Goal: Task Accomplishment & Management: Manage account settings

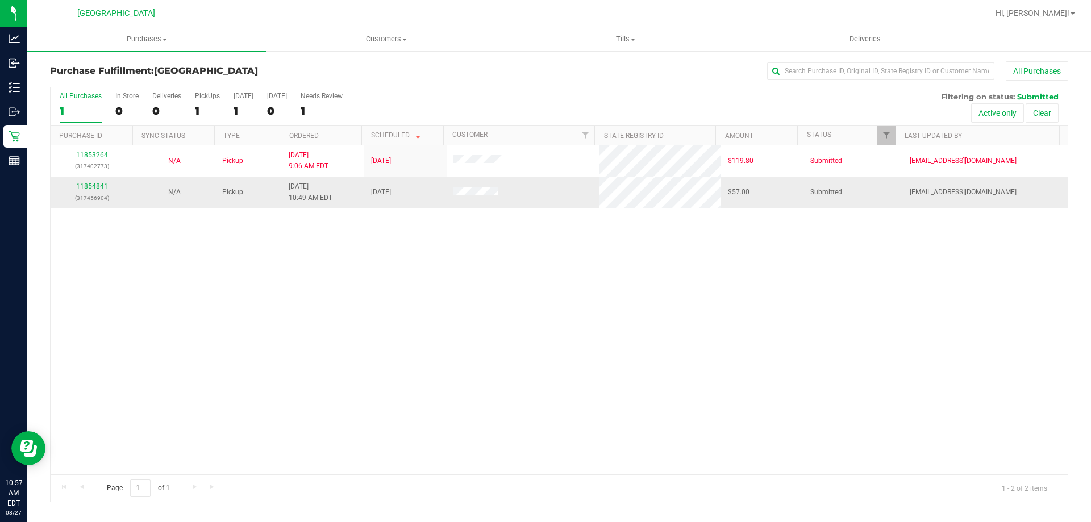
click at [103, 185] on link "11854841" at bounding box center [92, 186] width 32 height 8
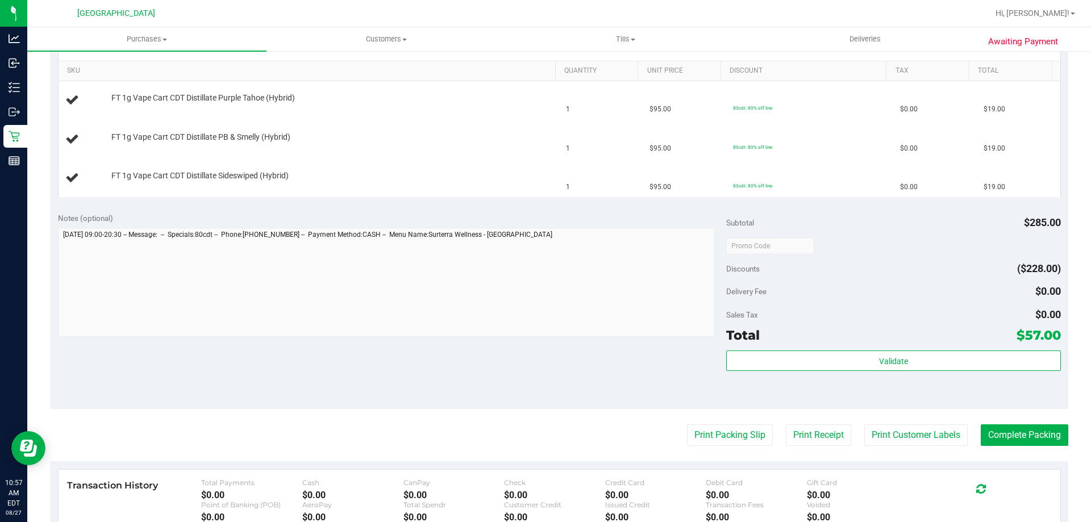
scroll to position [284, 0]
click at [718, 438] on button "Print Packing Slip" at bounding box center [730, 434] width 86 height 22
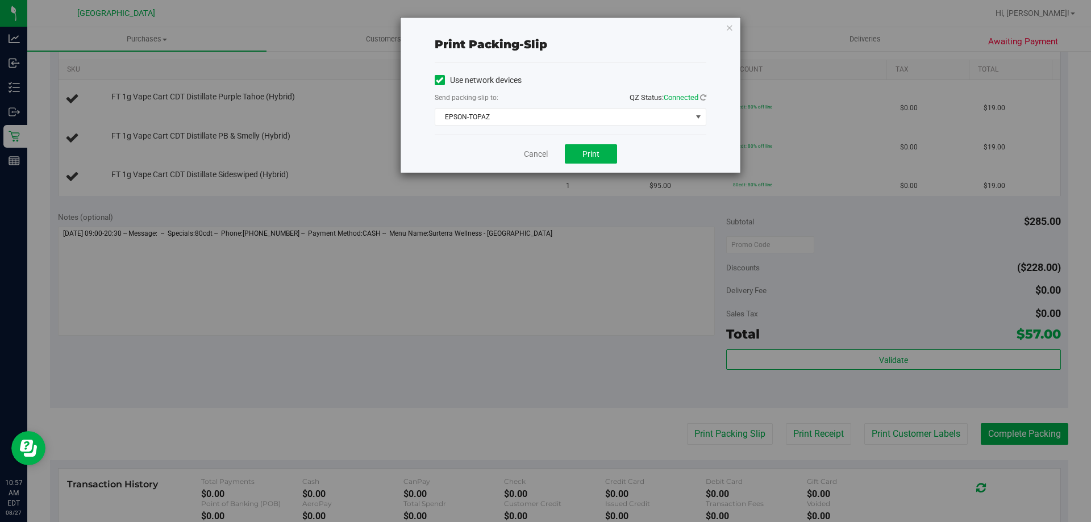
click at [597, 143] on div "Cancel Print" at bounding box center [571, 154] width 272 height 38
click at [597, 152] on span "Print" at bounding box center [590, 153] width 17 height 9
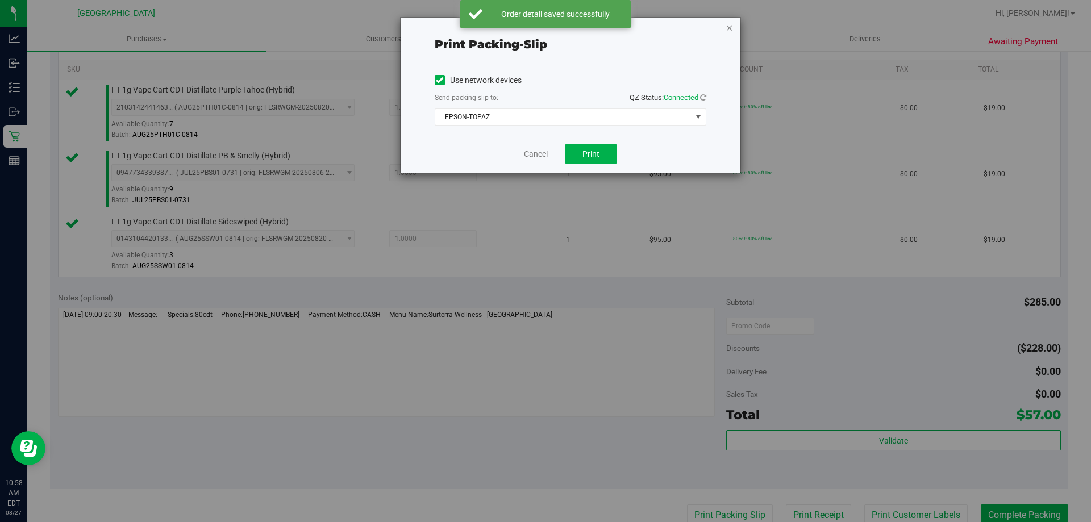
click at [731, 32] on icon "button" at bounding box center [729, 27] width 8 height 14
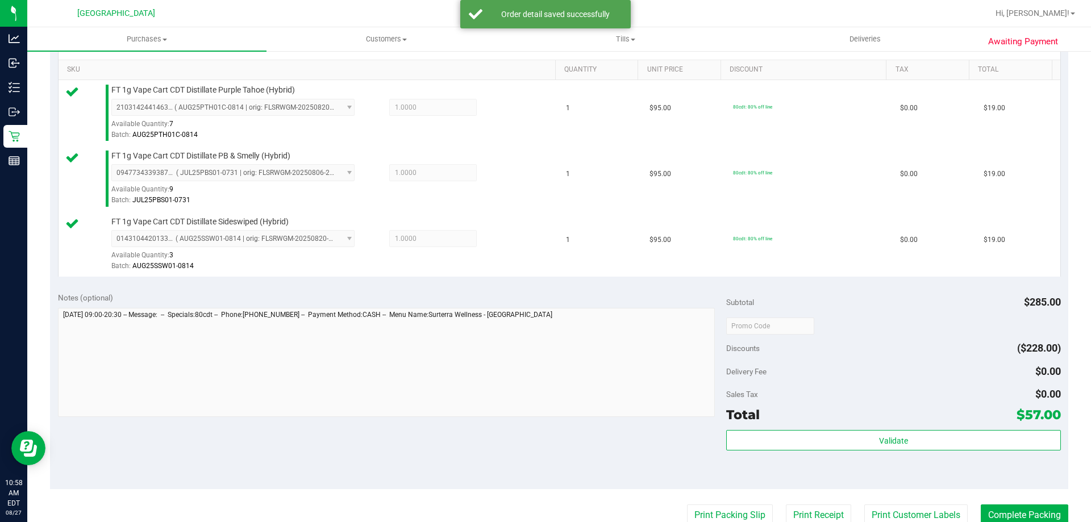
scroll to position [288, 0]
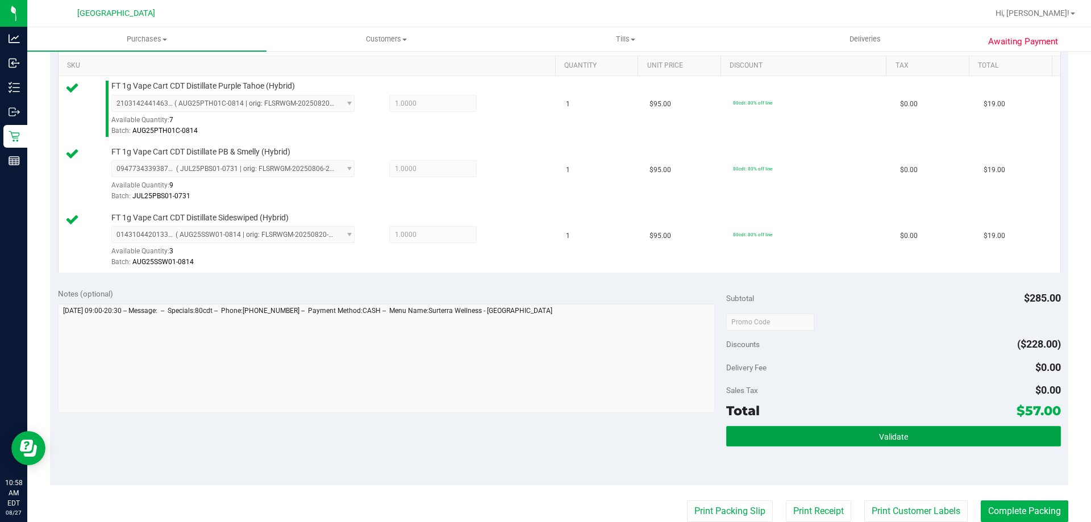
click at [771, 445] on button "Validate" at bounding box center [893, 436] width 334 height 20
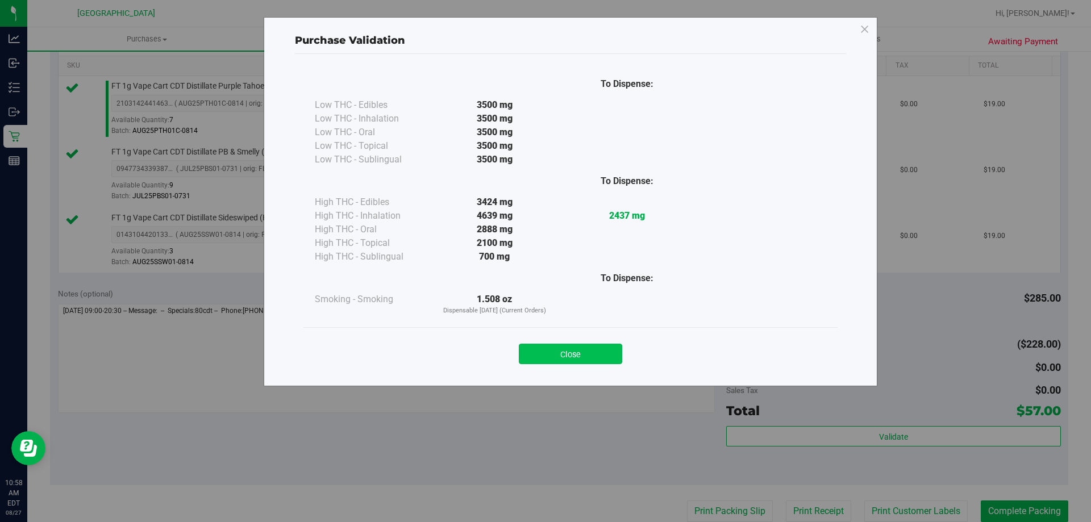
click at [558, 353] on button "Close" at bounding box center [570, 354] width 103 height 20
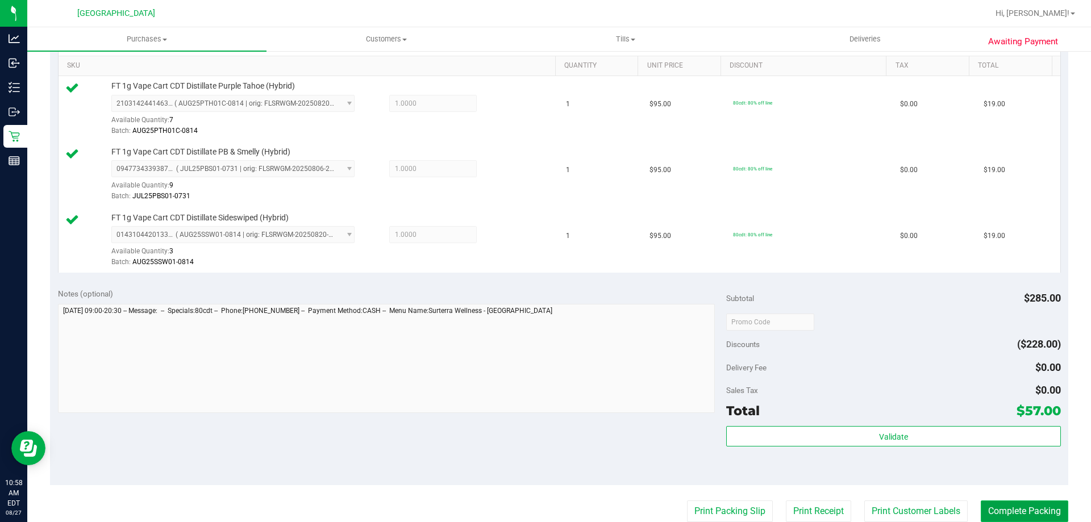
click at [993, 506] on button "Complete Packing" at bounding box center [1024, 511] width 87 height 22
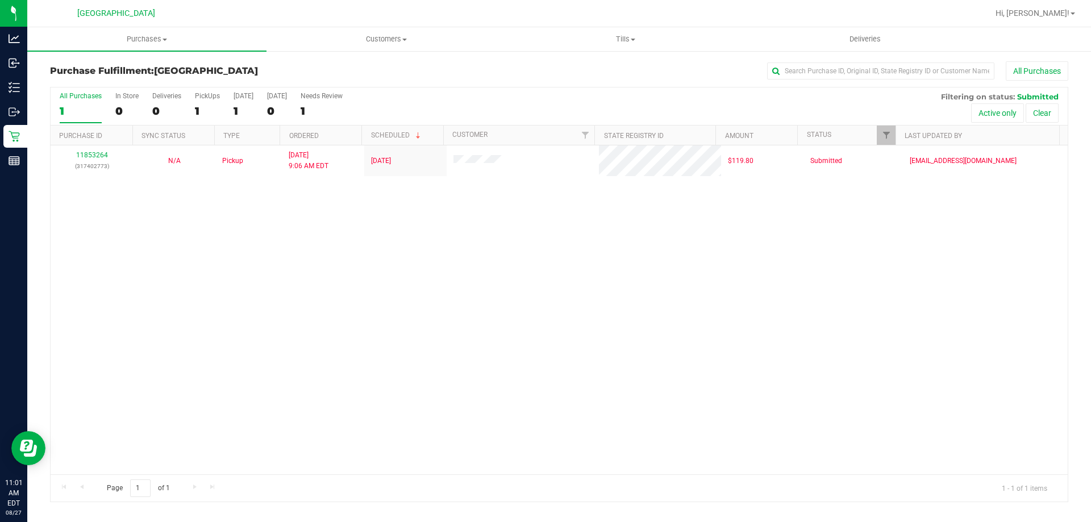
click at [27, 155] on div "Purchase Fulfillment: South Tampa WC All Purchases All Purchases 1 In Store 0 D…" at bounding box center [558, 282] width 1063 height 464
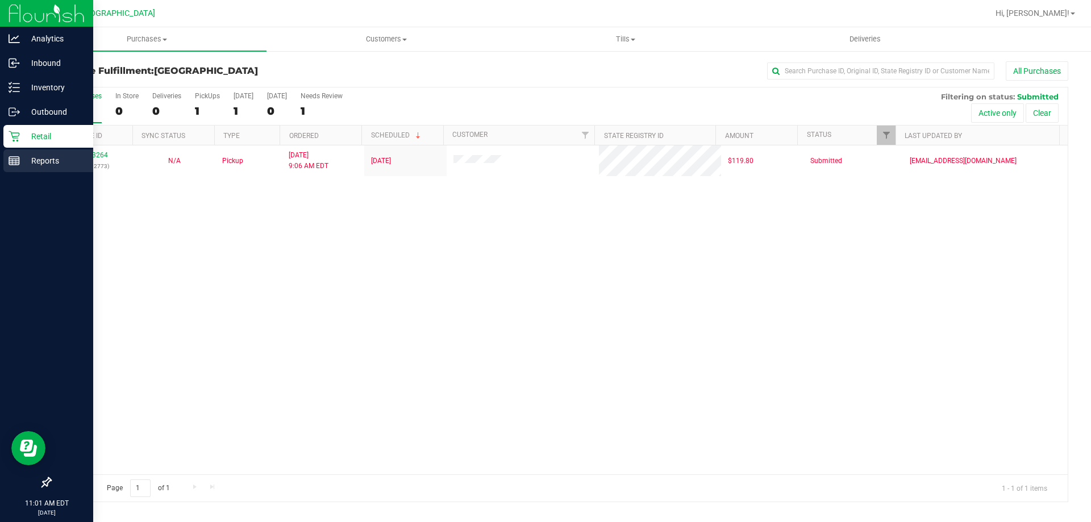
click at [22, 155] on p "Reports" at bounding box center [54, 161] width 68 height 14
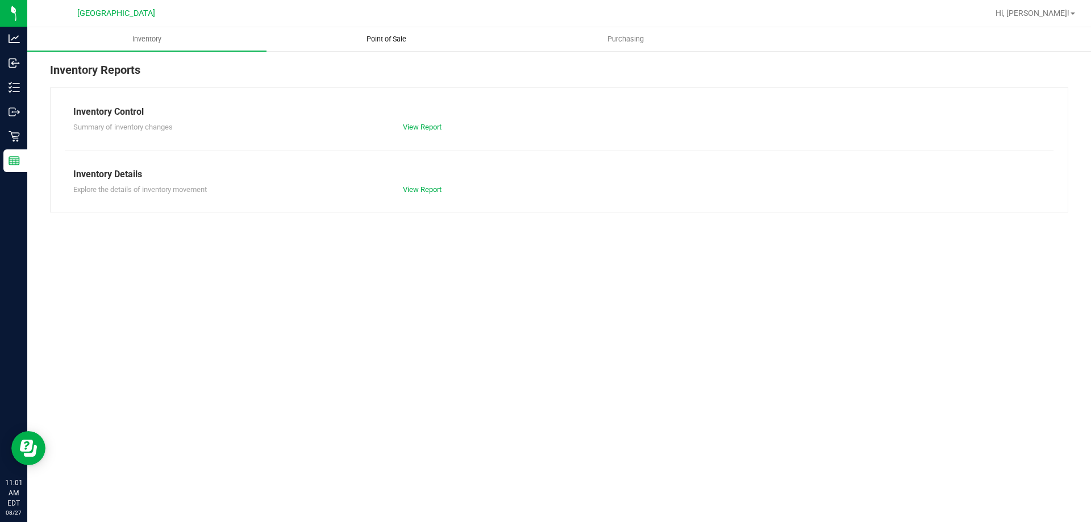
drag, startPoint x: 410, startPoint y: 38, endPoint x: 398, endPoint y: 42, distance: 13.1
click at [410, 39] on span "Point of Sale" at bounding box center [386, 39] width 70 height 10
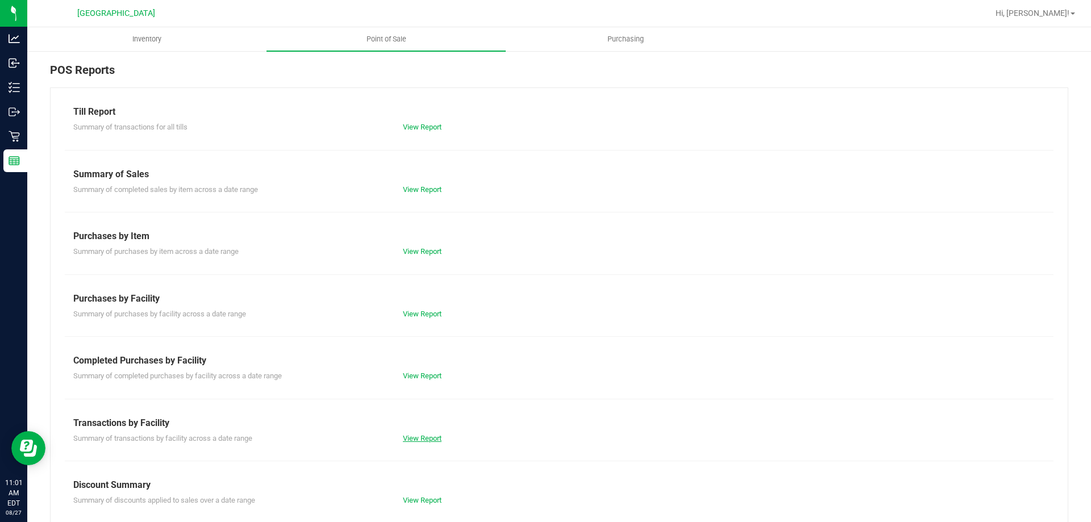
click at [420, 435] on link "View Report" at bounding box center [422, 438] width 39 height 9
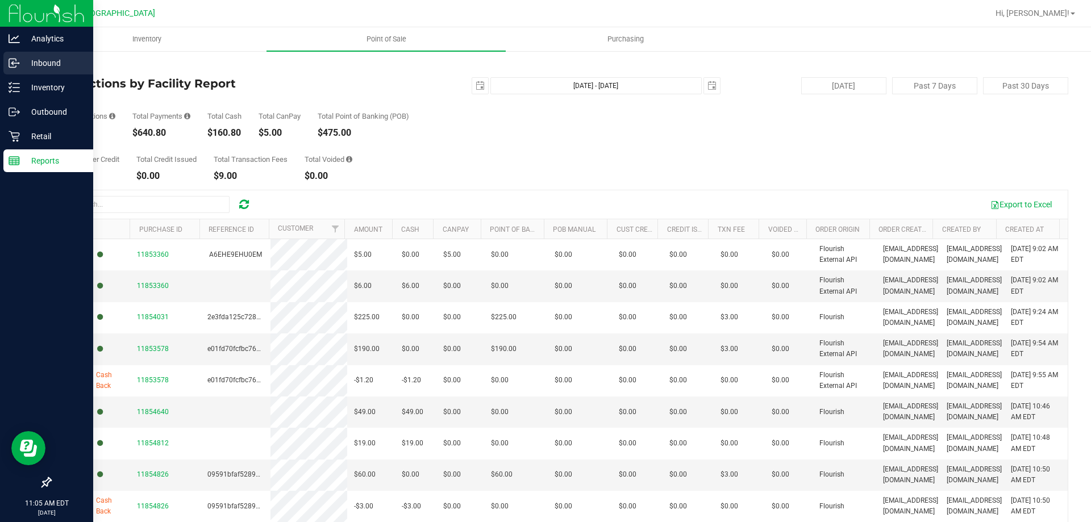
click at [6, 63] on div "Inbound" at bounding box center [48, 63] width 90 height 23
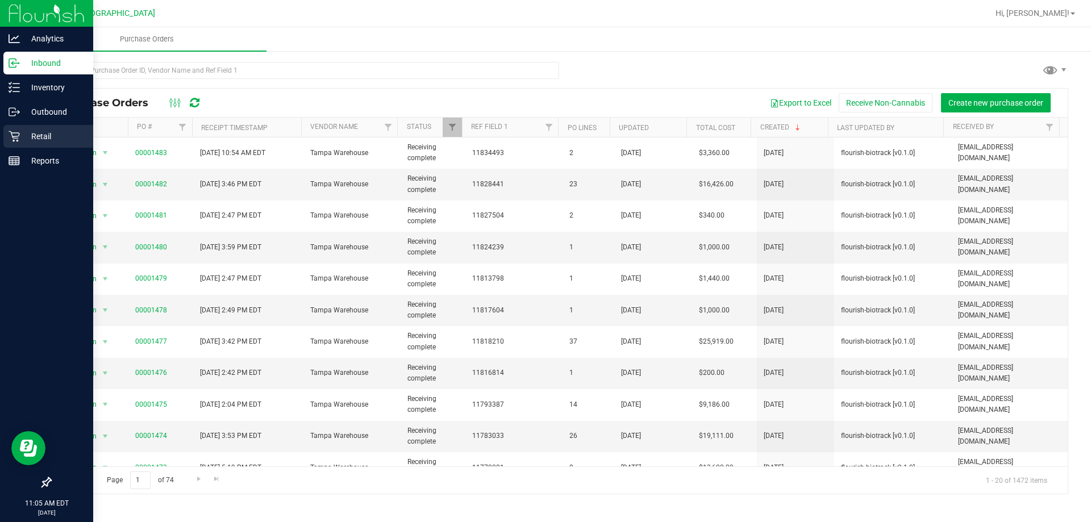
click at [3, 135] on div "Retail" at bounding box center [48, 136] width 90 height 23
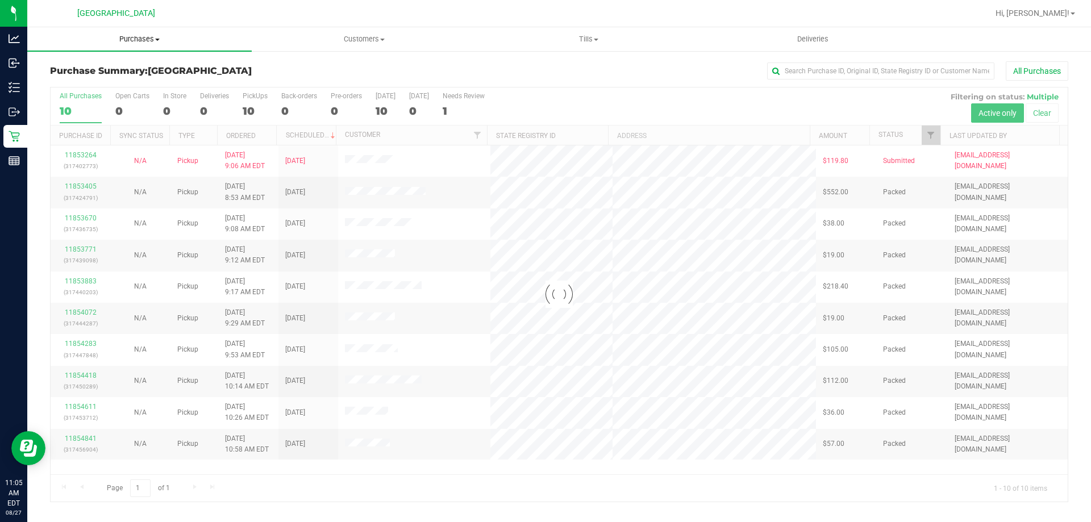
click at [130, 44] on span "Purchases" at bounding box center [139, 39] width 224 height 10
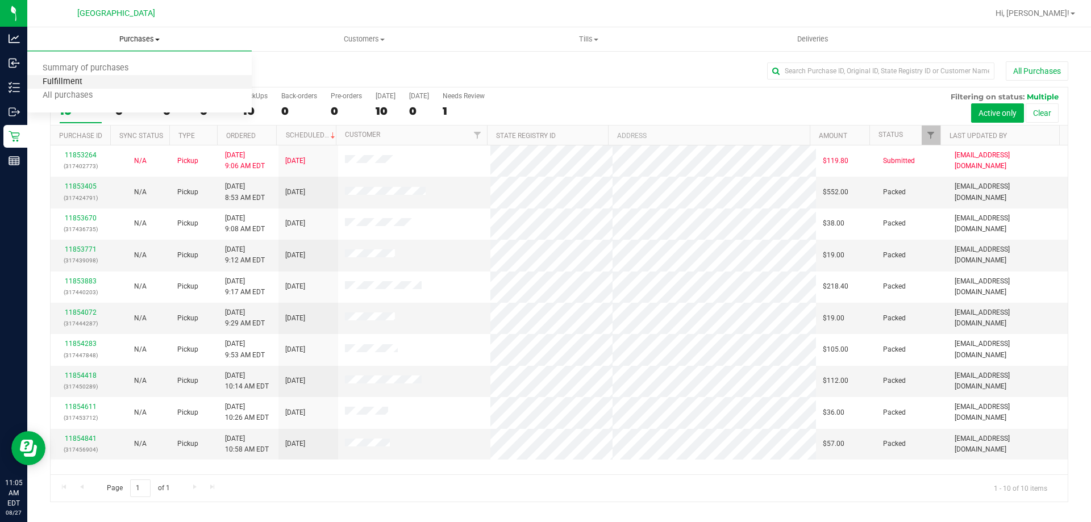
click at [80, 84] on span "Fulfillment" at bounding box center [62, 82] width 70 height 10
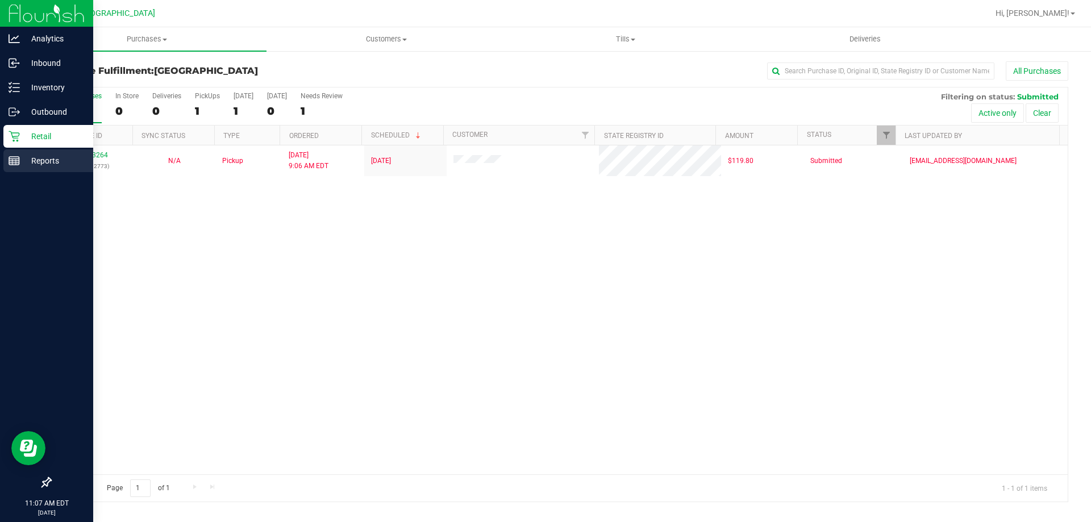
click at [10, 155] on div "Reports" at bounding box center [48, 160] width 90 height 23
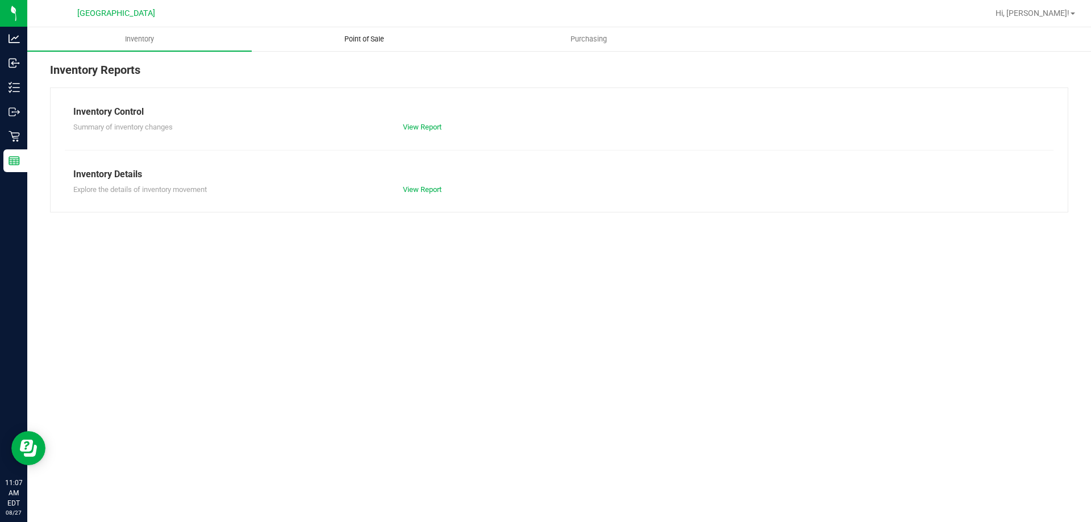
click at [395, 30] on uib-tab-heading "Point of Sale" at bounding box center [363, 39] width 223 height 23
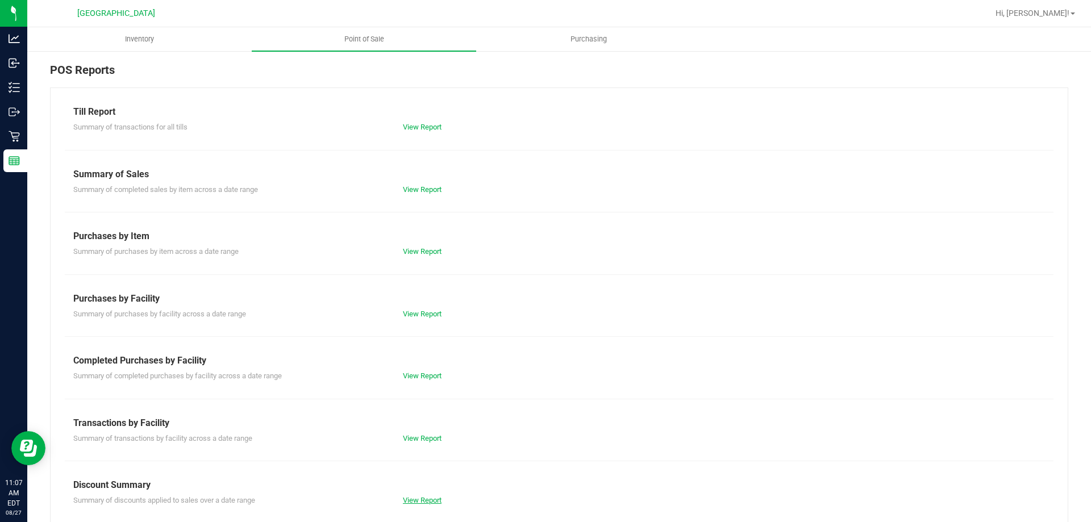
click at [417, 497] on link "View Report" at bounding box center [422, 500] width 39 height 9
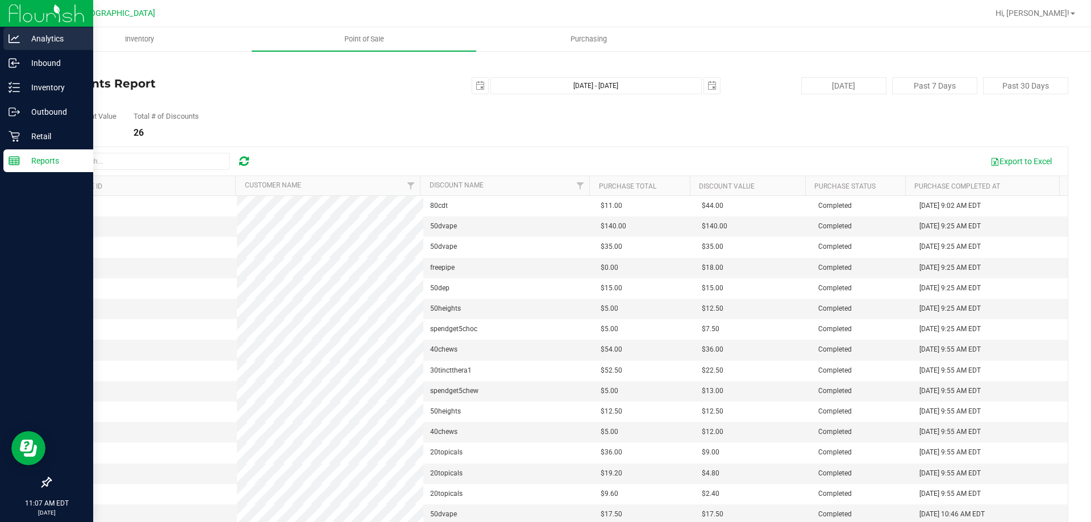
click at [18, 51] on link "Analytics" at bounding box center [46, 39] width 93 height 24
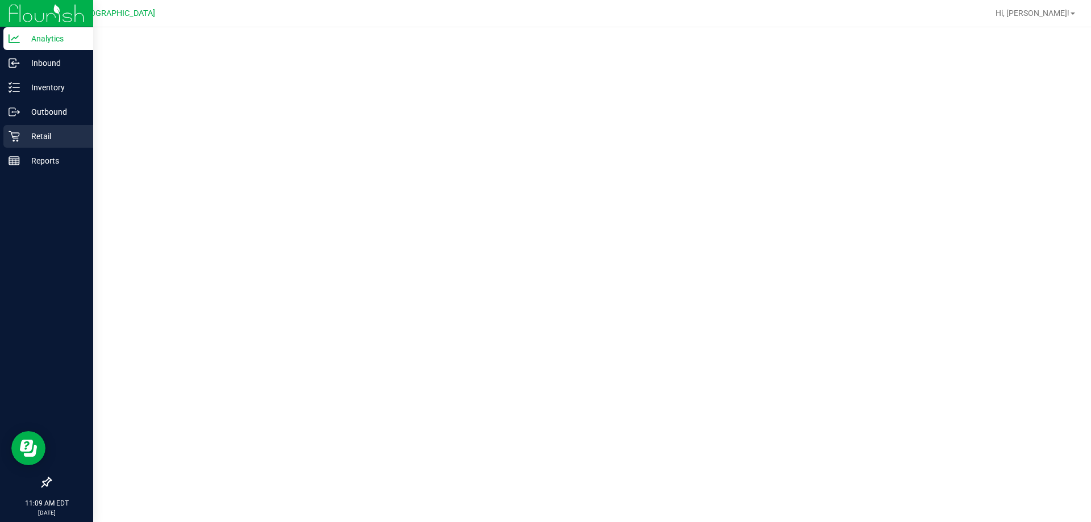
click at [5, 131] on div "Retail" at bounding box center [48, 136] width 90 height 23
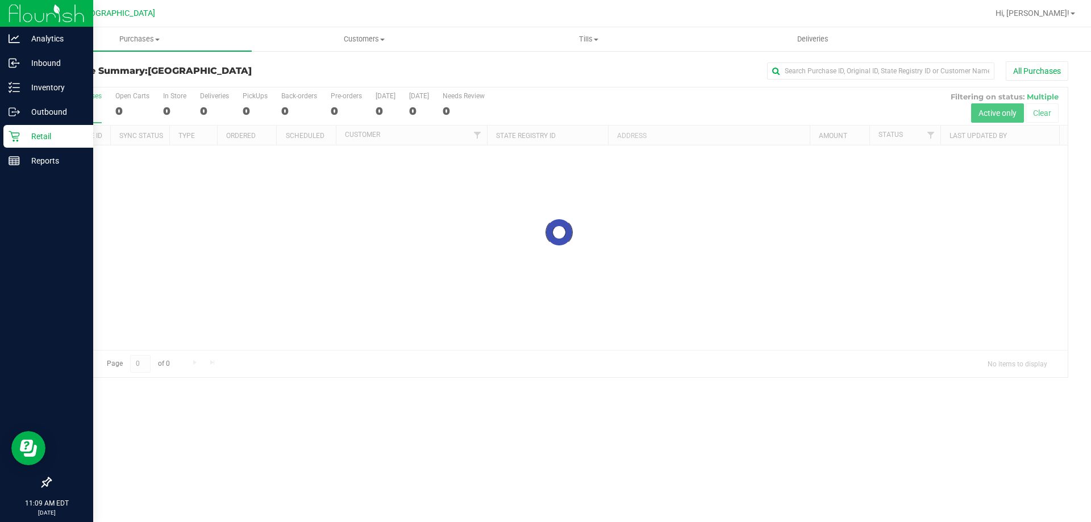
click at [20, 141] on p "Retail" at bounding box center [54, 137] width 68 height 14
click at [23, 154] on p "Reports" at bounding box center [54, 161] width 68 height 14
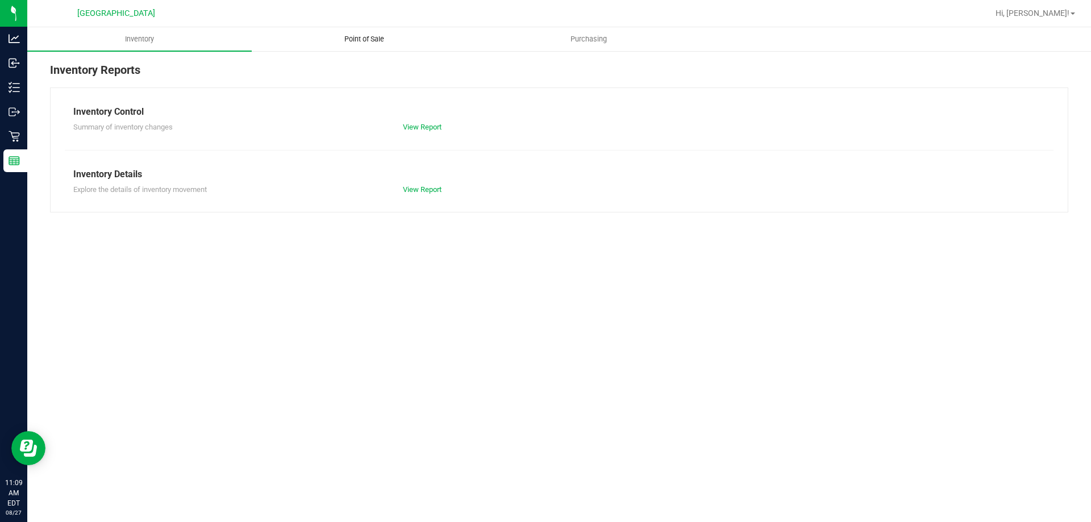
click at [364, 37] on span "Point of Sale" at bounding box center [364, 39] width 70 height 10
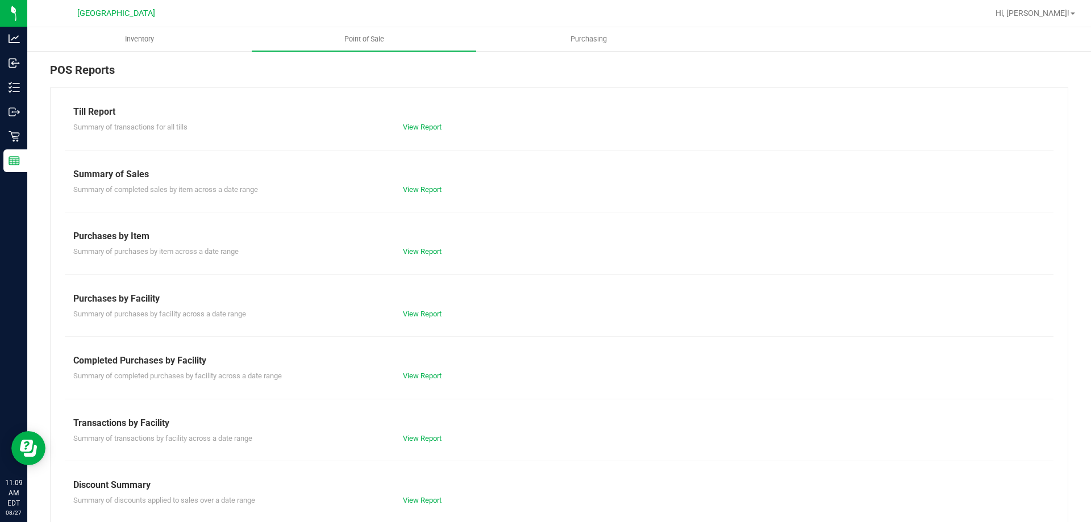
click at [427, 494] on div "Summary of discounts applied to sales over a date range View Report" at bounding box center [559, 499] width 988 height 14
click at [427, 499] on link "View Report" at bounding box center [422, 500] width 39 height 9
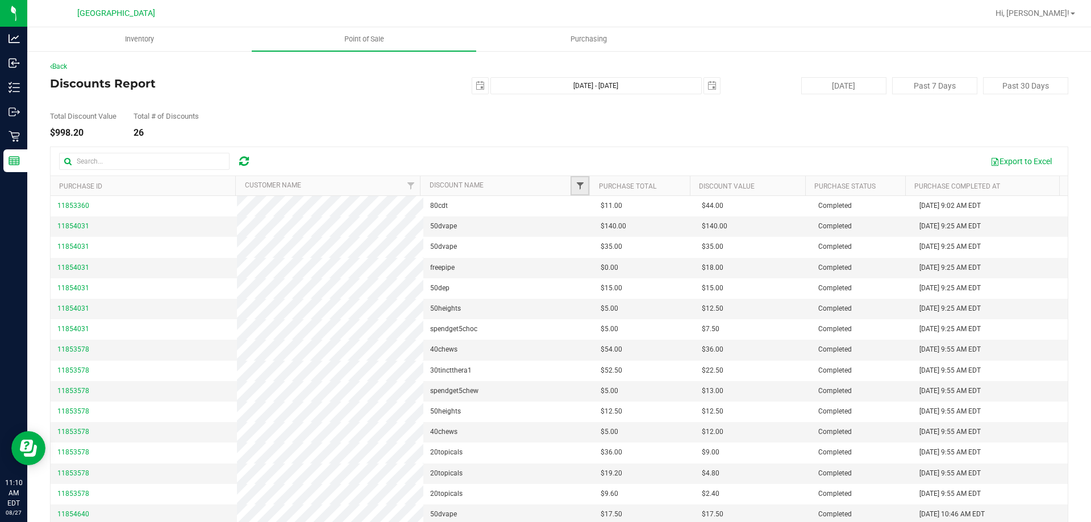
click at [575, 186] on span "Filter" at bounding box center [579, 185] width 9 height 9
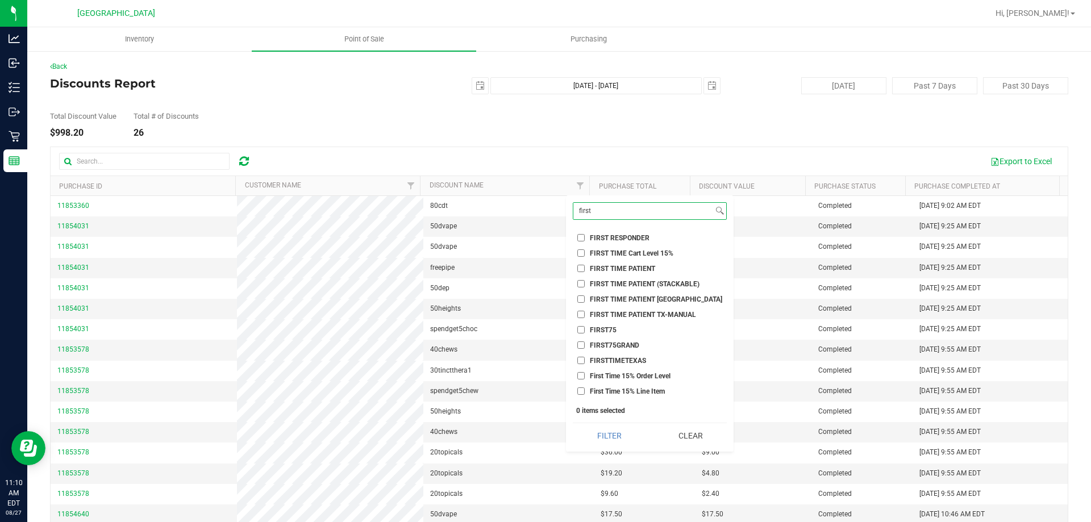
type input "first"
click at [576, 270] on li "FIRST TIME PATIENT" at bounding box center [650, 268] width 154 height 12
click at [581, 272] on input "FIRST TIME PATIENT" at bounding box center [580, 268] width 7 height 7
checkbox input "true"
click at [633, 436] on button "Filter" at bounding box center [609, 435] width 73 height 25
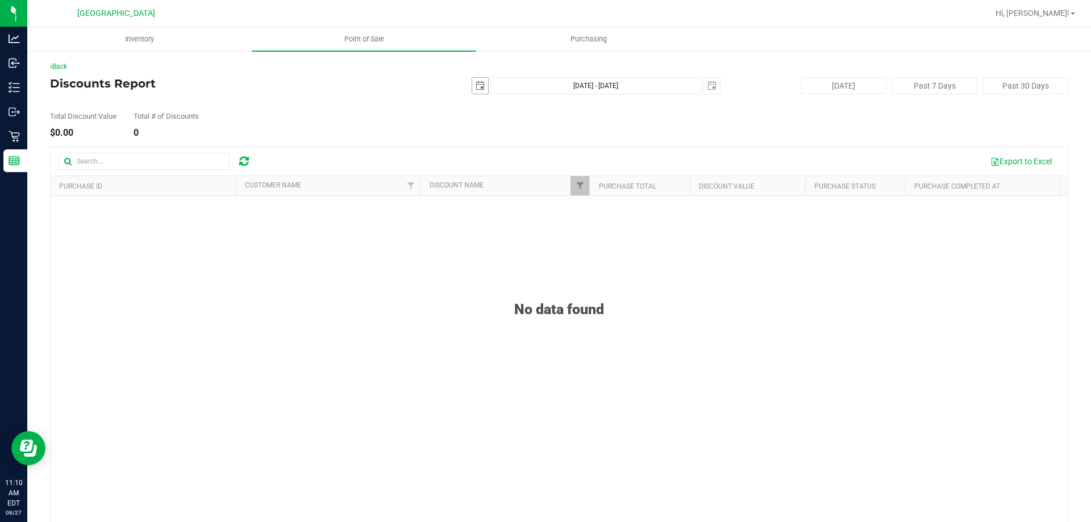
click at [481, 91] on span "select" at bounding box center [480, 86] width 16 height 16
click at [475, 104] on link "August 2025" at bounding box center [526, 108] width 122 height 18
click at [528, 174] on link "Jul" at bounding box center [540, 171] width 29 height 29
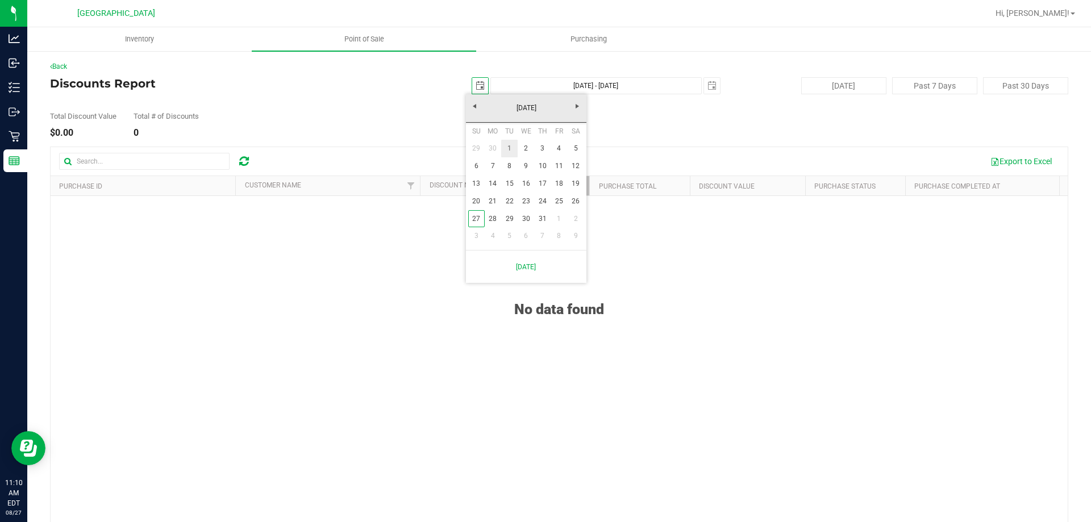
click at [510, 151] on link "1" at bounding box center [509, 149] width 16 height 18
type input "2025-07-01"
type input "Jul 1, 2025 - Aug 27, 2025"
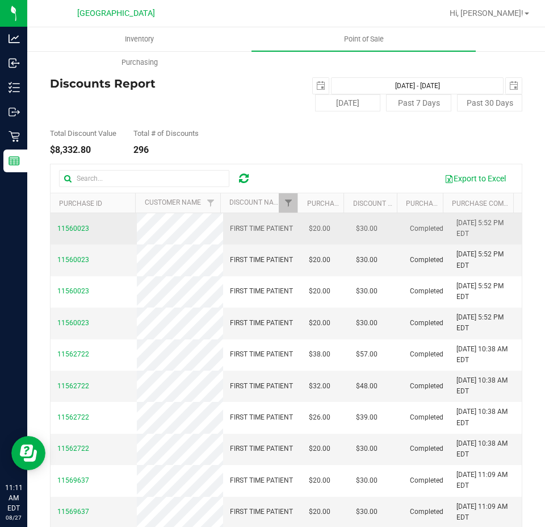
drag, startPoint x: 217, startPoint y: 318, endPoint x: 132, endPoint y: 238, distance: 116.5
click at [132, 238] on td "11560023" at bounding box center [94, 228] width 86 height 31
drag, startPoint x: 132, startPoint y: 238, endPoint x: 120, endPoint y: 236, distance: 12.1
click at [120, 236] on td "11560023" at bounding box center [94, 228] width 86 height 31
drag, startPoint x: 73, startPoint y: 235, endPoint x: 73, endPoint y: 229, distance: 6.2
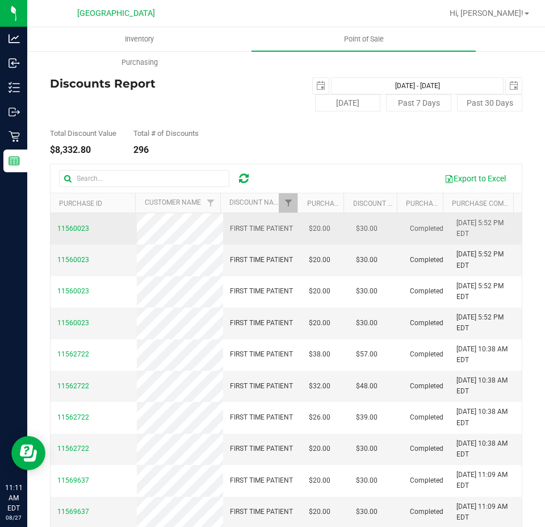
drag, startPoint x: 73, startPoint y: 229, endPoint x: 133, endPoint y: 216, distance: 61.1
click at [133, 216] on td "11560023" at bounding box center [94, 228] width 86 height 31
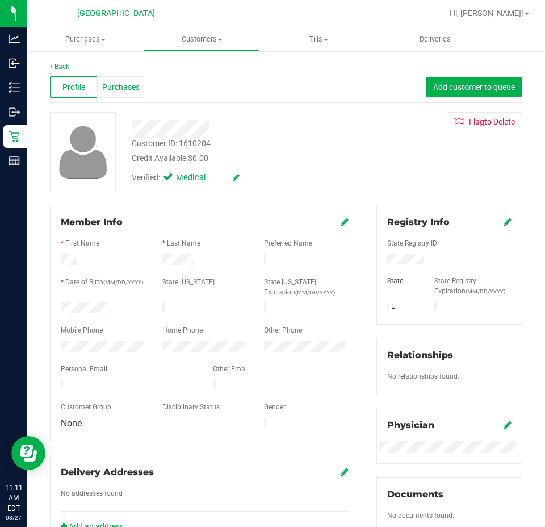
click at [114, 88] on span "Purchases" at bounding box center [120, 87] width 37 height 12
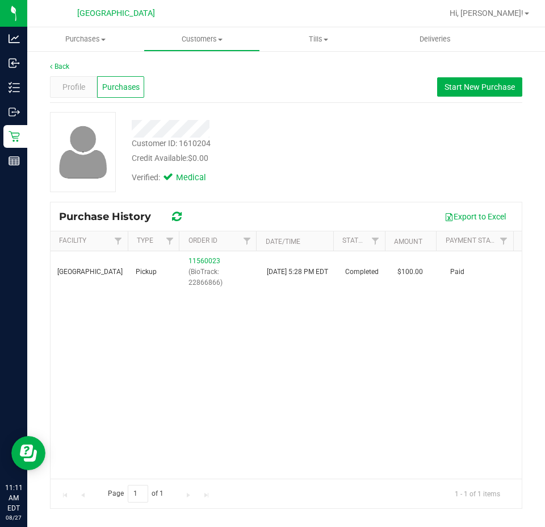
click at [60, 61] on div "Back" at bounding box center [286, 66] width 473 height 10
click at [62, 62] on link "Back" at bounding box center [59, 66] width 19 height 8
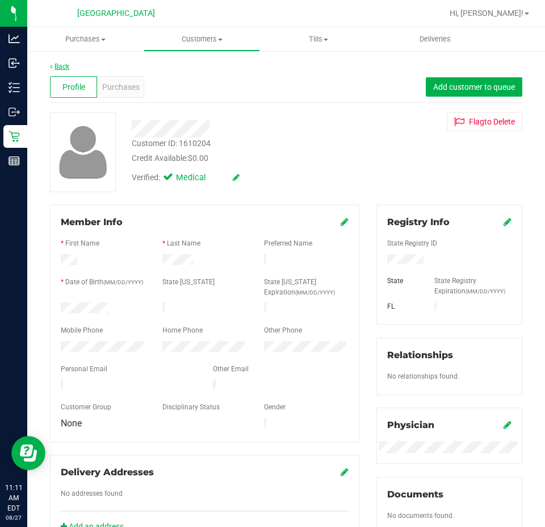
click at [61, 65] on link "Back" at bounding box center [59, 66] width 19 height 8
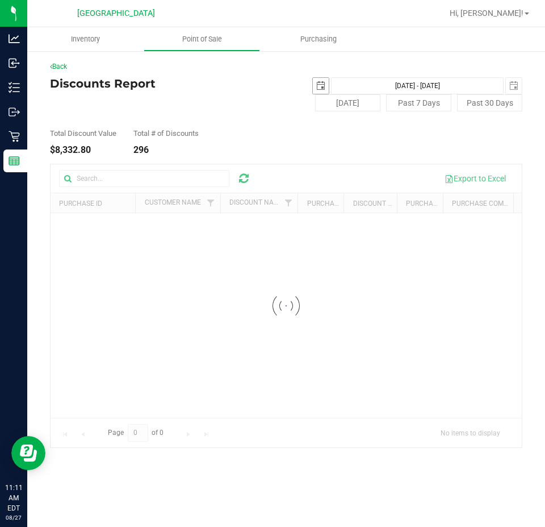
click at [319, 85] on span "select" at bounding box center [320, 85] width 9 height 9
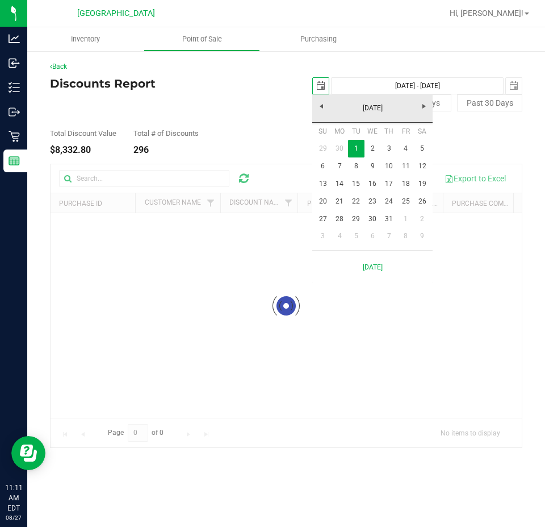
scroll to position [0, 28]
click at [385, 215] on link "31" at bounding box center [389, 219] width 16 height 18
type input "2025-07-31"
type input "Jul 31, 2025 - Aug 27, 2025"
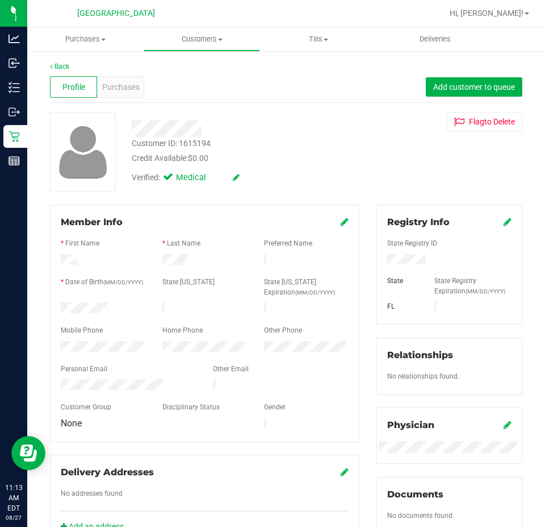
click at [134, 99] on div "Profile Purchases Add customer to queue" at bounding box center [286, 87] width 473 height 31
click at [124, 87] on span "Purchases" at bounding box center [120, 87] width 37 height 12
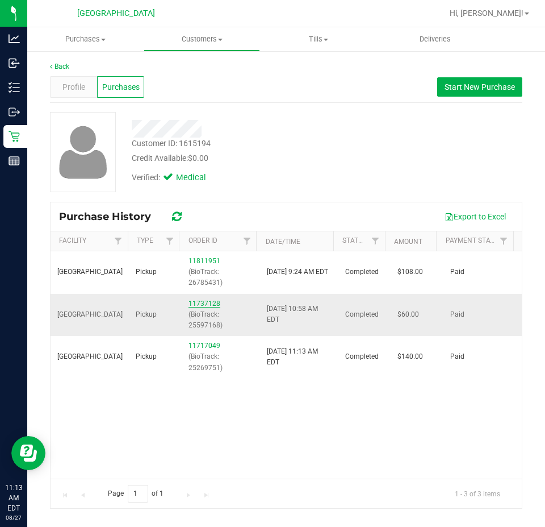
click at [196, 301] on link "11737128" at bounding box center [205, 303] width 32 height 8
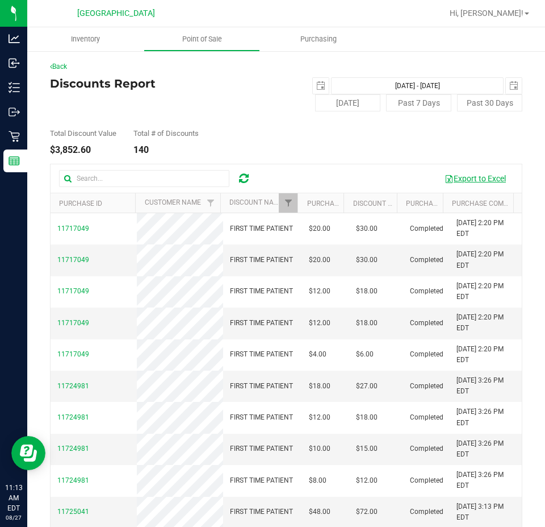
click at [460, 173] on button "Export to Excel" at bounding box center [475, 178] width 76 height 19
drag, startPoint x: 475, startPoint y: 158, endPoint x: 378, endPoint y: 146, distance: 97.4
click at [378, 146] on div "Total Discount Value $3,852.60 Total # of Discounts 140" at bounding box center [286, 132] width 473 height 43
click at [453, 180] on button "Export to Excel" at bounding box center [475, 178] width 76 height 19
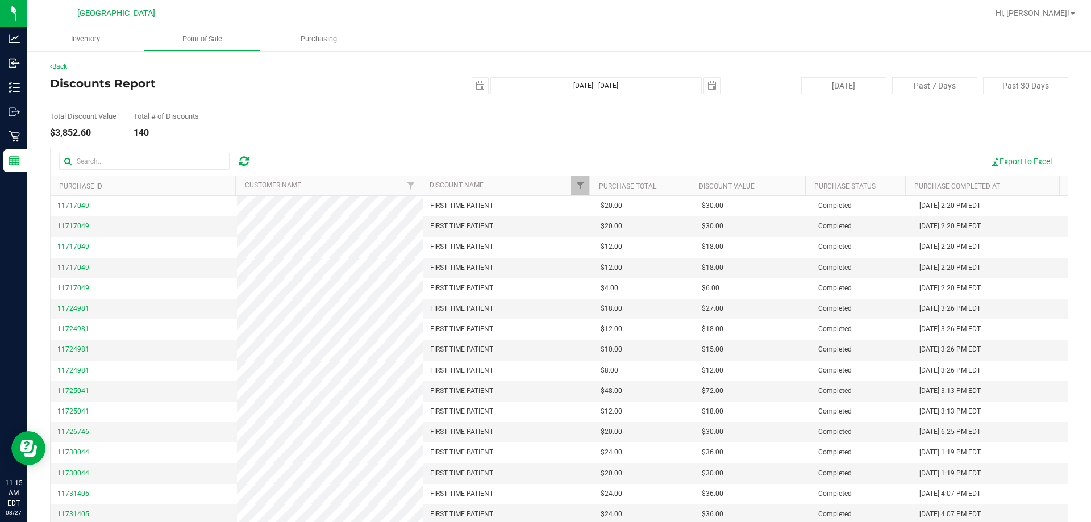
click at [135, 25] on nav "South Tampa WC Hi, Ngoc!" at bounding box center [558, 13] width 1063 height 27
click at [129, 19] on div "[GEOGRAPHIC_DATA]" at bounding box center [116, 13] width 78 height 14
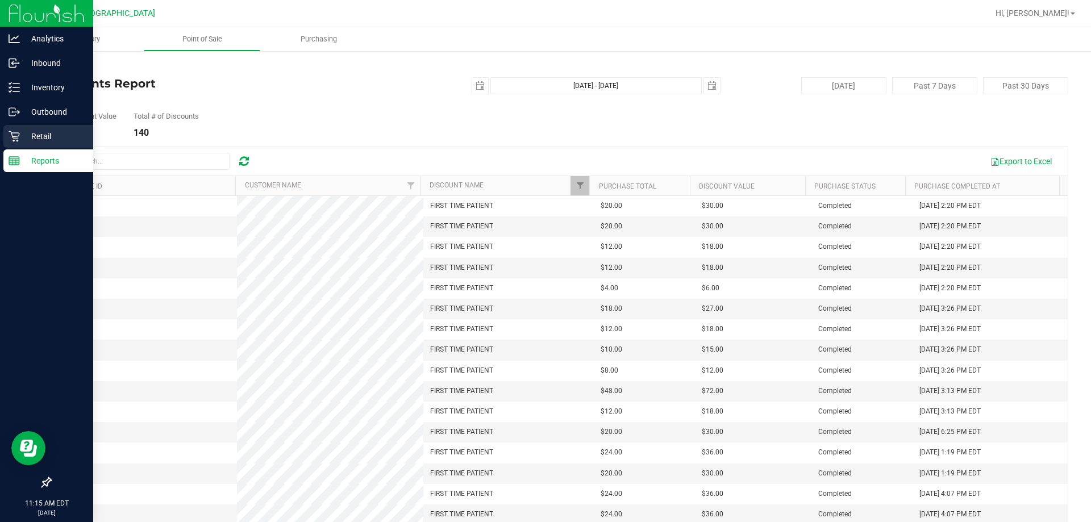
click at [53, 127] on div "Retail" at bounding box center [48, 136] width 90 height 23
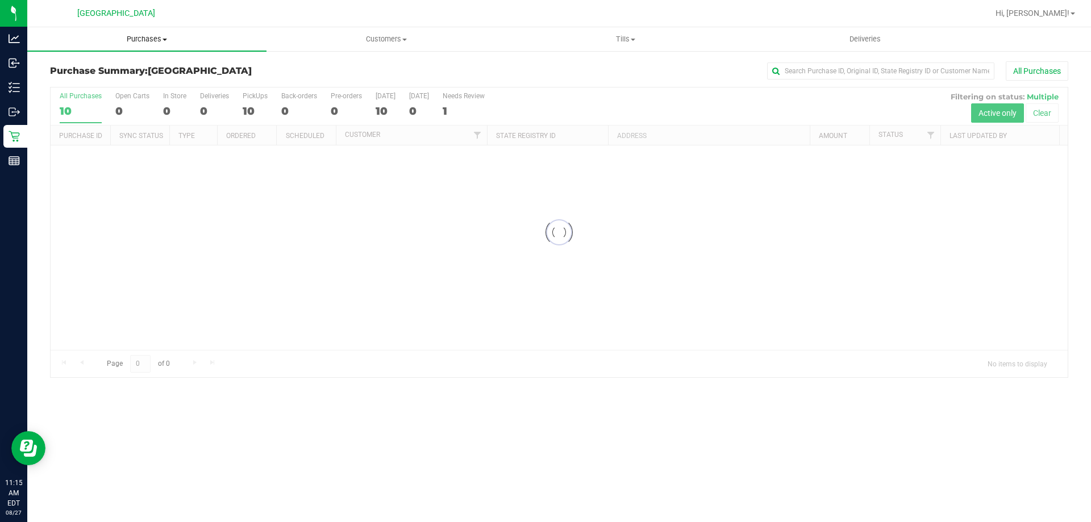
click at [153, 40] on span "Purchases" at bounding box center [146, 39] width 239 height 10
click at [93, 80] on span "Fulfillment" at bounding box center [62, 82] width 70 height 10
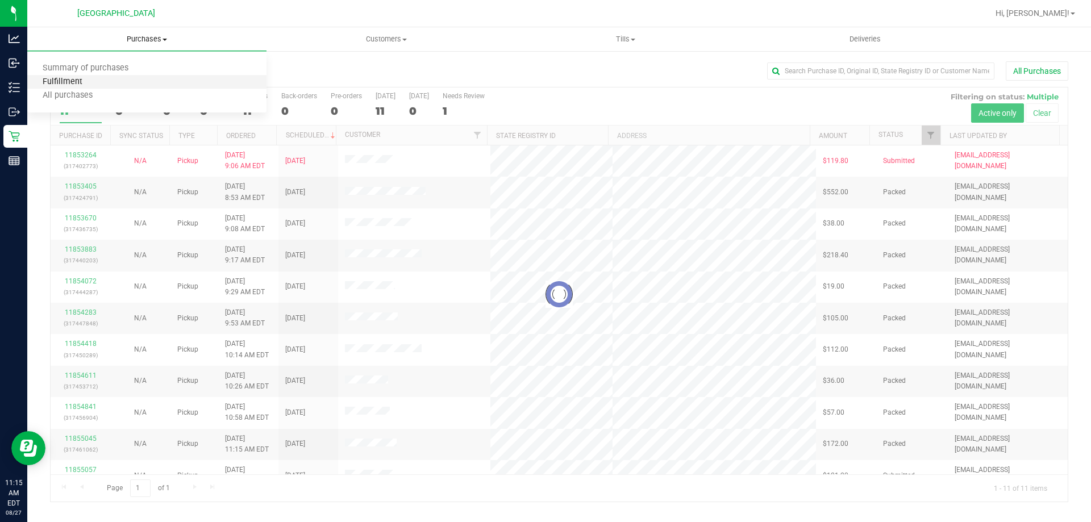
click at [93, 80] on span "Fulfillment" at bounding box center [62, 82] width 70 height 10
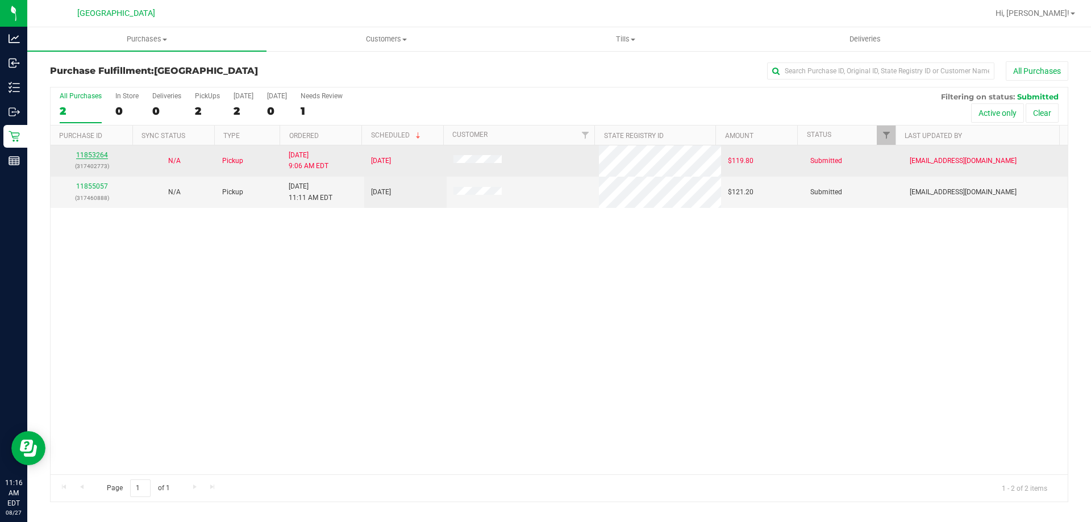
click at [95, 152] on link "11853264" at bounding box center [92, 155] width 32 height 8
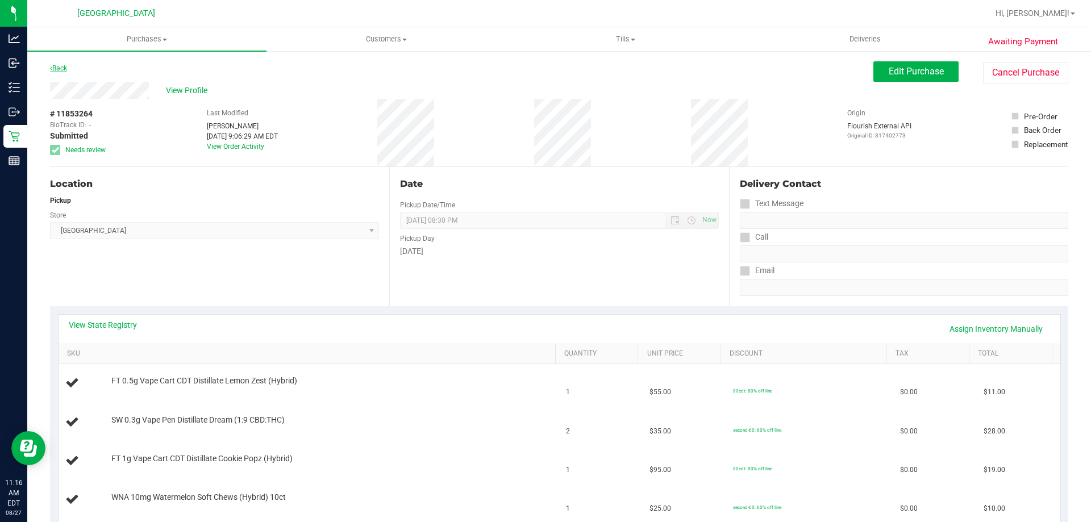
click at [64, 71] on link "Back" at bounding box center [58, 68] width 17 height 8
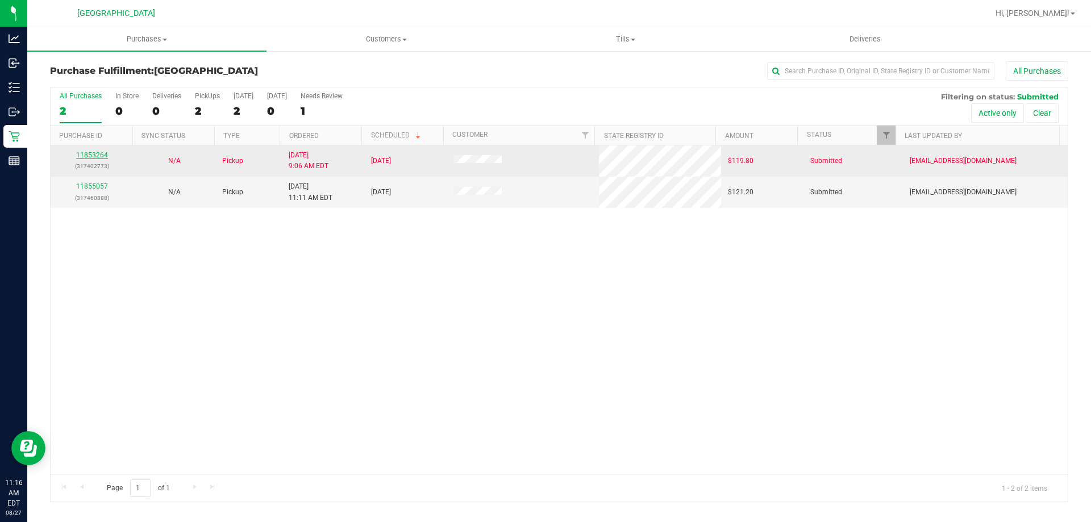
click at [102, 154] on link "11853264" at bounding box center [92, 155] width 32 height 8
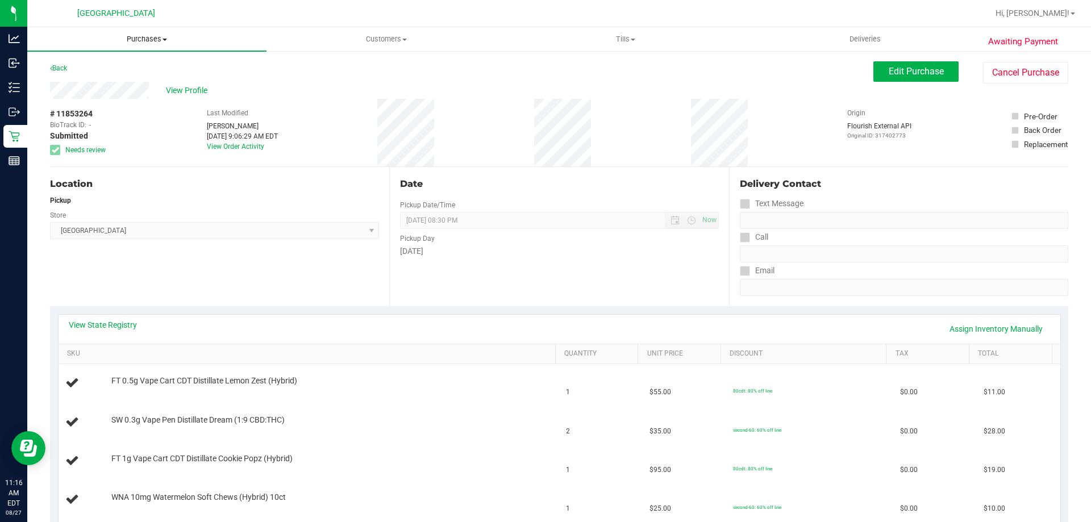
click at [141, 42] on span "Purchases" at bounding box center [146, 39] width 239 height 10
click at [60, 80] on span "Fulfillment" at bounding box center [62, 82] width 70 height 10
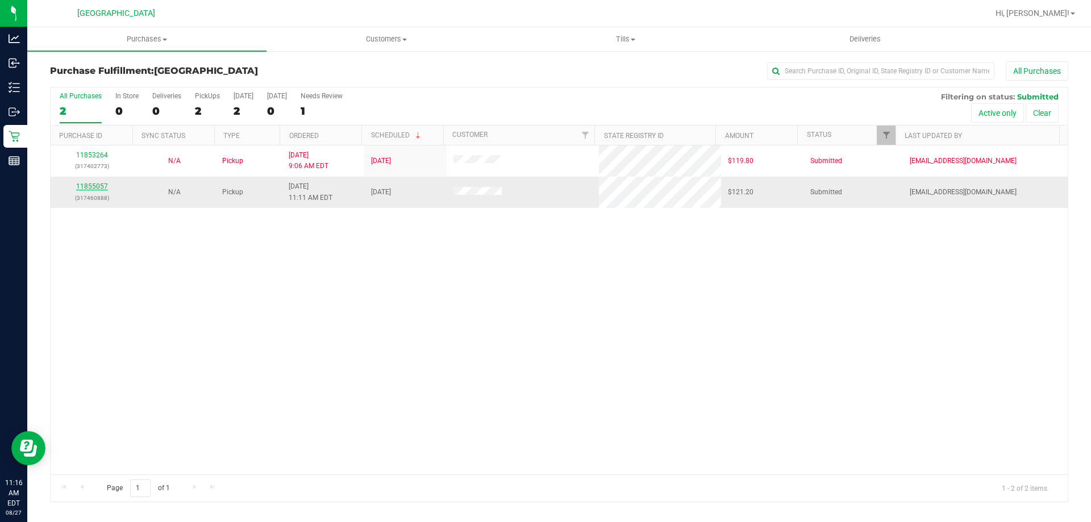
click at [83, 185] on link "11855057" at bounding box center [92, 186] width 32 height 8
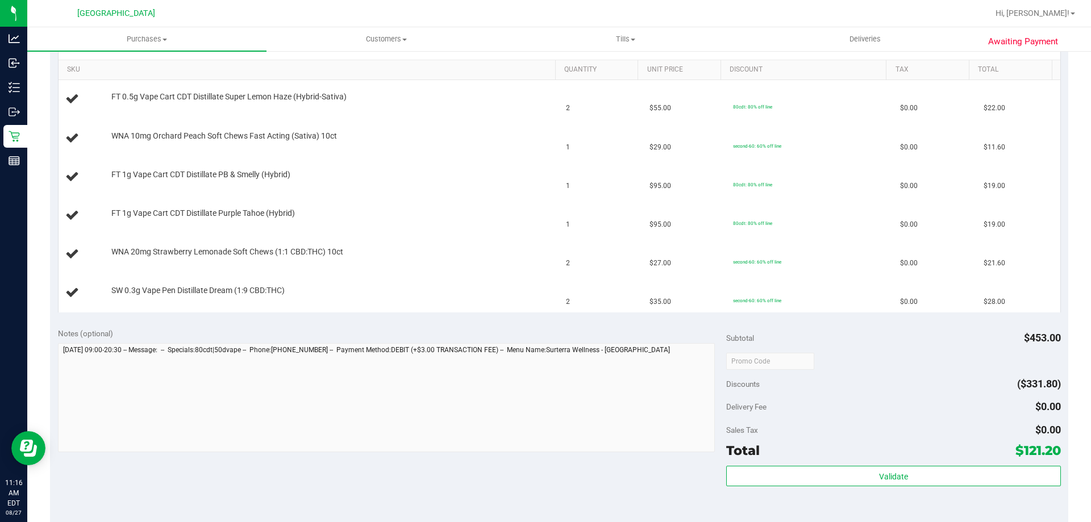
scroll to position [511, 0]
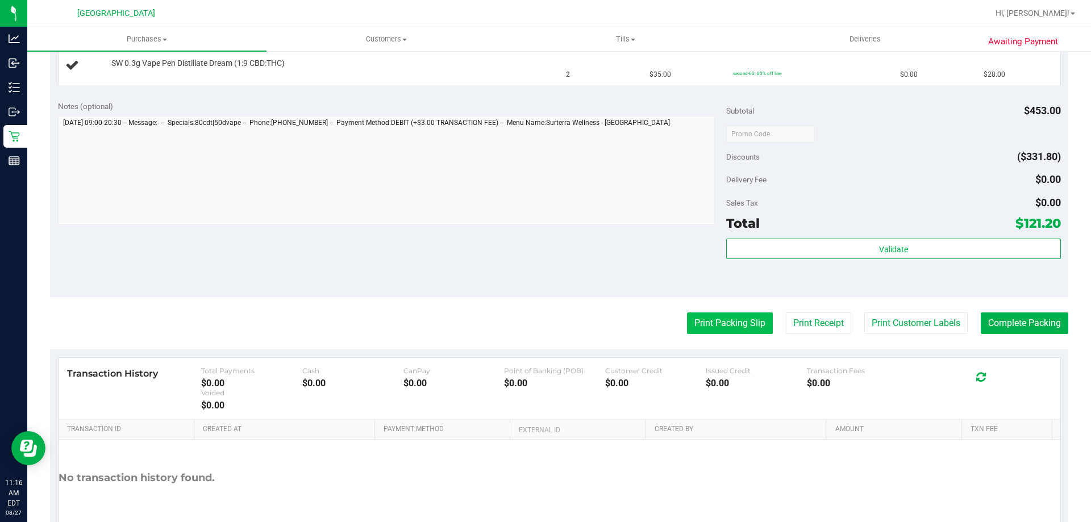
click at [695, 318] on button "Print Packing Slip" at bounding box center [730, 323] width 86 height 22
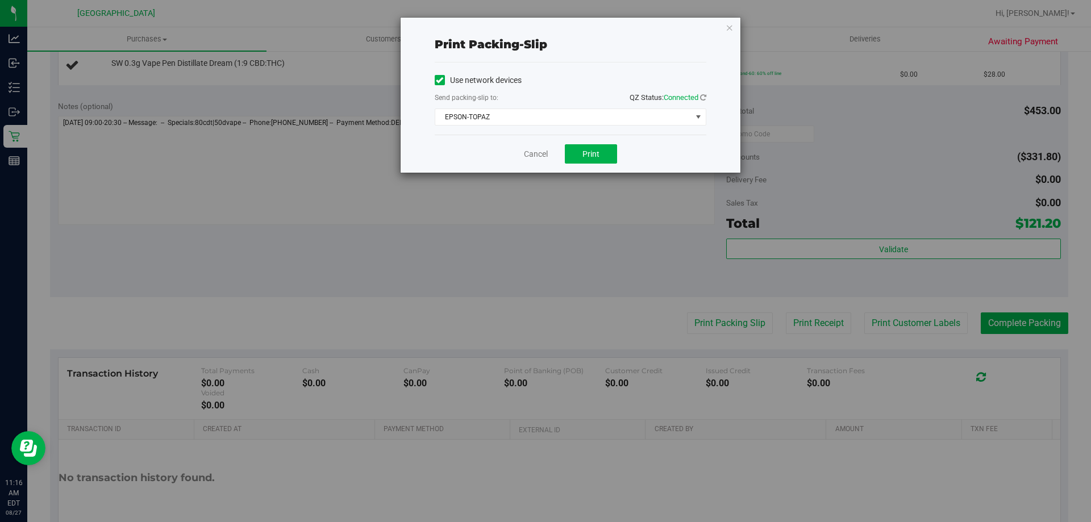
click at [605, 168] on div "Cancel Print" at bounding box center [571, 154] width 272 height 38
click at [609, 153] on button "Print" at bounding box center [591, 153] width 52 height 19
click at [731, 28] on icon "button" at bounding box center [729, 27] width 8 height 14
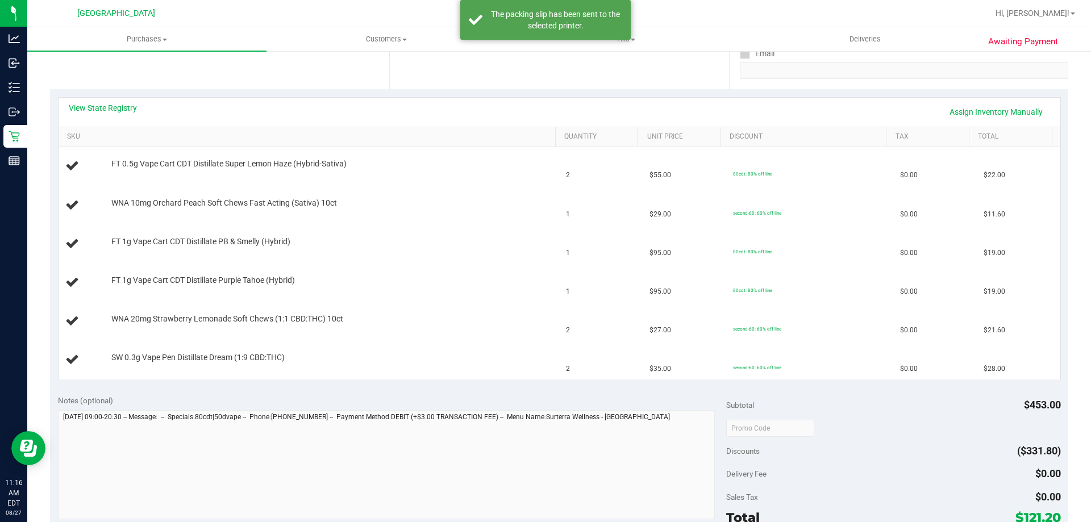
scroll to position [114, 0]
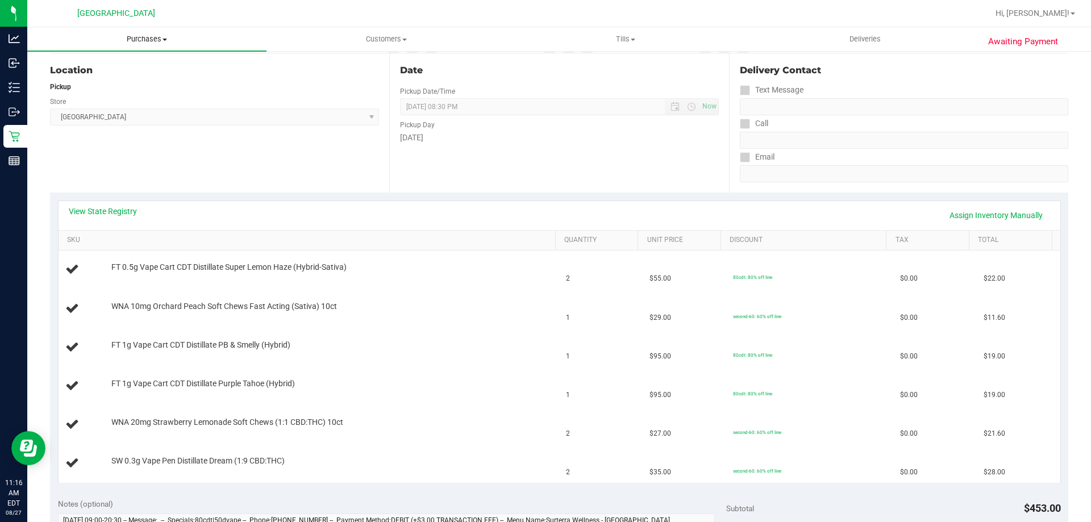
click at [157, 48] on uib-tab-heading "Purchases Summary of purchases Fulfillment All purchases" at bounding box center [146, 39] width 239 height 24
click at [107, 87] on li "Fulfillment" at bounding box center [146, 83] width 239 height 14
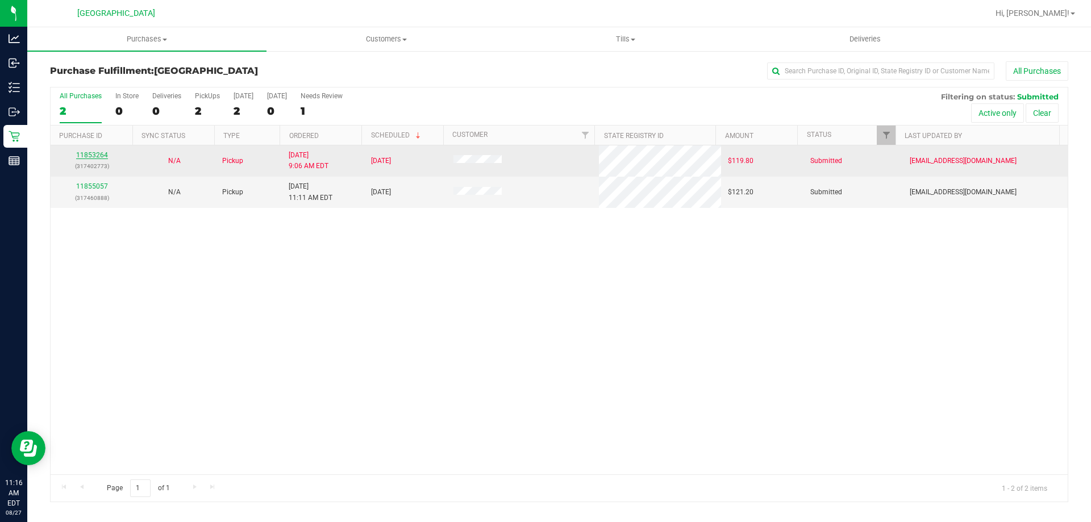
click at [84, 155] on link "11853264" at bounding box center [92, 155] width 32 height 8
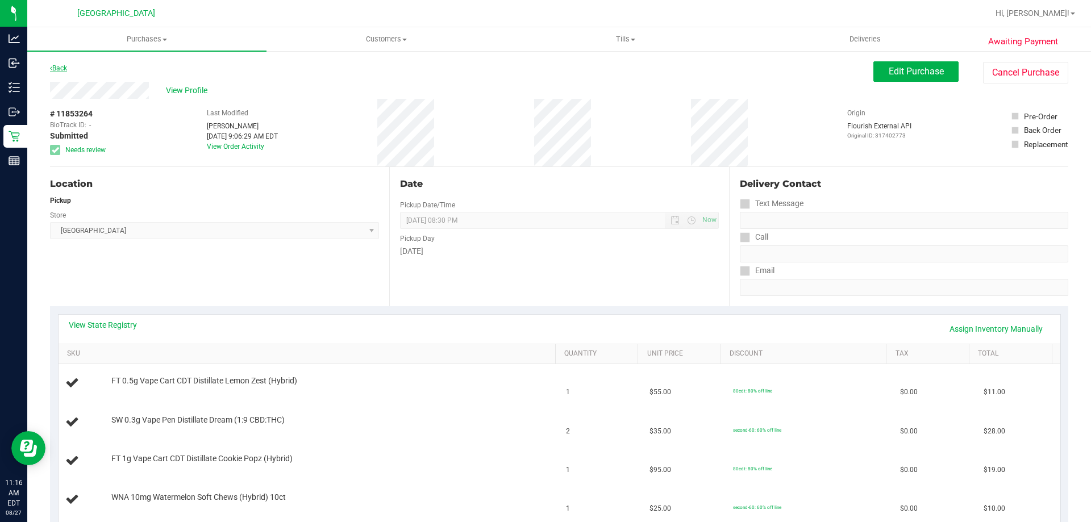
click at [61, 71] on link "Back" at bounding box center [58, 68] width 17 height 8
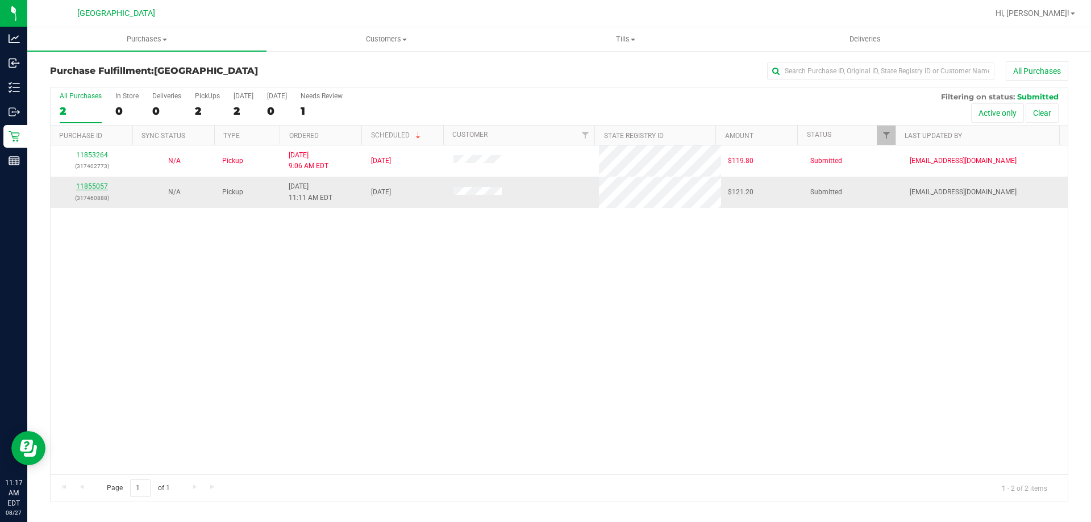
click at [85, 183] on link "11855057" at bounding box center [92, 186] width 32 height 8
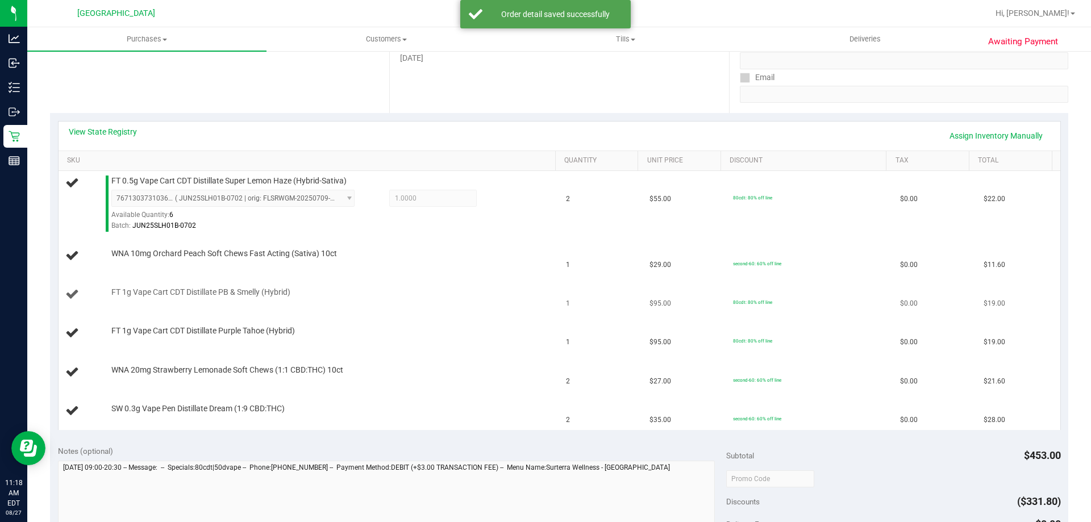
scroll to position [227, 0]
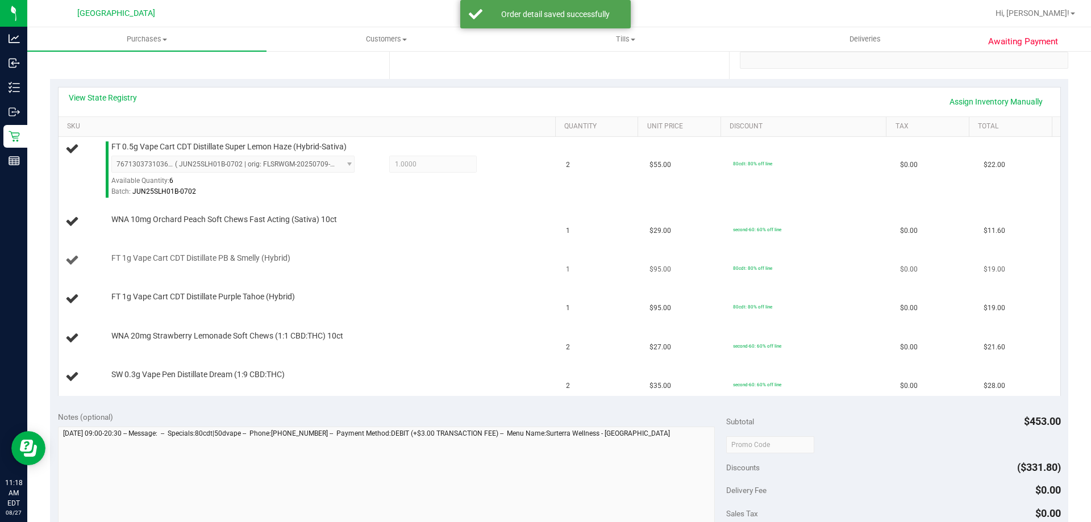
click at [466, 259] on div "FT 1g Vape Cart CDT Distillate PB & Smelly (Hybrid)" at bounding box center [328, 258] width 444 height 11
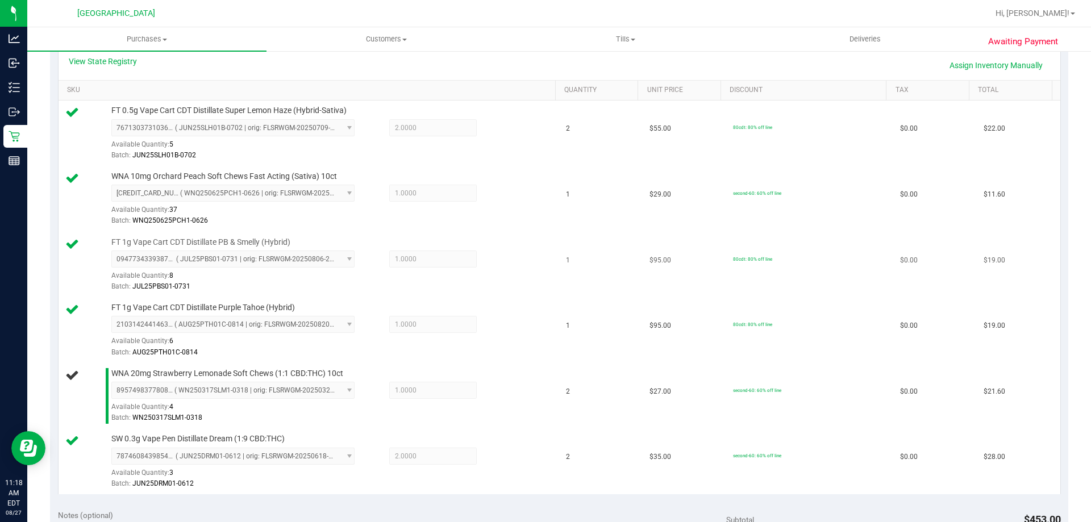
scroll to position [284, 0]
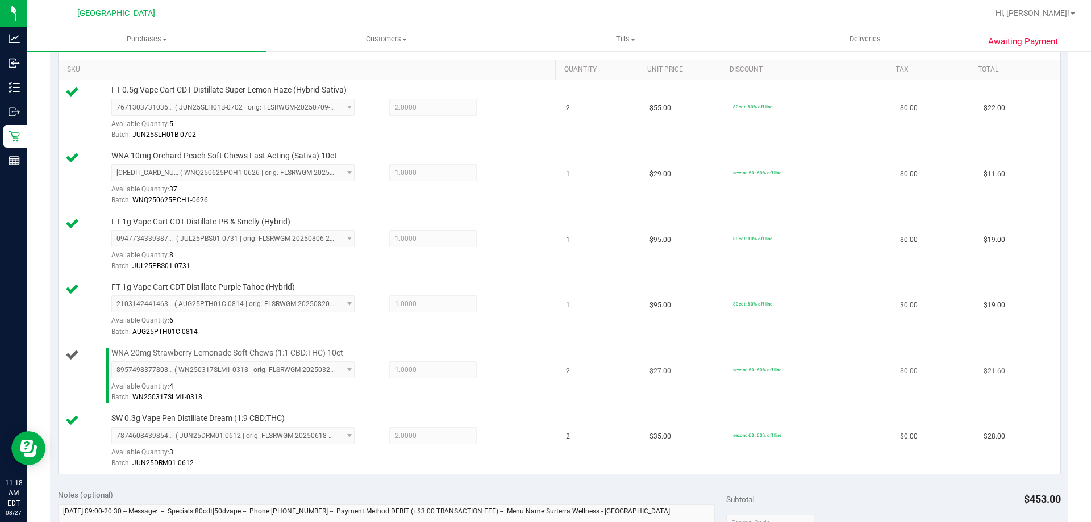
click at [444, 371] on span "1.0000 1" at bounding box center [432, 369] width 87 height 17
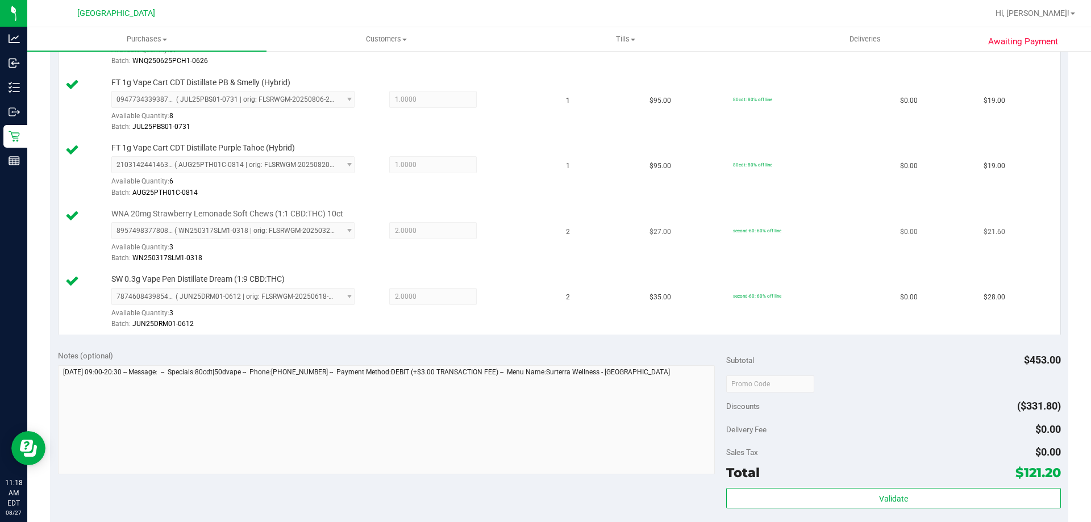
scroll to position [511, 0]
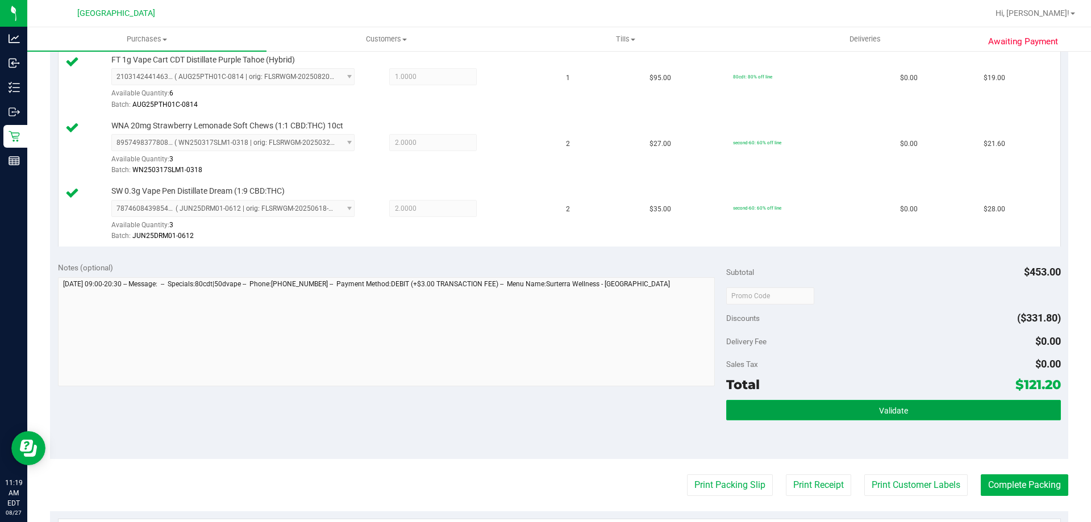
click at [762, 402] on button "Validate" at bounding box center [893, 410] width 334 height 20
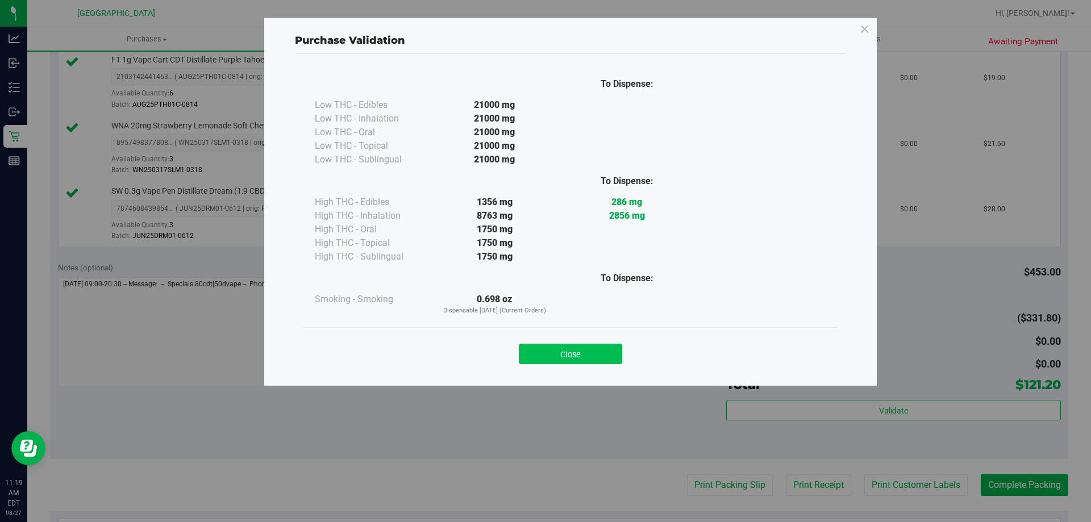
click at [563, 360] on button "Close" at bounding box center [570, 354] width 103 height 20
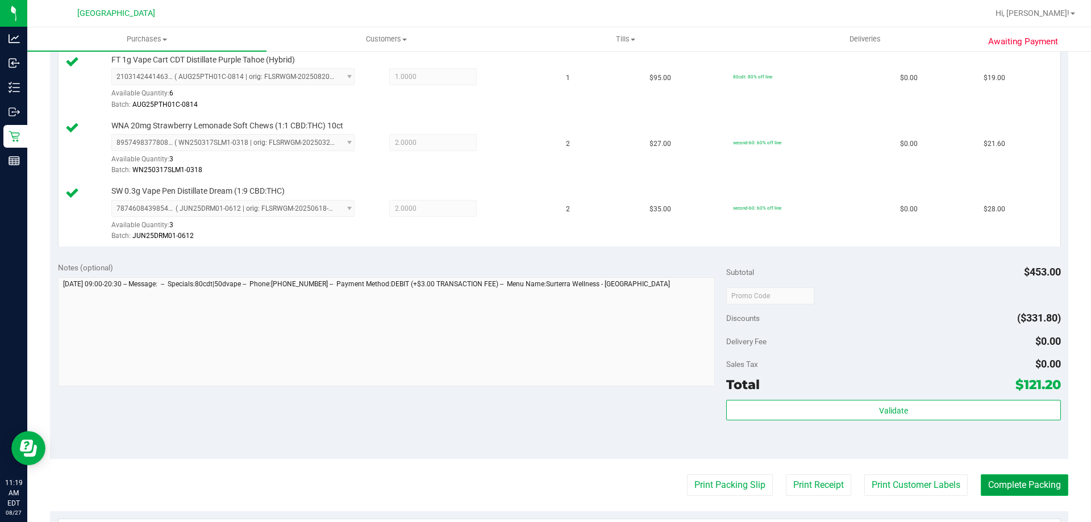
click at [1003, 490] on button "Complete Packing" at bounding box center [1024, 485] width 87 height 22
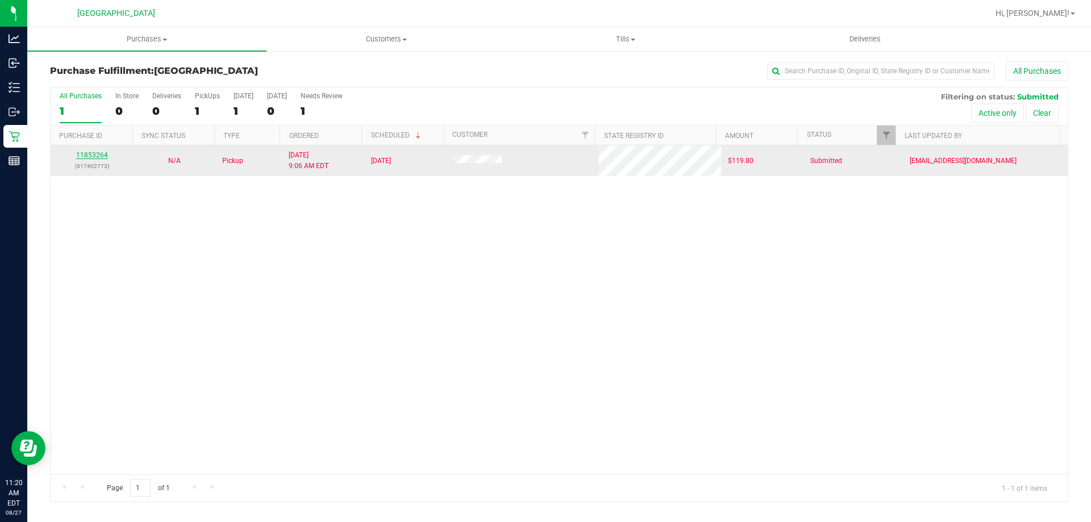
click at [94, 153] on link "11853264" at bounding box center [92, 155] width 32 height 8
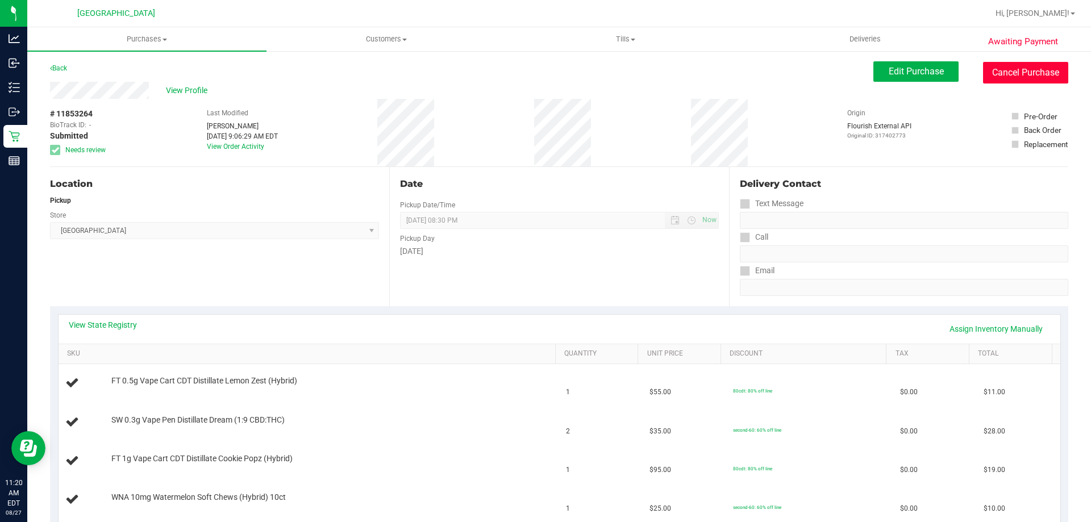
click at [983, 73] on button "Cancel Purchase" at bounding box center [1025, 73] width 85 height 22
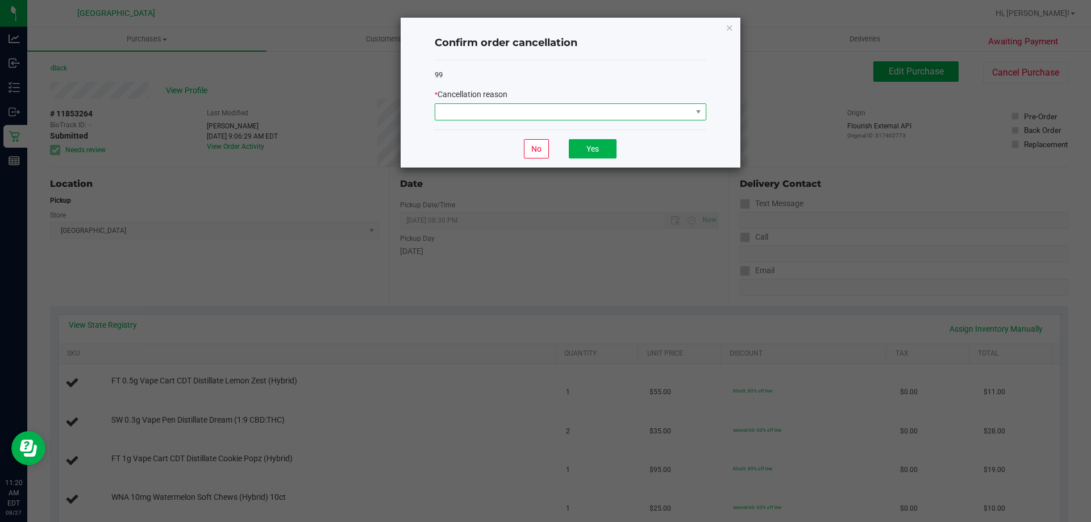
click at [578, 109] on span at bounding box center [563, 112] width 256 height 16
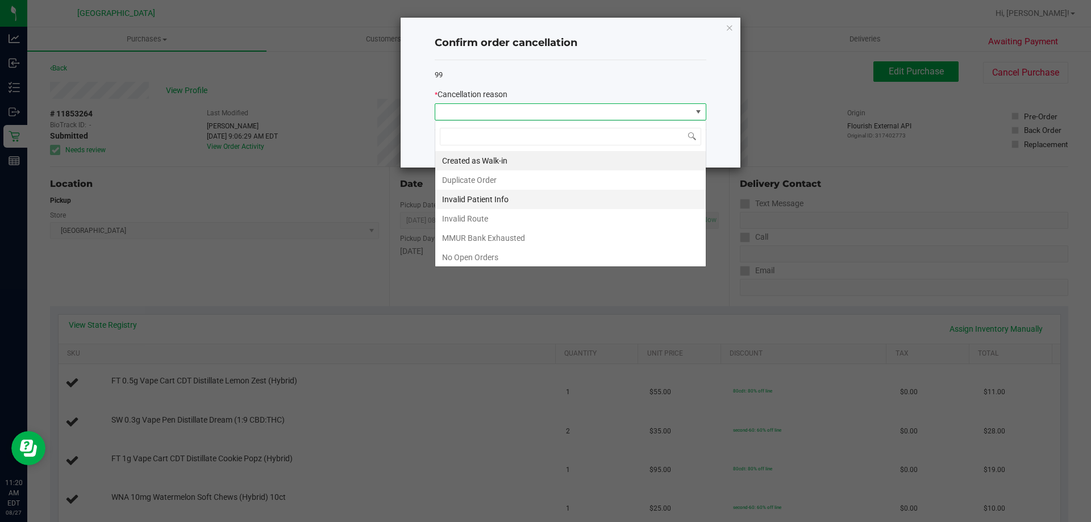
scroll to position [17, 272]
click at [511, 190] on li "Invalid Patient Info" at bounding box center [570, 199] width 270 height 19
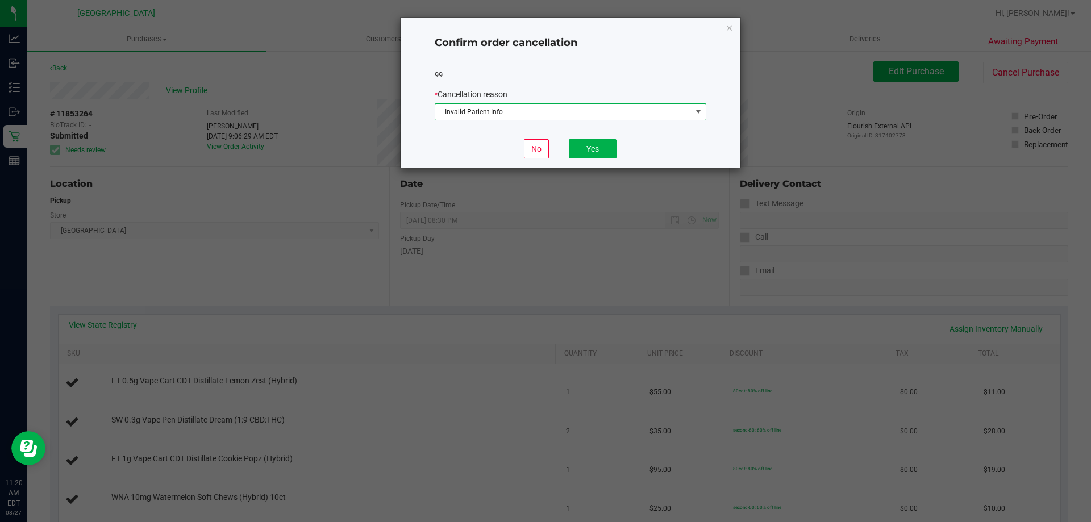
drag, startPoint x: 508, startPoint y: 91, endPoint x: 504, endPoint y: 101, distance: 11.2
click at [507, 94] on span "Cancellation reason" at bounding box center [472, 94] width 70 height 9
drag, startPoint x: 493, startPoint y: 119, endPoint x: 492, endPoint y: 124, distance: 5.8
click at [493, 123] on div "99 * Cancellation reason Invalid Patient Info" at bounding box center [571, 95] width 272 height 70
click at [476, 117] on span "Invalid Patient Info" at bounding box center [563, 112] width 256 height 16
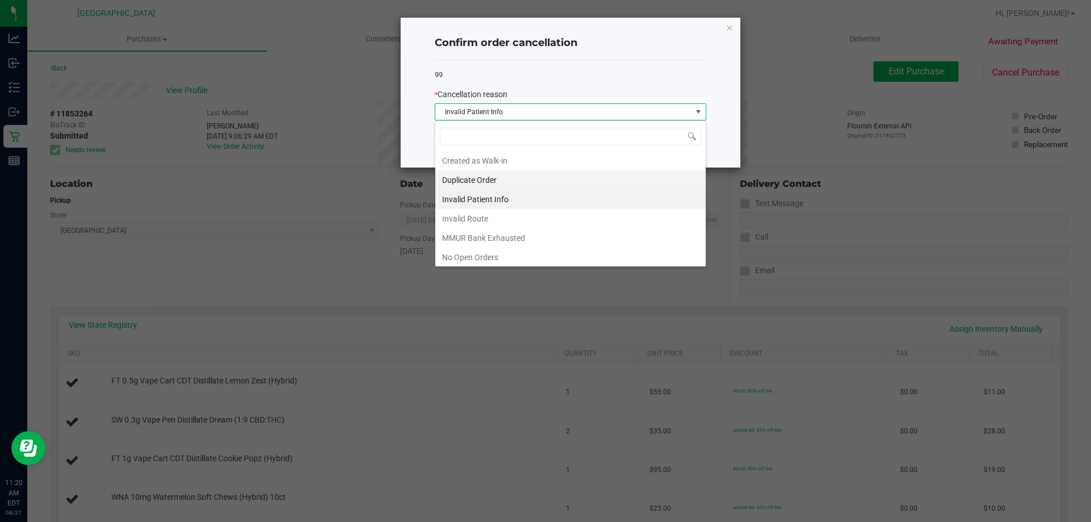
click at [480, 174] on li "Duplicate Order" at bounding box center [570, 179] width 270 height 19
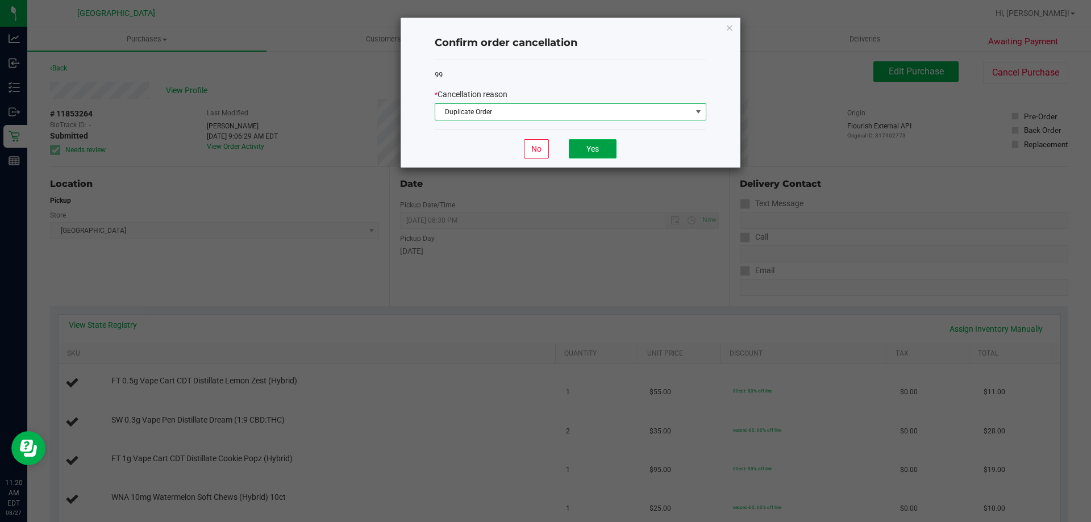
click at [594, 144] on button "Yes" at bounding box center [593, 148] width 48 height 19
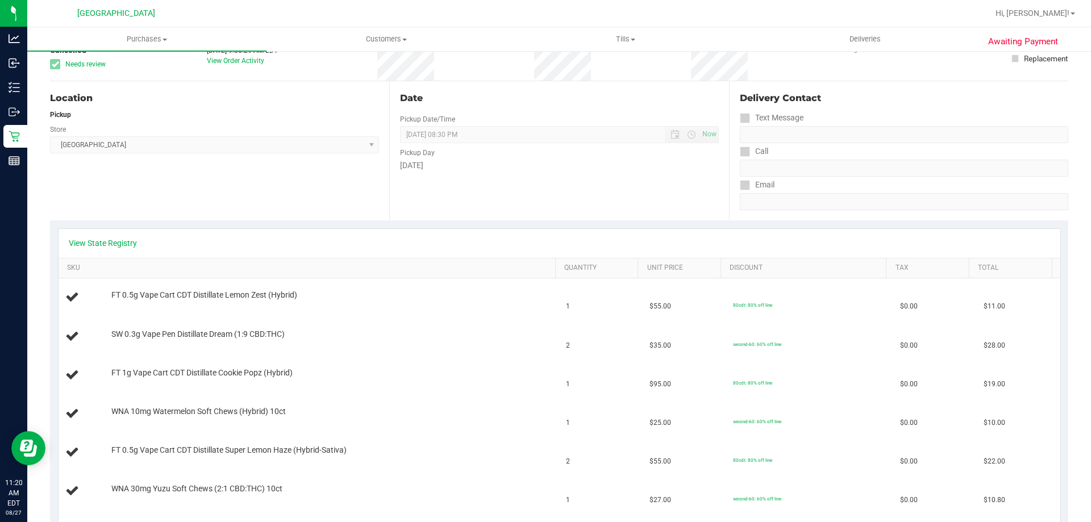
scroll to position [0, 0]
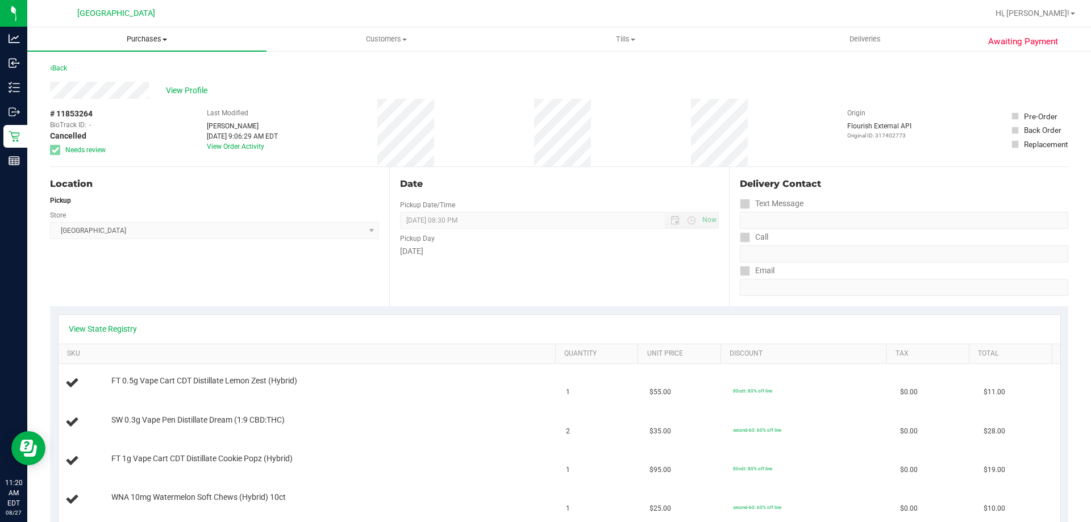
click at [149, 39] on span "Purchases" at bounding box center [146, 39] width 239 height 10
click at [127, 85] on li "Fulfillment" at bounding box center [146, 83] width 239 height 14
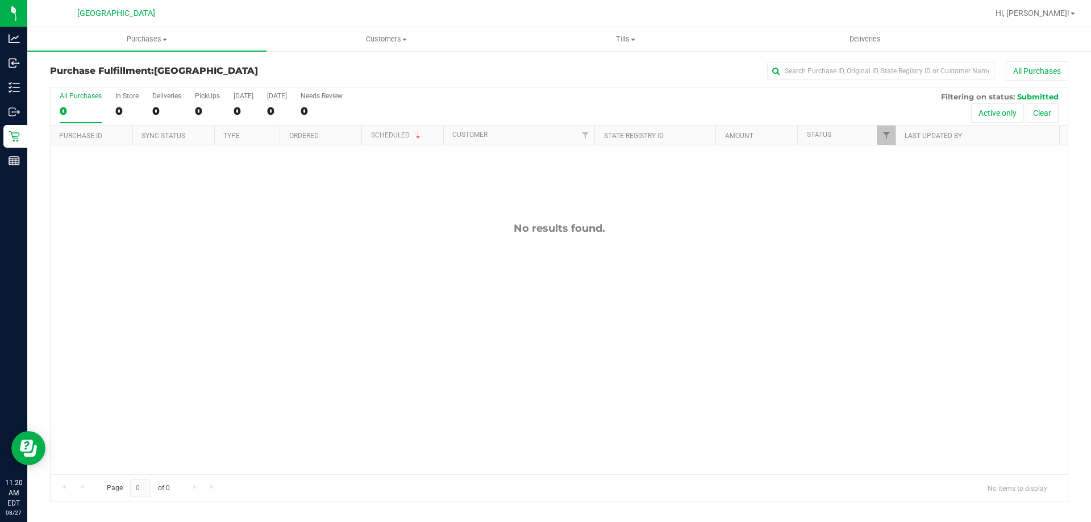
click at [627, 386] on div "No results found." at bounding box center [559, 348] width 1017 height 406
click at [173, 54] on div "Purchase Fulfillment: South Tampa WC All Purchases All Purchases 0 In Store 0 D…" at bounding box center [558, 282] width 1063 height 464
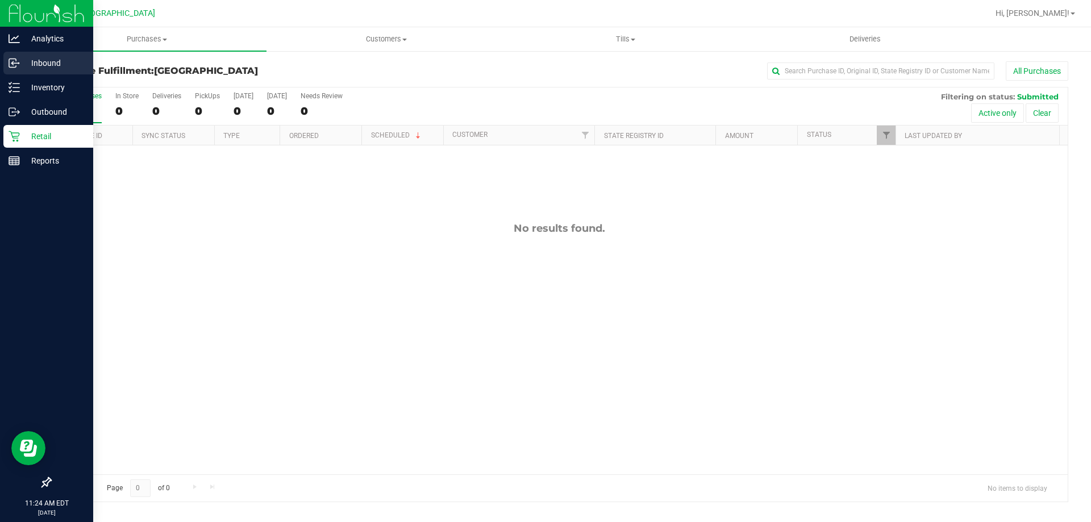
click at [30, 68] on p "Inbound" at bounding box center [54, 63] width 68 height 14
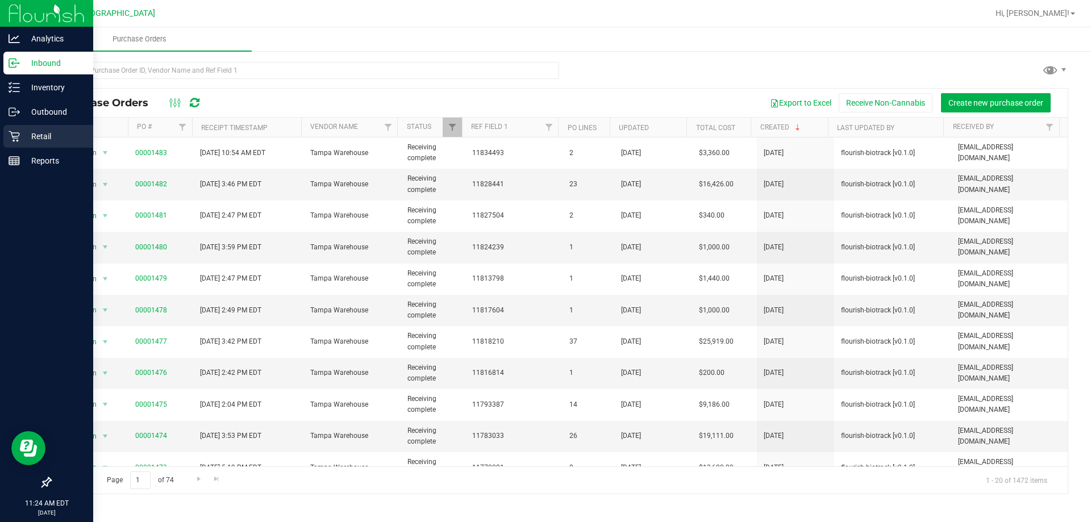
click at [54, 145] on div "Retail" at bounding box center [48, 136] width 90 height 23
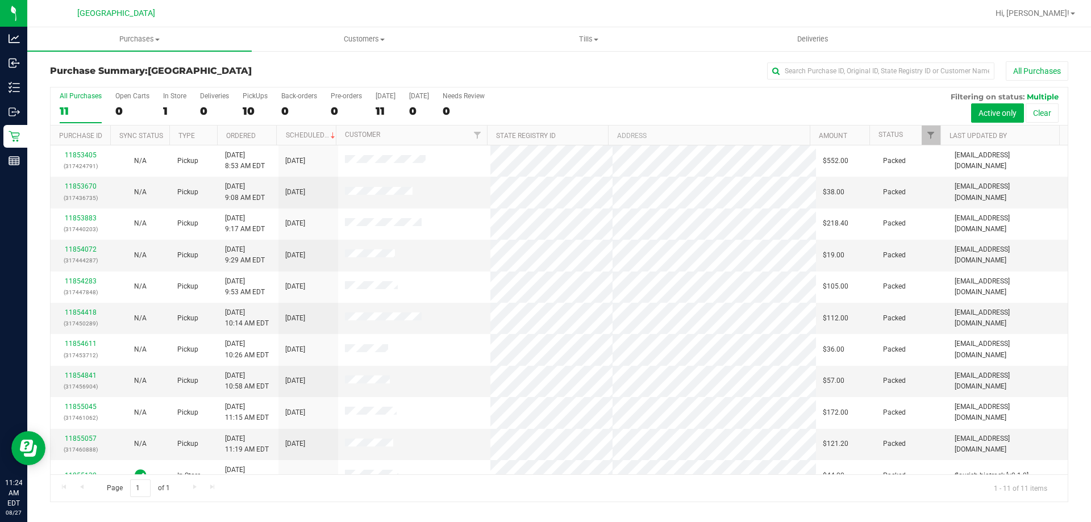
click at [131, 26] on nav "[GEOGRAPHIC_DATA] Hi, [PERSON_NAME]!" at bounding box center [558, 13] width 1063 height 27
click at [132, 27] on uib-tab-heading "Purchases Summary of purchases Fulfillment All purchases" at bounding box center [139, 39] width 224 height 24
click at [86, 81] on span "Fulfillment" at bounding box center [62, 82] width 70 height 10
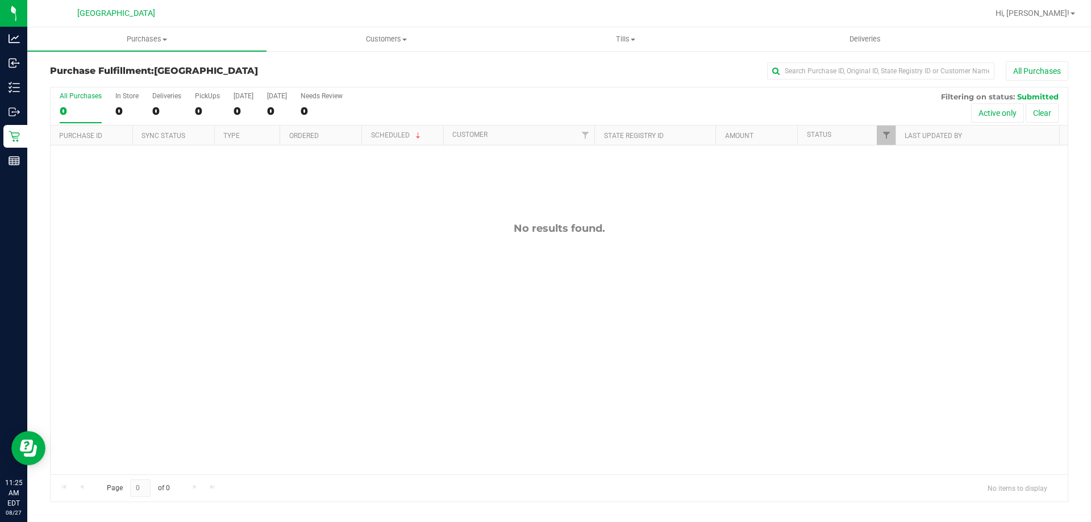
click at [594, 365] on div "No results found." at bounding box center [559, 348] width 1017 height 406
click at [619, 43] on span "Tills" at bounding box center [625, 39] width 238 height 10
click at [469, 404] on div "No results found." at bounding box center [559, 348] width 1017 height 406
drag, startPoint x: 746, startPoint y: 340, endPoint x: 763, endPoint y: 335, distance: 17.1
click at [746, 340] on div "No results found." at bounding box center [559, 348] width 1017 height 406
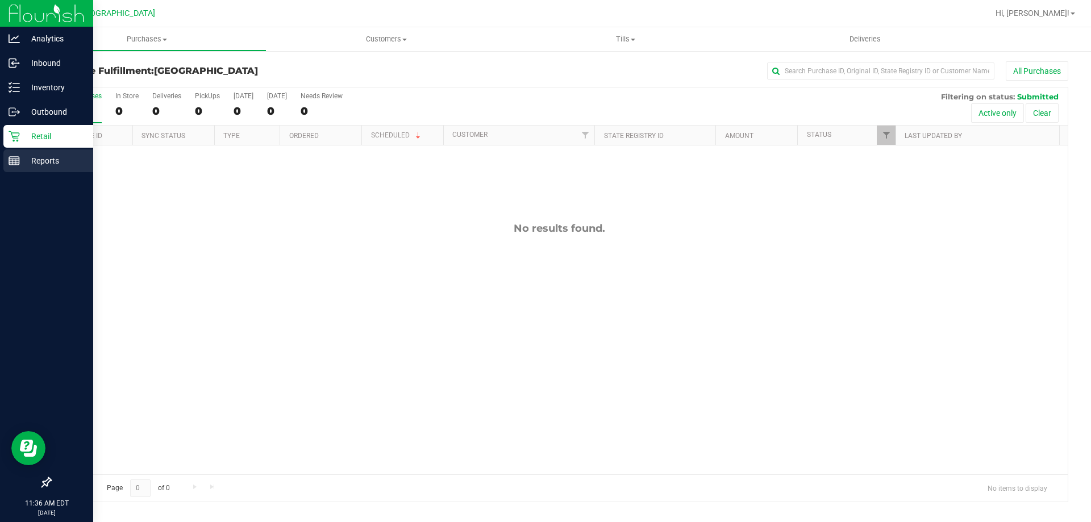
click at [39, 161] on p "Reports" at bounding box center [54, 161] width 68 height 14
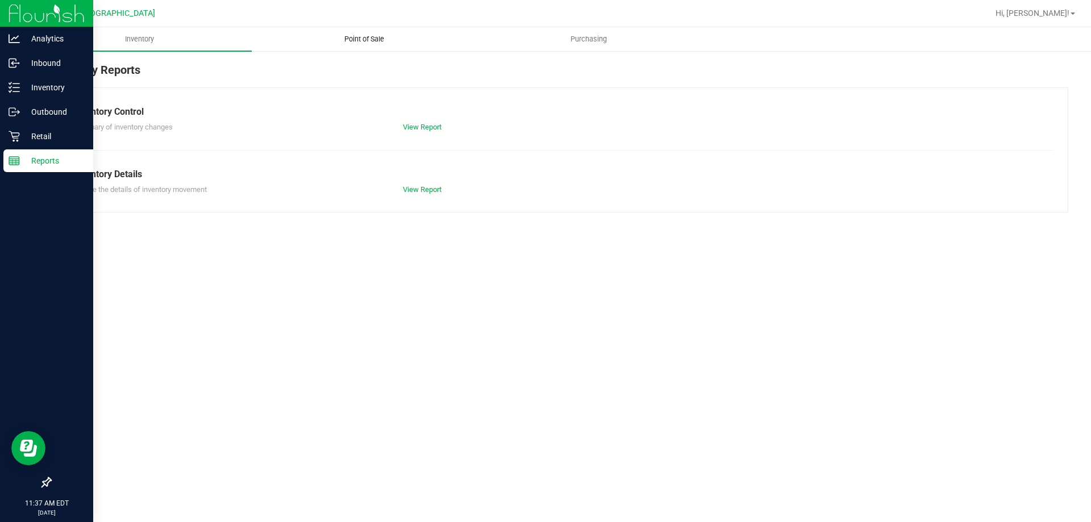
click at [342, 49] on uib-tab-heading "Point of Sale" at bounding box center [363, 39] width 223 height 23
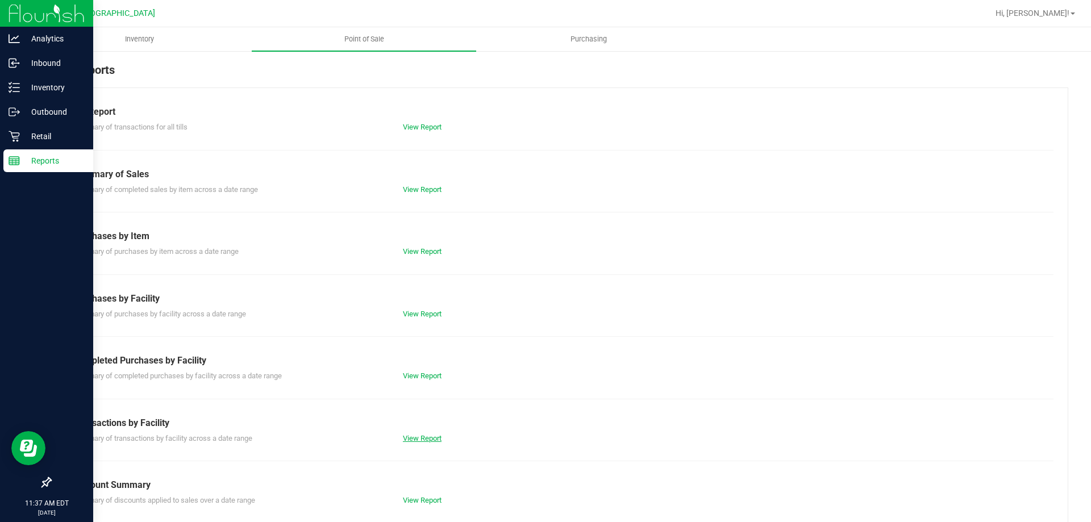
click at [415, 440] on link "View Report" at bounding box center [422, 438] width 39 height 9
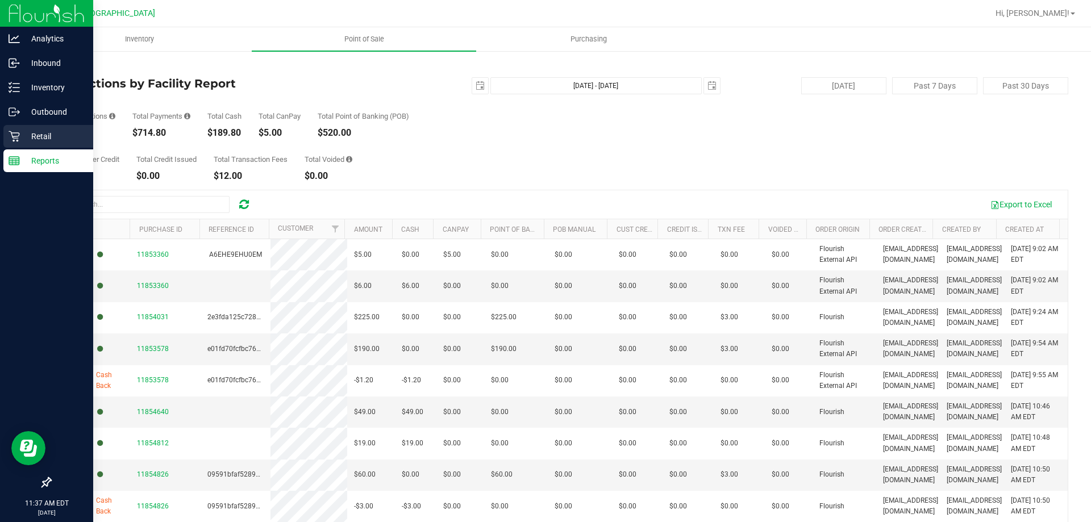
click at [16, 138] on icon at bounding box center [14, 136] width 11 height 11
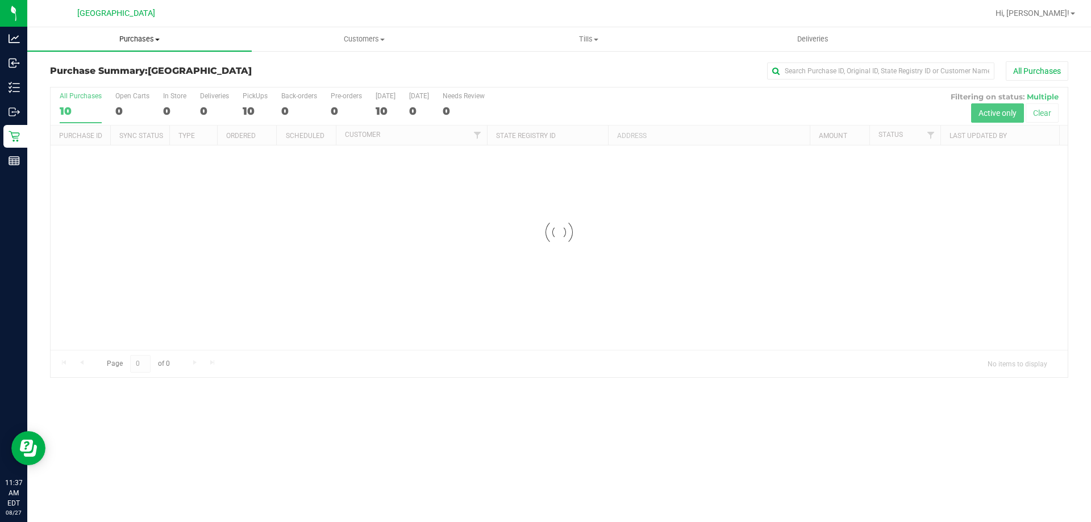
click at [133, 45] on uib-tab-heading "Purchases Summary of purchases Fulfillment All purchases" at bounding box center [139, 39] width 224 height 24
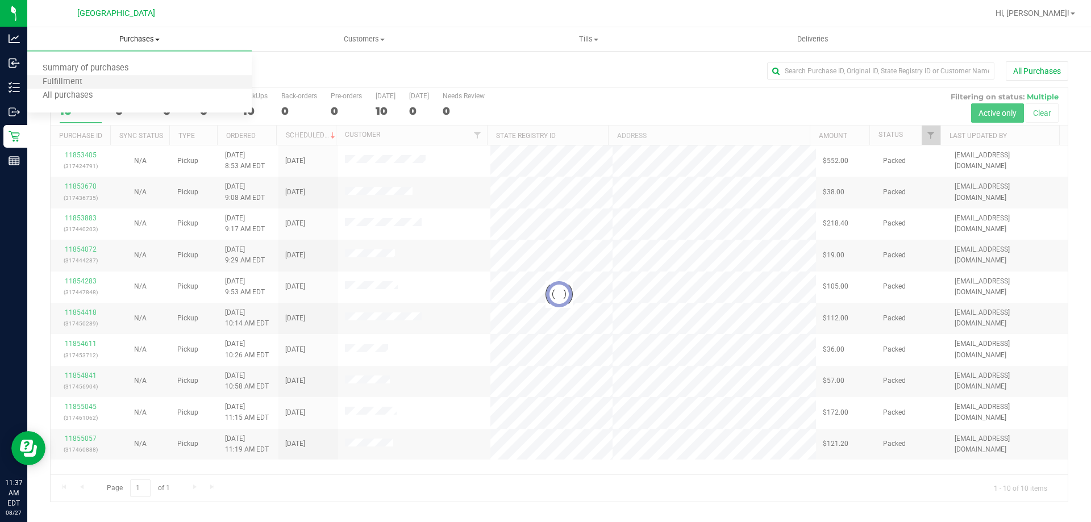
click at [105, 87] on li "Fulfillment" at bounding box center [139, 83] width 224 height 14
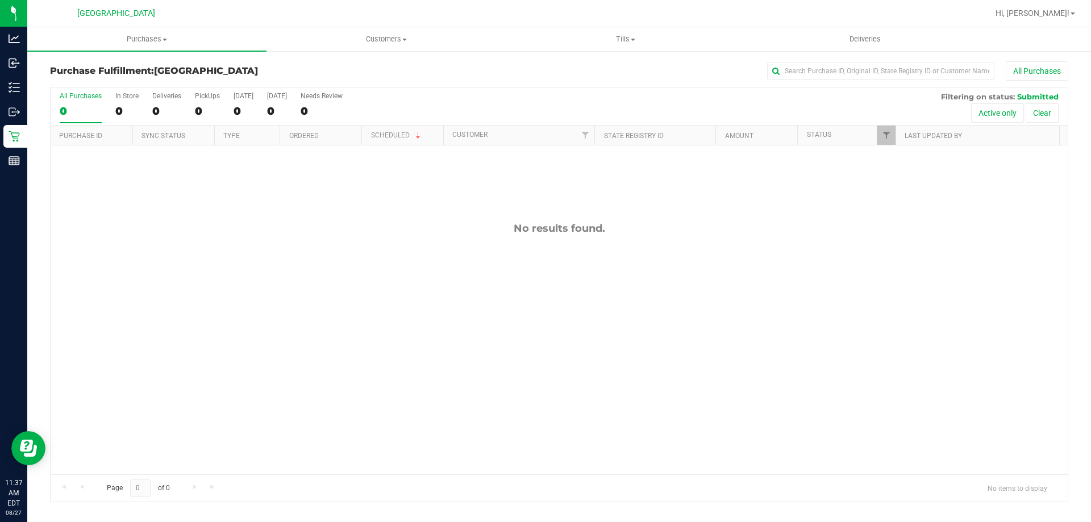
click at [334, 282] on div "No results found." at bounding box center [559, 348] width 1017 height 406
click at [115, 38] on span "Purchases" at bounding box center [146, 39] width 239 height 10
click at [116, 66] on span "Summary of purchases" at bounding box center [85, 69] width 116 height 10
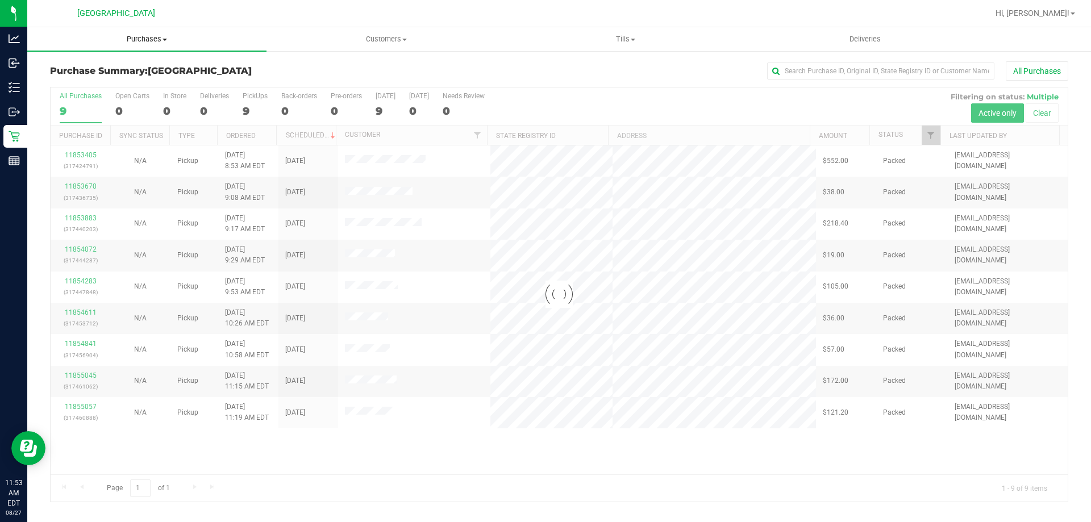
click at [140, 41] on span "Purchases" at bounding box center [146, 39] width 239 height 10
click at [106, 83] on li "Fulfillment" at bounding box center [146, 83] width 239 height 14
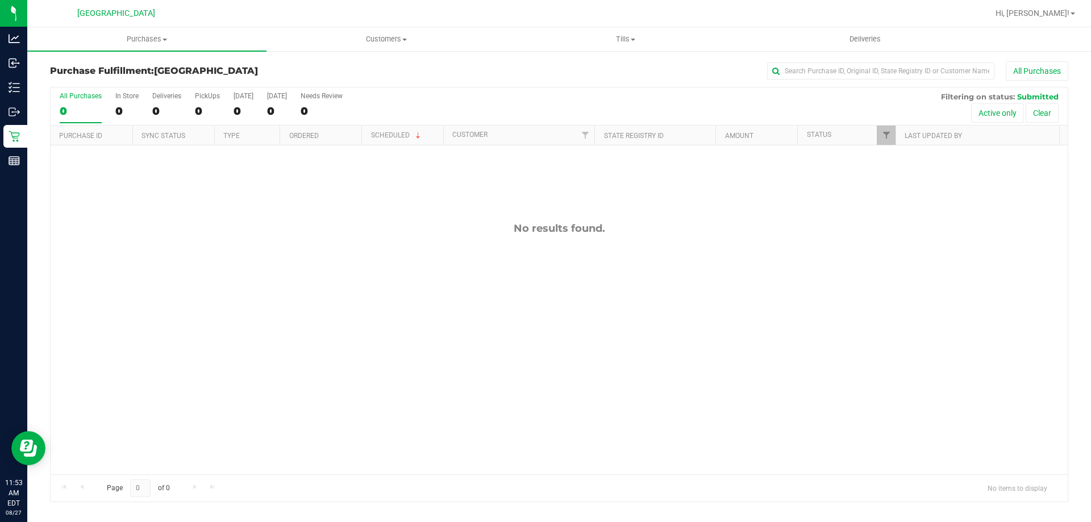
click at [404, 280] on div "No results found." at bounding box center [559, 348] width 1017 height 406
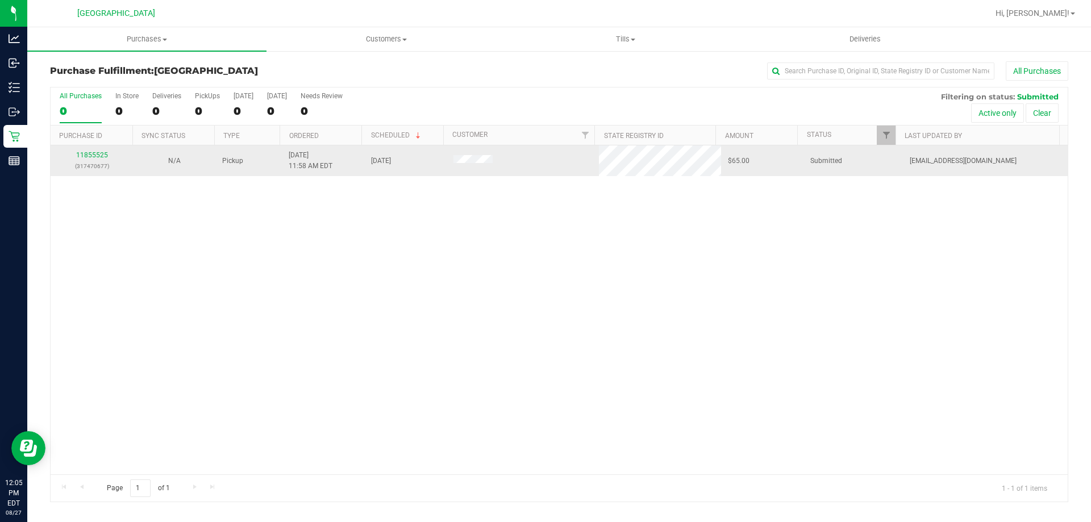
click at [84, 150] on div "11855525 (317470677)" at bounding box center [91, 161] width 69 height 22
click at [85, 154] on link "11855525" at bounding box center [92, 155] width 32 height 8
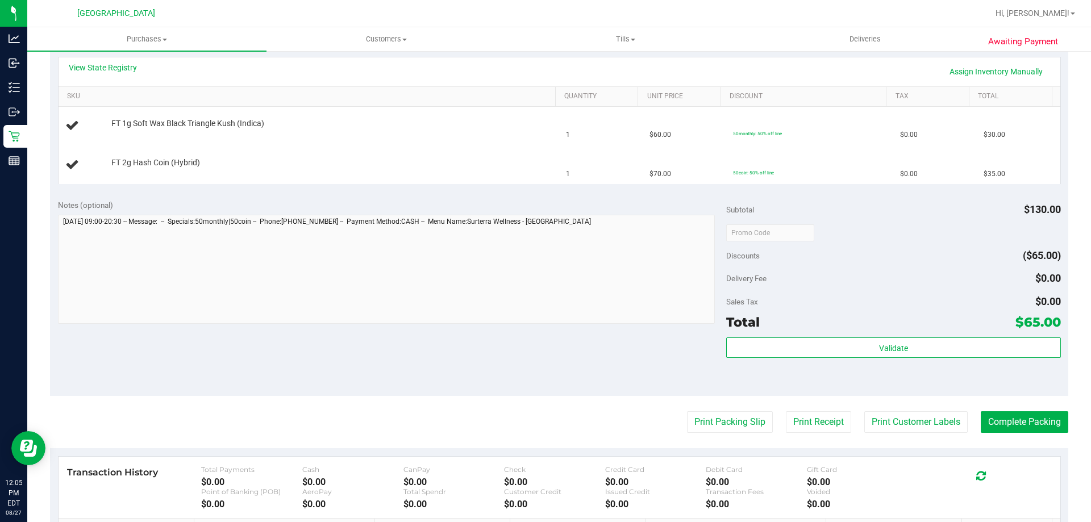
scroll to position [284, 0]
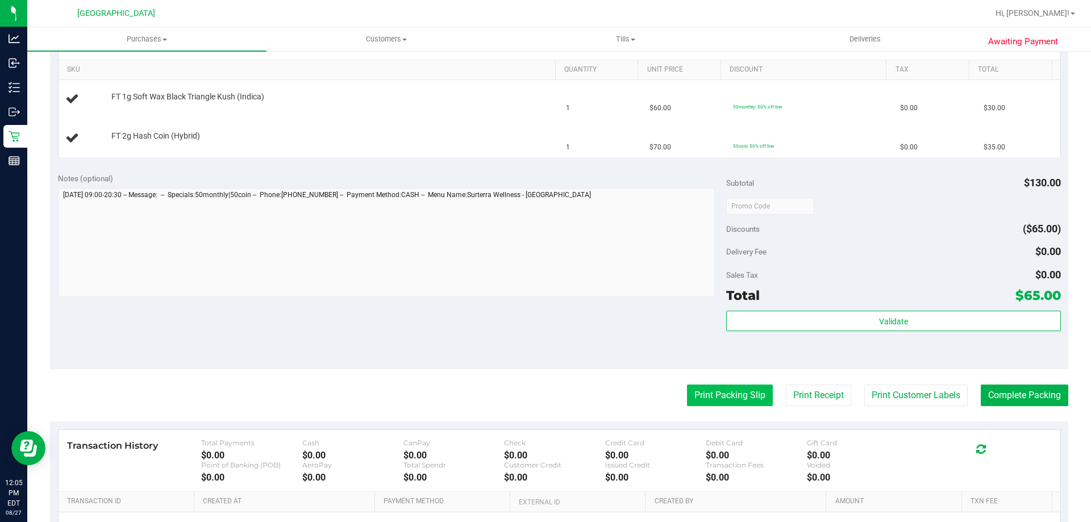
click at [687, 390] on button "Print Packing Slip" at bounding box center [730, 396] width 86 height 22
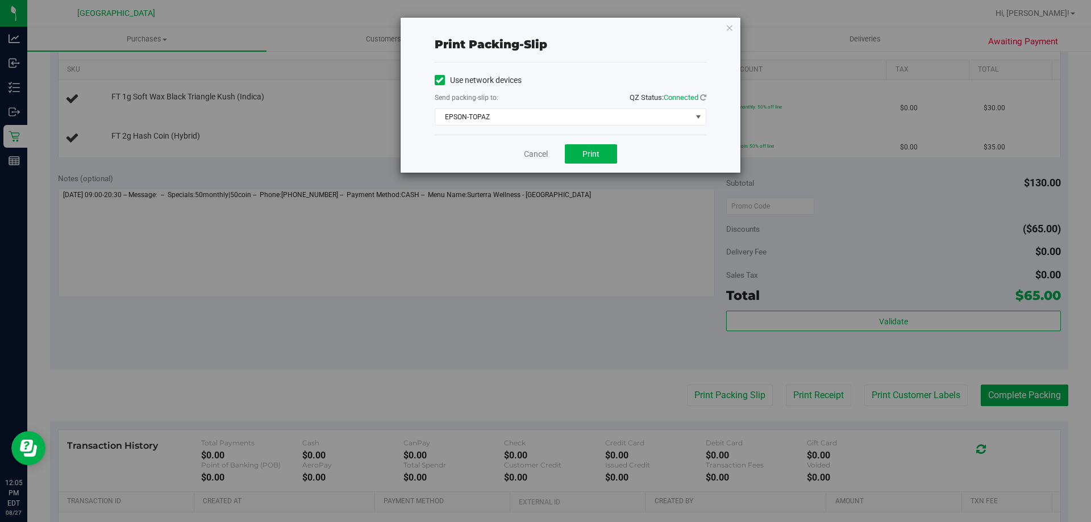
click at [623, 149] on div "Cancel Print" at bounding box center [571, 154] width 272 height 38
click at [595, 162] on button "Print" at bounding box center [591, 153] width 52 height 19
click at [725, 29] on icon "button" at bounding box center [729, 27] width 8 height 14
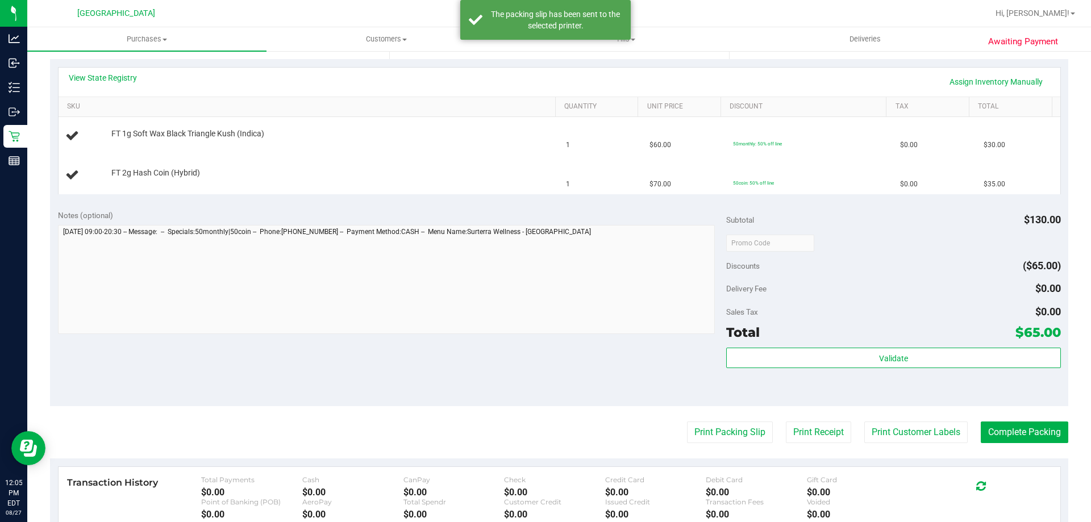
scroll to position [227, 0]
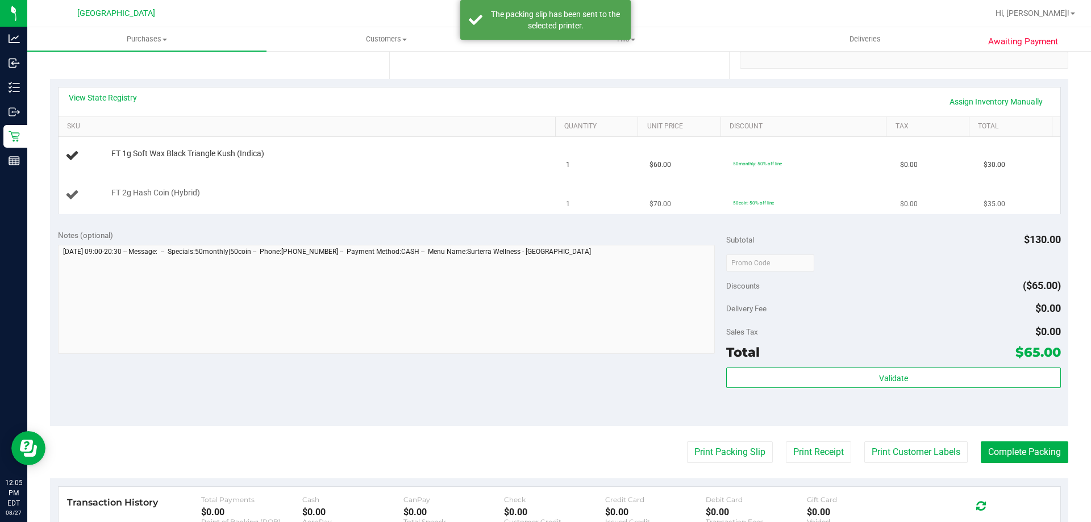
click at [381, 185] on td "FT 2g Hash Coin (Hybrid)" at bounding box center [309, 195] width 501 height 38
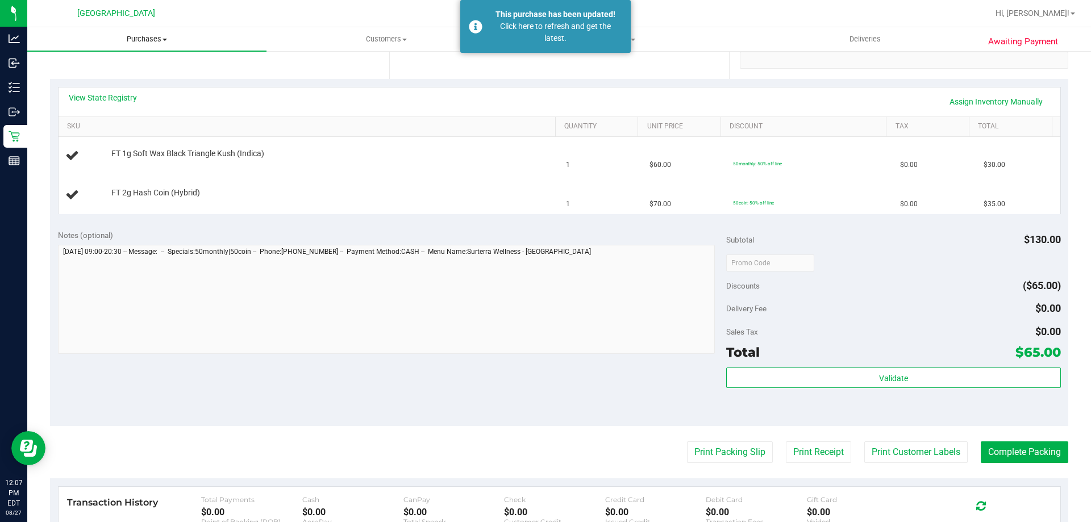
click at [152, 27] on uib-tab-heading "Purchases Summary of purchases Fulfillment All purchases" at bounding box center [146, 39] width 239 height 24
click at [115, 78] on li "Fulfillment" at bounding box center [146, 83] width 239 height 14
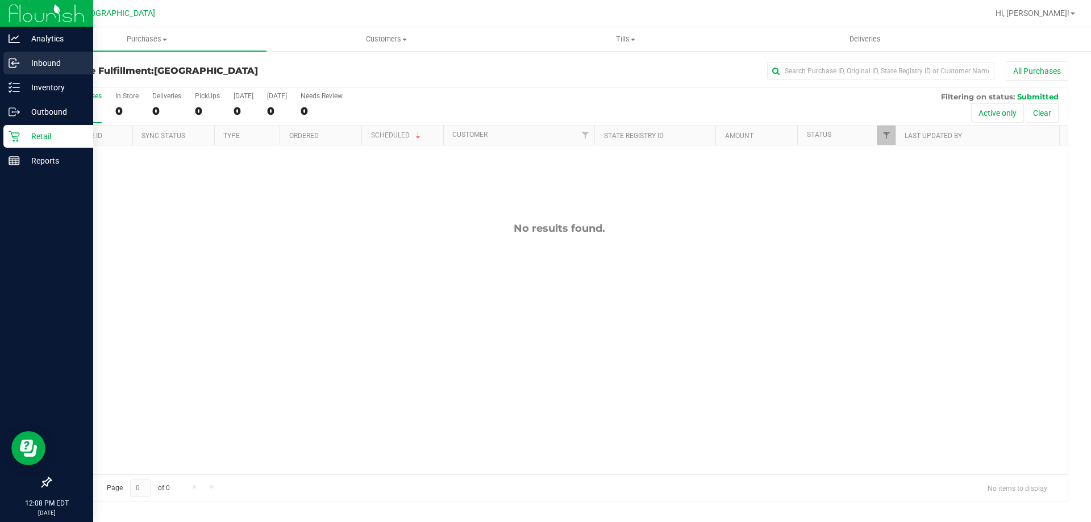
click at [2, 67] on link "Inbound" at bounding box center [46, 64] width 93 height 24
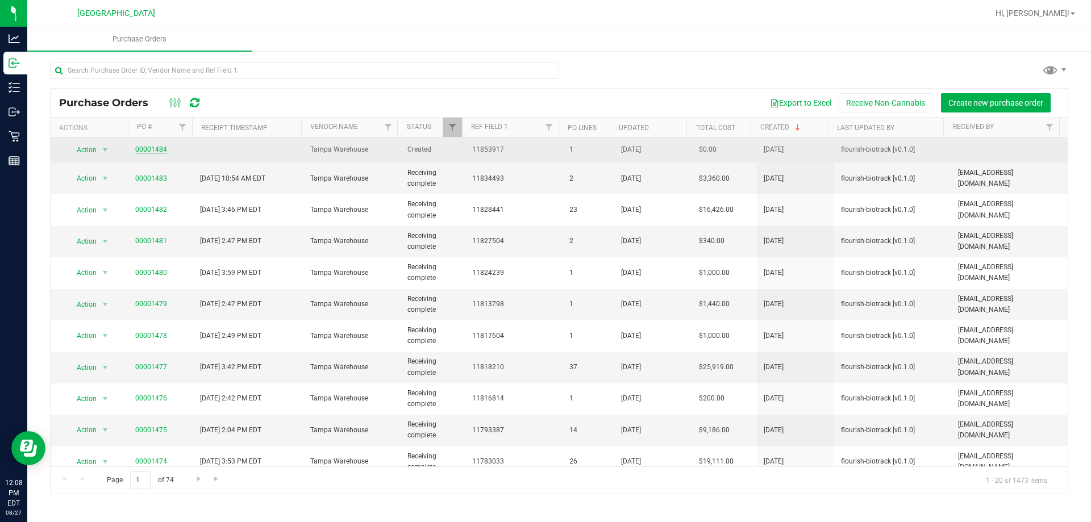
click at [144, 147] on link "00001484" at bounding box center [151, 149] width 32 height 8
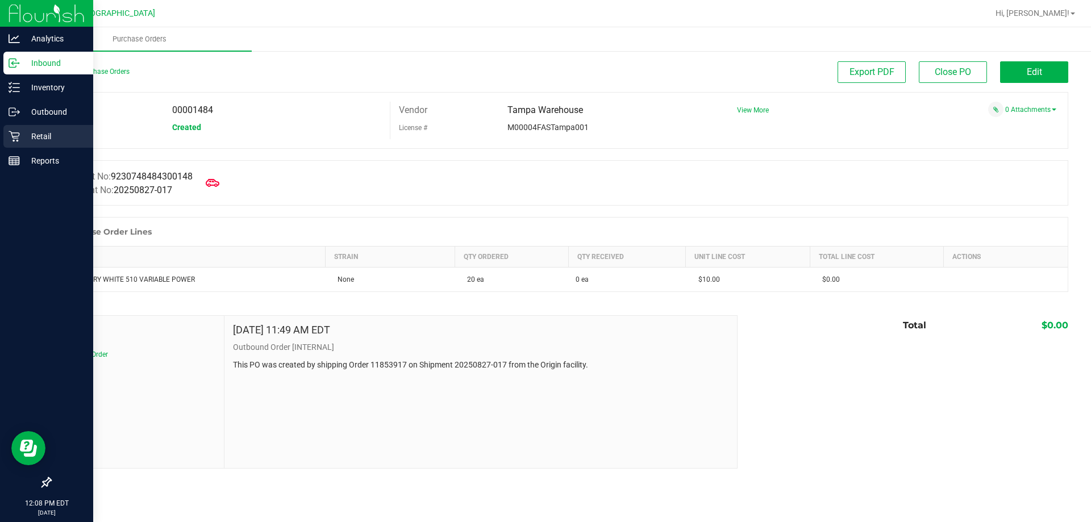
click at [24, 132] on p "Retail" at bounding box center [54, 137] width 68 height 14
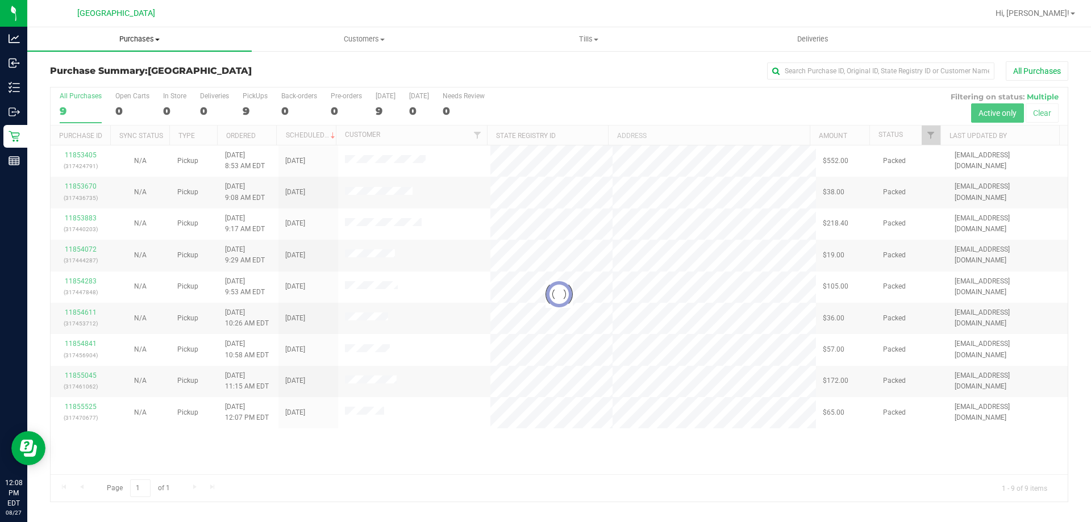
click at [130, 34] on uib-tab-heading "Purchases Summary of purchases Fulfillment All purchases" at bounding box center [139, 39] width 224 height 24
click at [115, 78] on li "Fulfillment" at bounding box center [139, 83] width 224 height 14
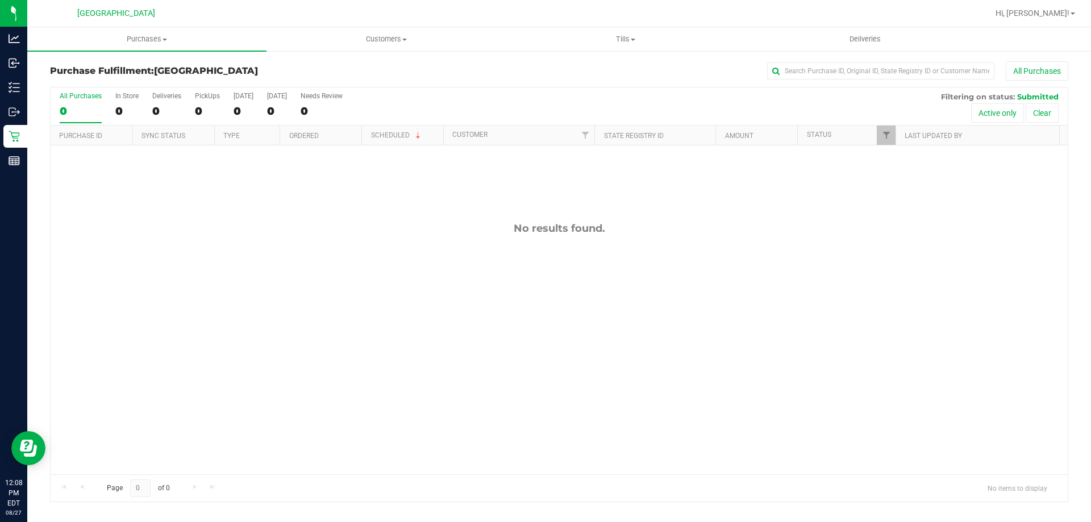
click at [324, 232] on div "No results found." at bounding box center [559, 228] width 1017 height 12
click at [448, 271] on div "No results found." at bounding box center [559, 348] width 1017 height 406
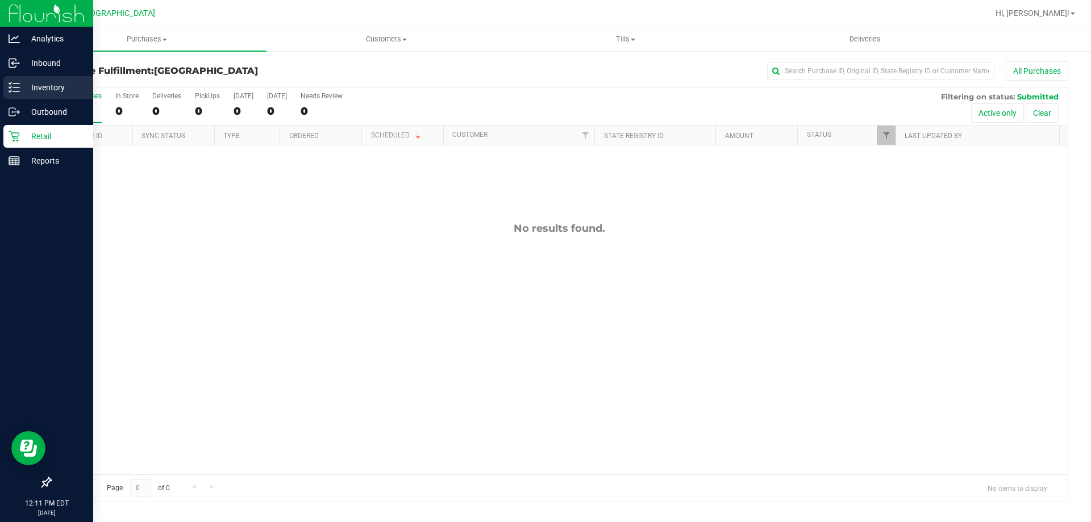
click at [20, 86] on p "Inventory" at bounding box center [54, 88] width 68 height 14
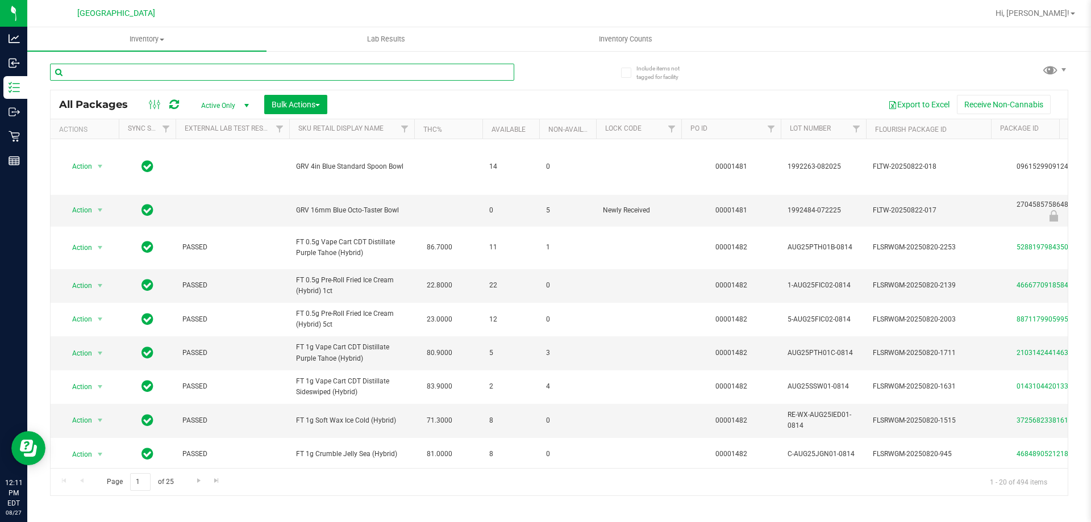
click at [194, 70] on input "text" at bounding box center [282, 72] width 464 height 17
type input "cbc"
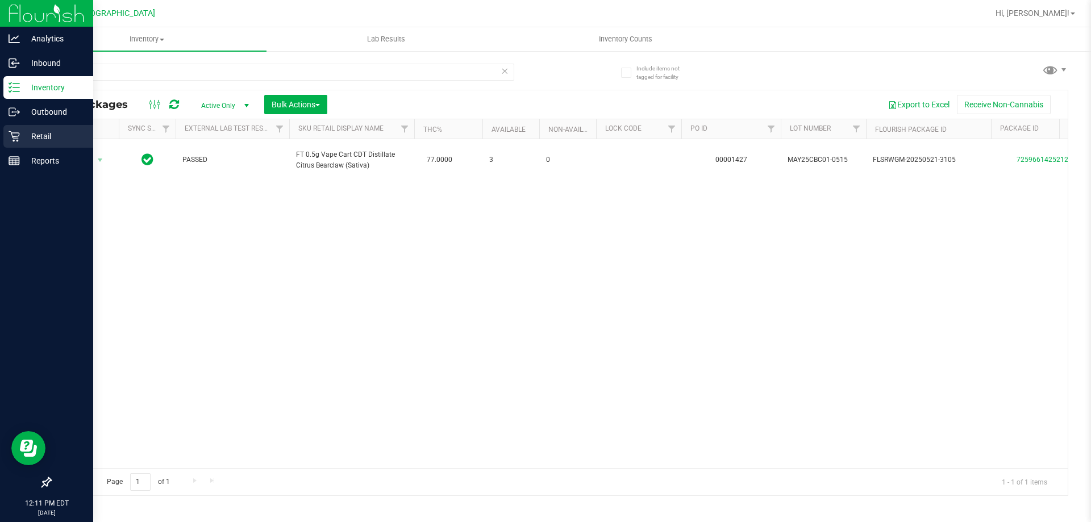
click at [15, 140] on icon at bounding box center [14, 136] width 11 height 11
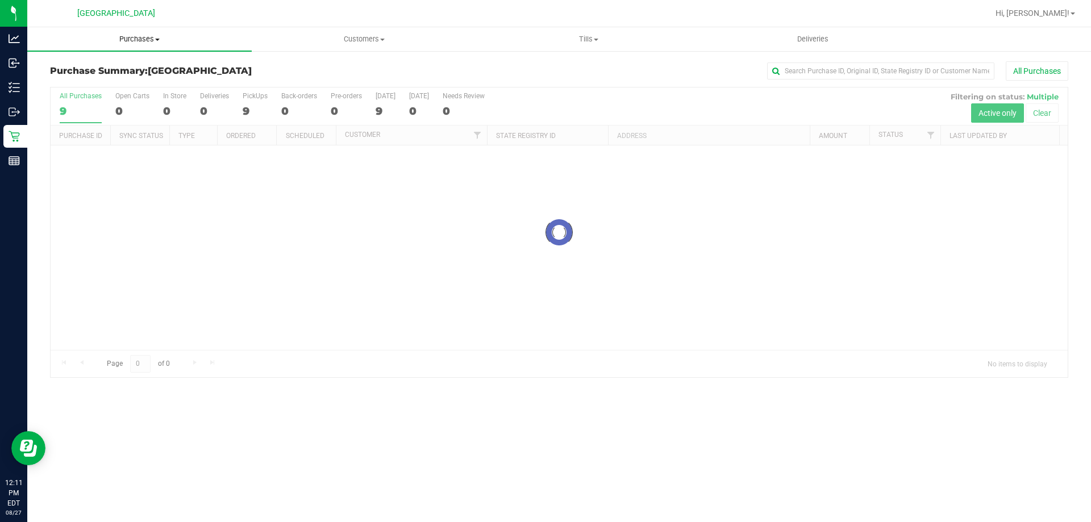
click at [114, 41] on span "Purchases" at bounding box center [139, 39] width 224 height 10
click at [109, 87] on li "Fulfillment" at bounding box center [139, 83] width 224 height 14
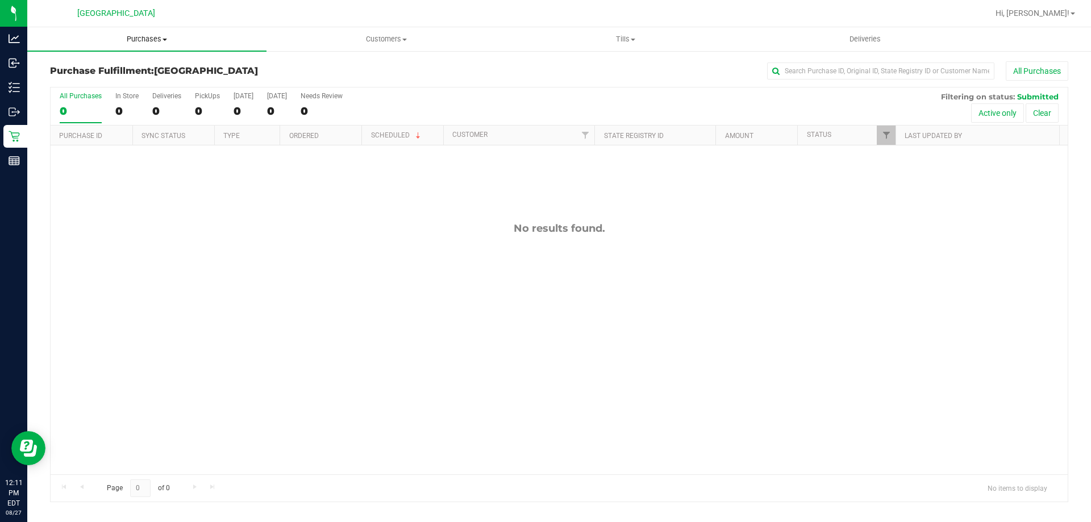
click at [158, 41] on span "Purchases" at bounding box center [146, 39] width 239 height 10
click at [91, 71] on span "Summary of purchases" at bounding box center [85, 69] width 116 height 10
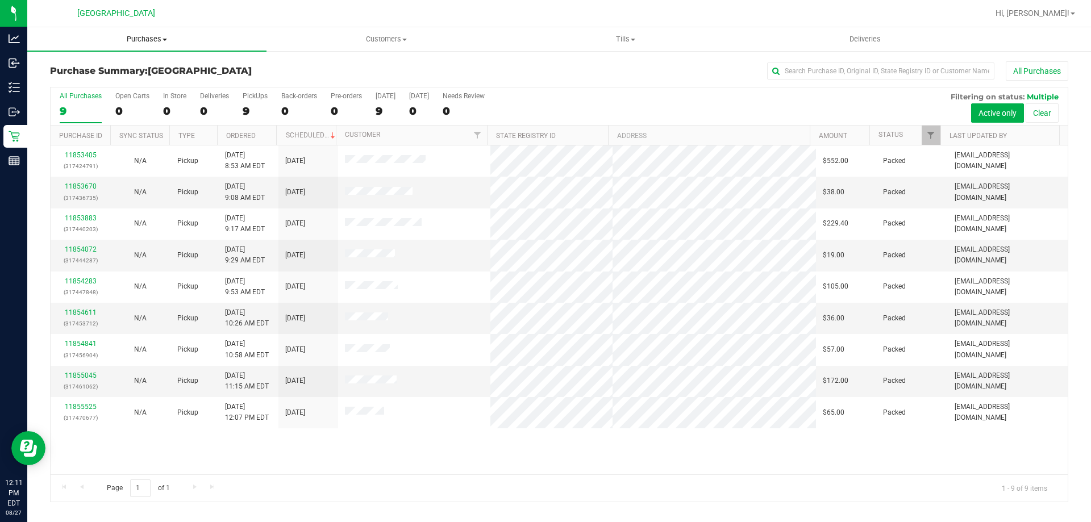
click at [145, 45] on uib-tab-heading "Purchases Summary of purchases Fulfillment All purchases" at bounding box center [146, 39] width 239 height 24
click at [83, 83] on span "Fulfillment" at bounding box center [62, 82] width 70 height 10
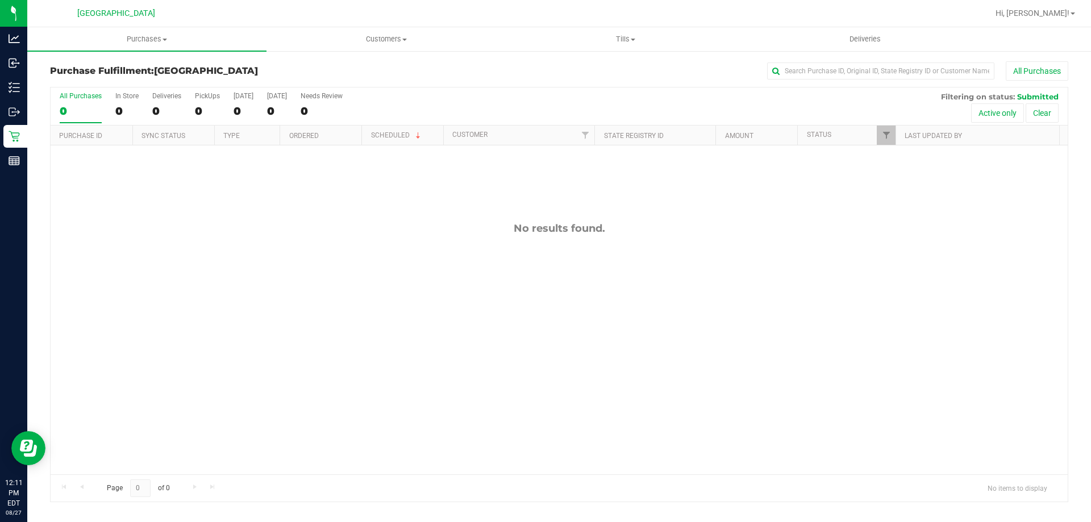
drag, startPoint x: 83, startPoint y: 83, endPoint x: 502, endPoint y: 271, distance: 459.5
click at [502, 271] on div "No results found." at bounding box center [559, 348] width 1017 height 406
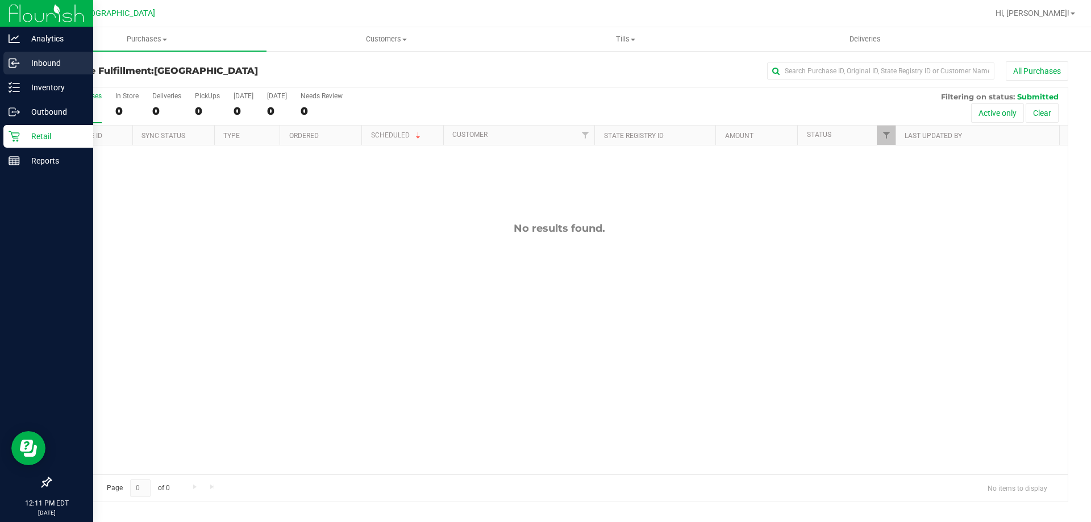
click at [19, 61] on icon at bounding box center [14, 62] width 11 height 11
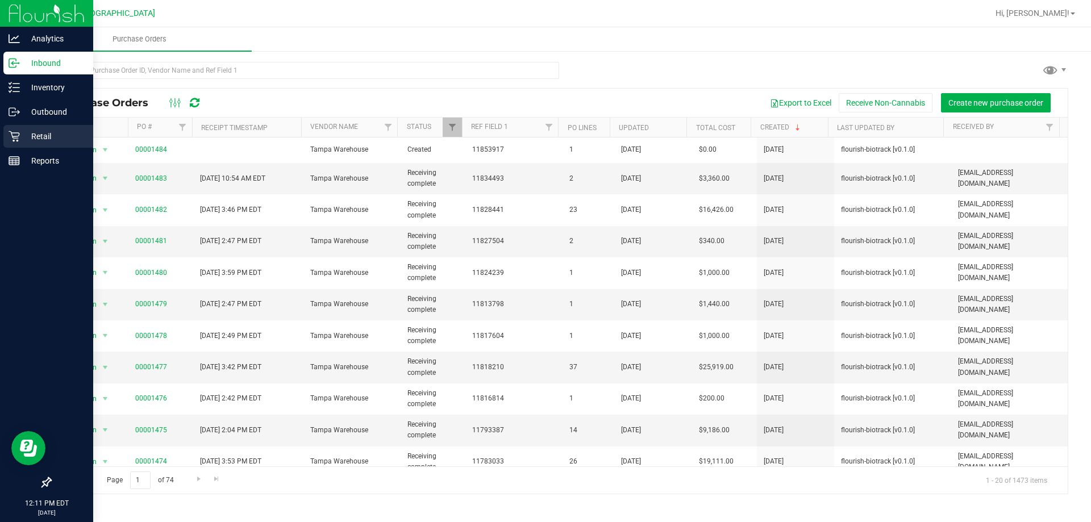
click at [32, 140] on p "Retail" at bounding box center [54, 137] width 68 height 14
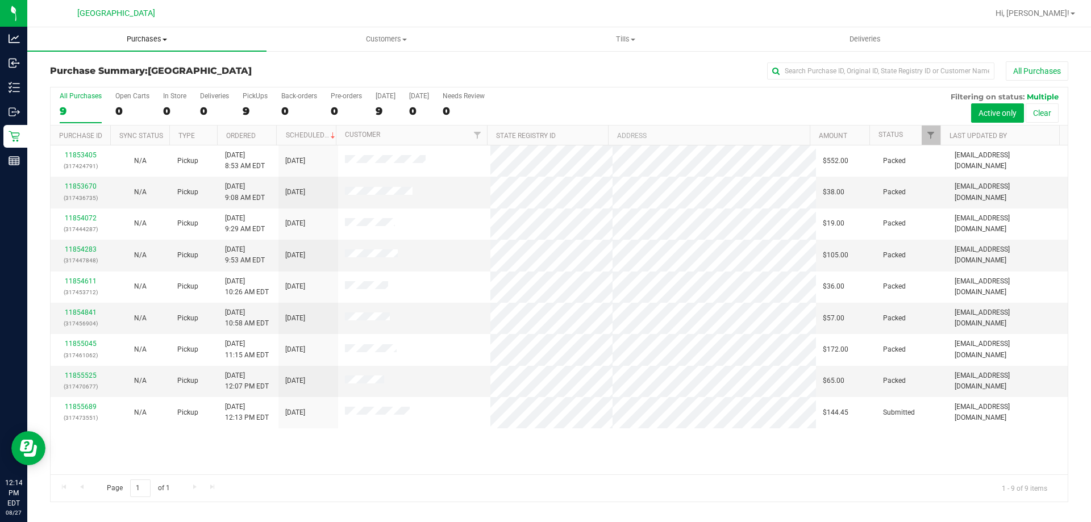
click at [124, 40] on span "Purchases" at bounding box center [146, 39] width 239 height 10
click at [122, 70] on span "Summary of purchases" at bounding box center [85, 69] width 116 height 10
click at [141, 31] on uib-tab-heading "Purchases Summary of purchases Fulfillment All purchases" at bounding box center [146, 39] width 239 height 24
click at [91, 98] on span "All purchases" at bounding box center [67, 96] width 81 height 10
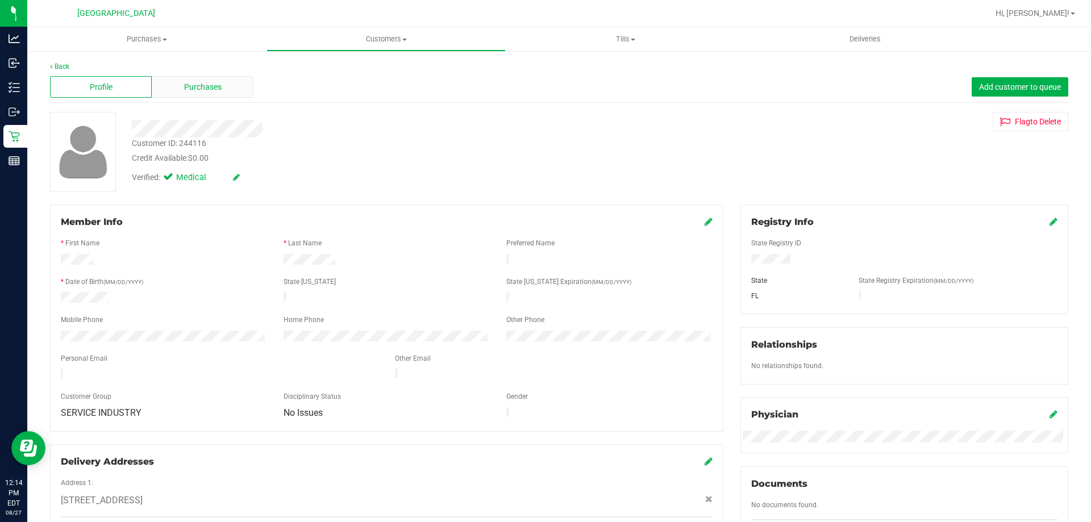
click at [186, 91] on span "Purchases" at bounding box center [202, 87] width 37 height 12
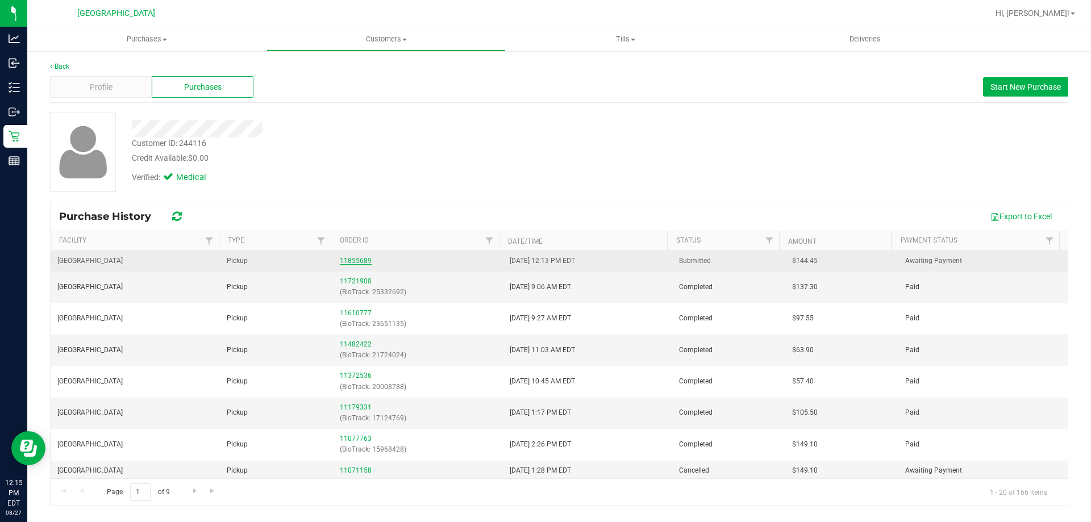
click at [353, 261] on link "11855689" at bounding box center [356, 261] width 32 height 8
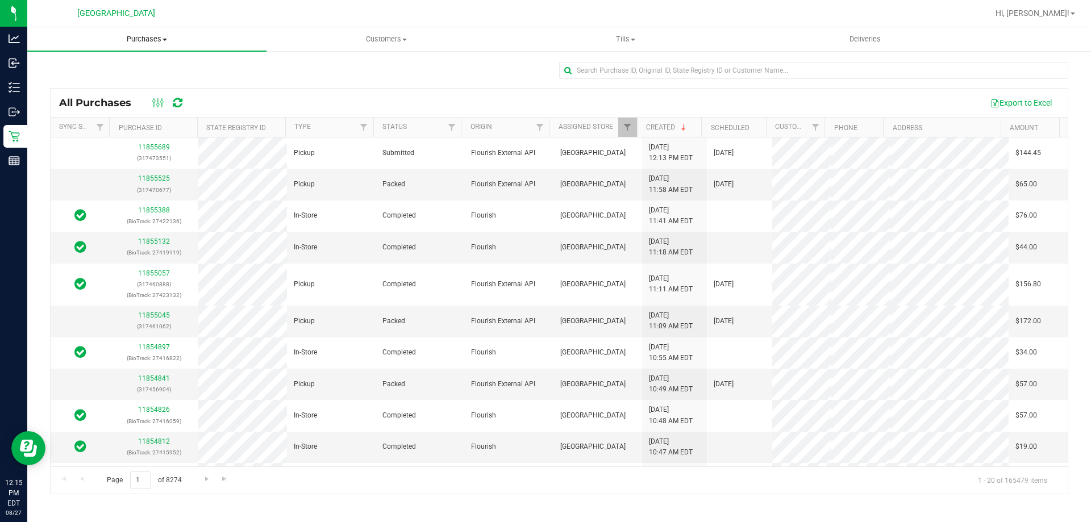
click at [161, 48] on uib-tab-heading "Purchases Summary of purchases Fulfillment All purchases" at bounding box center [146, 39] width 239 height 24
click at [83, 66] on span "Summary of purchases" at bounding box center [85, 69] width 116 height 10
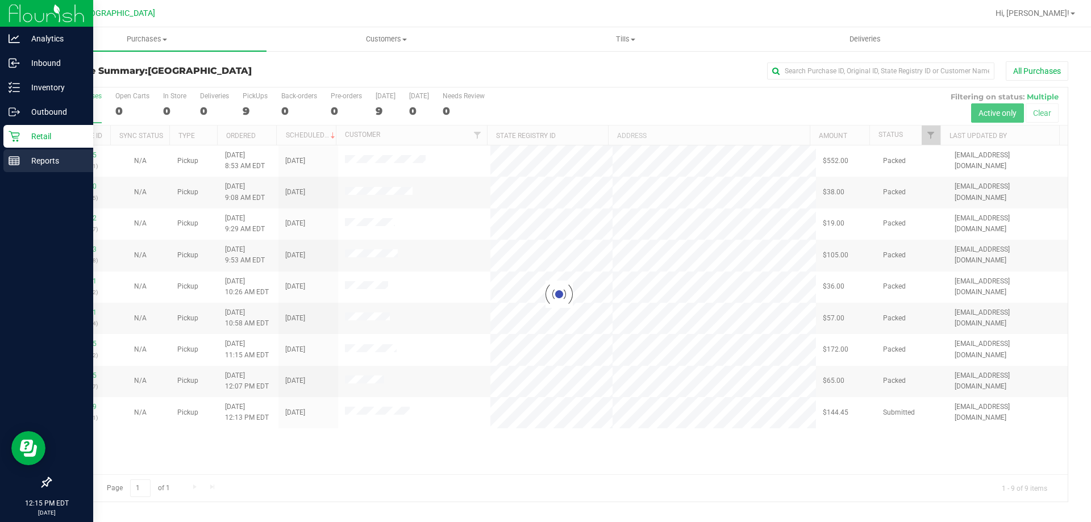
click at [28, 167] on p "Reports" at bounding box center [54, 161] width 68 height 14
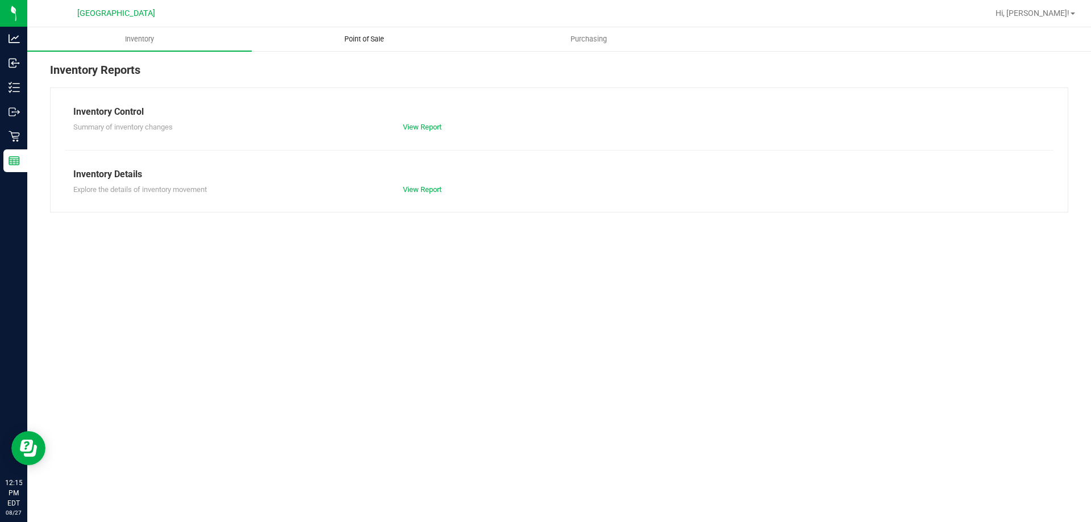
click at [373, 35] on span "Point of Sale" at bounding box center [364, 39] width 70 height 10
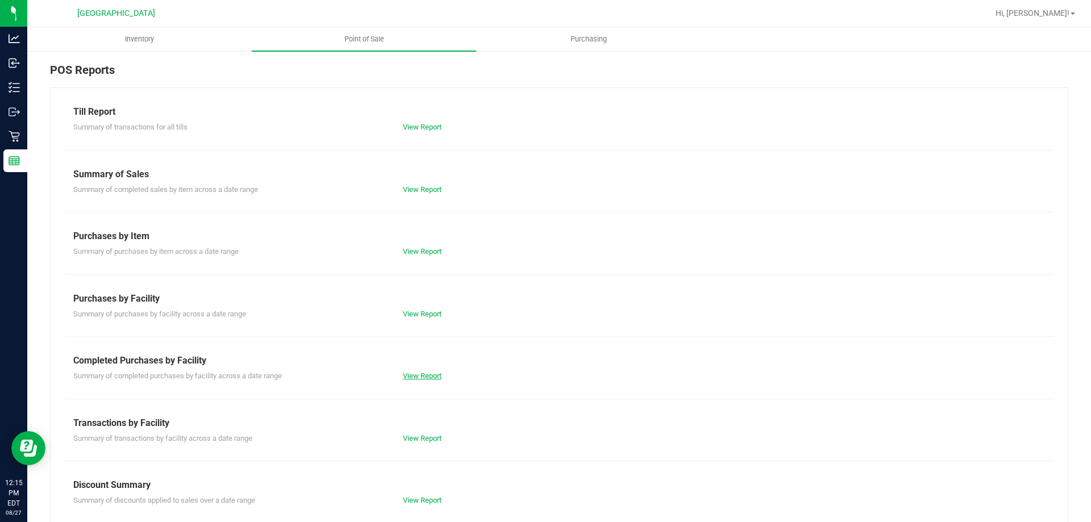
click at [424, 374] on link "View Report" at bounding box center [422, 376] width 39 height 9
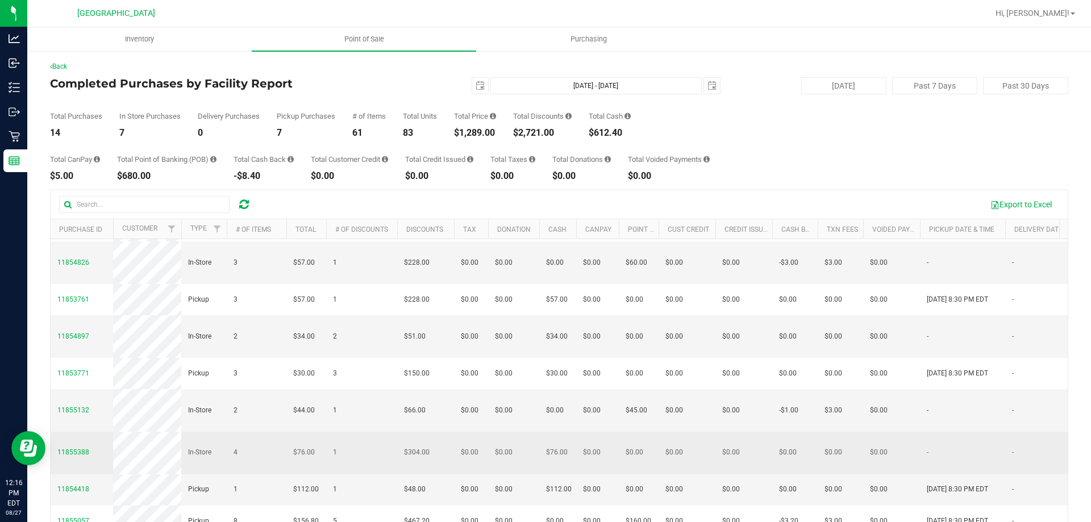
scroll to position [85, 0]
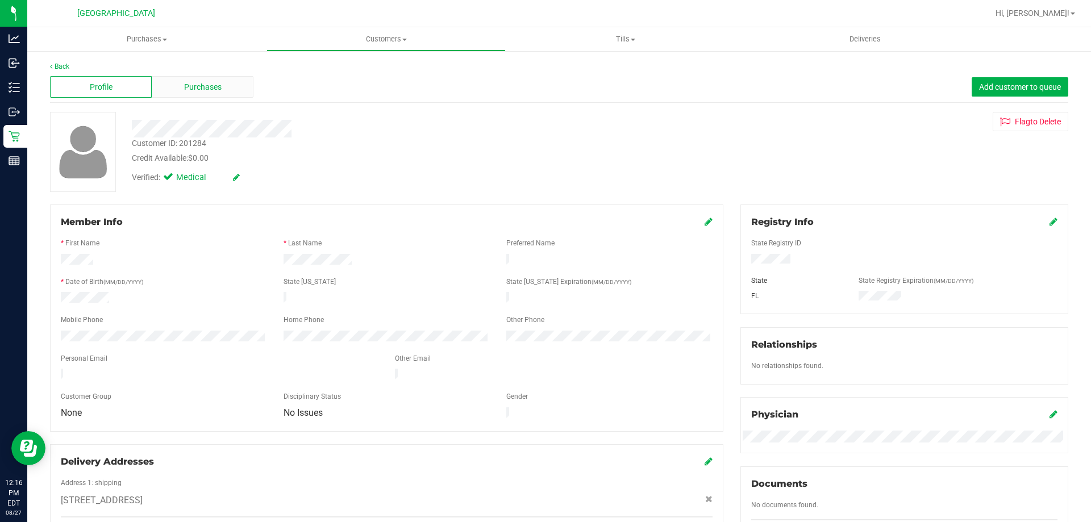
click at [232, 90] on div "Purchases" at bounding box center [203, 87] width 102 height 22
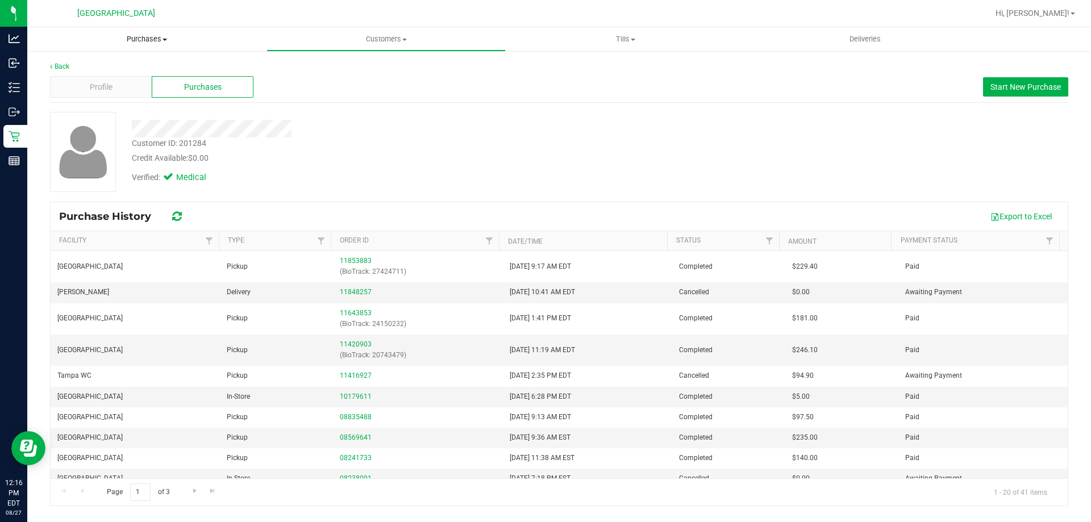
click at [140, 45] on uib-tab-heading "Purchases Summary of purchases Fulfillment All purchases" at bounding box center [146, 39] width 239 height 24
click at [92, 81] on span "Fulfillment" at bounding box center [62, 82] width 70 height 10
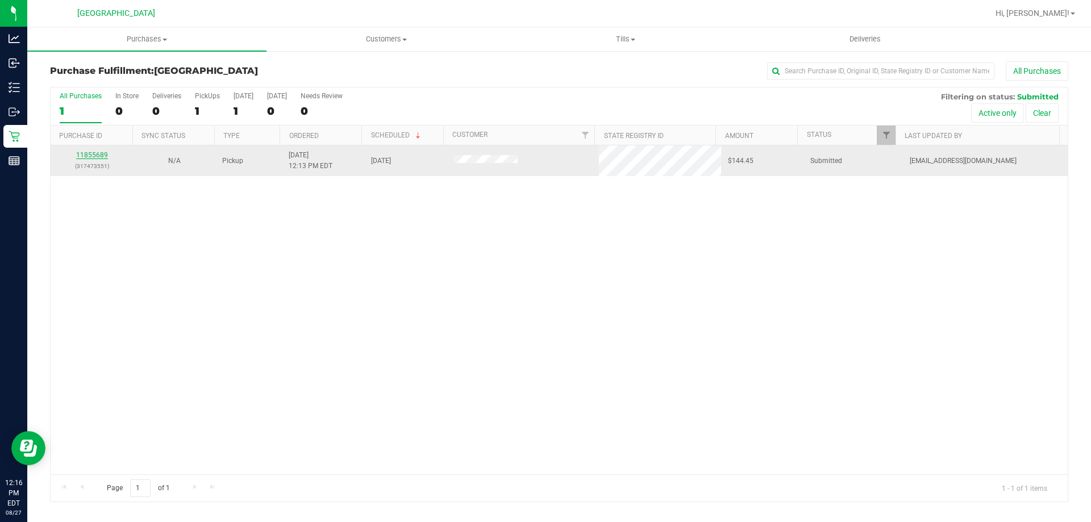
click at [105, 156] on link "11855689" at bounding box center [92, 155] width 32 height 8
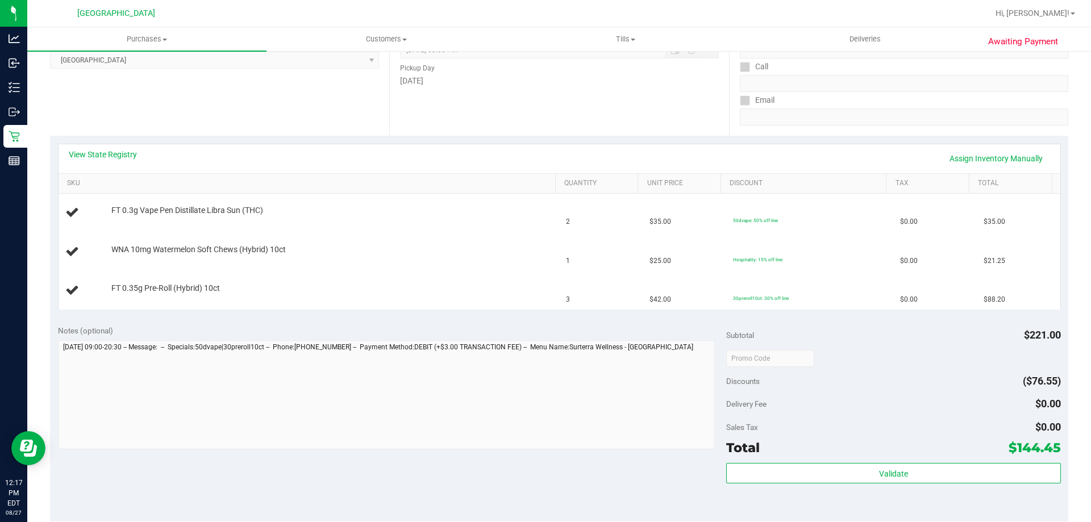
scroll to position [284, 0]
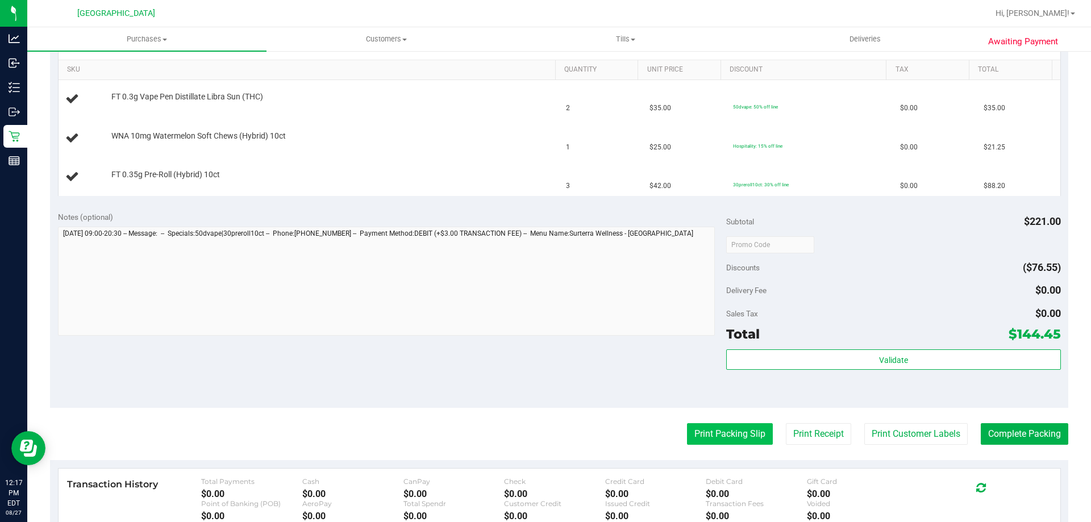
click at [708, 433] on button "Print Packing Slip" at bounding box center [730, 434] width 86 height 22
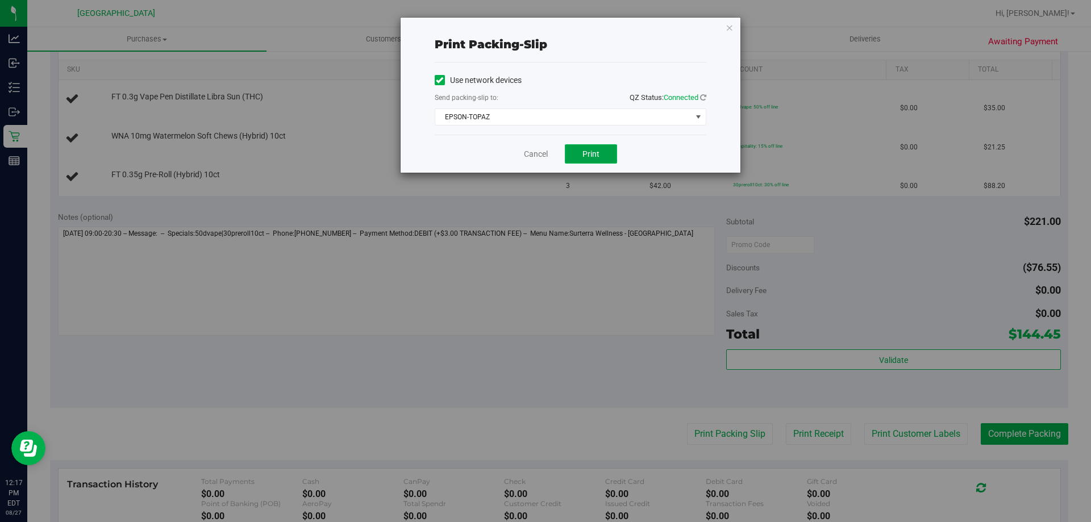
click at [598, 147] on button "Print" at bounding box center [591, 153] width 52 height 19
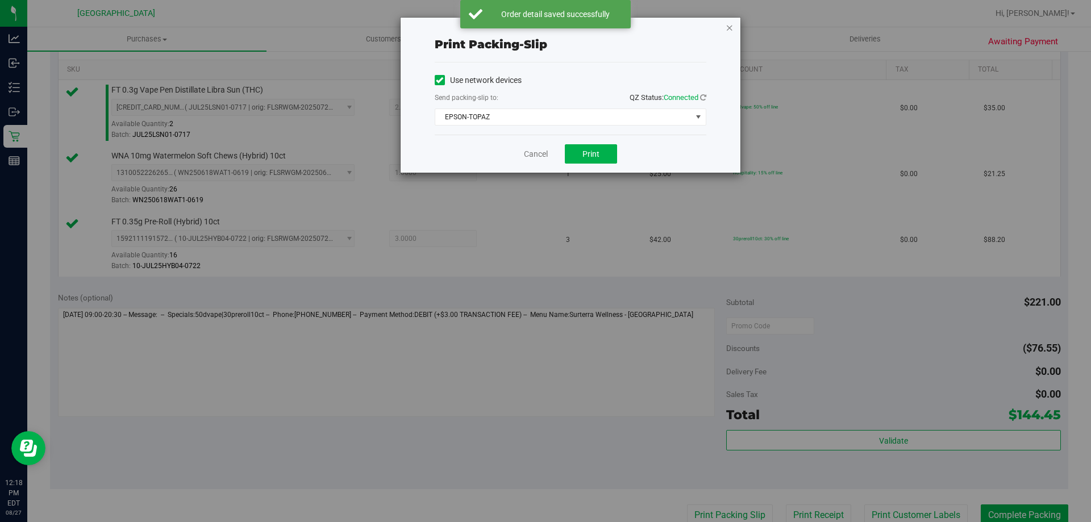
click at [732, 24] on icon "button" at bounding box center [729, 27] width 8 height 14
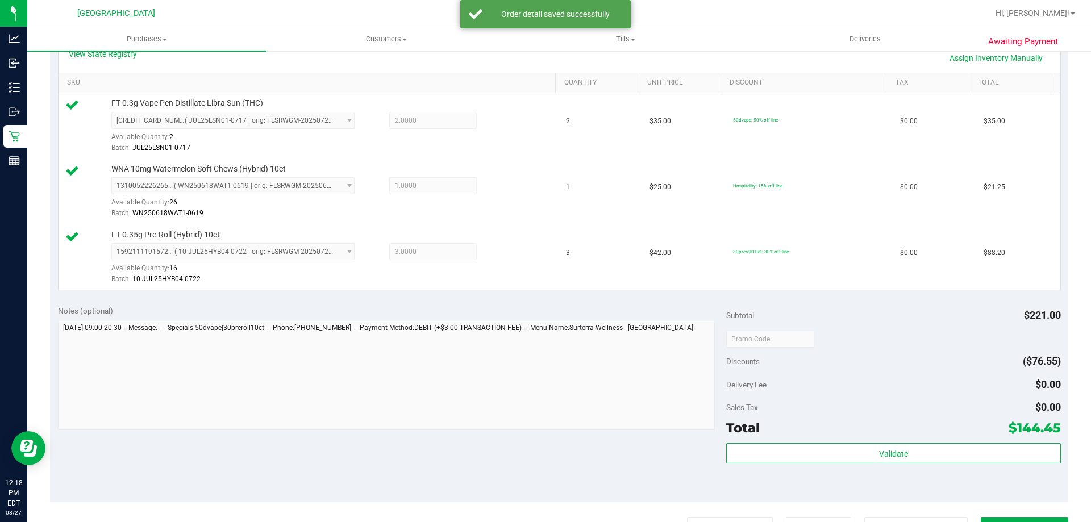
scroll to position [288, 0]
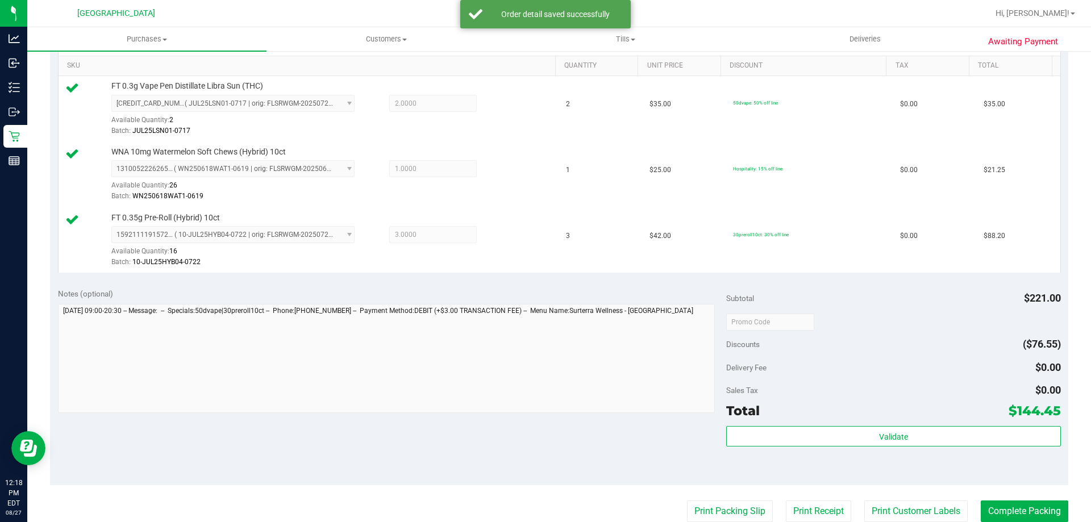
click at [760, 448] on div "Validate" at bounding box center [893, 451] width 334 height 51
click at [761, 452] on div "Validate" at bounding box center [893, 451] width 334 height 51
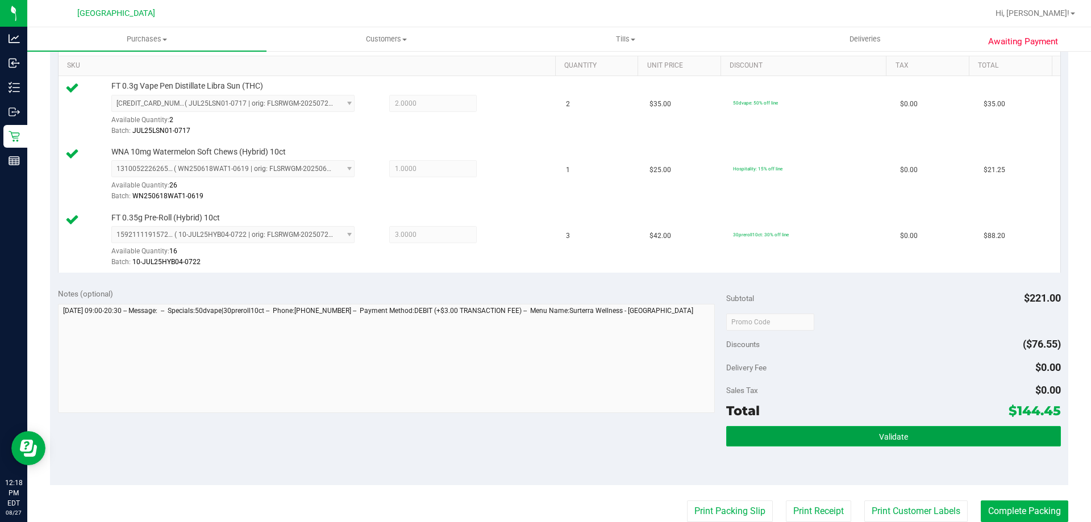
click at [765, 433] on button "Validate" at bounding box center [893, 436] width 334 height 20
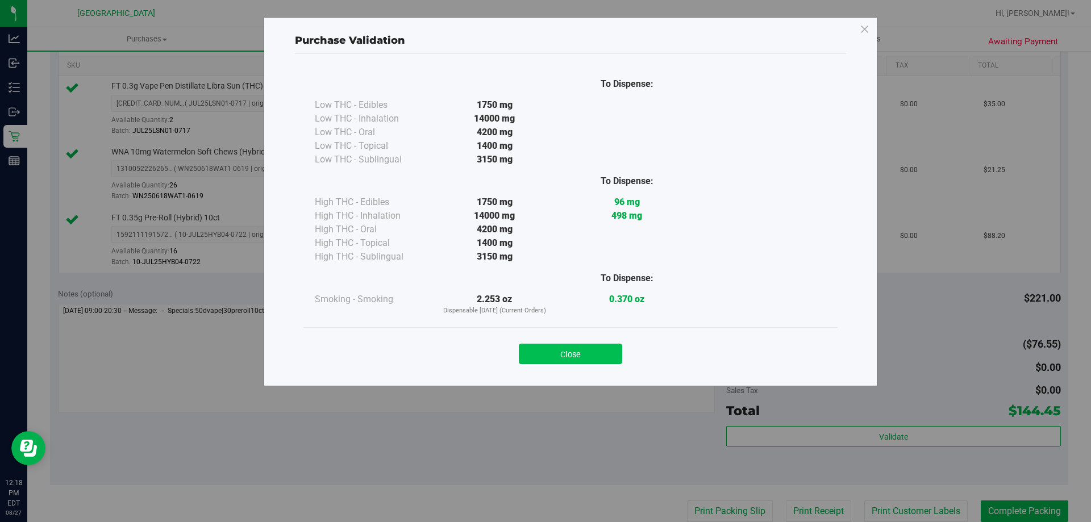
click at [563, 349] on button "Close" at bounding box center [570, 354] width 103 height 20
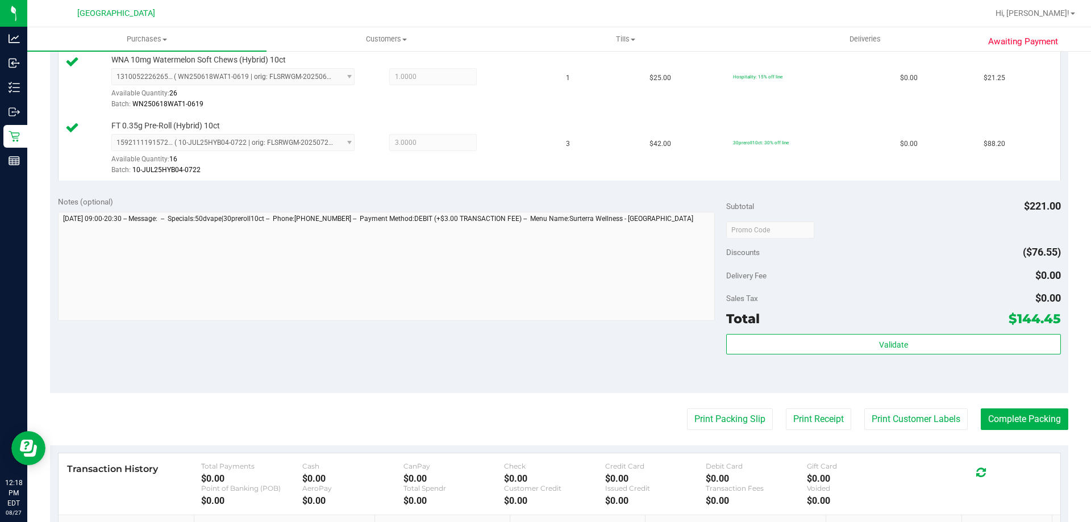
scroll to position [458, 0]
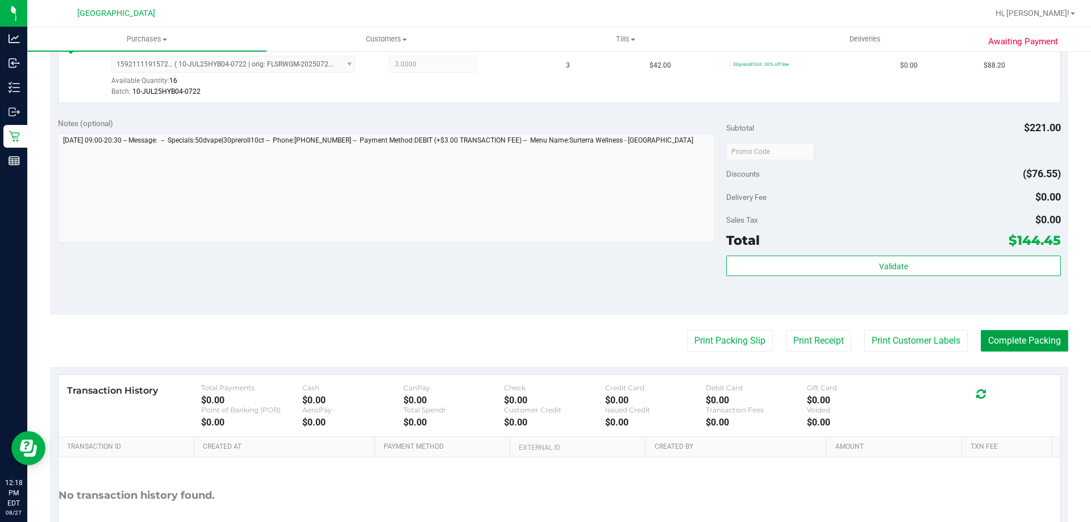
click at [1028, 343] on button "Complete Packing" at bounding box center [1024, 341] width 87 height 22
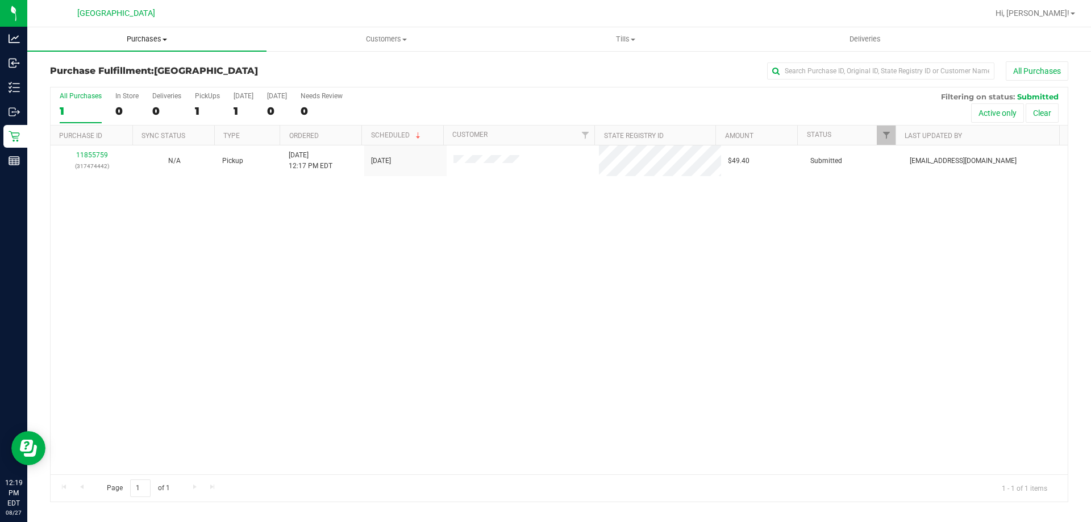
click at [158, 39] on span "Purchases" at bounding box center [146, 39] width 239 height 10
click at [126, 68] on span "Summary of purchases" at bounding box center [85, 69] width 116 height 10
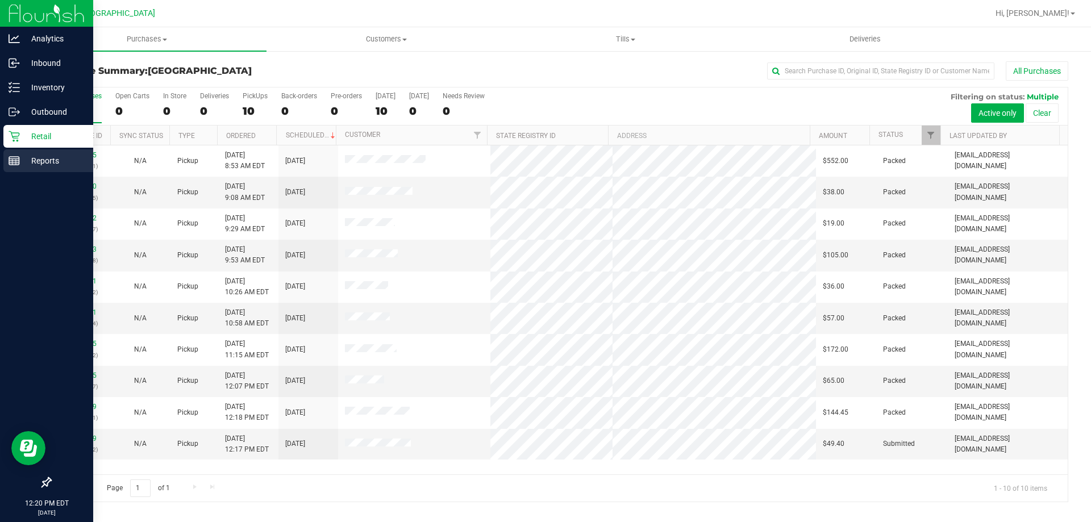
click at [23, 152] on div "Reports" at bounding box center [48, 160] width 90 height 23
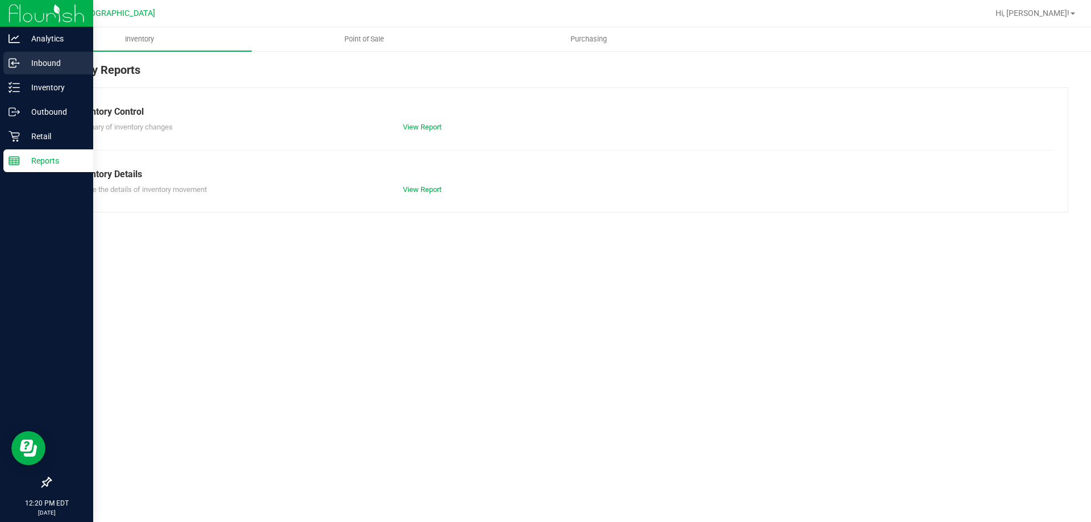
click at [6, 56] on div "Inbound" at bounding box center [48, 63] width 90 height 23
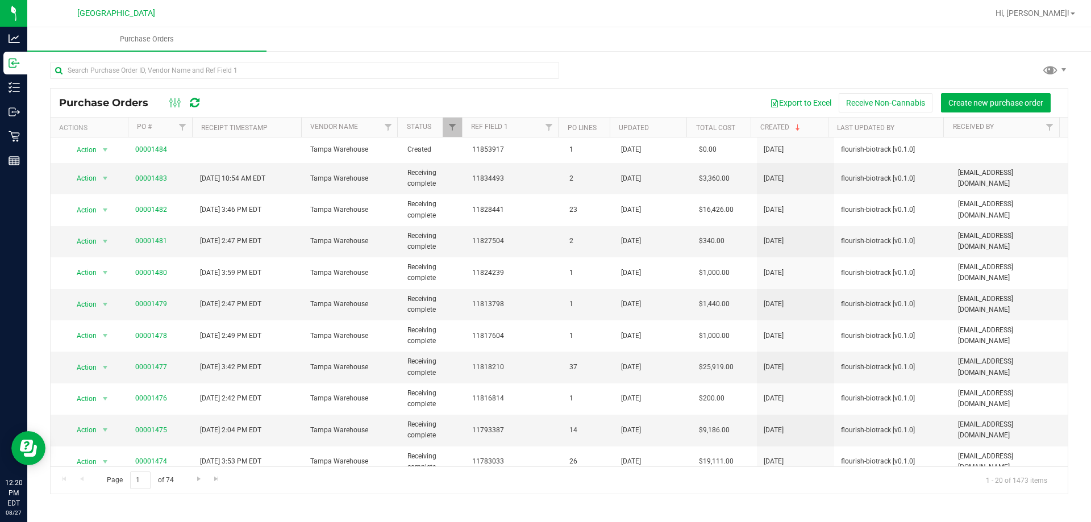
click at [335, 105] on div "Export to Excel Receive Non-Cannabis Create new purchase order" at bounding box center [635, 102] width 847 height 19
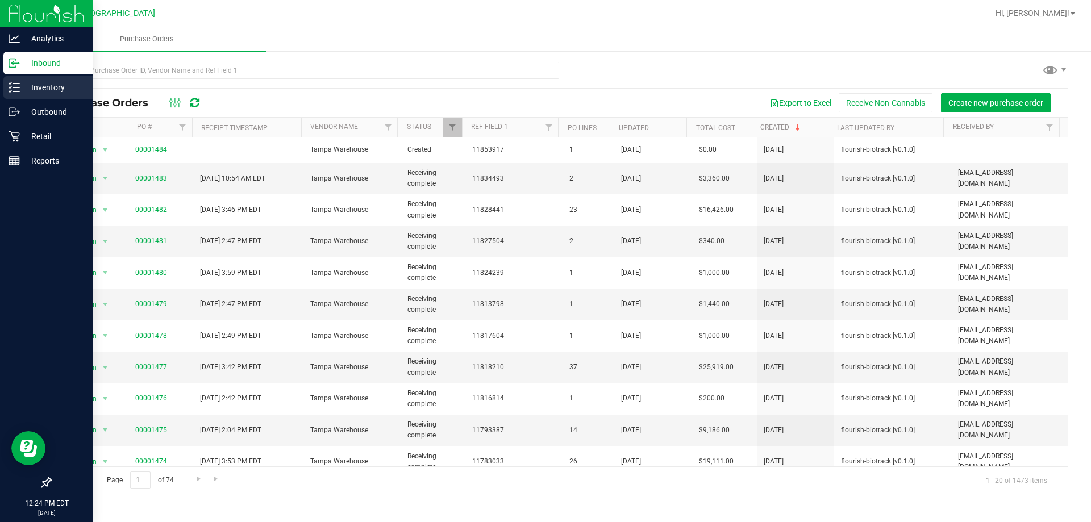
click at [9, 93] on div "Inventory" at bounding box center [48, 87] width 90 height 23
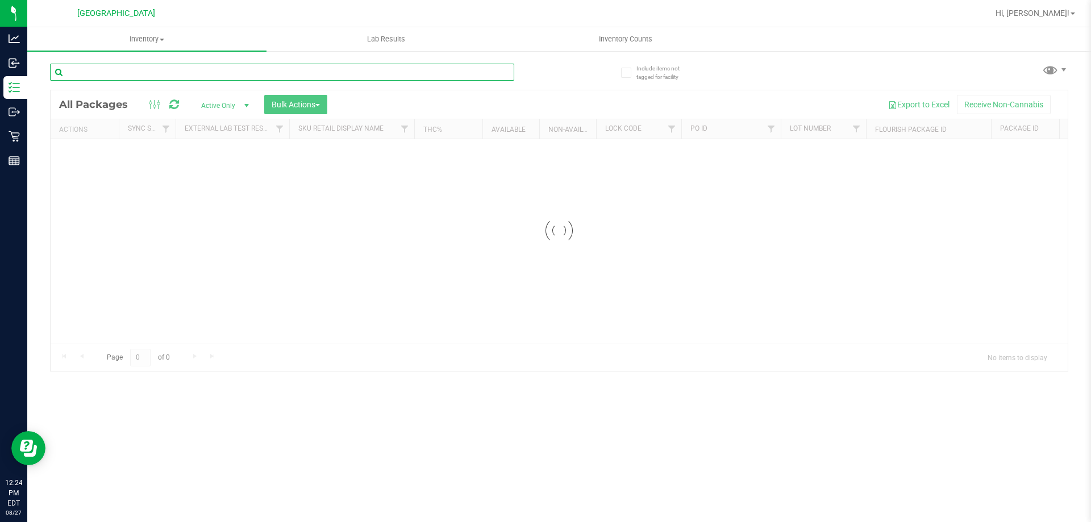
click at [164, 78] on input "text" at bounding box center [282, 72] width 464 height 17
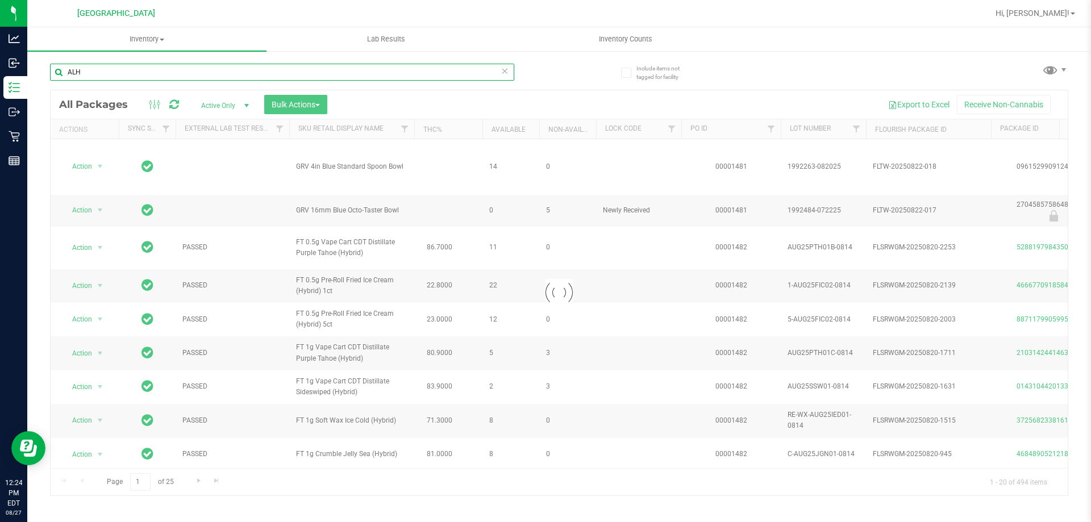
click at [164, 78] on input "ALH" at bounding box center [282, 72] width 464 height 17
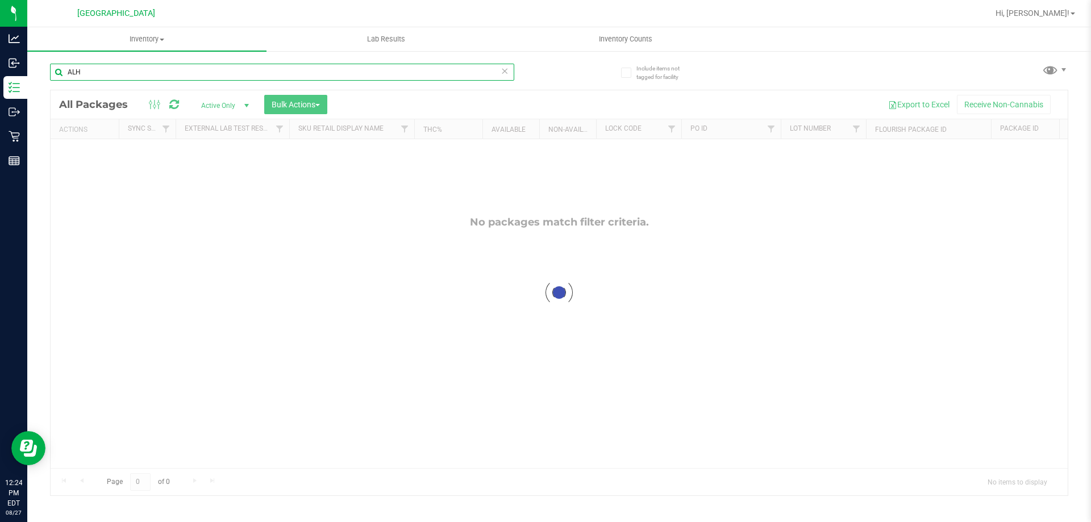
click at [164, 78] on input "ALH" at bounding box center [282, 72] width 464 height 17
type input "SLH"
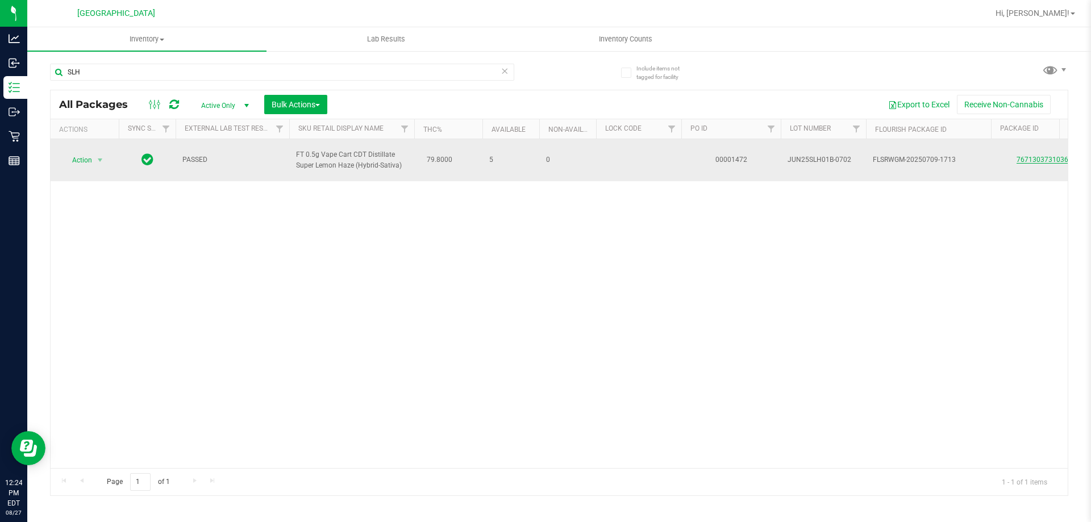
click at [1029, 161] on link "7671303731036825" at bounding box center [1048, 160] width 64 height 8
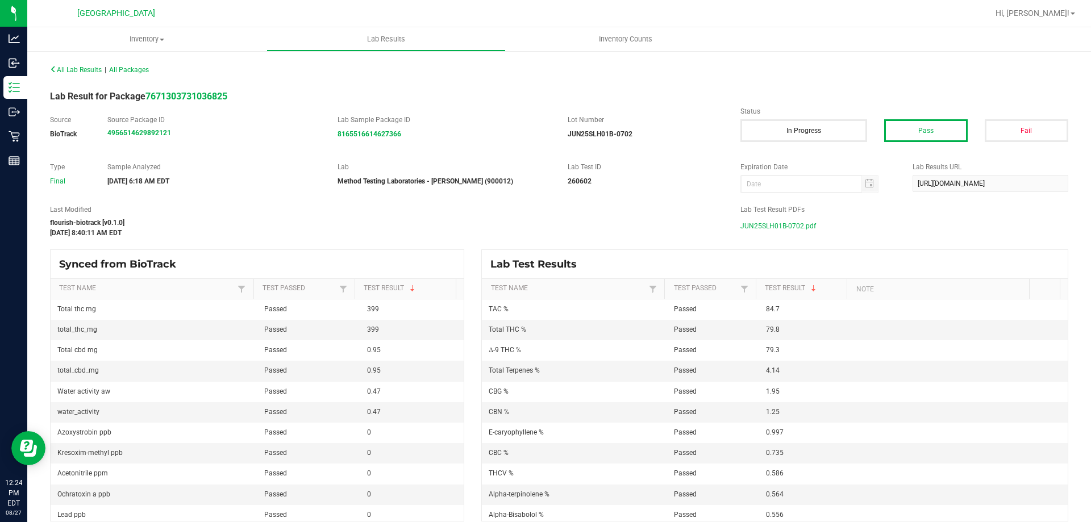
click at [761, 220] on span "JUN25SLH01B-0702.pdf" at bounding box center [778, 226] width 76 height 17
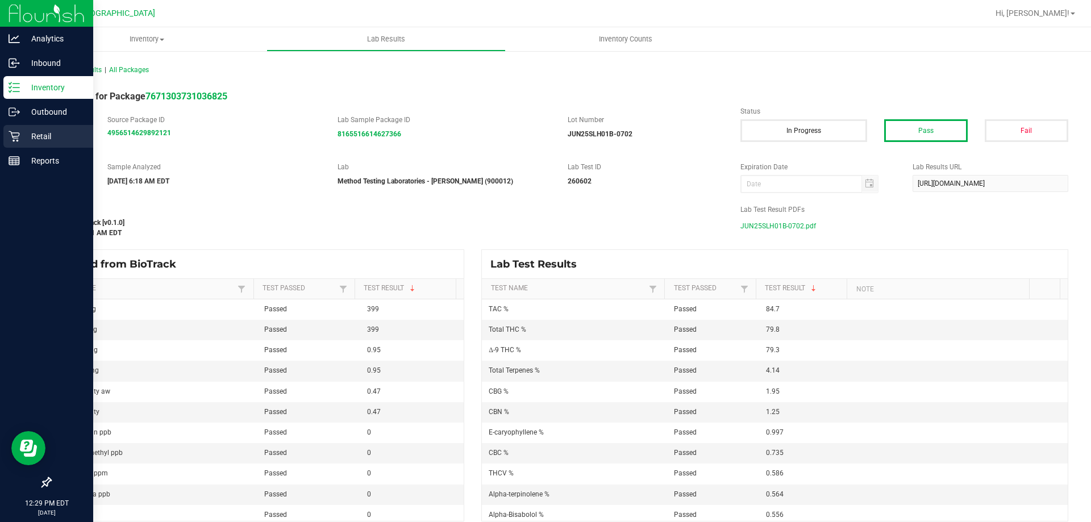
click at [16, 127] on div "Retail" at bounding box center [48, 136] width 90 height 23
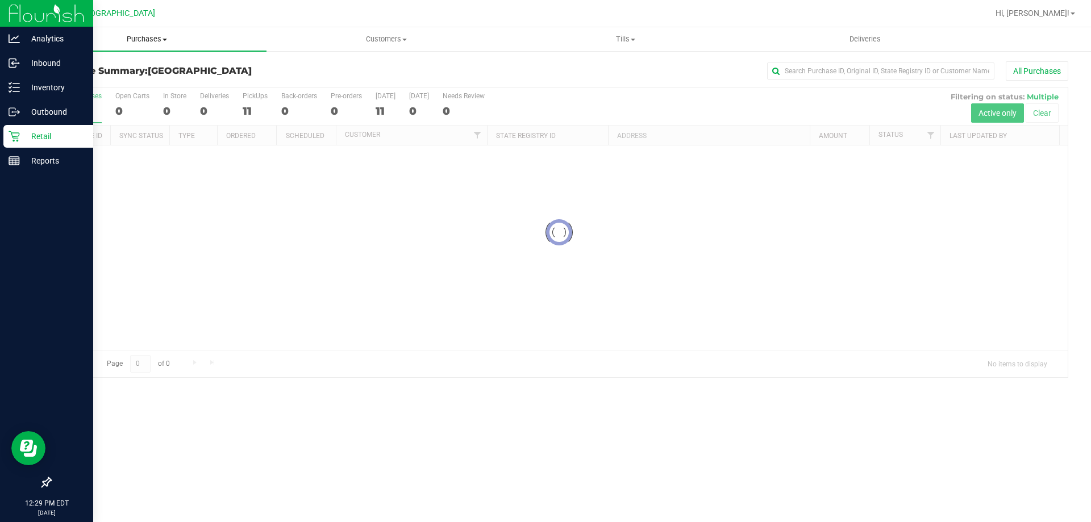
click at [141, 49] on uib-tab-heading "Purchases Summary of purchases Fulfillment All purchases" at bounding box center [146, 39] width 239 height 24
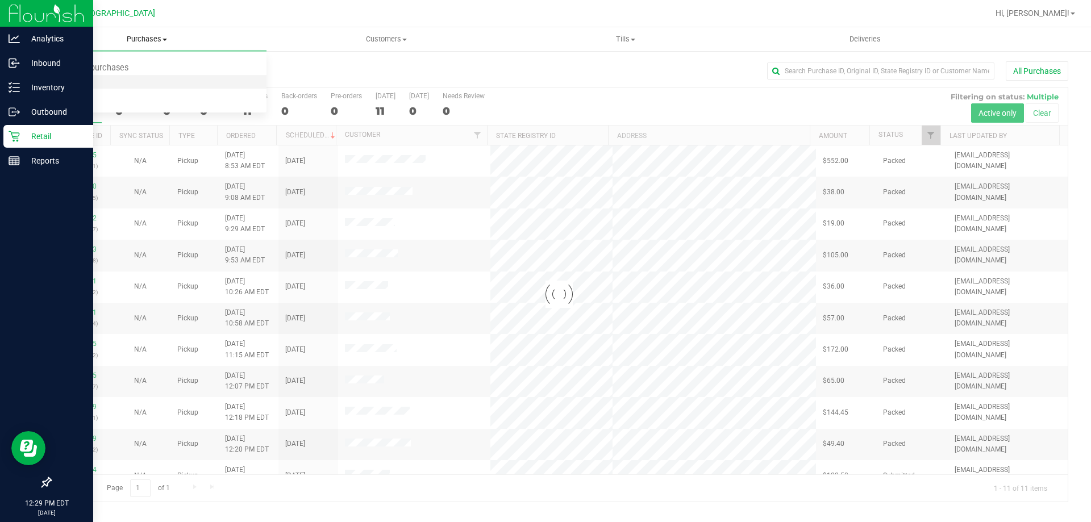
click at [127, 84] on li "Fulfillment" at bounding box center [146, 83] width 239 height 14
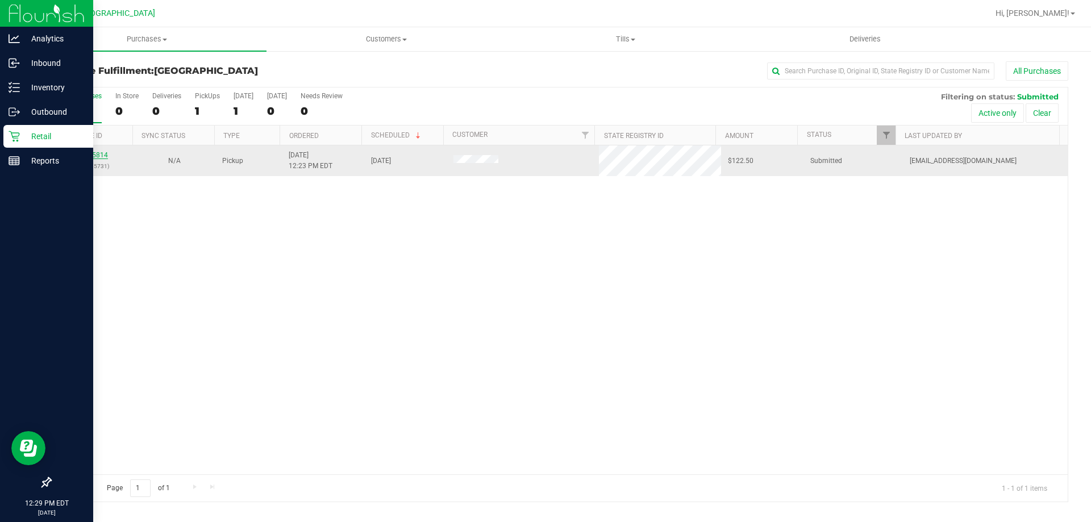
click at [94, 152] on link "11855814" at bounding box center [92, 155] width 32 height 8
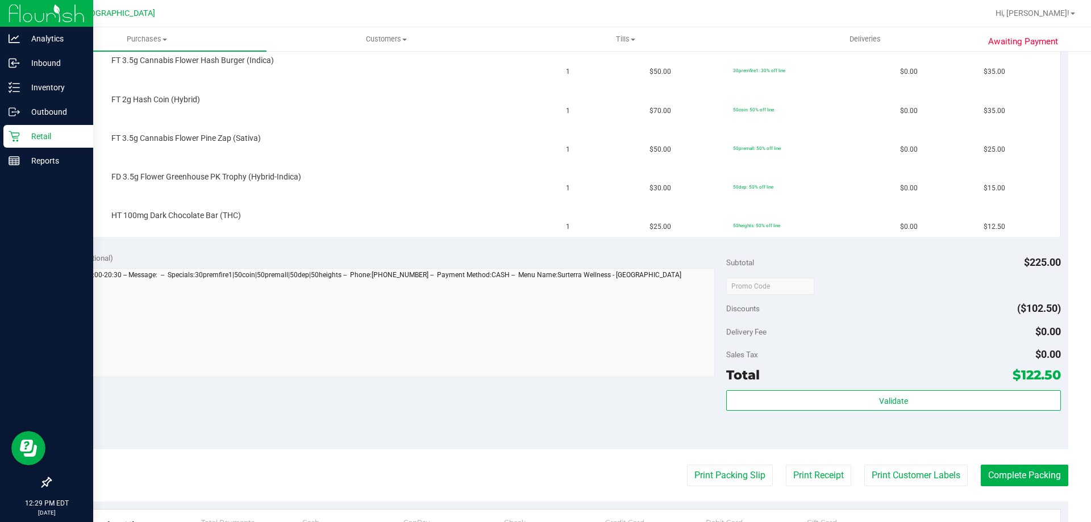
scroll to position [341, 0]
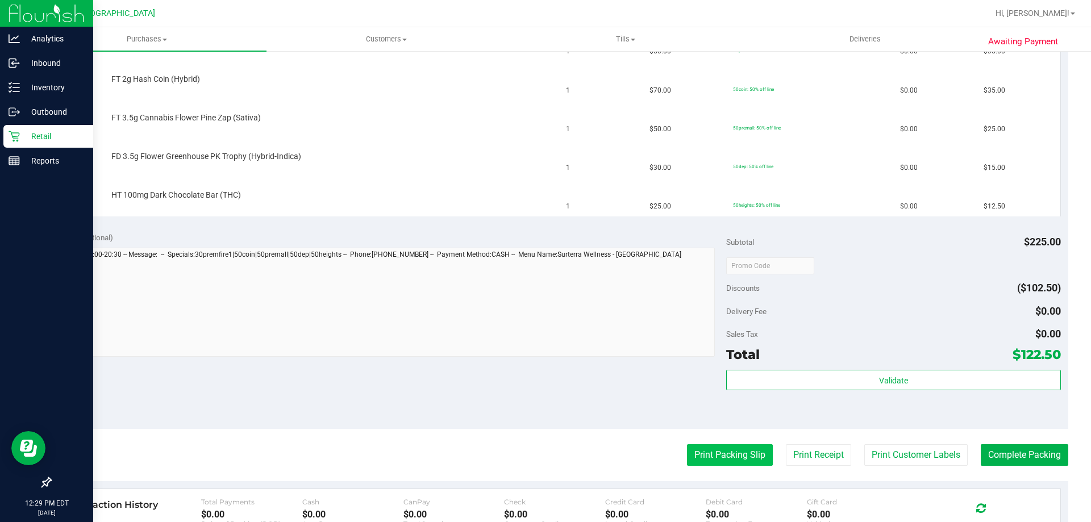
click at [714, 452] on button "Print Packing Slip" at bounding box center [730, 455] width 86 height 22
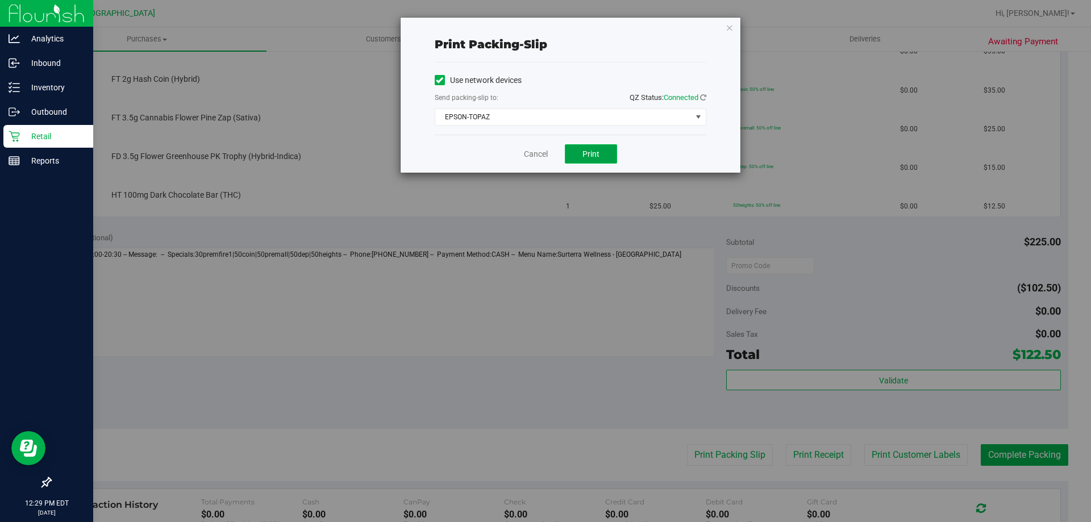
click at [588, 147] on button "Print" at bounding box center [591, 153] width 52 height 19
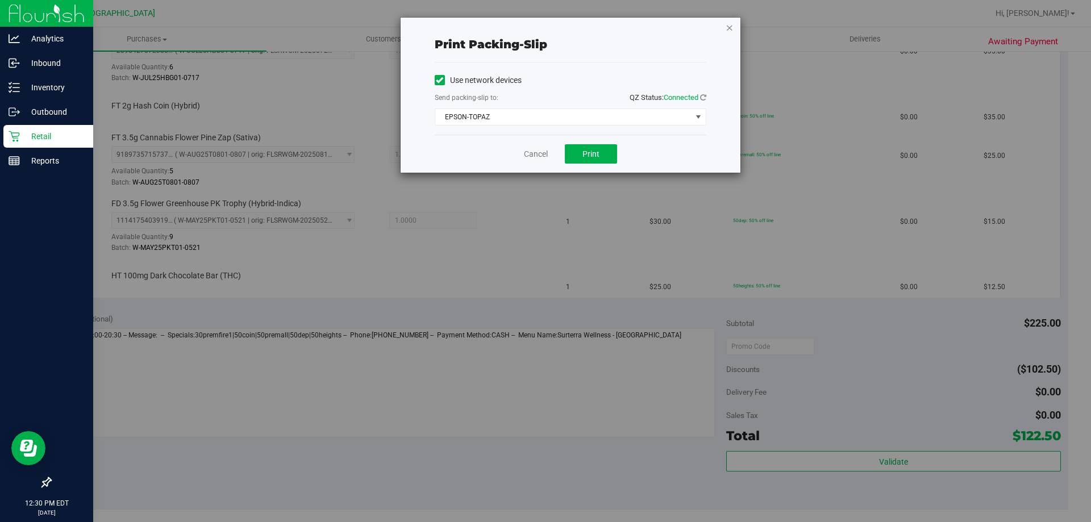
click at [730, 30] on icon "button" at bounding box center [729, 27] width 8 height 14
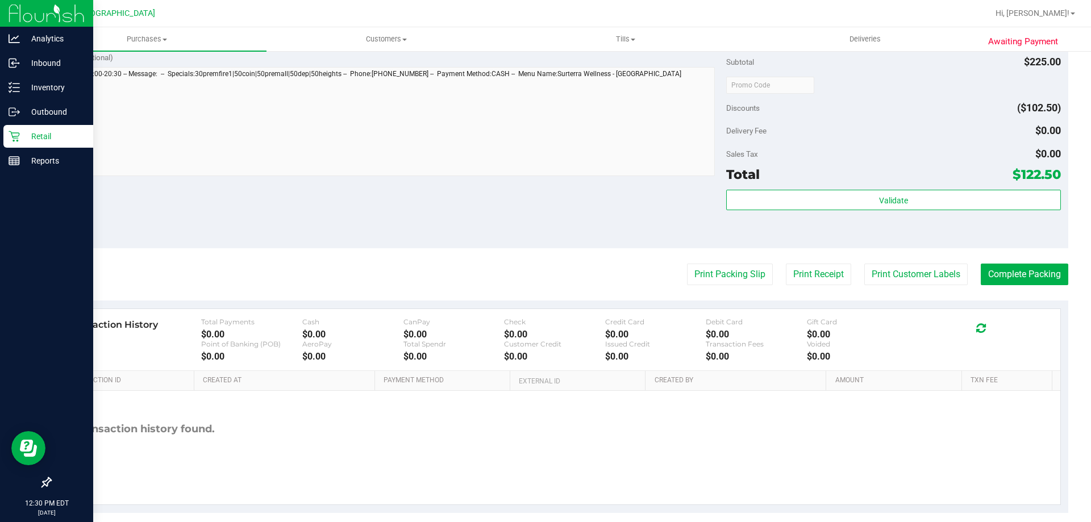
scroll to position [616, 0]
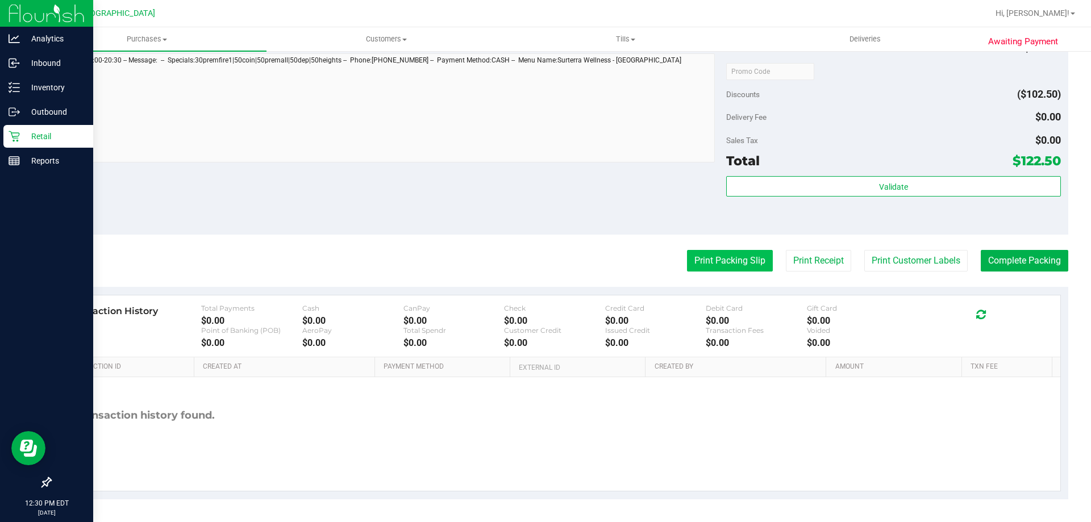
click at [745, 263] on button "Print Packing Slip" at bounding box center [730, 261] width 86 height 22
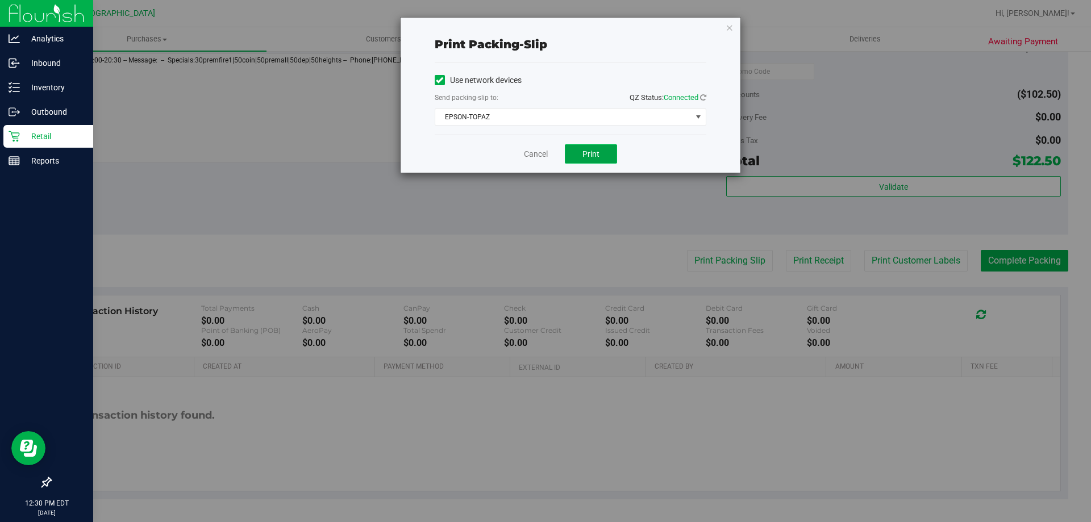
click at [598, 160] on button "Print" at bounding box center [591, 153] width 52 height 19
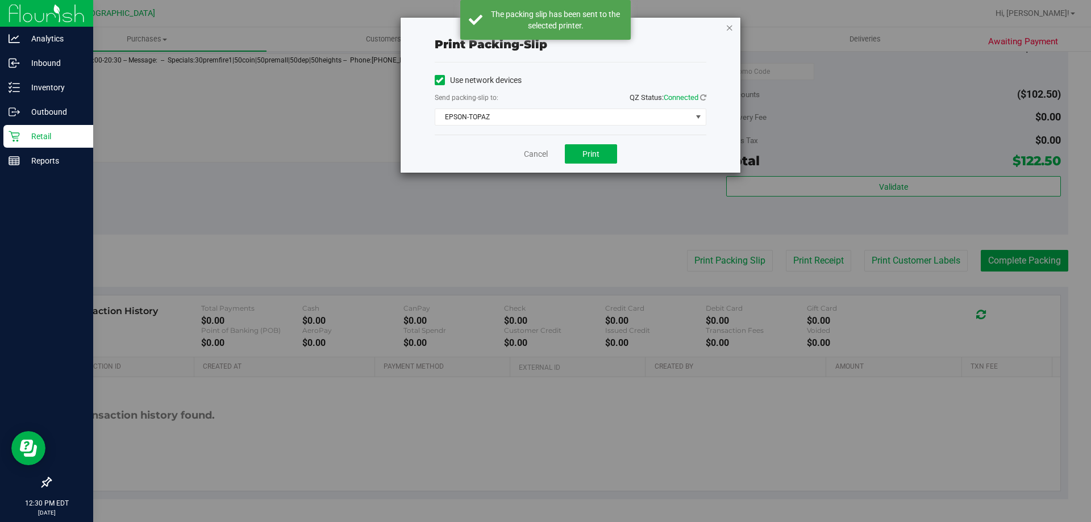
click at [726, 26] on icon "button" at bounding box center [729, 27] width 8 height 14
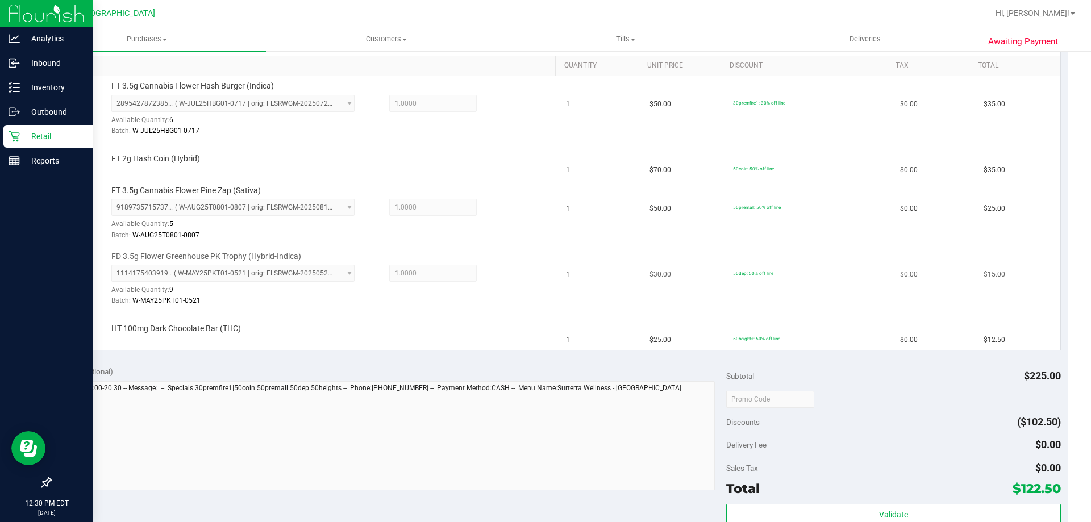
scroll to position [275, 0]
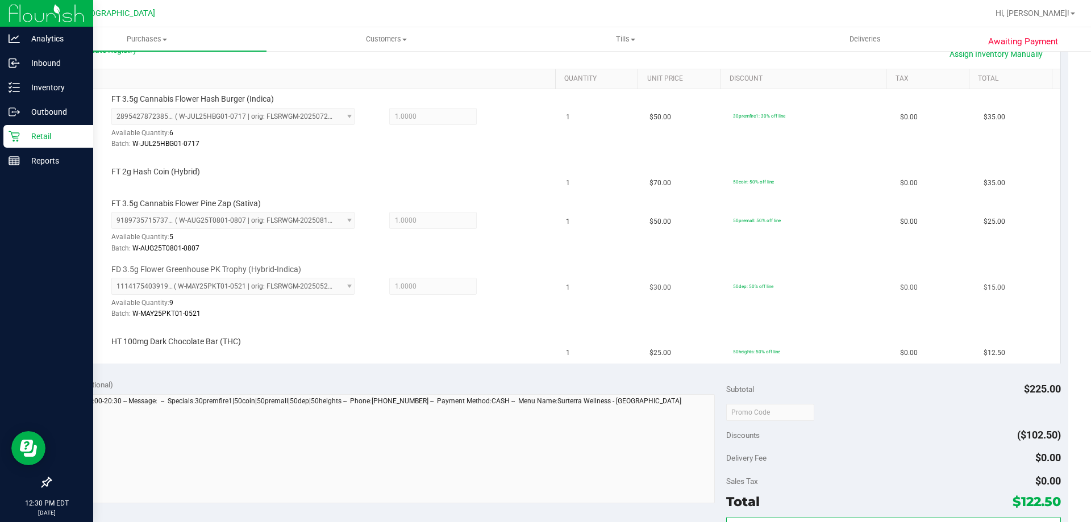
click at [516, 313] on div "Batch: W-MAY25PKT01-0521" at bounding box center [330, 313] width 439 height 11
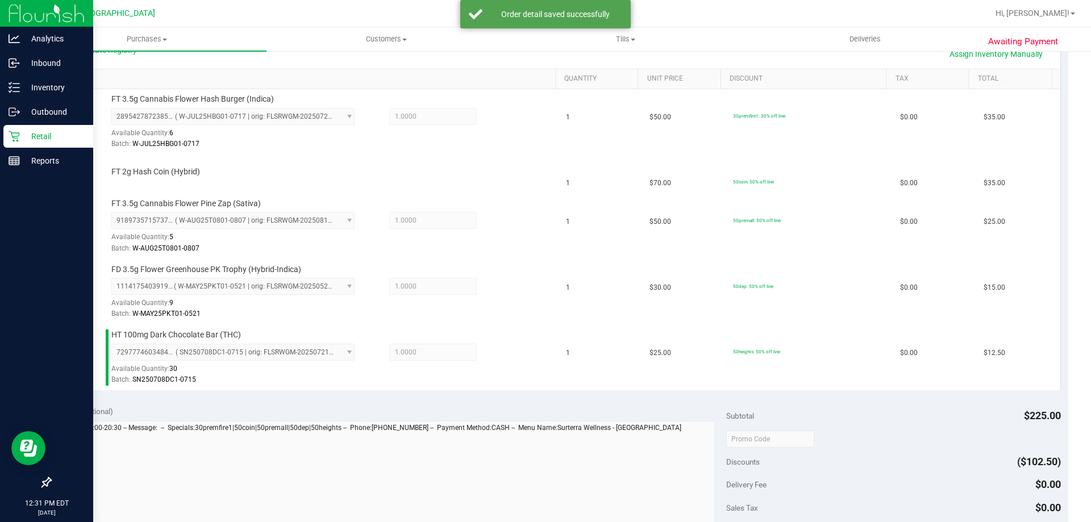
scroll to position [502, 0]
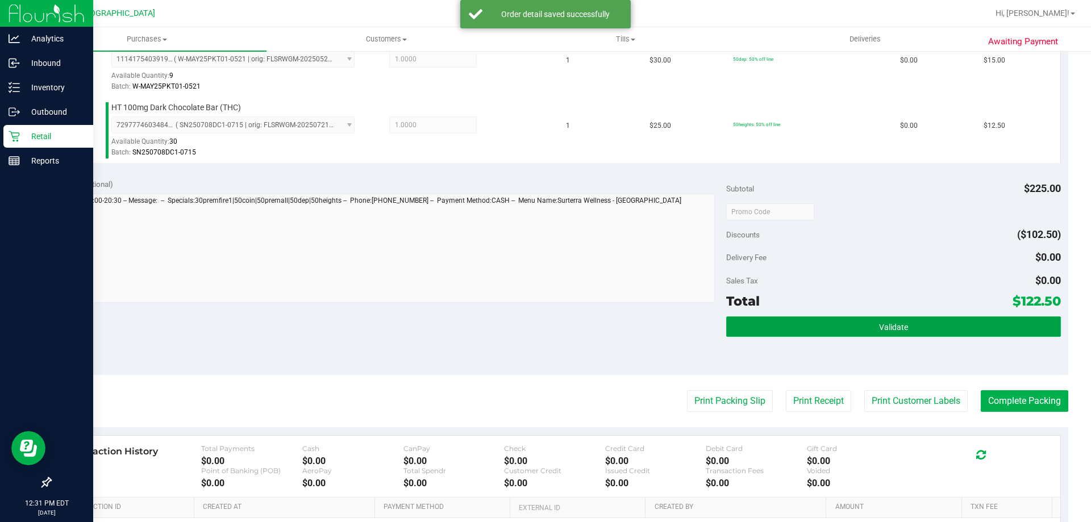
click at [846, 317] on button "Validate" at bounding box center [893, 326] width 334 height 20
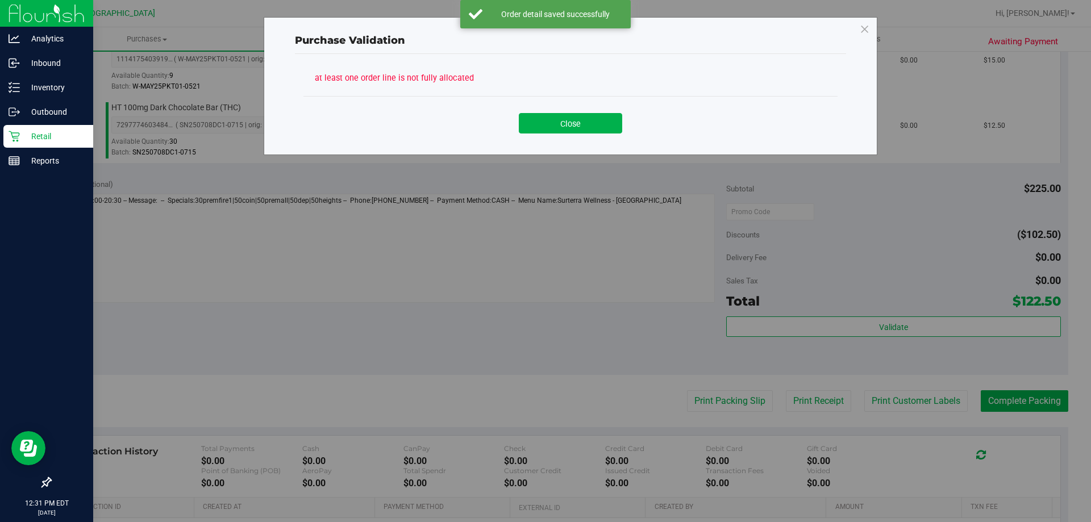
click at [575, 147] on div "Purchase Validation at least one order line is not fully allocated Close" at bounding box center [571, 86] width 614 height 138
click at [573, 137] on div "Close" at bounding box center [570, 119] width 534 height 46
click at [573, 133] on button "Close" at bounding box center [570, 123] width 103 height 20
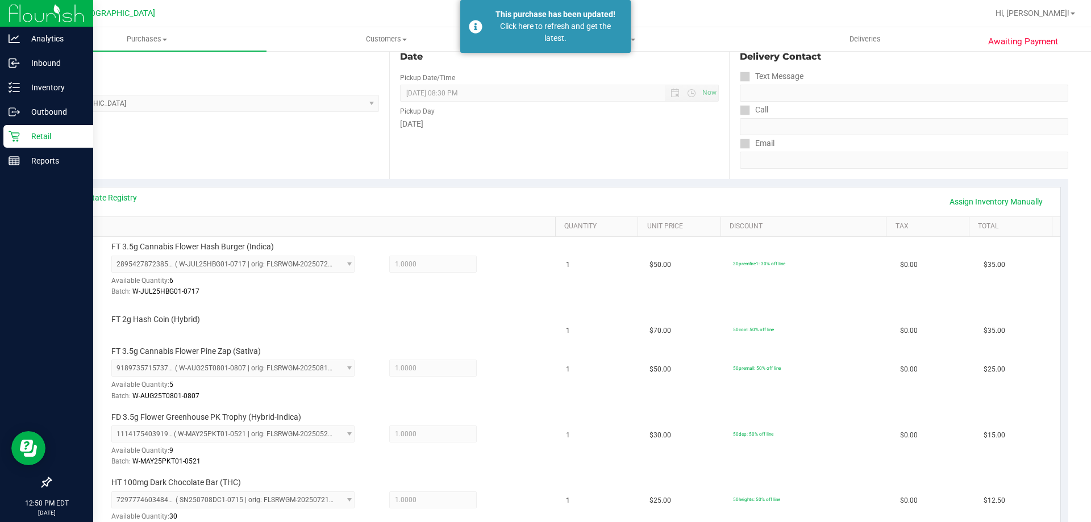
scroll to position [0, 0]
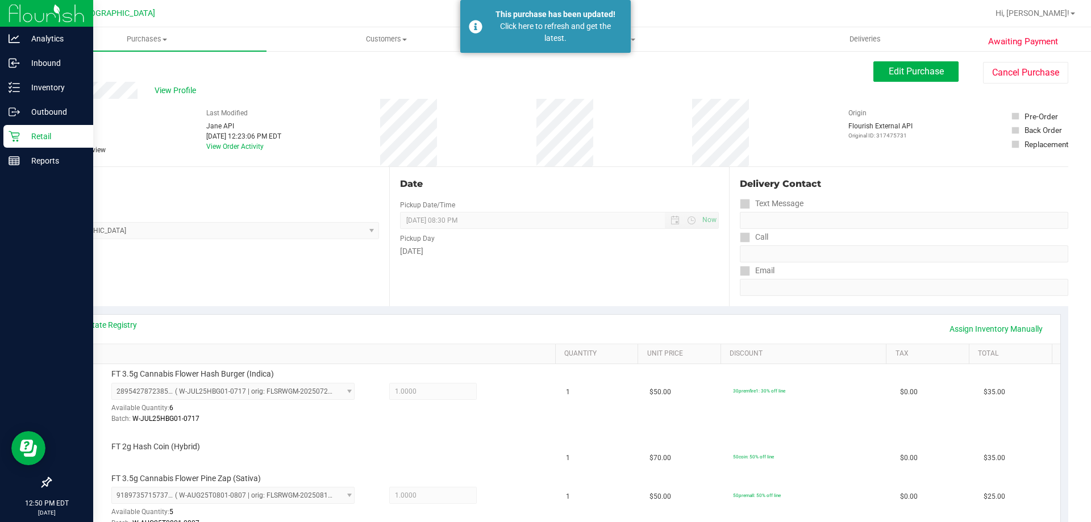
click at [10, 138] on icon at bounding box center [14, 136] width 11 height 11
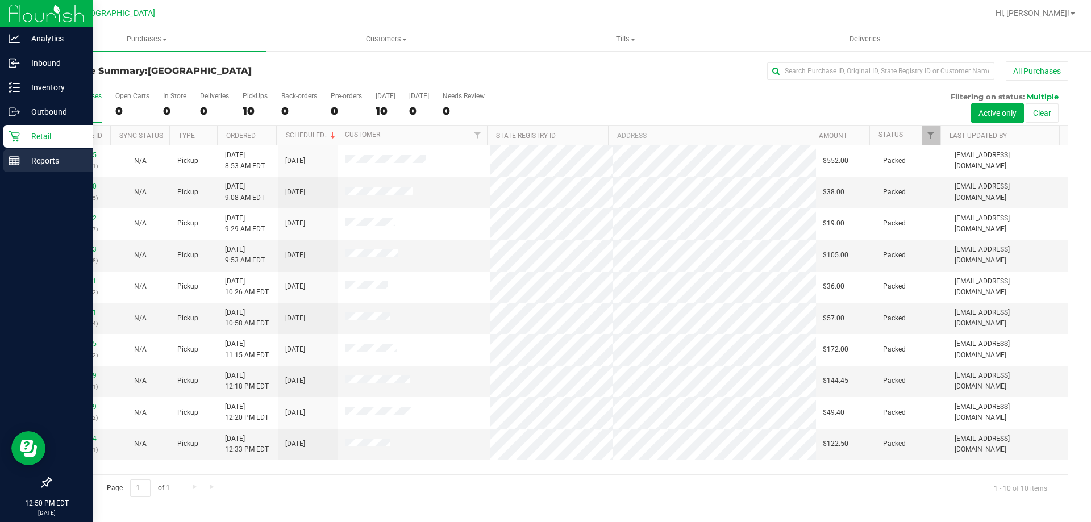
click at [33, 162] on p "Reports" at bounding box center [54, 161] width 68 height 14
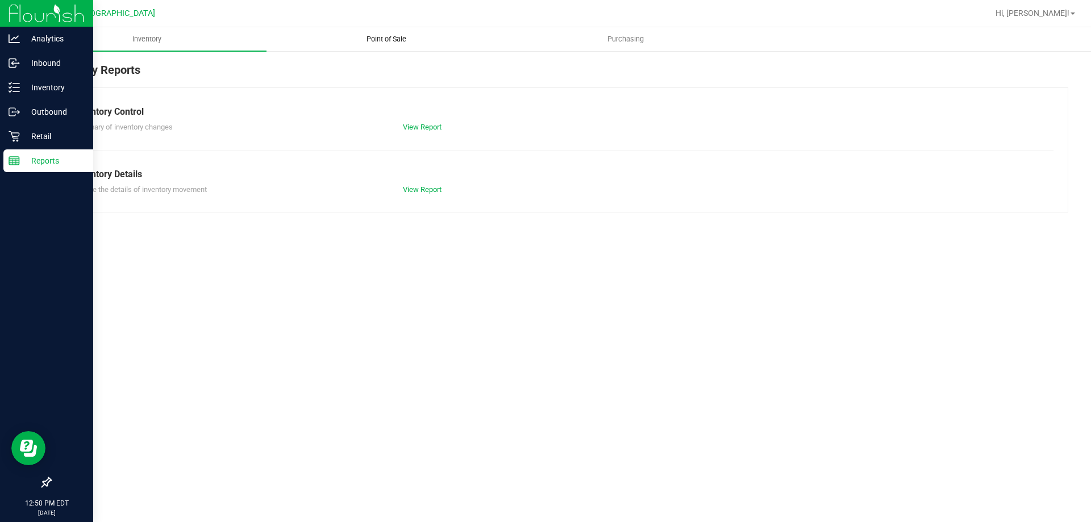
click at [395, 49] on uib-tab-heading "Point of Sale" at bounding box center [386, 39] width 238 height 23
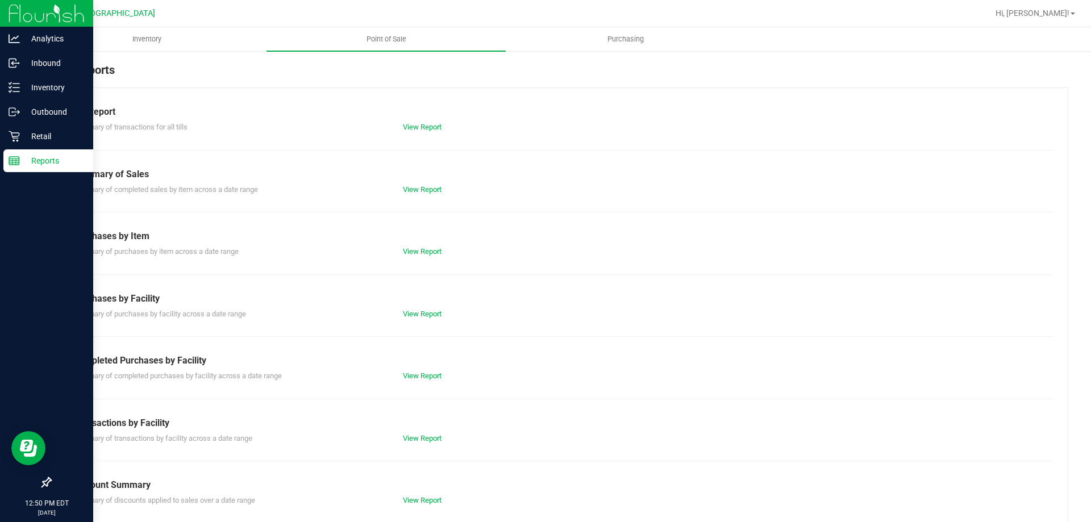
click at [401, 365] on div "Completed Purchases by Facility" at bounding box center [558, 361] width 971 height 14
click at [398, 374] on div "View Report" at bounding box center [476, 375] width 165 height 11
click at [403, 375] on link "View Report" at bounding box center [422, 376] width 39 height 9
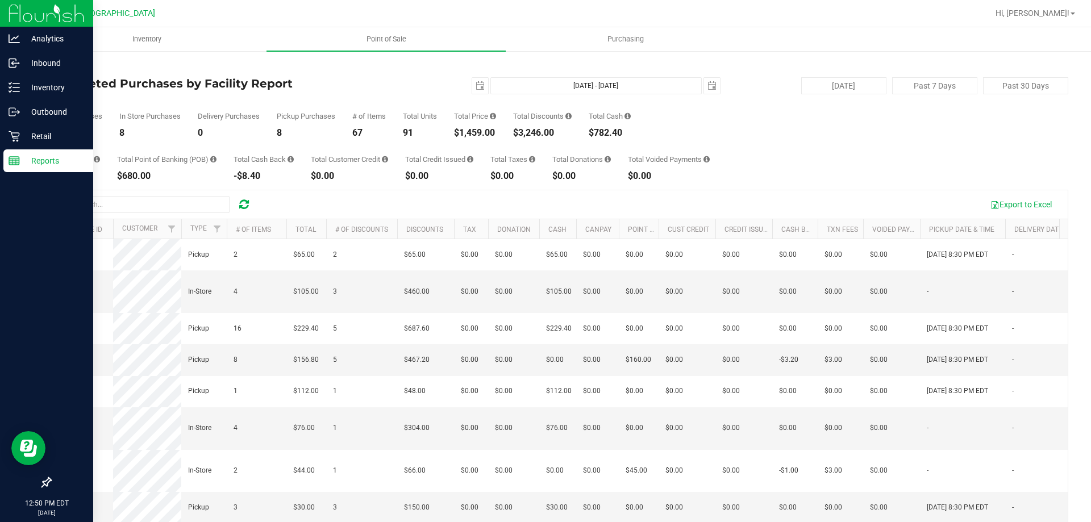
click at [754, 148] on div "Total CanPay $5.00 Total Point of Banking (POB) $680.00 Total Cash Back -$8.40 …" at bounding box center [559, 158] width 1018 height 43
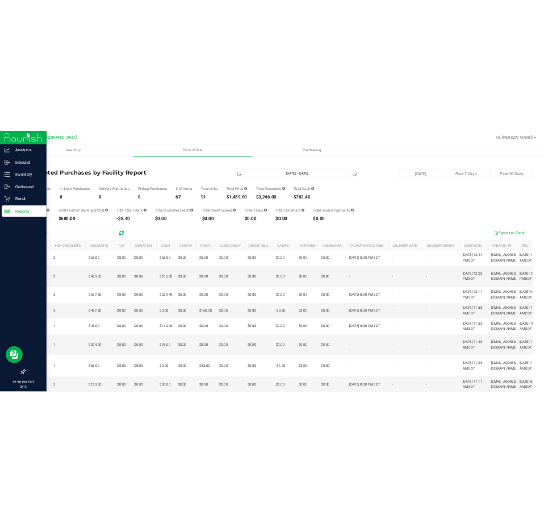
scroll to position [0, 625]
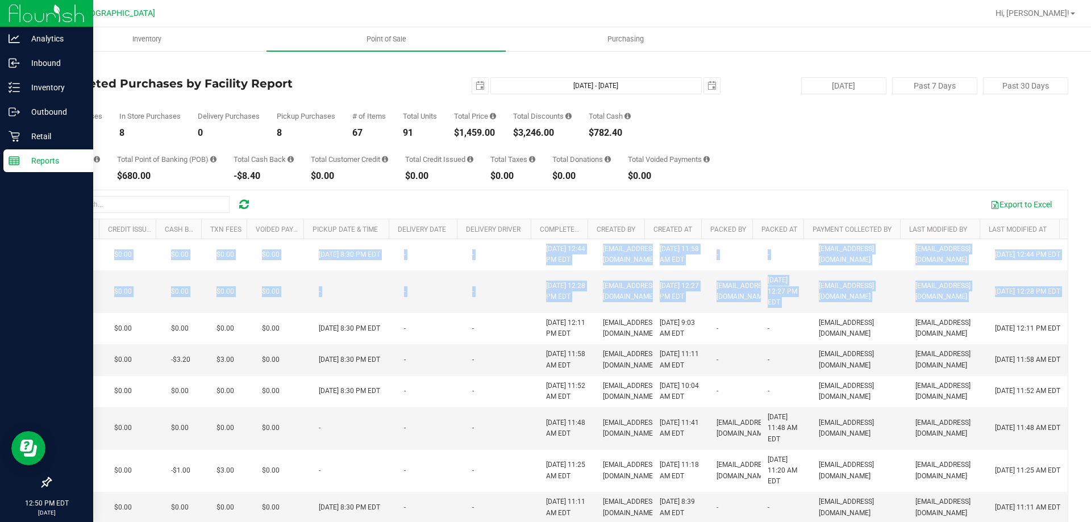
drag, startPoint x: 452, startPoint y: 324, endPoint x: 1075, endPoint y: 338, distance: 622.8
click at [1075, 338] on div "Back Completed Purchases by Facility Report 2025-08-27 Aug 27, 2025 - Aug 27, 2…" at bounding box center [558, 328] width 1063 height 557
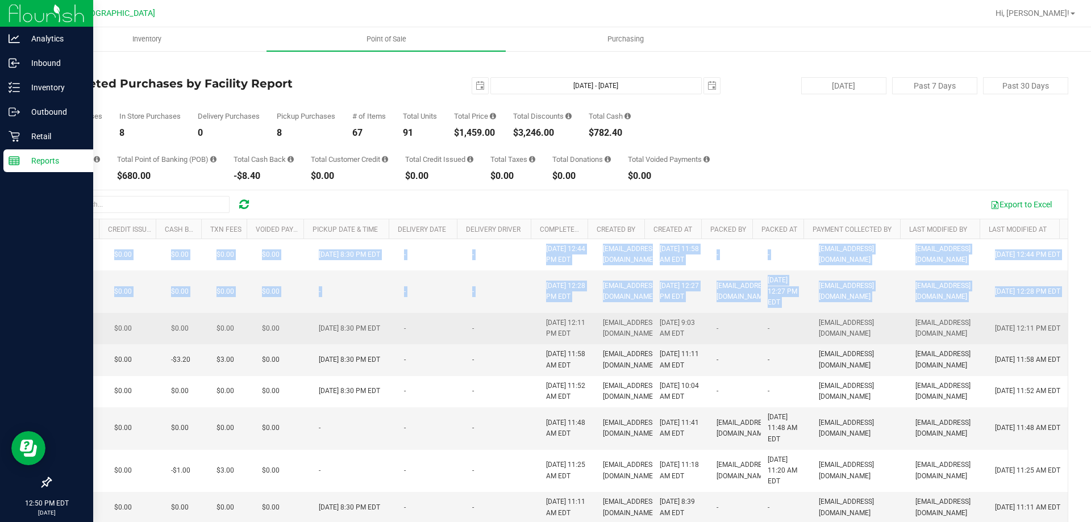
click at [908, 321] on td "[EMAIL_ADDRESS][DOMAIN_NAME]" at bounding box center [948, 328] width 80 height 31
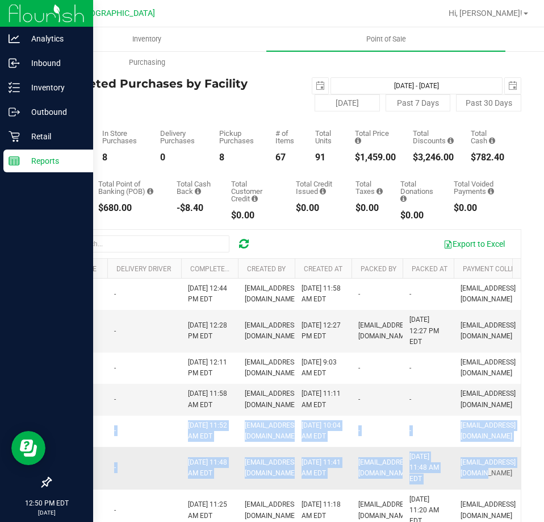
scroll to position [0, 1102]
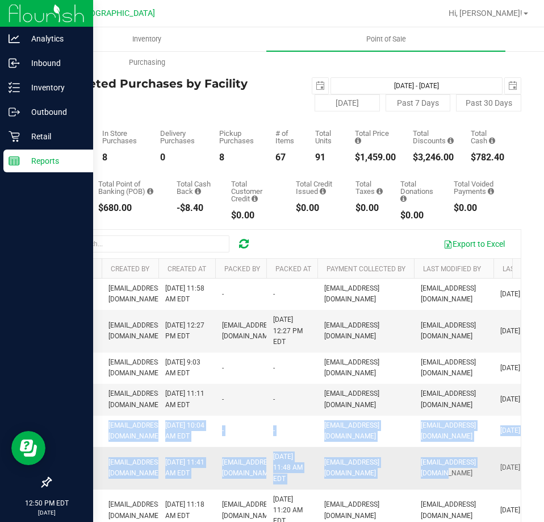
drag, startPoint x: 233, startPoint y: 428, endPoint x: 503, endPoint y: 459, distance: 272.2
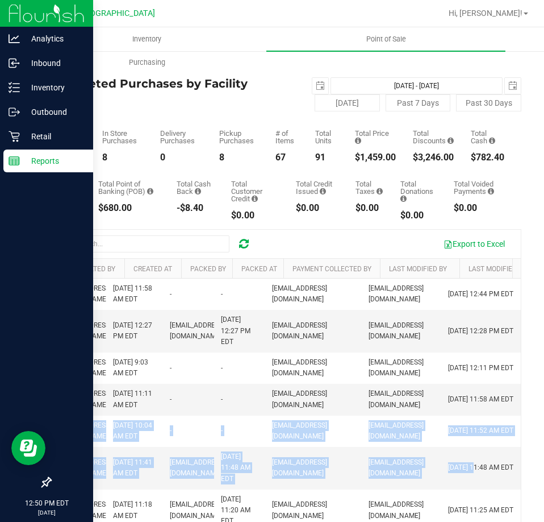
scroll to position [0, 1171]
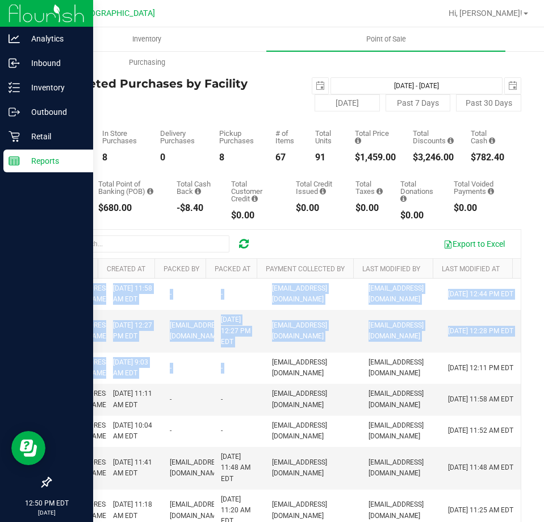
drag, startPoint x: 320, startPoint y: 377, endPoint x: 518, endPoint y: 382, distance: 197.2
click at [518, 382] on div "Back Completed Purchases by Facility Report 2025-08-27 Aug 27, 2025 - Aug 27, 2…" at bounding box center [285, 349] width 517 height 598
click at [391, 270] on link "Last Modified By" at bounding box center [391, 269] width 58 height 8
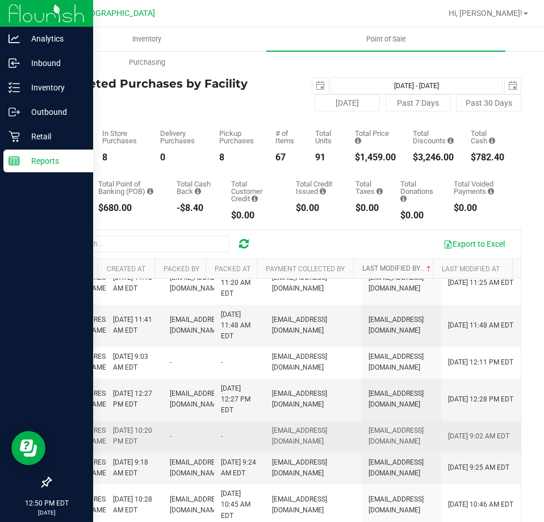
scroll to position [170, 1171]
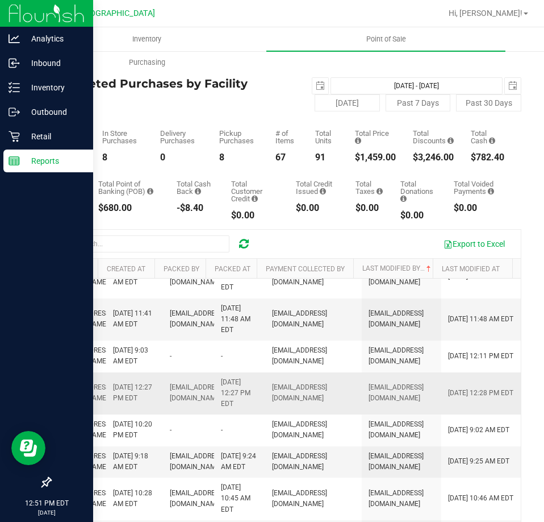
click at [369, 399] on td "[EMAIL_ADDRESS][DOMAIN_NAME]" at bounding box center [402, 393] width 80 height 43
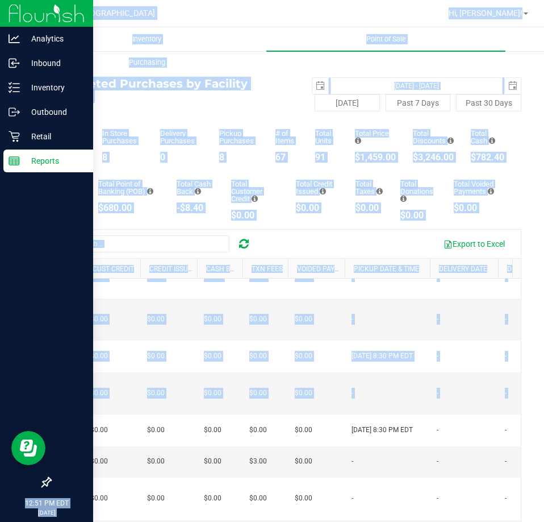
scroll to position [0, 0]
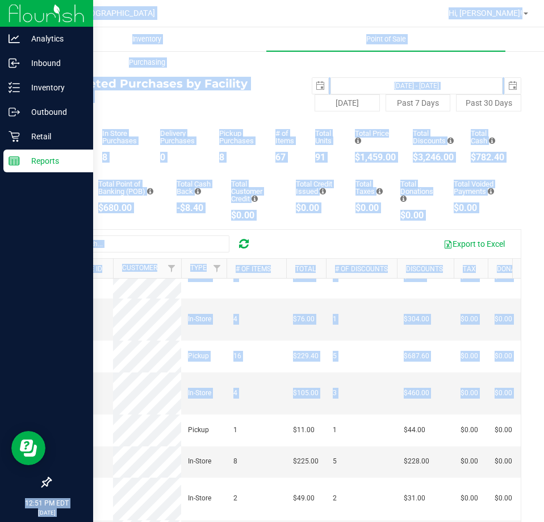
drag, startPoint x: 368, startPoint y: 407, endPoint x: -22, endPoint y: 399, distance: 390.4
click at [0, 399] on html "Analytics Inbound Inventory Outbound Retail Reports 12:51 PM EDT 08/27/2025 08/…" at bounding box center [272, 261] width 544 height 522
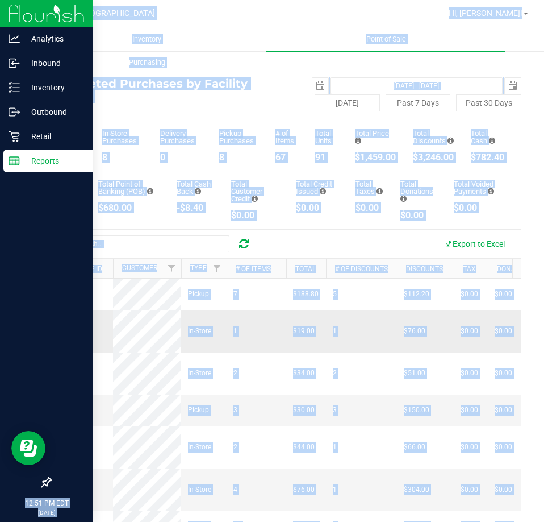
click at [363, 329] on td "1" at bounding box center [361, 331] width 71 height 43
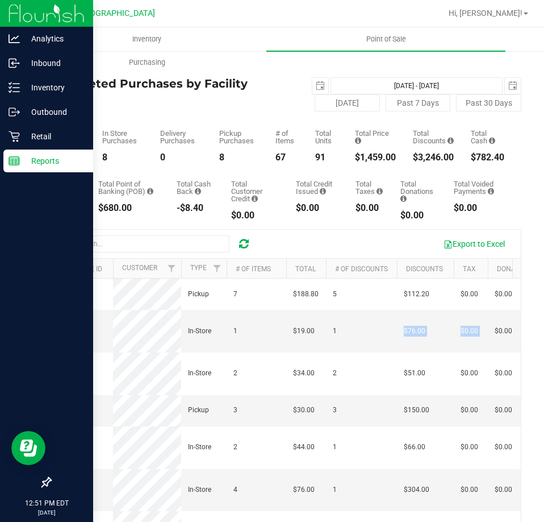
scroll to position [0, 49]
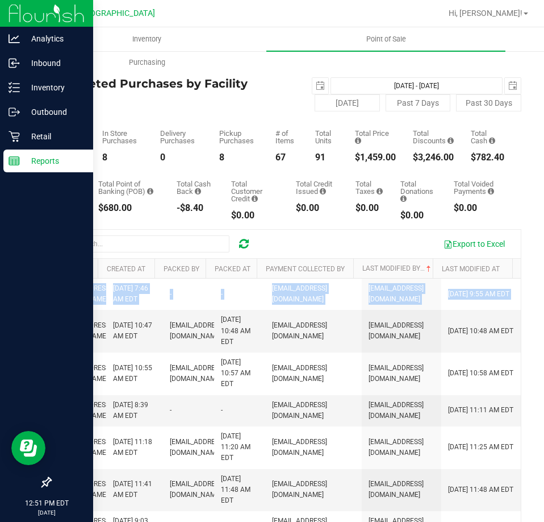
drag, startPoint x: 366, startPoint y: 318, endPoint x: 544, endPoint y: 326, distance: 178.6
click at [544, 326] on html "Analytics Inbound Inventory Outbound Retail Reports 12:51 PM EDT 08/27/2025 08/…" at bounding box center [272, 261] width 544 height 522
click at [362, 318] on td "[EMAIL_ADDRESS][DOMAIN_NAME]" at bounding box center [402, 331] width 80 height 43
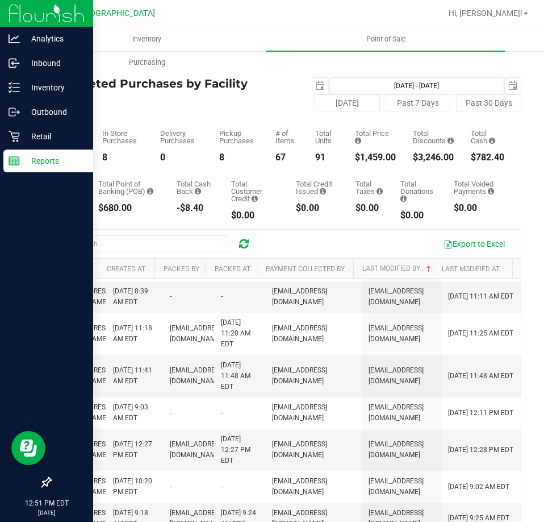
click at [219, 180] on div "Total CanPay $5.00 Total Point of Banking (POB) $680.00 Total Cash Back -$8.40 …" at bounding box center [286, 191] width 472 height 58
click at [25, 144] on div "Retail" at bounding box center [48, 136] width 90 height 23
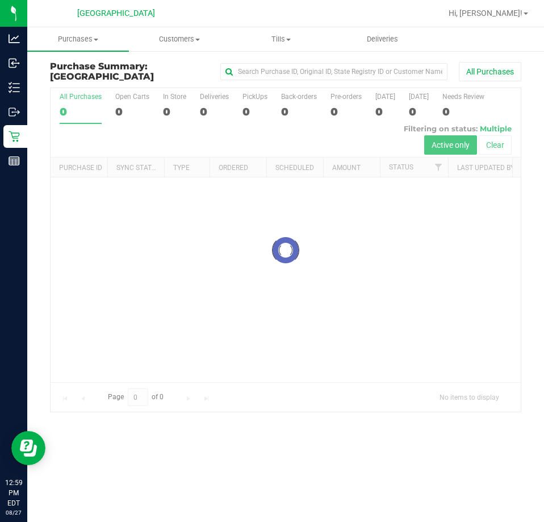
click at [195, 314] on div at bounding box center [286, 249] width 470 height 323
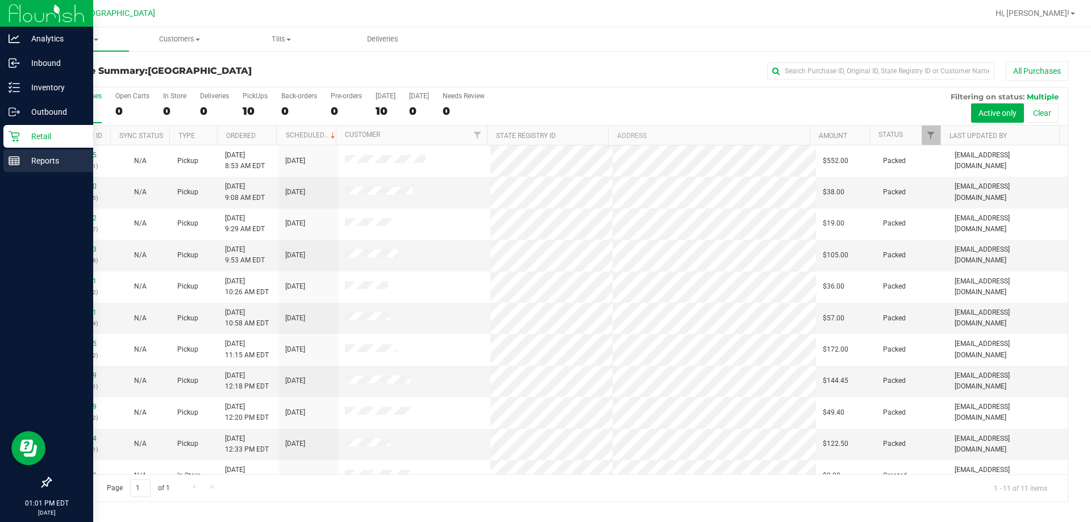
click at [38, 156] on p "Reports" at bounding box center [54, 161] width 68 height 14
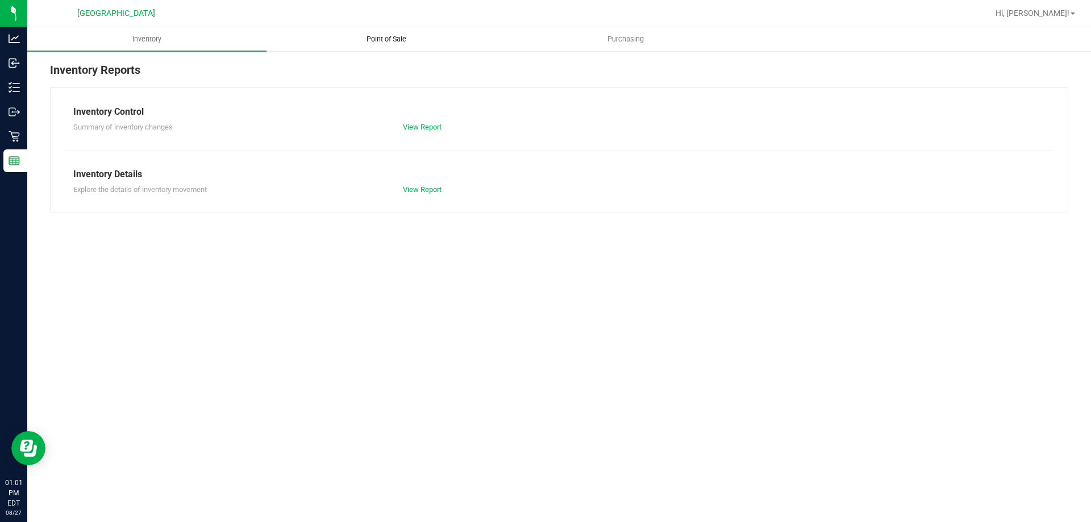
click at [352, 32] on uib-tab-heading "Point of Sale" at bounding box center [386, 39] width 238 height 23
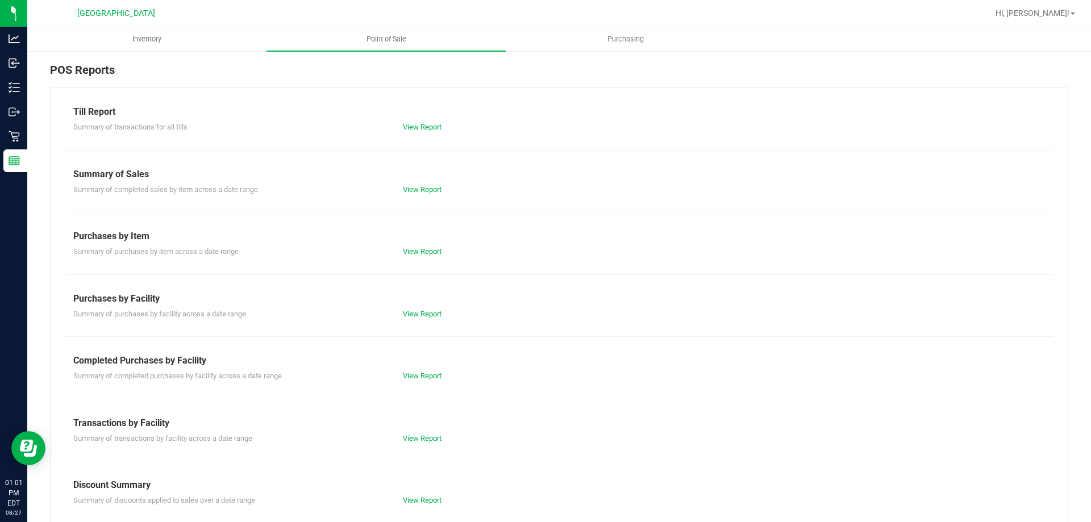
click at [402, 384] on div "Till Report Summary of transactions for all tills View Report Summary of Sales …" at bounding box center [559, 336] width 1018 height 498
click at [406, 378] on link "View Report" at bounding box center [422, 376] width 39 height 9
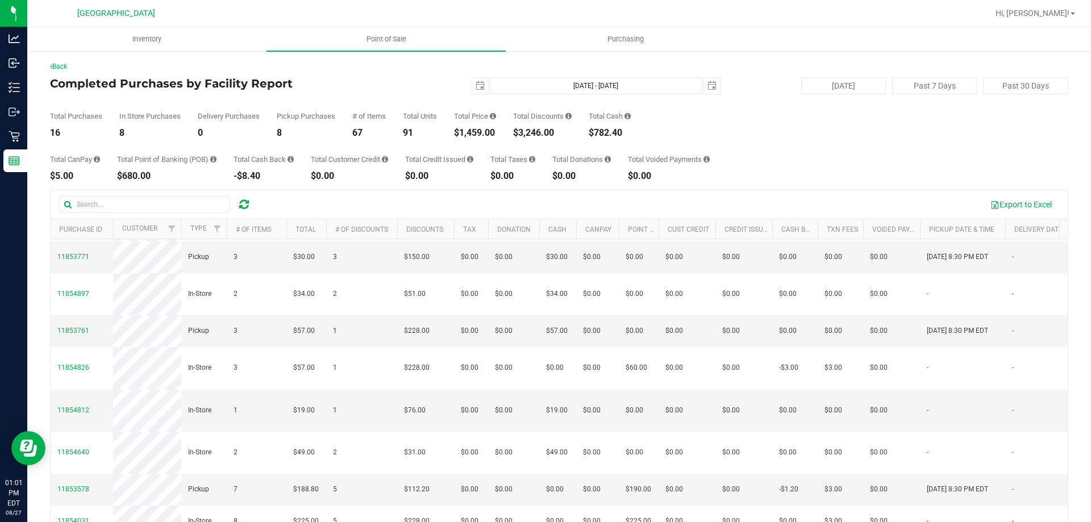
scroll to position [85, 0]
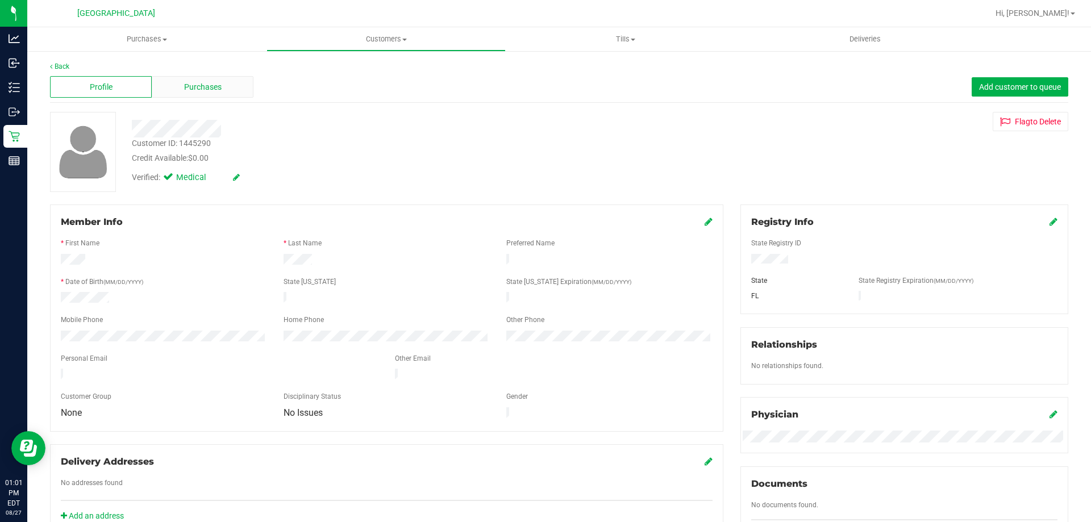
click at [190, 95] on div "Purchases" at bounding box center [203, 87] width 102 height 22
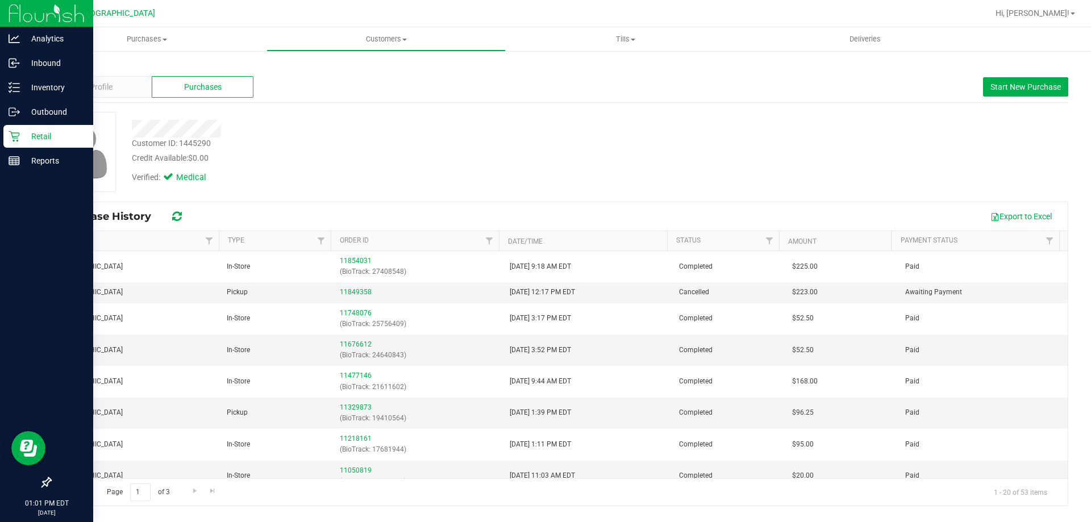
click at [33, 141] on p "Retail" at bounding box center [54, 137] width 68 height 14
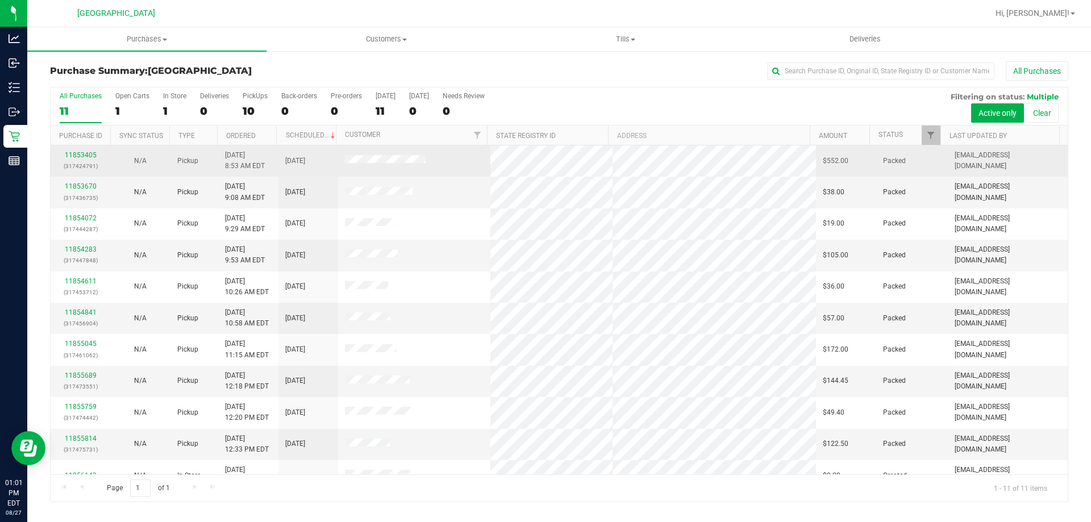
click at [373, 165] on span at bounding box center [385, 160] width 81 height 11
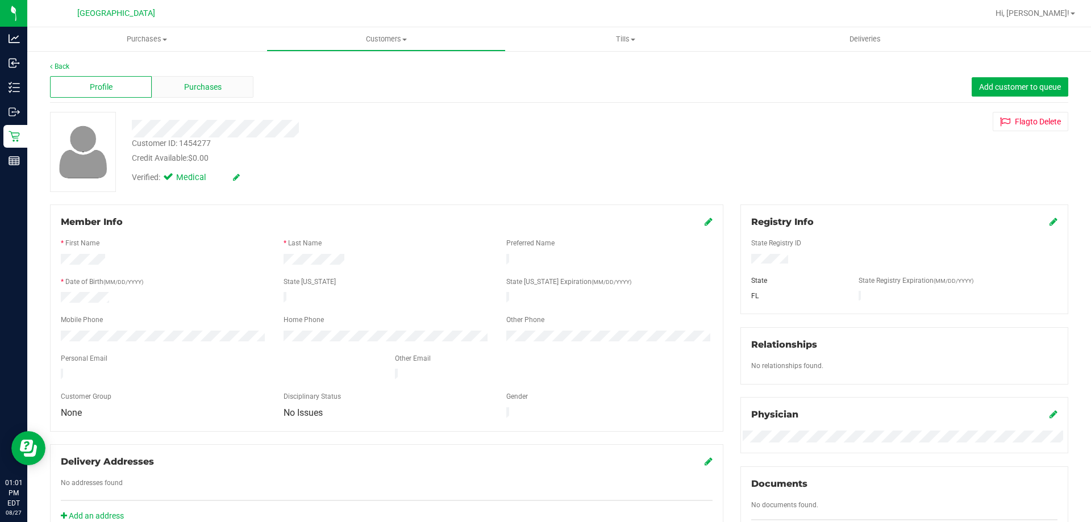
click at [191, 85] on span "Purchases" at bounding box center [202, 87] width 37 height 12
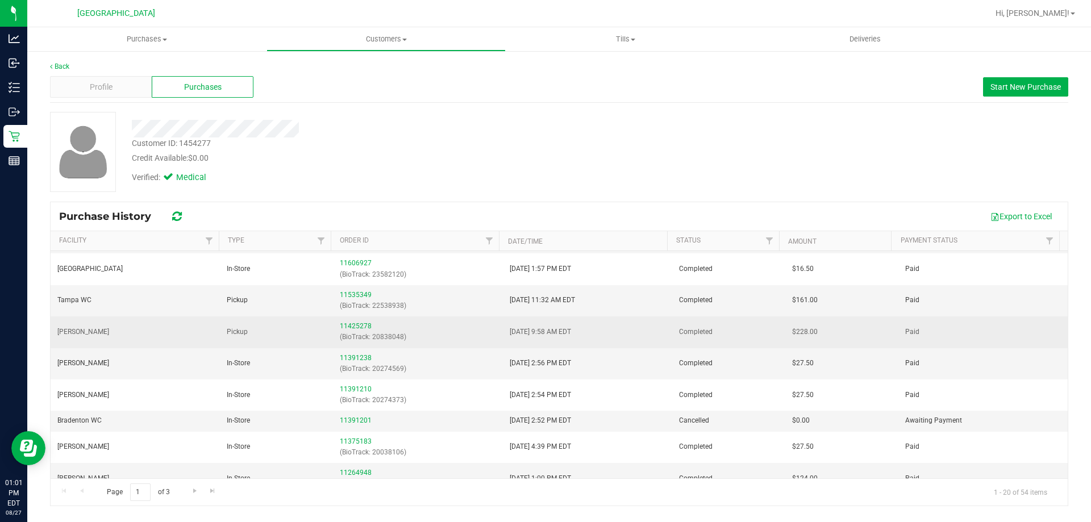
scroll to position [114, 0]
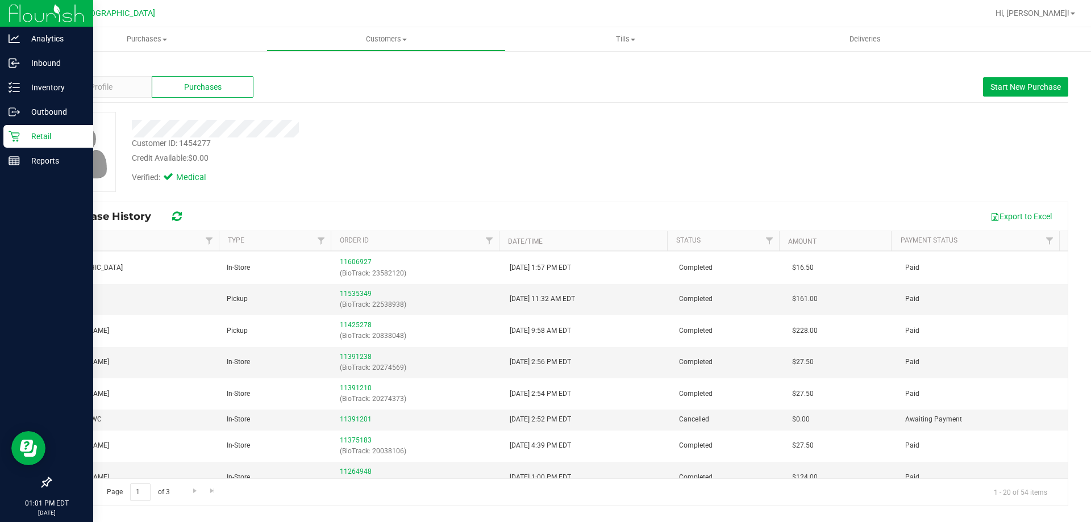
click at [22, 138] on p "Retail" at bounding box center [54, 137] width 68 height 14
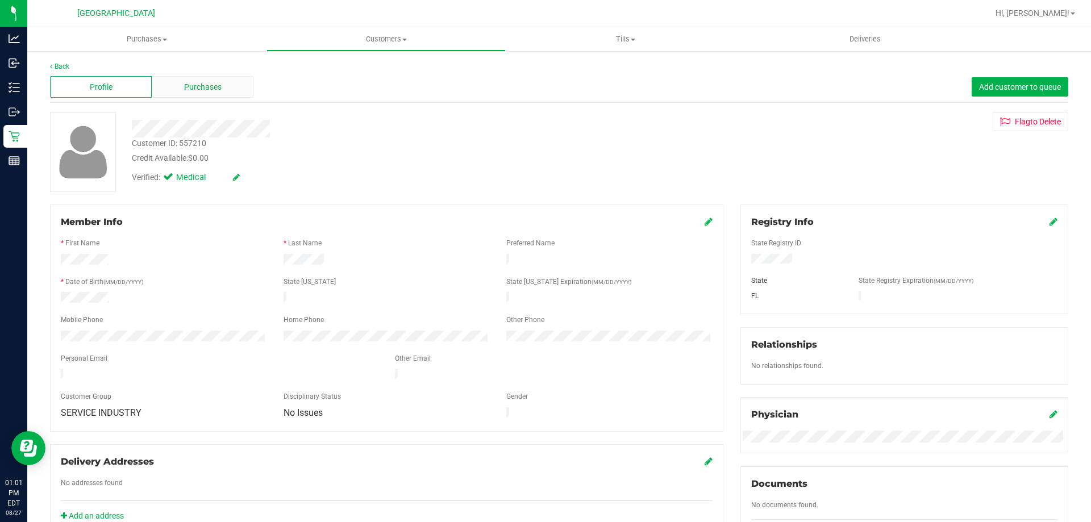
click at [210, 93] on div "Purchases" at bounding box center [203, 87] width 102 height 22
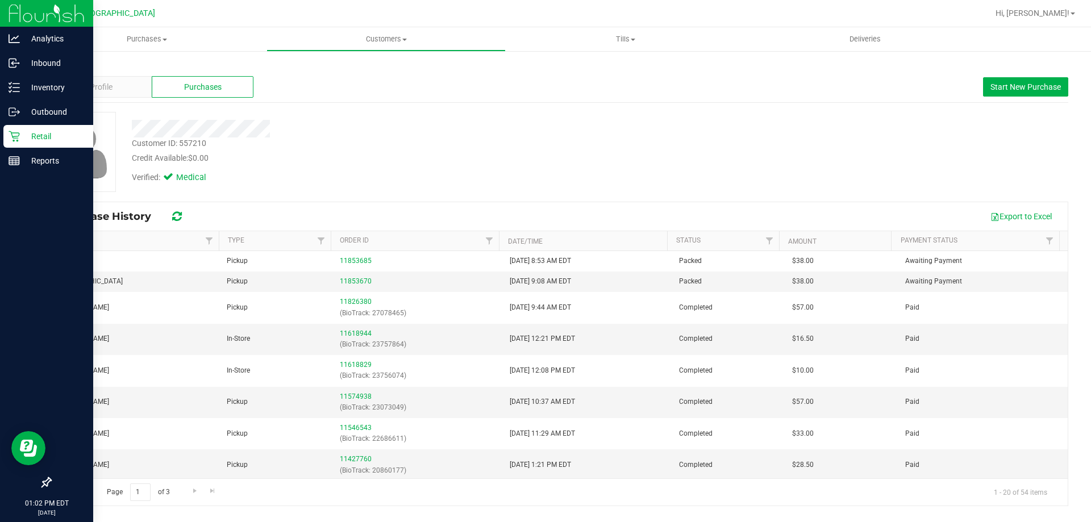
click at [22, 129] on div "Retail" at bounding box center [48, 136] width 90 height 23
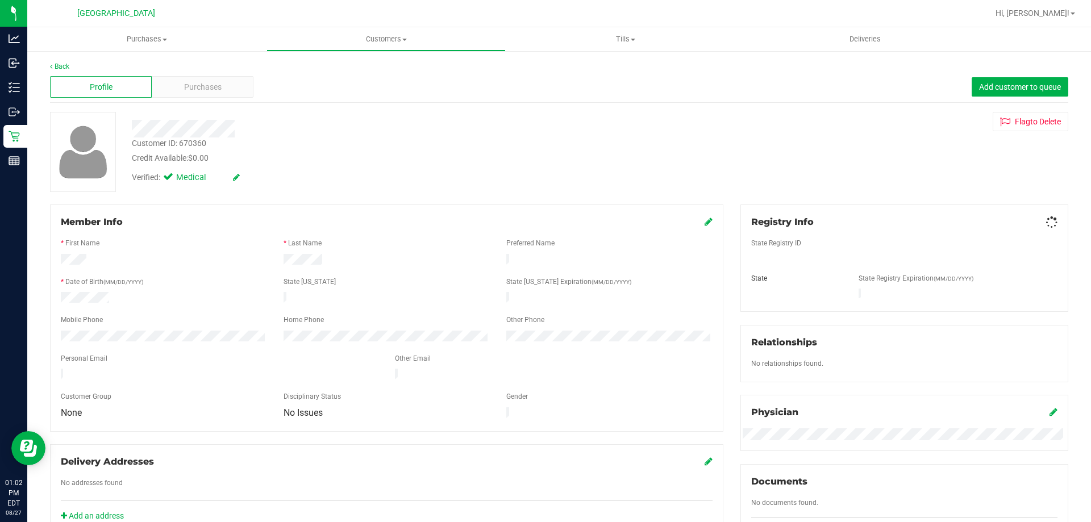
click at [160, 88] on div "Purchases" at bounding box center [203, 87] width 102 height 22
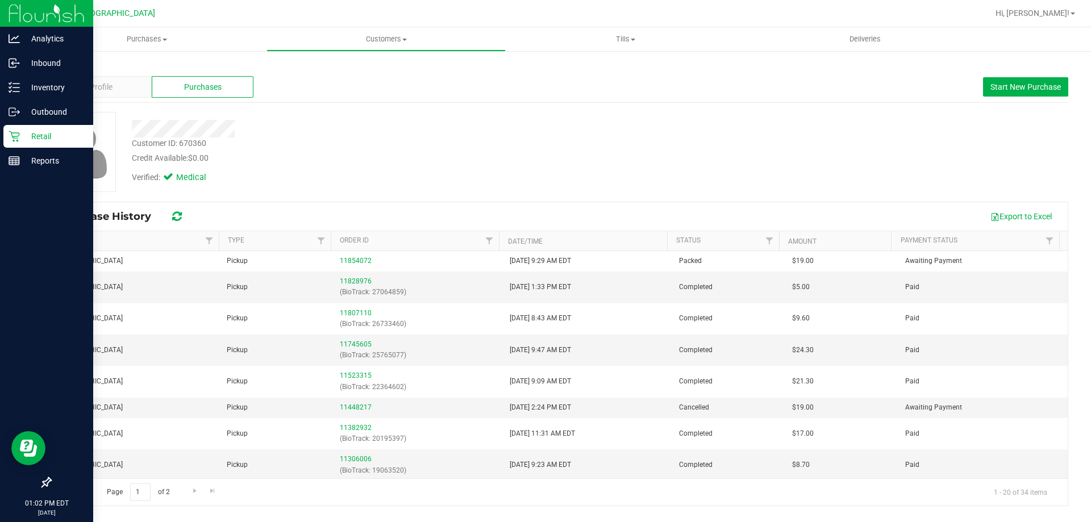
click at [7, 137] on div "Retail" at bounding box center [48, 136] width 90 height 23
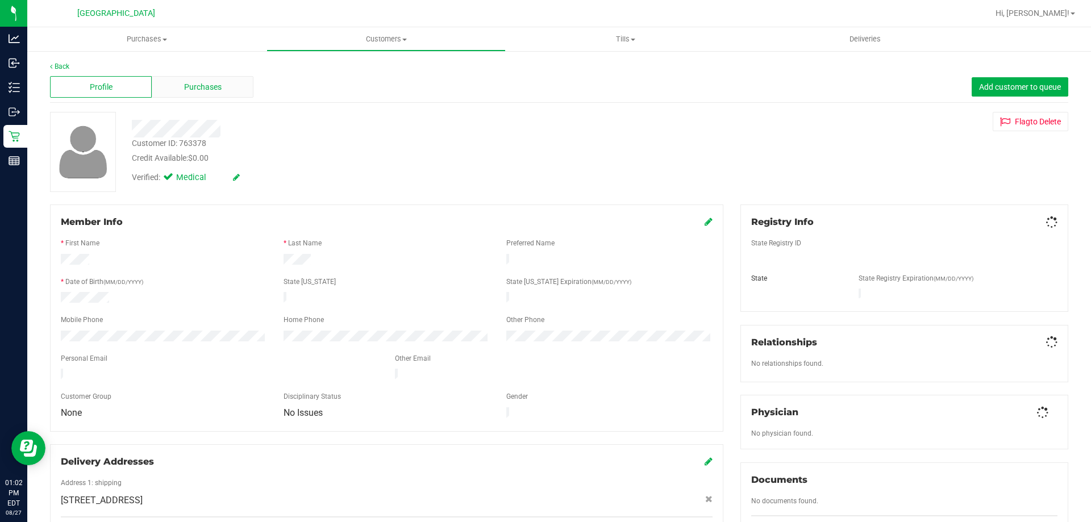
click at [201, 90] on span "Purchases" at bounding box center [202, 87] width 37 height 12
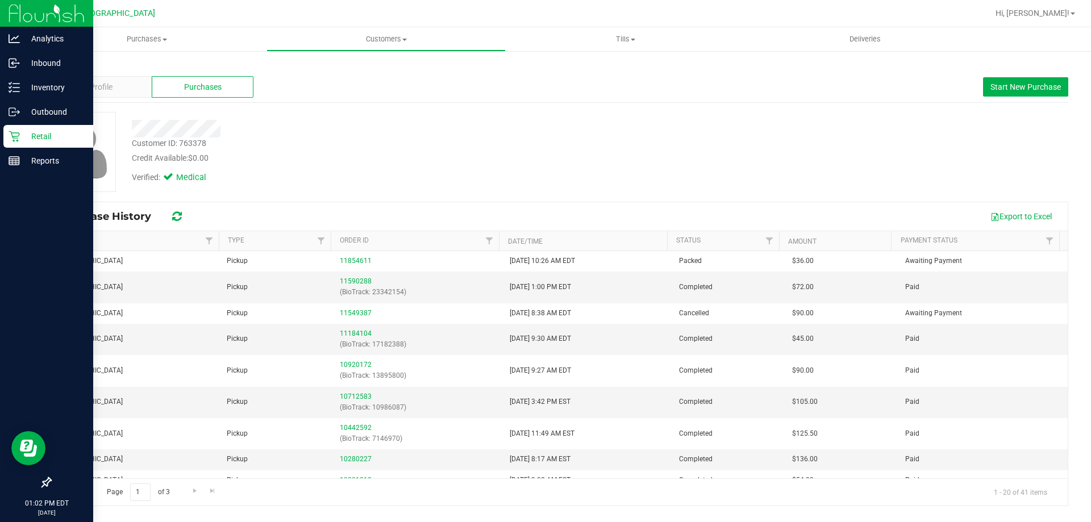
click at [19, 135] on icon at bounding box center [14, 136] width 11 height 11
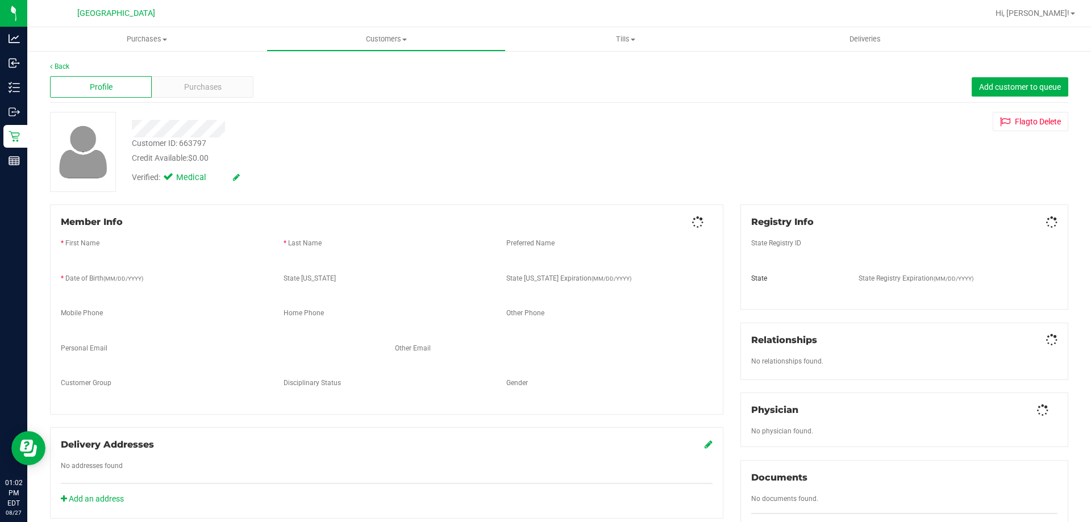
click at [183, 98] on div "Profile Purchases Add customer to queue" at bounding box center [559, 87] width 1018 height 31
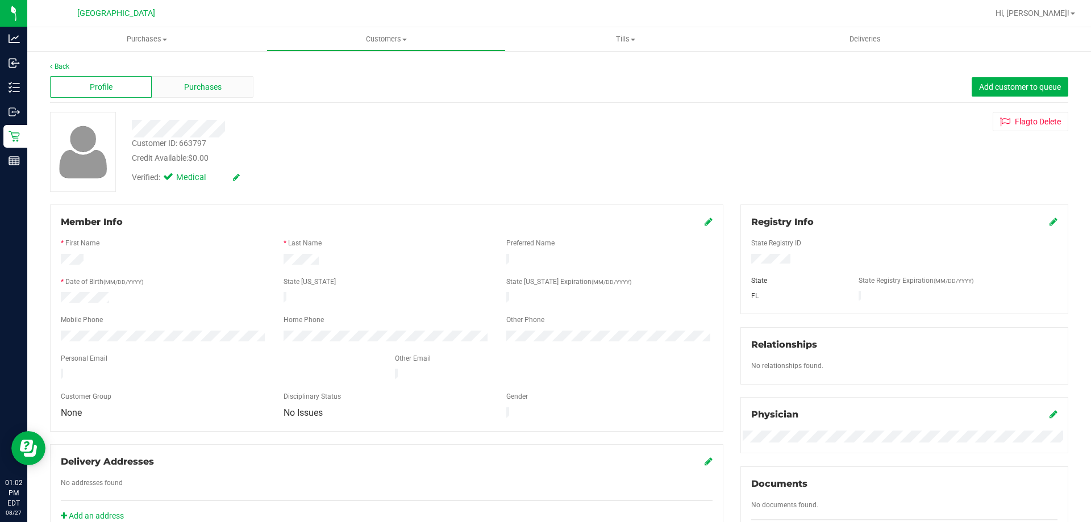
click at [187, 87] on span "Purchases" at bounding box center [202, 87] width 37 height 12
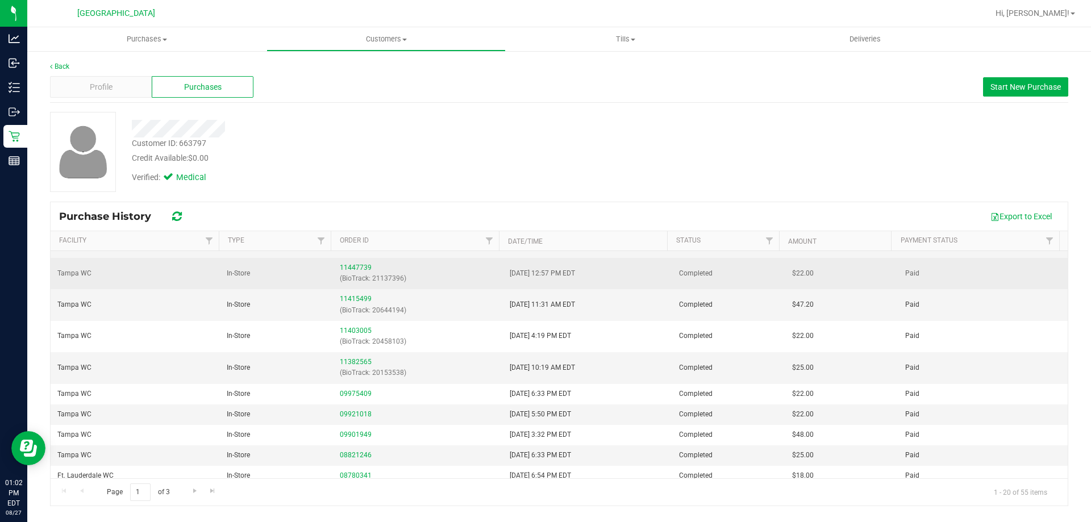
scroll to position [303, 0]
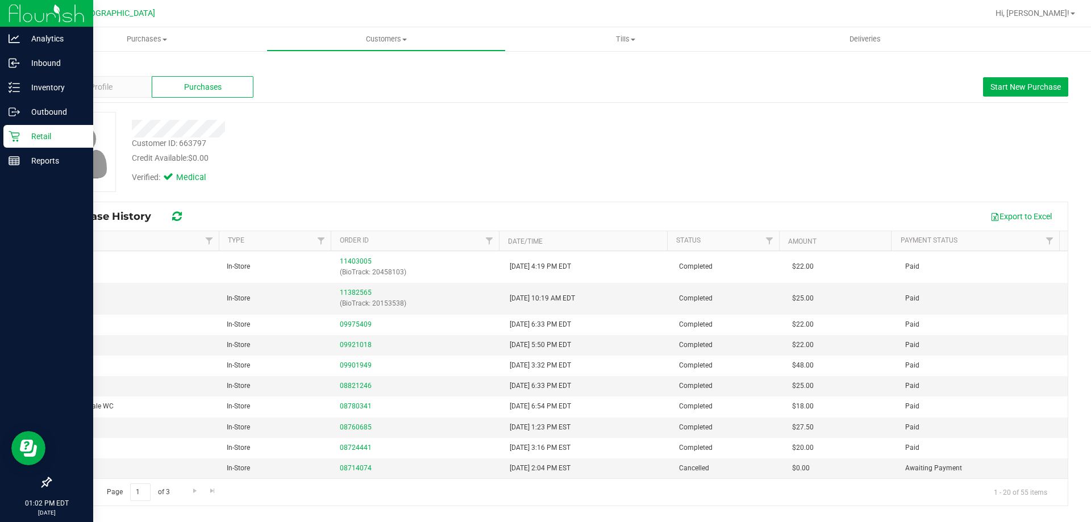
click at [20, 132] on p "Retail" at bounding box center [54, 137] width 68 height 14
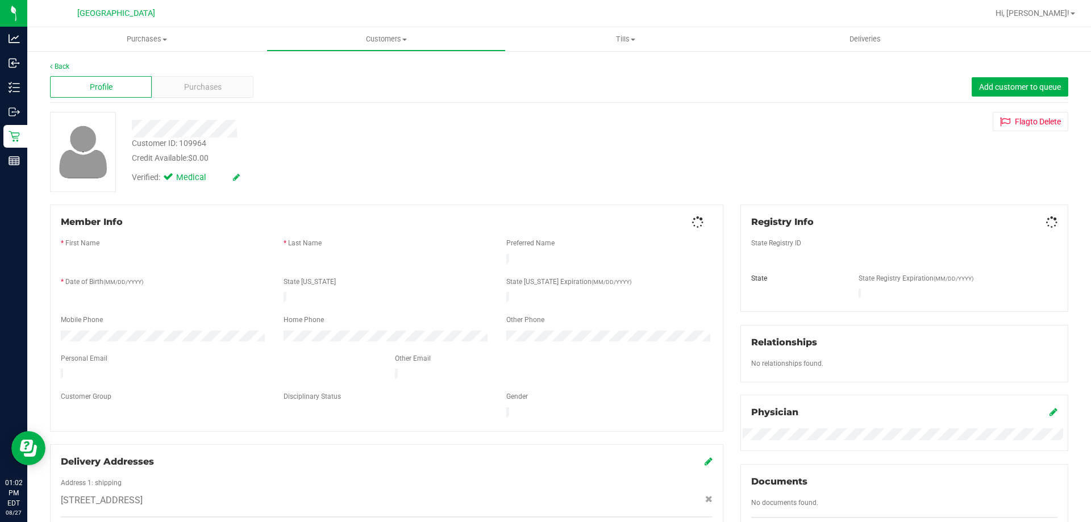
click at [219, 104] on div "Back Profile Purchases Add customer to queue Customer ID: 109964 Credit Availab…" at bounding box center [559, 432] width 1018 height 742
click at [226, 70] on div "Back" at bounding box center [559, 66] width 1018 height 10
click at [225, 79] on div "Purchases" at bounding box center [203, 87] width 102 height 22
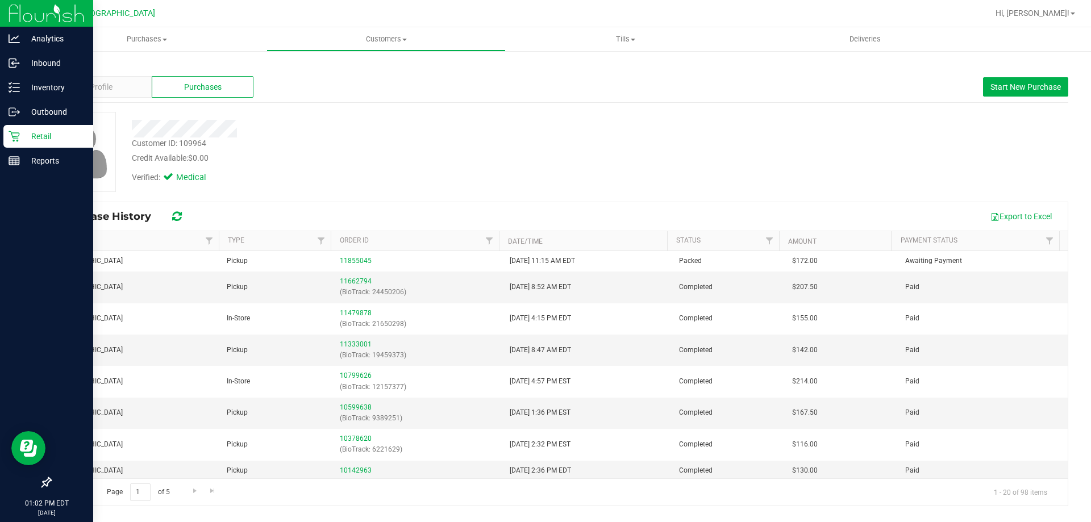
click at [8, 138] on div "Retail" at bounding box center [48, 136] width 90 height 23
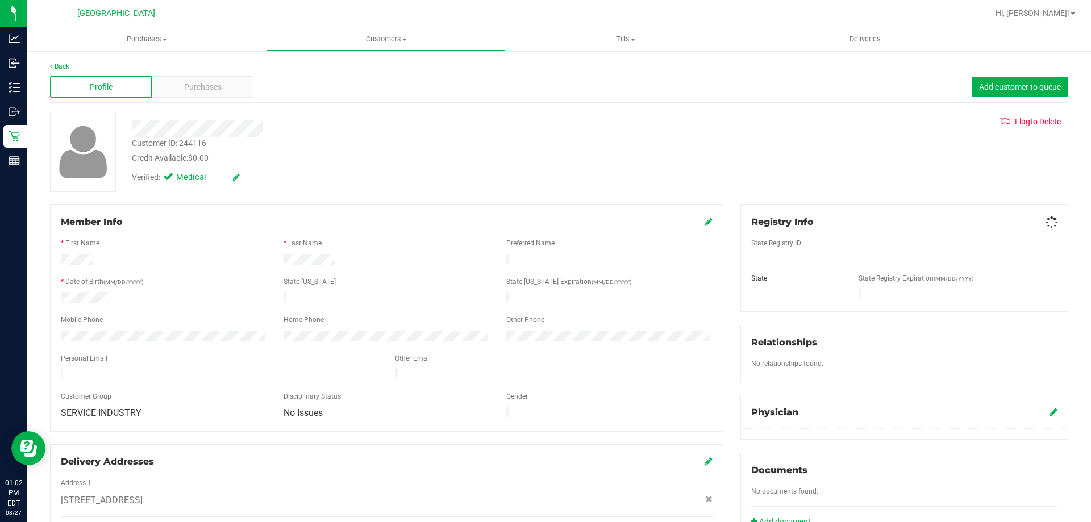
click at [211, 82] on span "Purchases" at bounding box center [202, 87] width 37 height 12
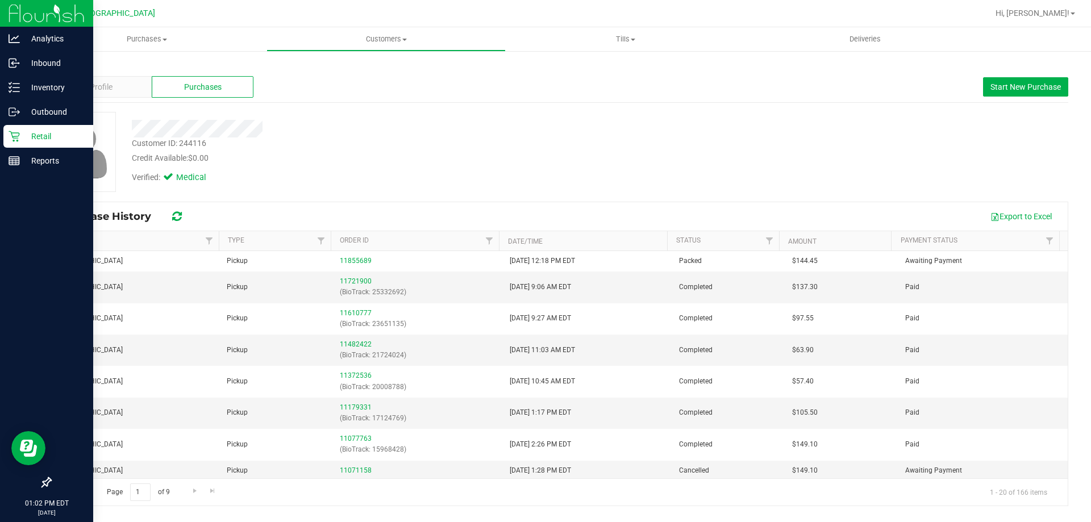
click at [11, 136] on icon at bounding box center [14, 136] width 11 height 11
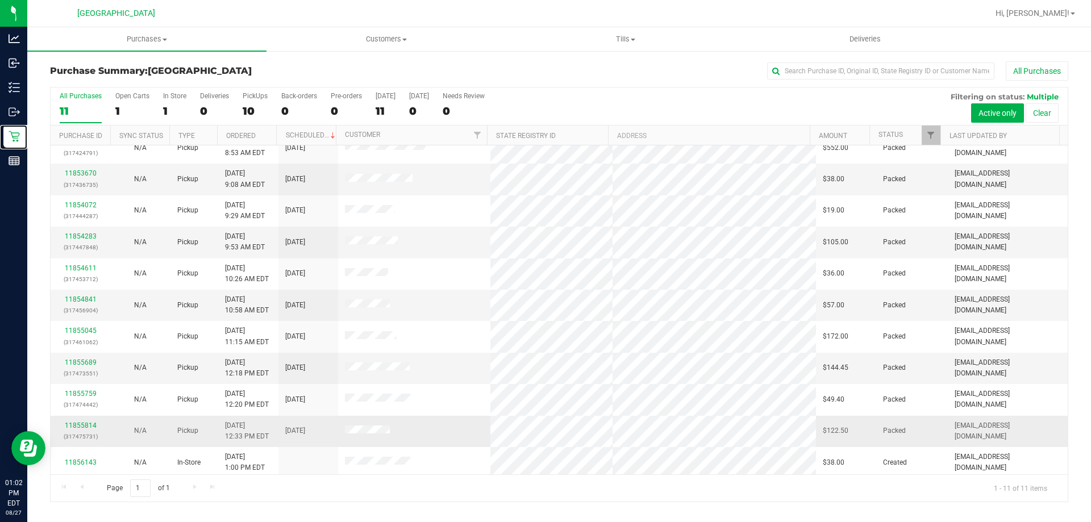
scroll to position [16, 0]
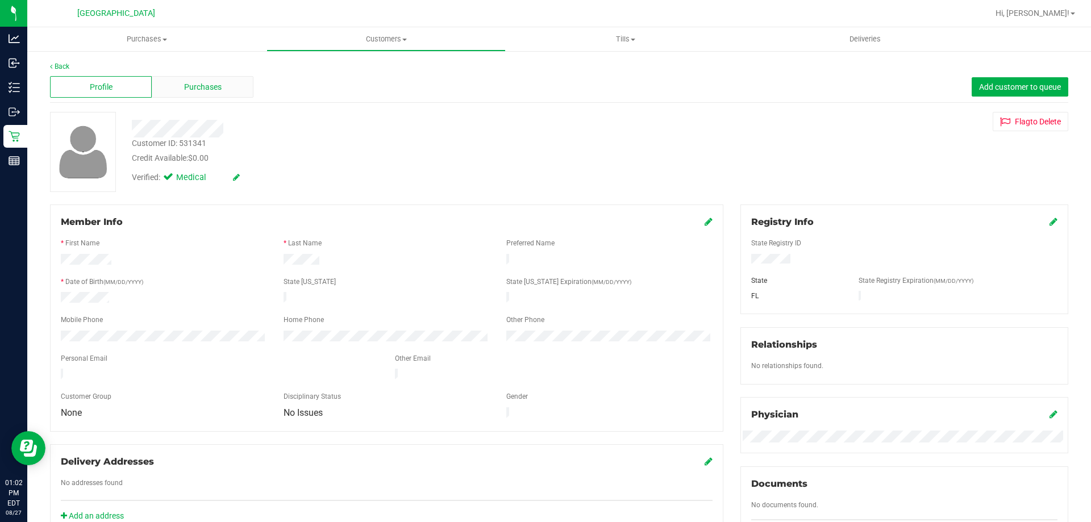
click at [207, 86] on span "Purchases" at bounding box center [202, 87] width 37 height 12
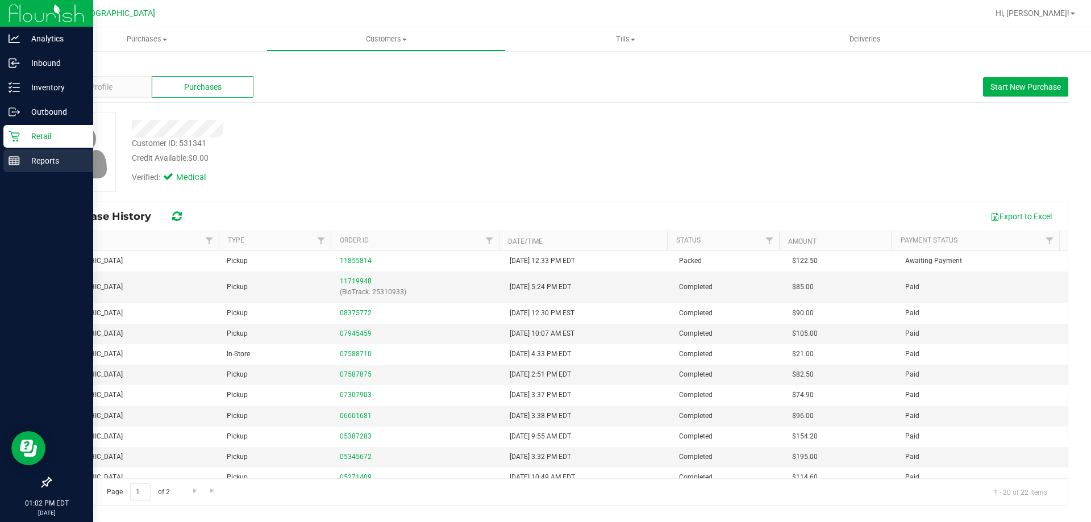
click at [14, 153] on div "Reports" at bounding box center [48, 160] width 90 height 23
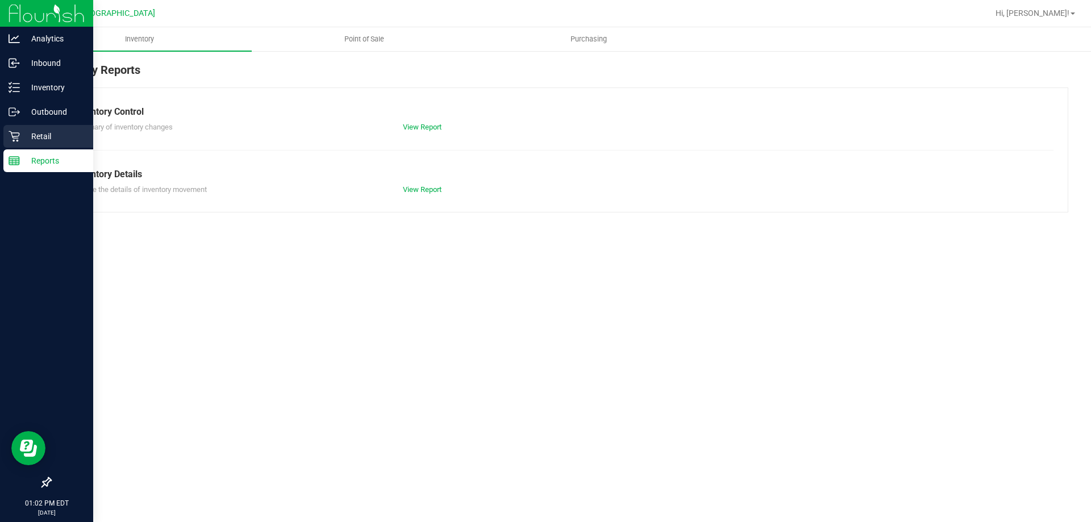
click at [39, 139] on p "Retail" at bounding box center [54, 137] width 68 height 14
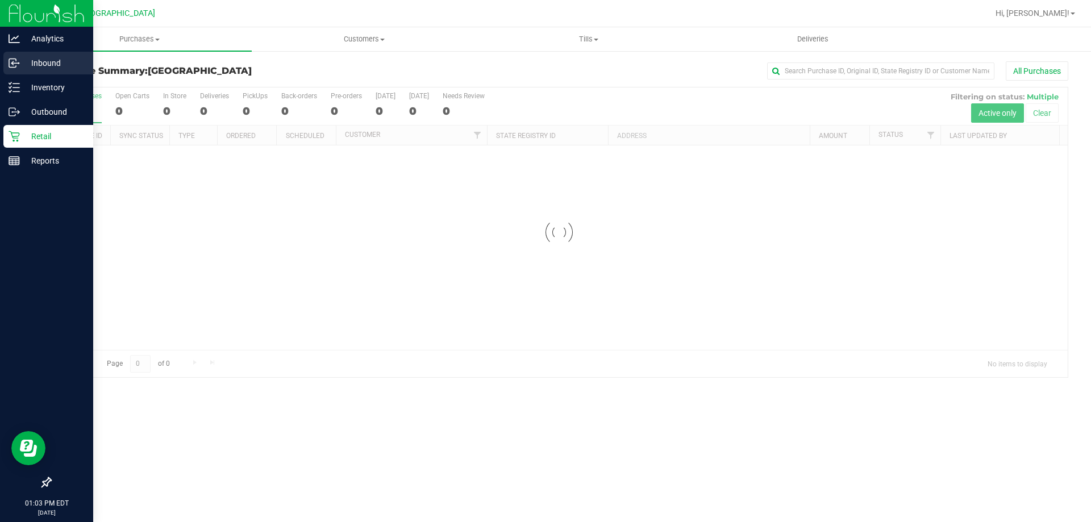
click at [53, 64] on p "Inbound" at bounding box center [54, 63] width 68 height 14
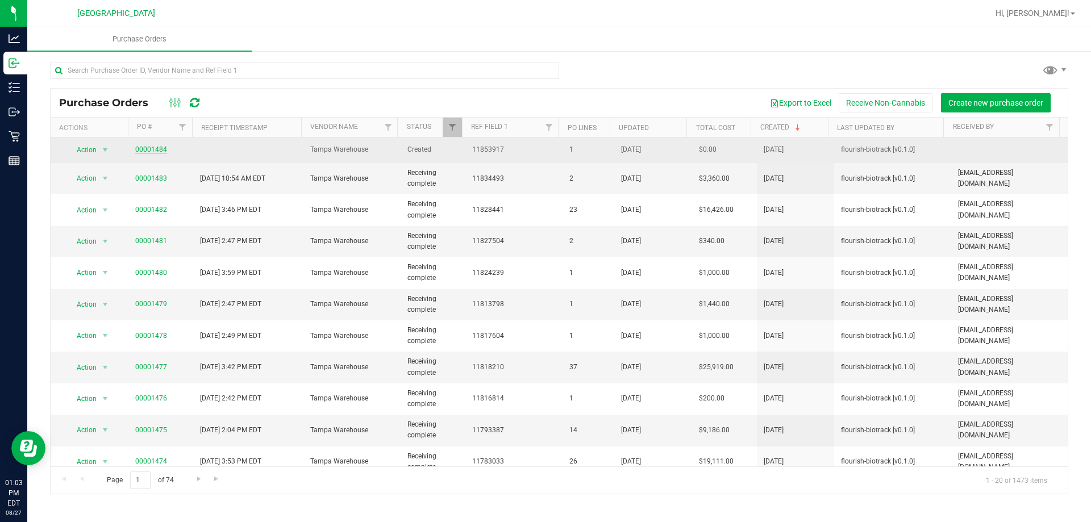
click at [148, 149] on link "00001484" at bounding box center [151, 149] width 32 height 8
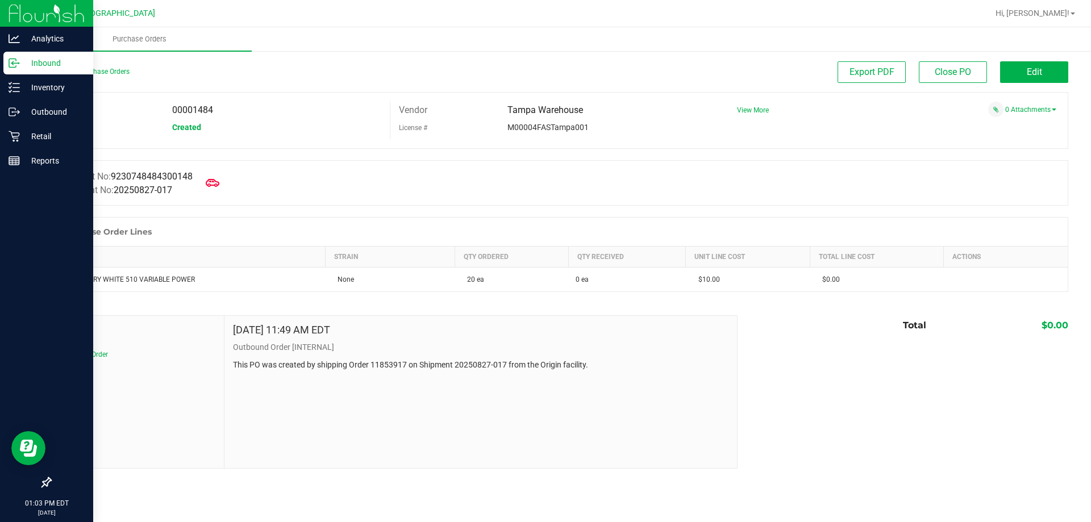
click at [18, 61] on icon at bounding box center [14, 62] width 11 height 11
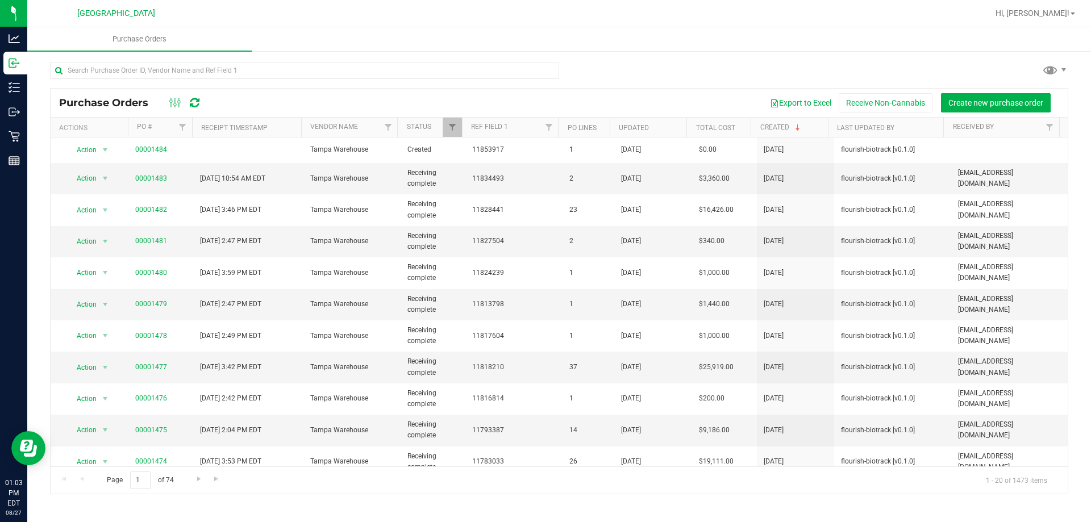
click at [640, 57] on div "Purchase Orders Export to Excel Receive Non-Cannabis Create new purchase order …" at bounding box center [558, 278] width 1063 height 456
click at [782, 55] on div "Purchase Orders Export to Excel Receive Non-Cannabis Create new purchase order …" at bounding box center [558, 278] width 1063 height 456
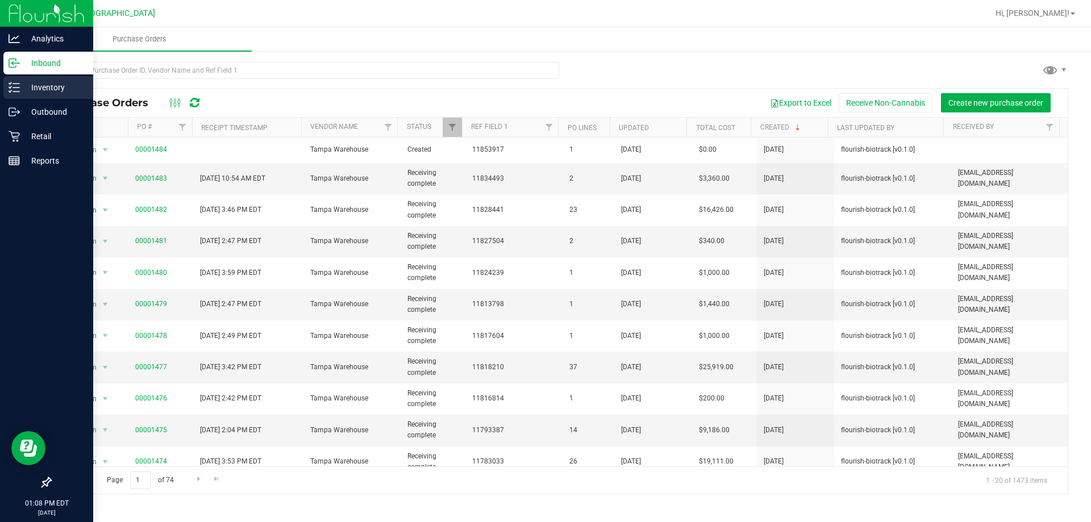
click at [16, 91] on line at bounding box center [16, 91] width 6 height 0
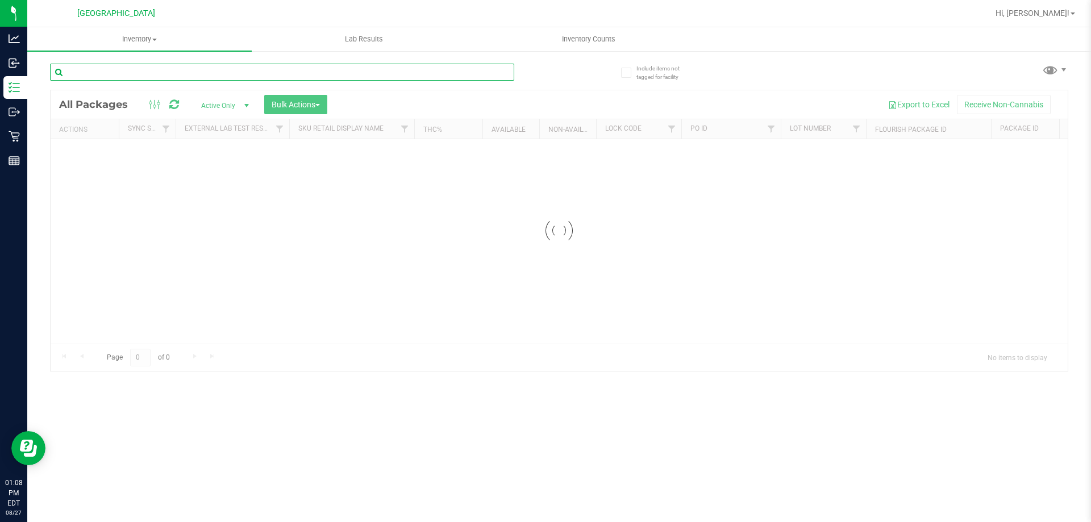
click at [190, 72] on input "text" at bounding box center [282, 72] width 464 height 17
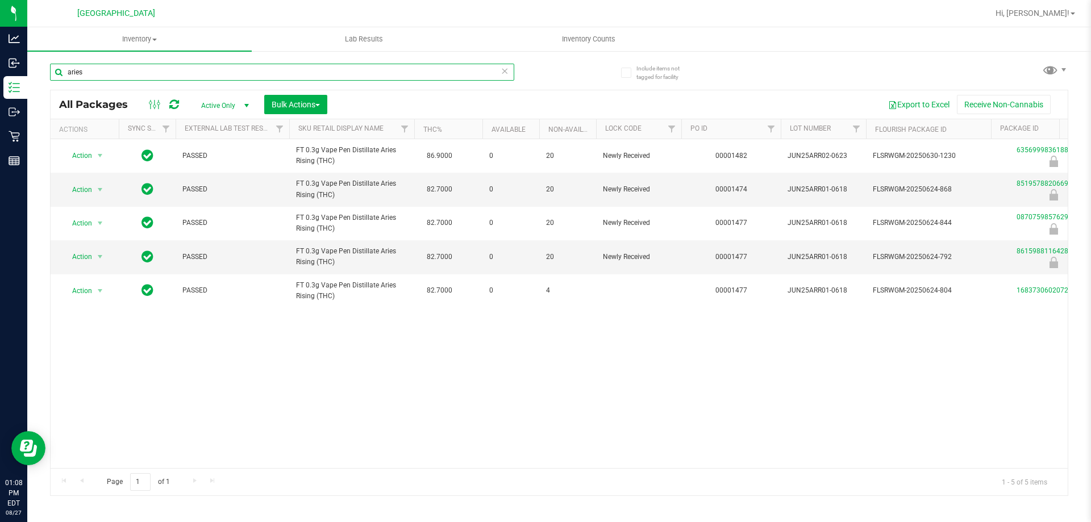
type input "aries"
click at [596, 344] on div "Action Action Edit attributes Global inventory Locate package Package audit log…" at bounding box center [559, 303] width 1017 height 329
click at [505, 76] on icon at bounding box center [504, 71] width 8 height 14
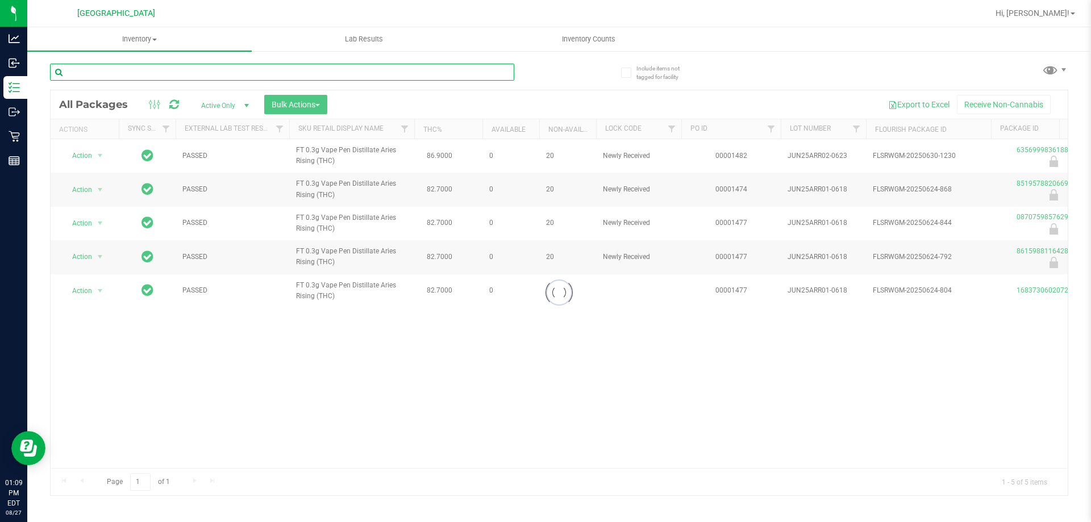
click at [428, 73] on input "text" at bounding box center [282, 72] width 464 height 17
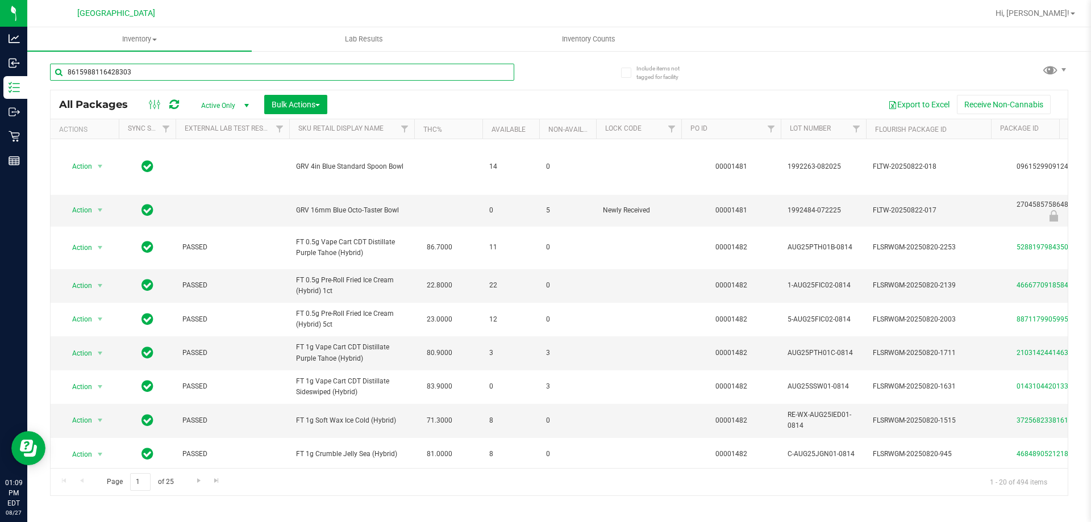
type input "8615988116428303"
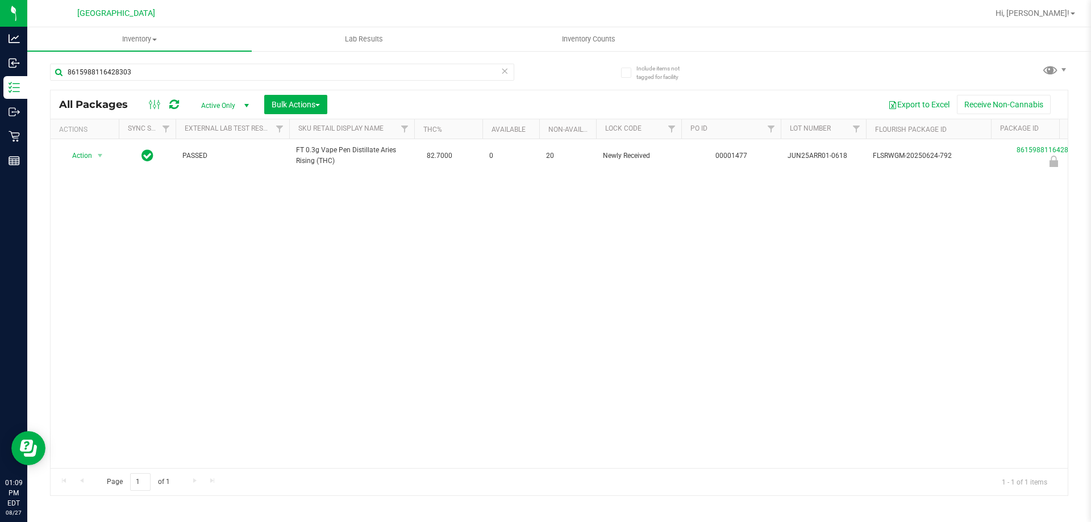
click at [623, 239] on div "Action Action Edit attributes Global inventory Locate package Package audit log…" at bounding box center [559, 303] width 1017 height 329
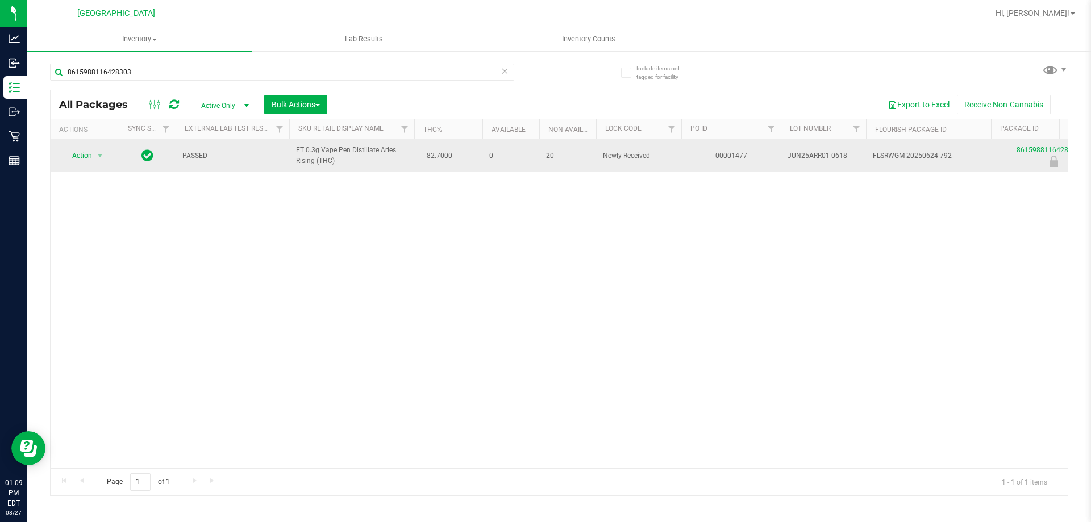
click at [82, 157] on span "Action" at bounding box center [77, 156] width 31 height 16
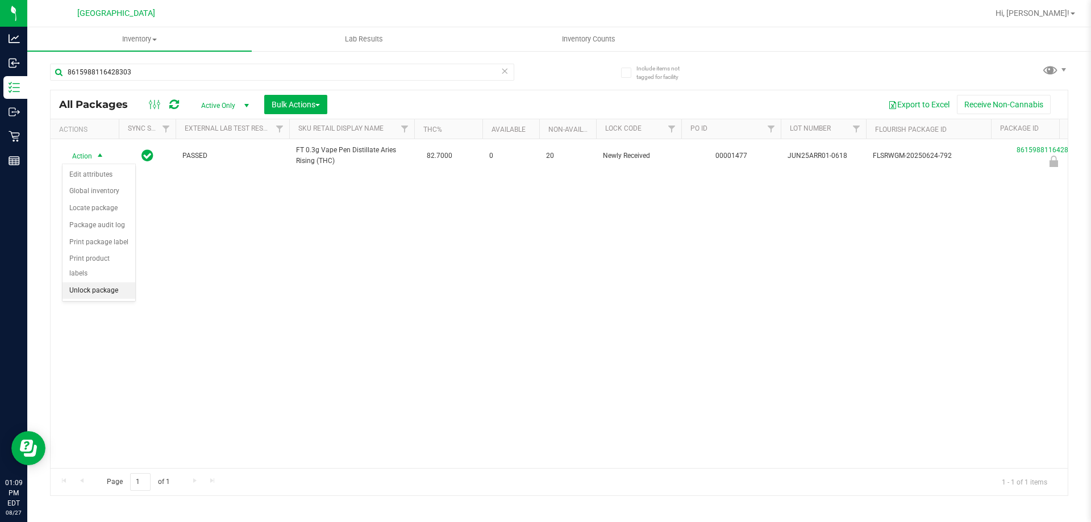
click at [97, 282] on li "Unlock package" at bounding box center [98, 290] width 73 height 17
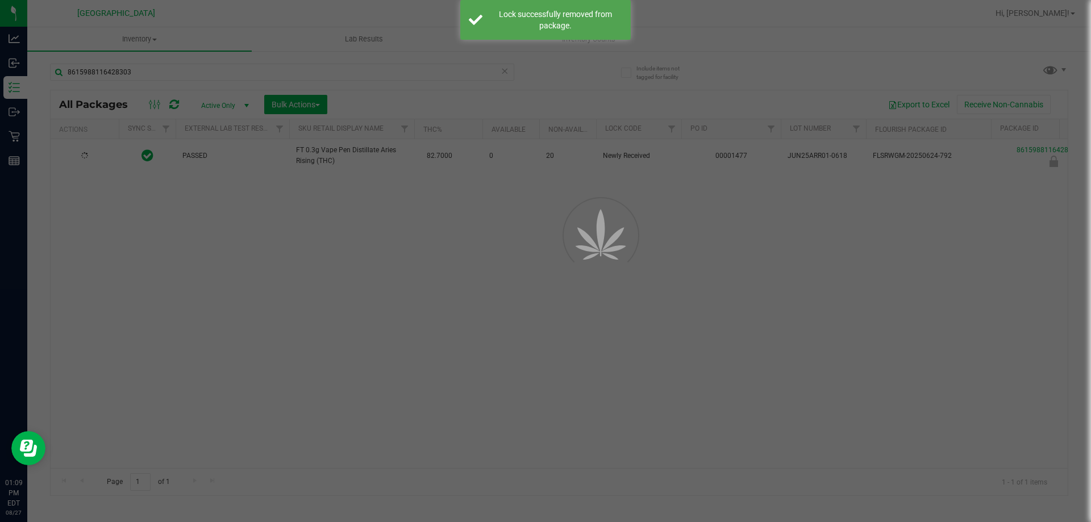
click at [727, 264] on div at bounding box center [545, 261] width 1091 height 522
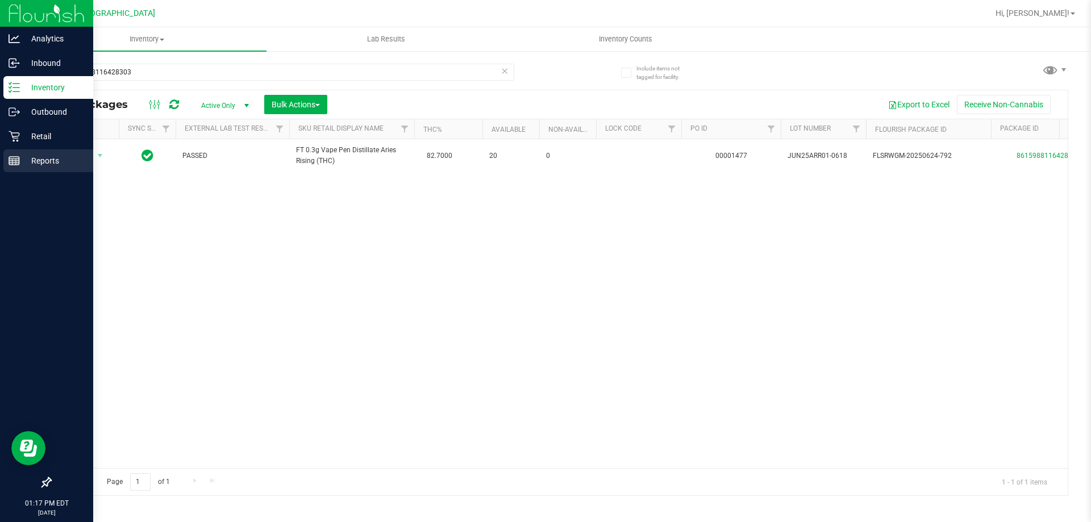
click at [3, 149] on link "Reports" at bounding box center [46, 161] width 93 height 24
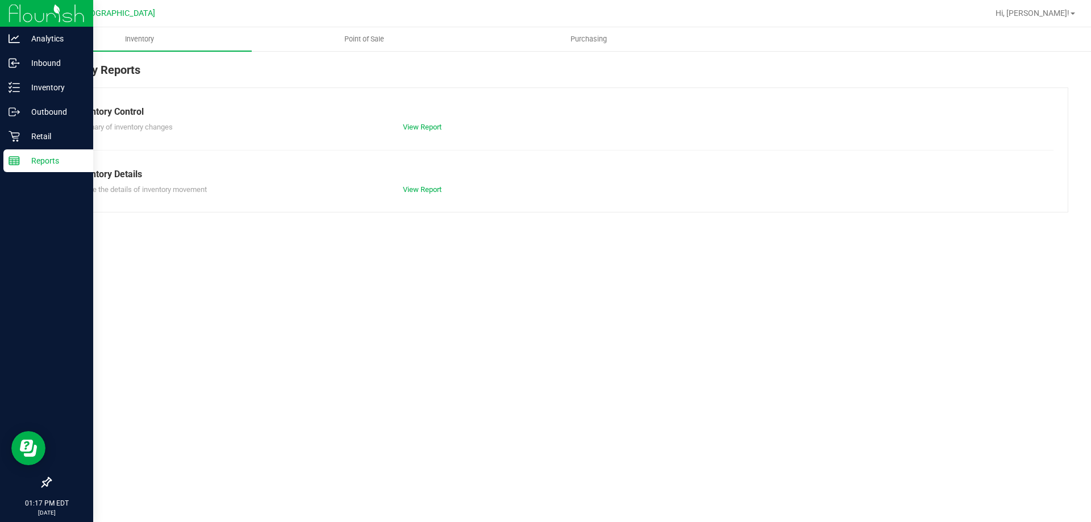
click at [33, 139] on p "Retail" at bounding box center [54, 137] width 68 height 14
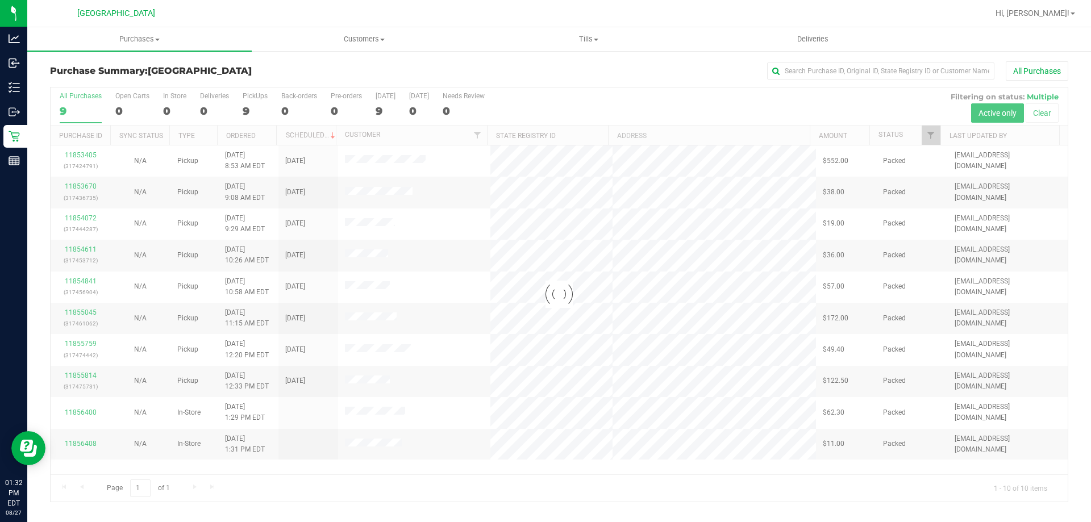
click at [665, 442] on div at bounding box center [559, 294] width 1017 height 414
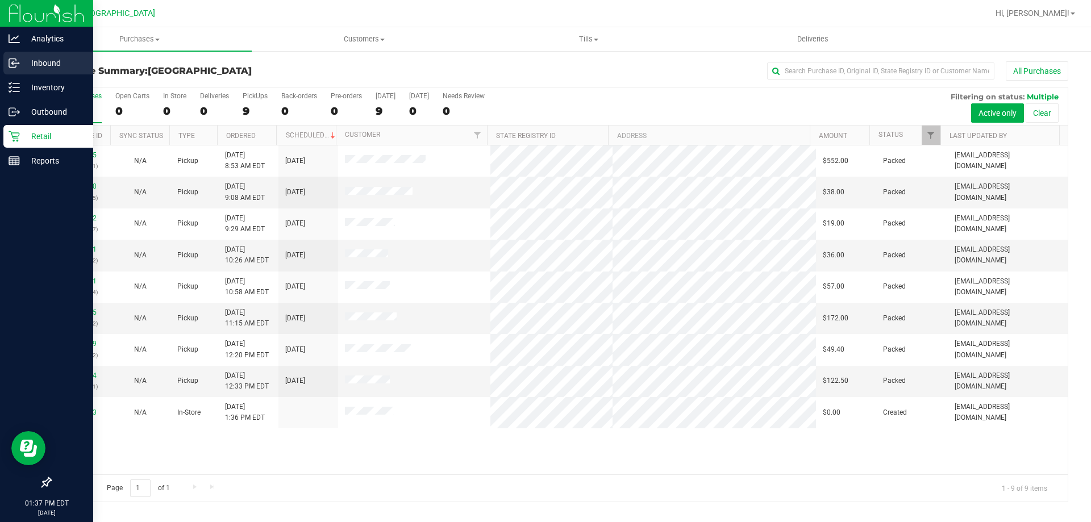
click at [9, 59] on icon at bounding box center [14, 62] width 11 height 11
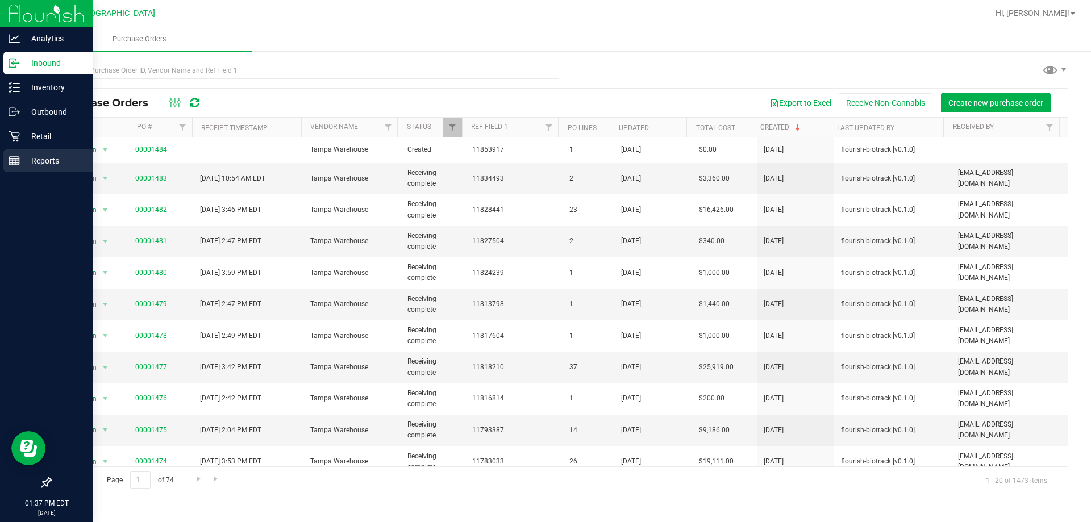
click at [6, 165] on div "Reports" at bounding box center [48, 160] width 90 height 23
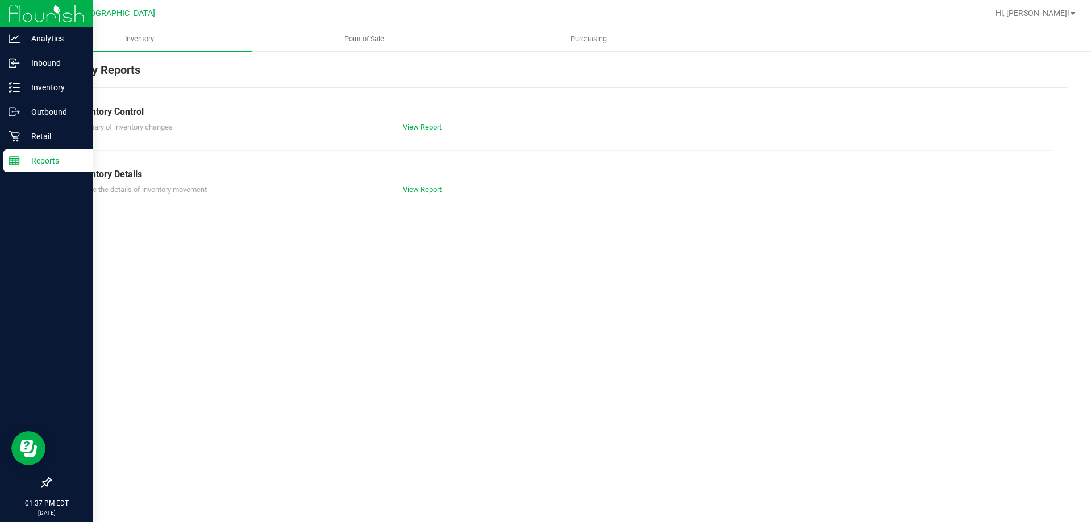
click at [383, 42] on span "Point of Sale" at bounding box center [364, 39] width 70 height 10
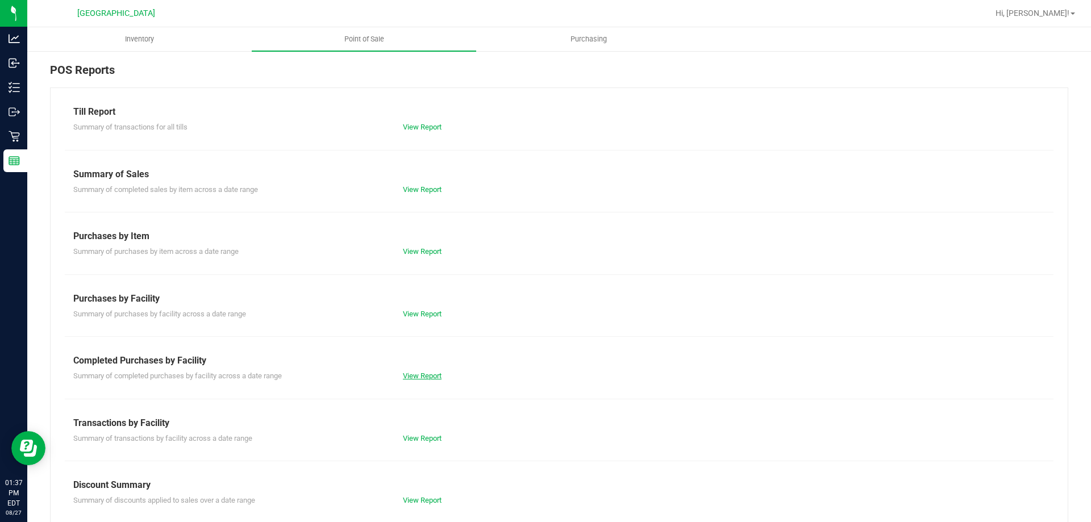
click at [433, 378] on link "View Report" at bounding box center [422, 376] width 39 height 9
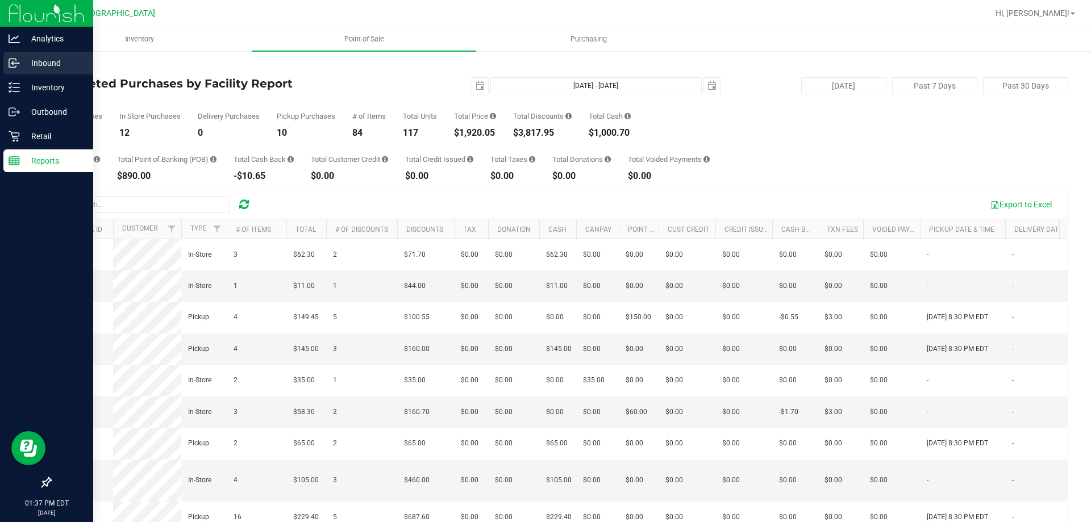
click at [19, 63] on circle at bounding box center [19, 63] width 2 height 2
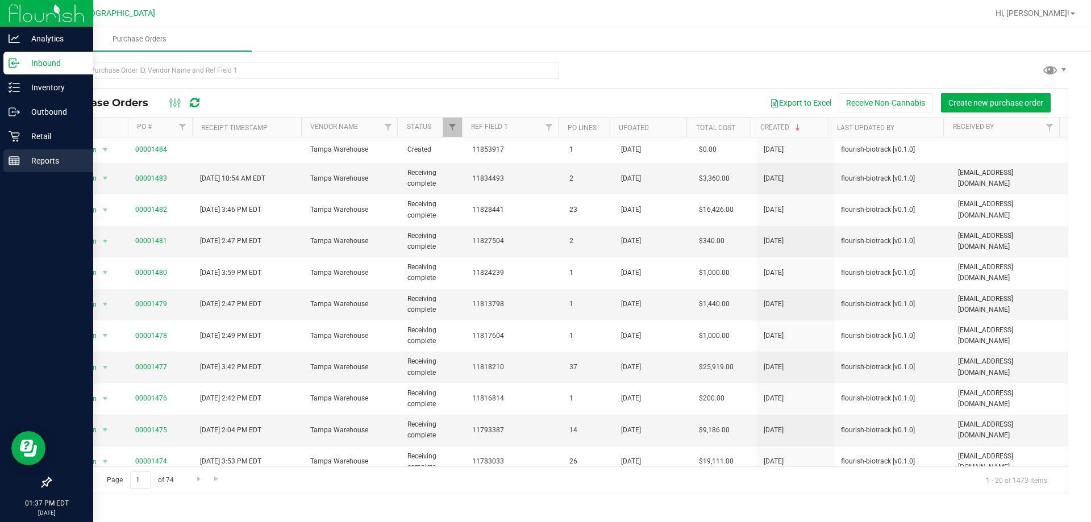
click at [77, 151] on div "Reports" at bounding box center [48, 160] width 90 height 23
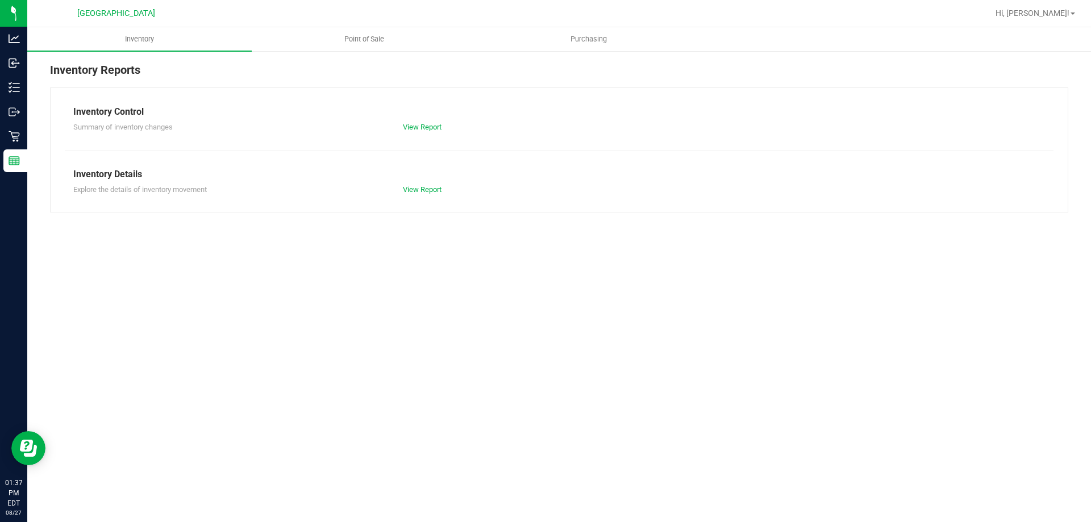
click at [329, 24] on nav "South Tampa WC Hi, Ngoc!" at bounding box center [558, 13] width 1063 height 27
click at [333, 30] on uib-tab-heading "Point of Sale" at bounding box center [363, 39] width 223 height 23
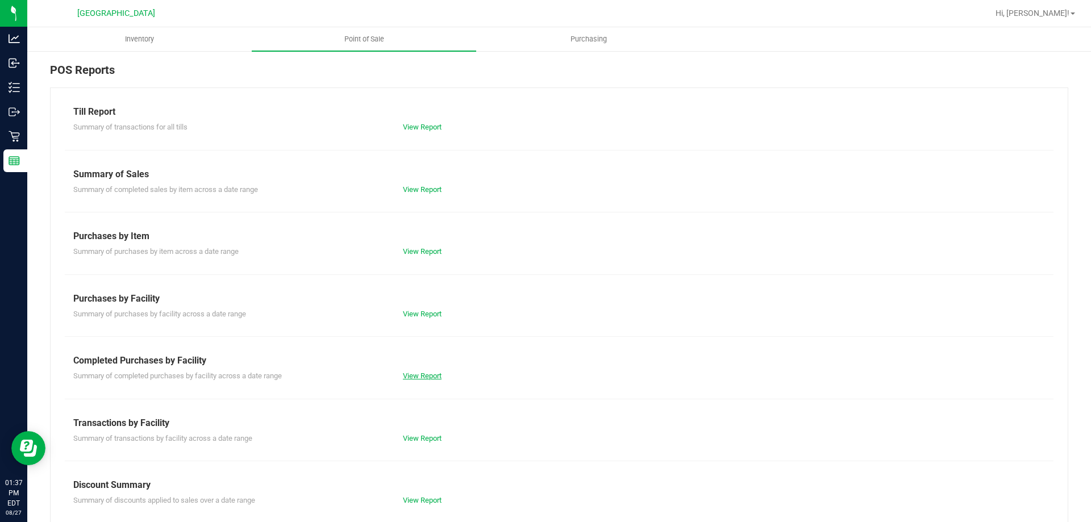
click at [416, 376] on link "View Report" at bounding box center [422, 376] width 39 height 9
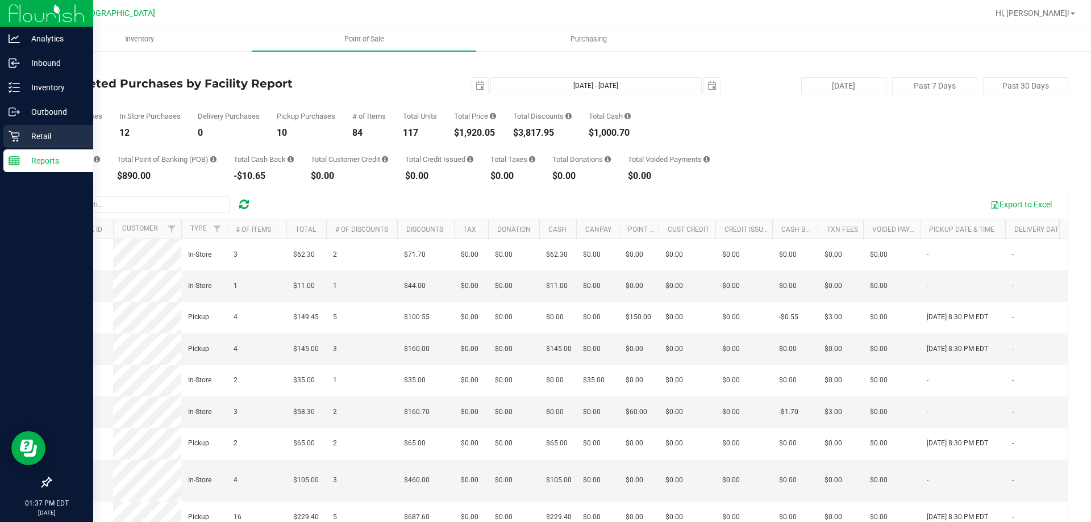
click at [23, 140] on p "Retail" at bounding box center [54, 137] width 68 height 14
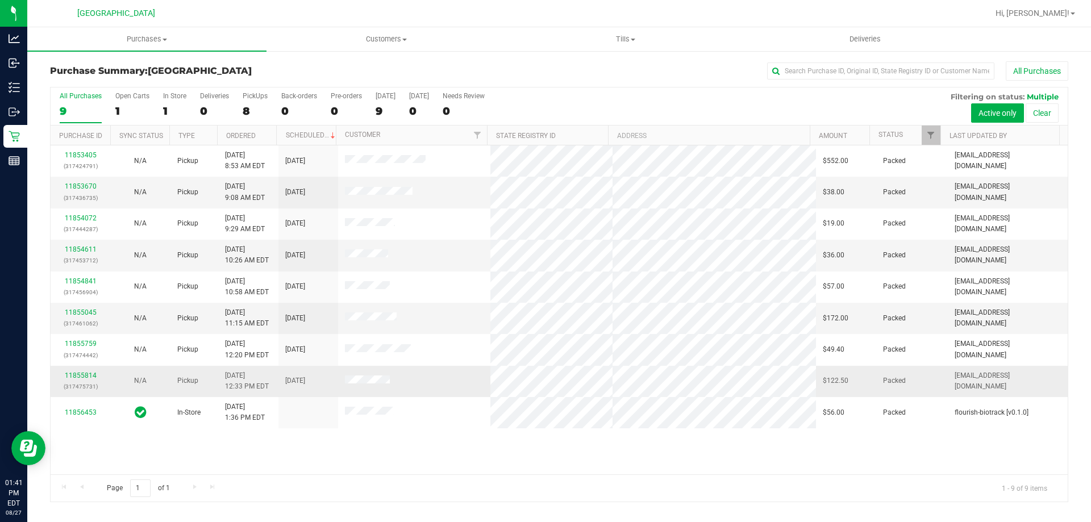
click at [925, 367] on td "Packed" at bounding box center [912, 381] width 72 height 31
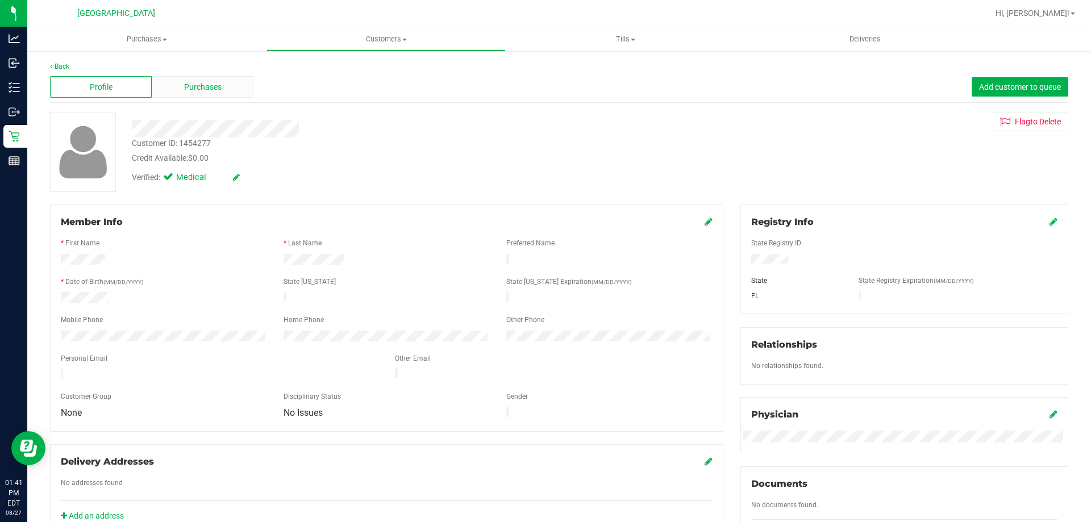
click at [239, 93] on div "Purchases" at bounding box center [203, 87] width 102 height 22
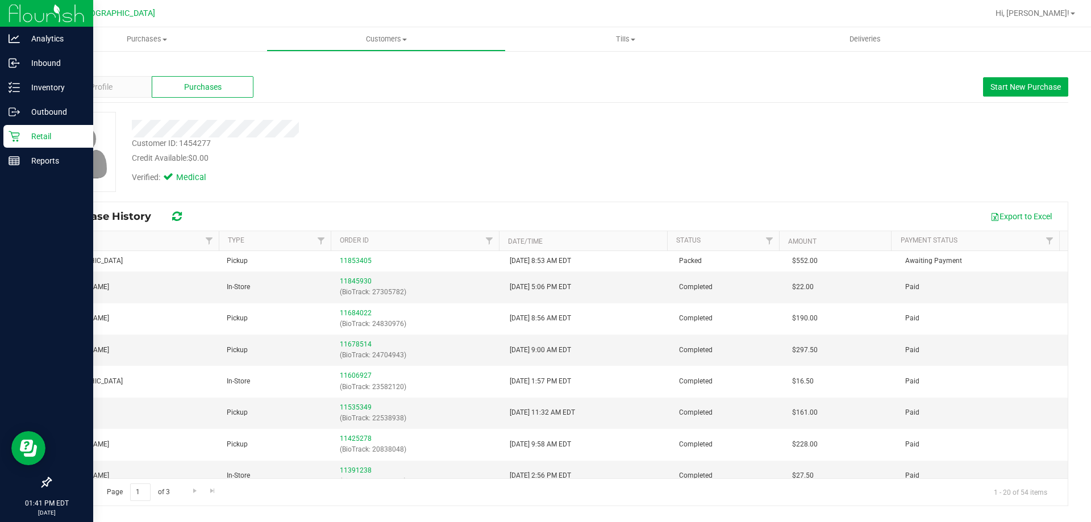
click at [27, 138] on p "Retail" at bounding box center [54, 137] width 68 height 14
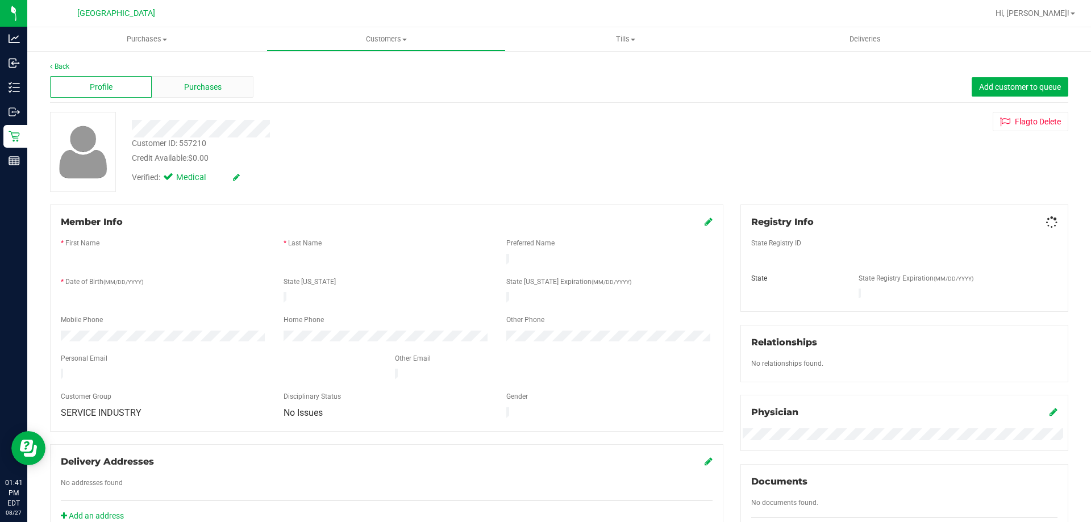
click at [227, 90] on div "Purchases" at bounding box center [203, 87] width 102 height 22
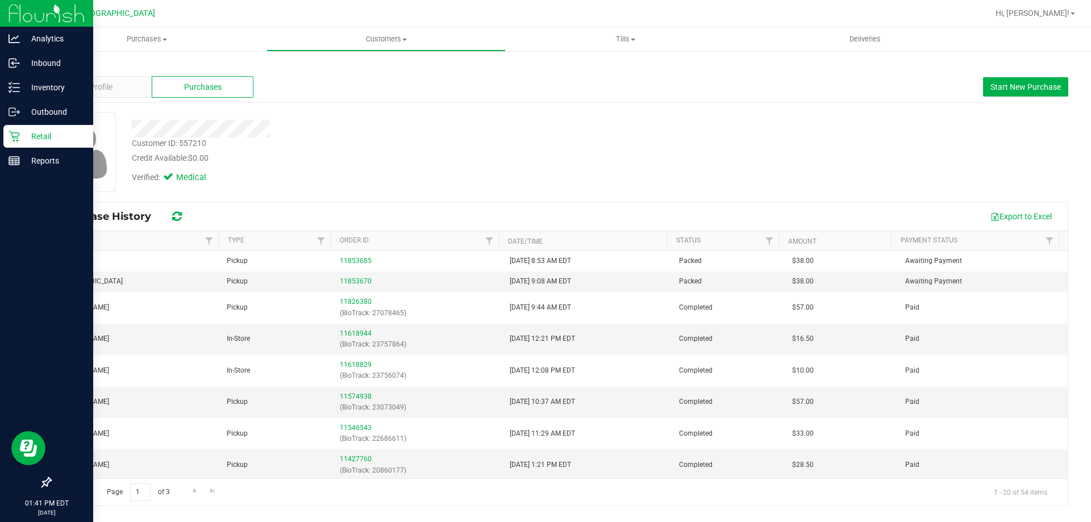
click at [30, 139] on p "Retail" at bounding box center [54, 137] width 68 height 14
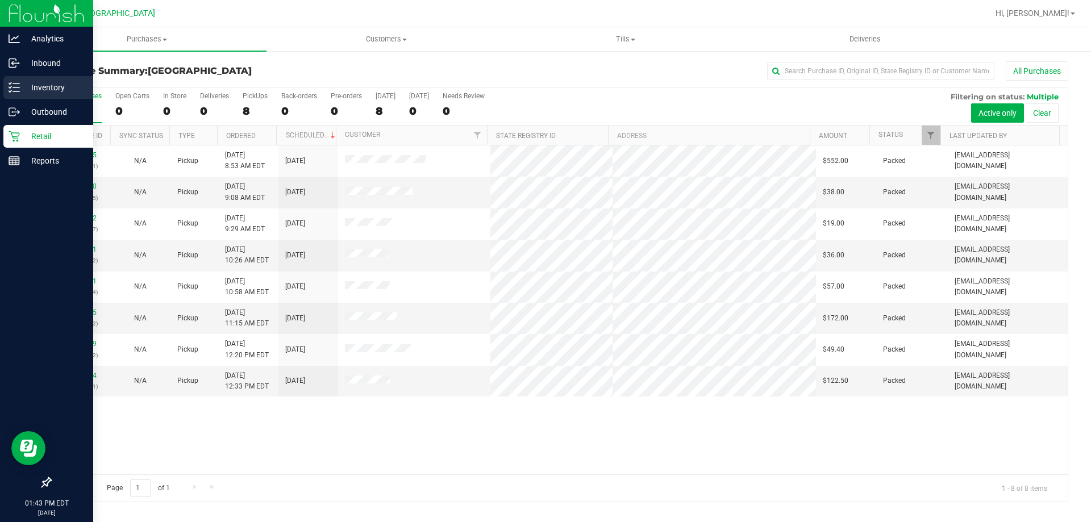
click at [8, 95] on div "Inventory" at bounding box center [48, 87] width 90 height 23
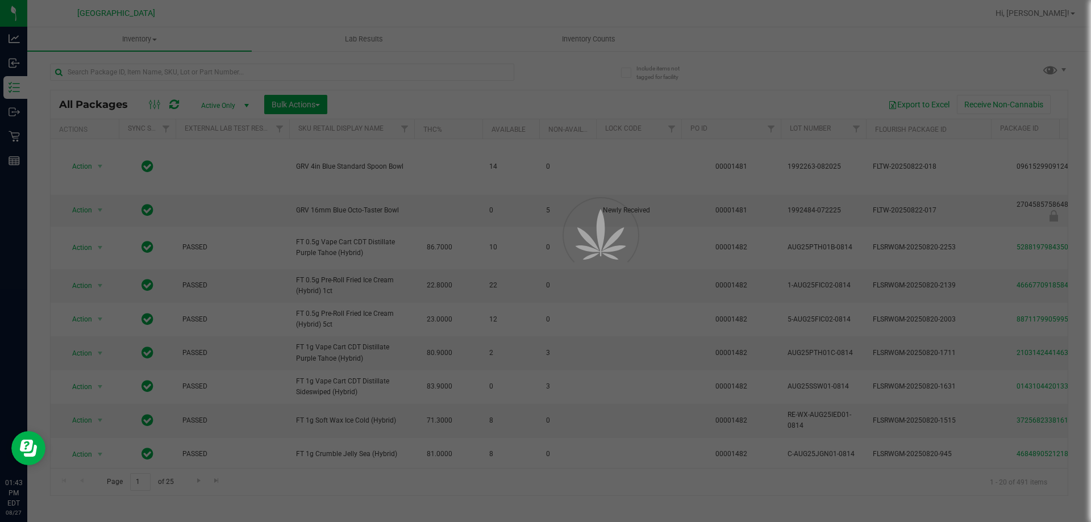
click at [218, 109] on span "Active Only" at bounding box center [222, 106] width 62 height 16
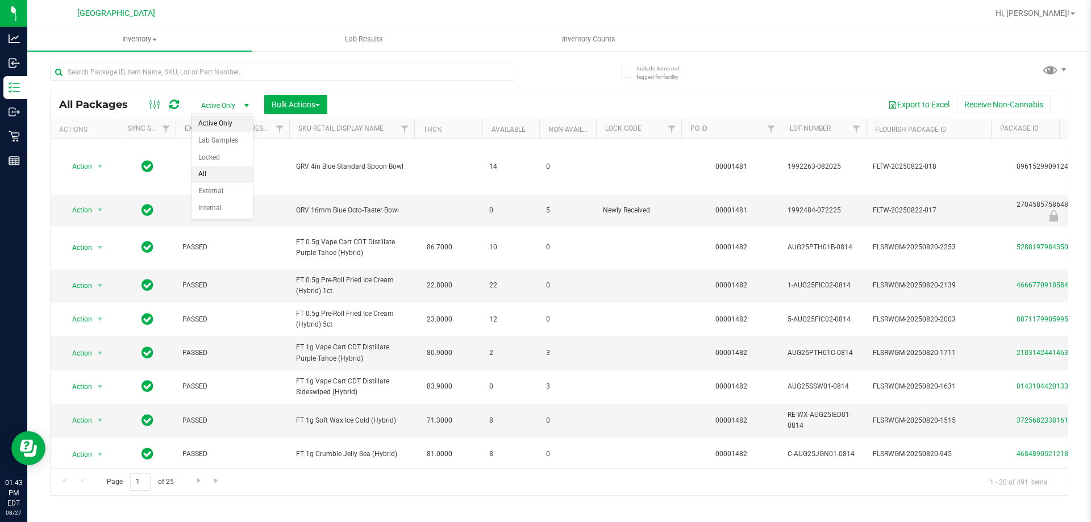
click at [217, 173] on li "All" at bounding box center [221, 174] width 61 height 17
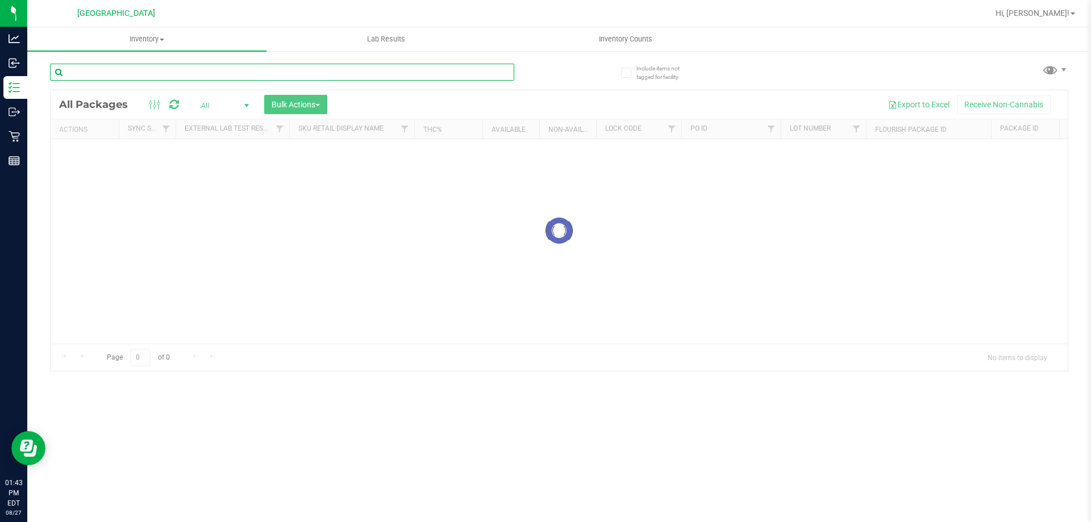
click at [207, 70] on input "text" at bounding box center [282, 72] width 464 height 17
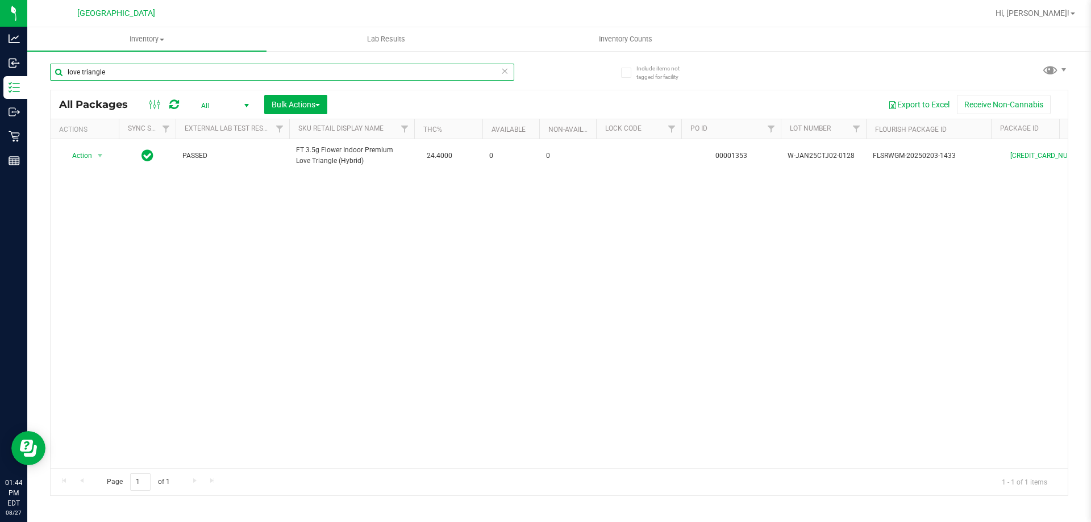
type input "love triangle"
click at [514, 271] on div "Action Action Adjust qty Edit attributes Global inventory Locate package Packag…" at bounding box center [559, 303] width 1017 height 329
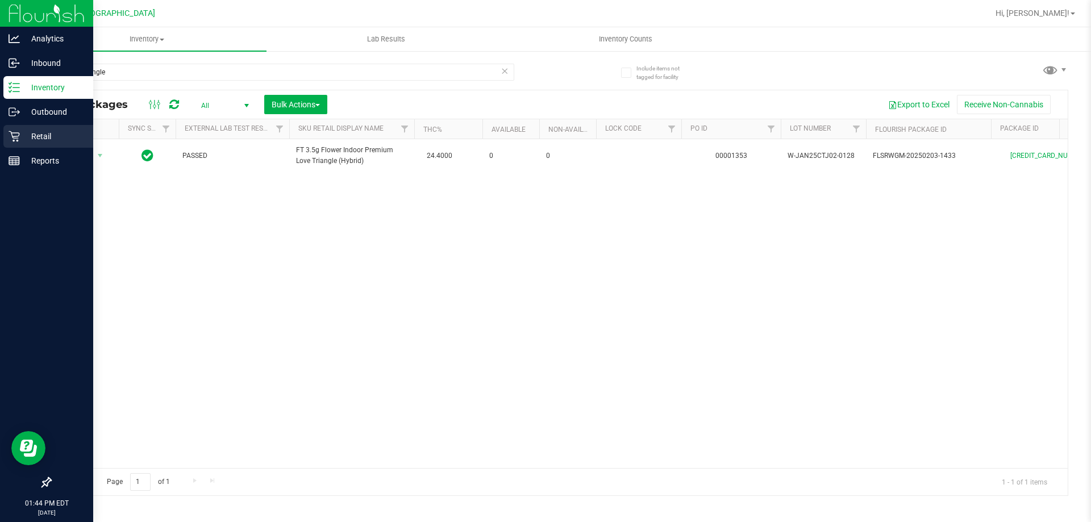
click at [20, 134] on p "Retail" at bounding box center [54, 137] width 68 height 14
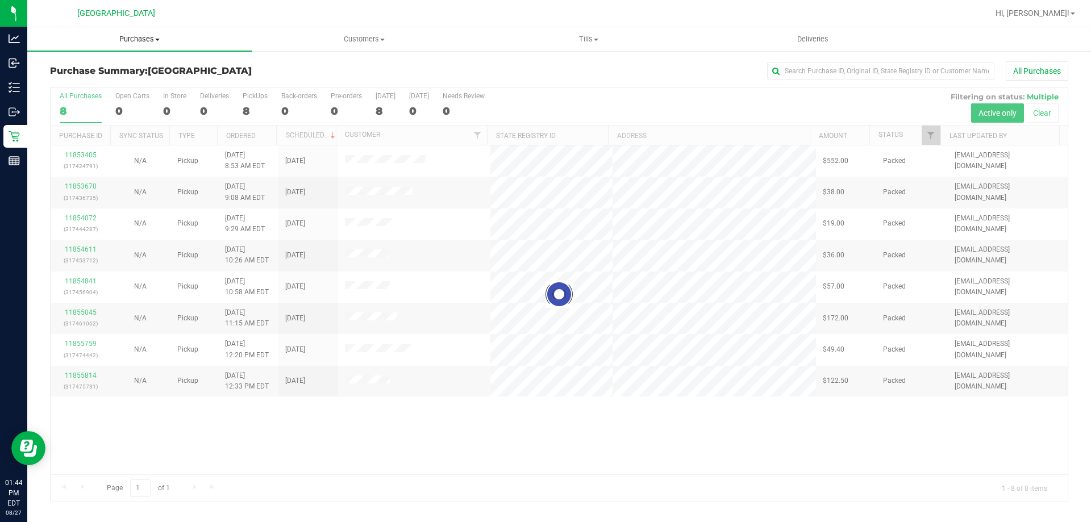
click at [125, 29] on uib-tab-heading "Purchases Summary of purchases Fulfillment All purchases" at bounding box center [139, 39] width 224 height 24
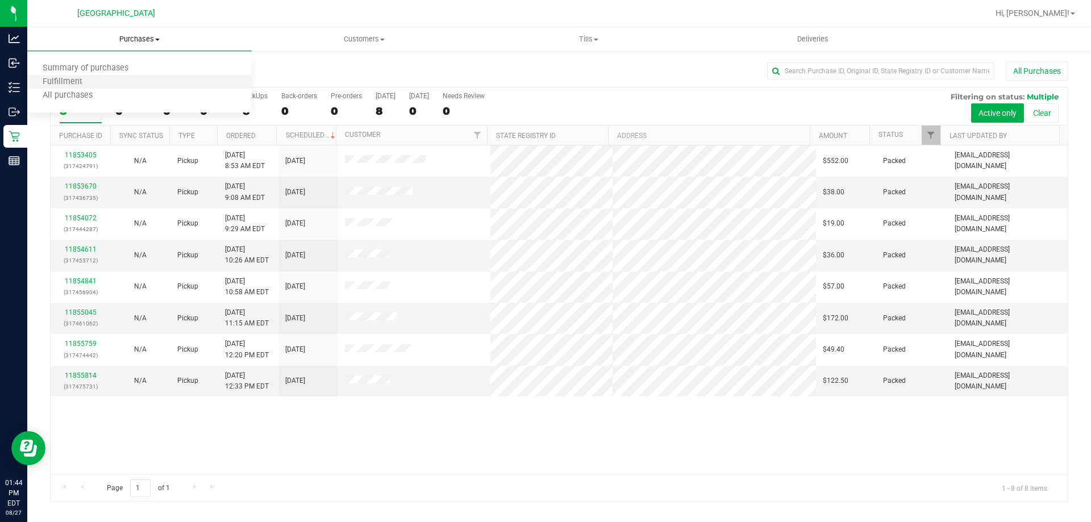
click at [98, 78] on li "Fulfillment" at bounding box center [139, 83] width 224 height 14
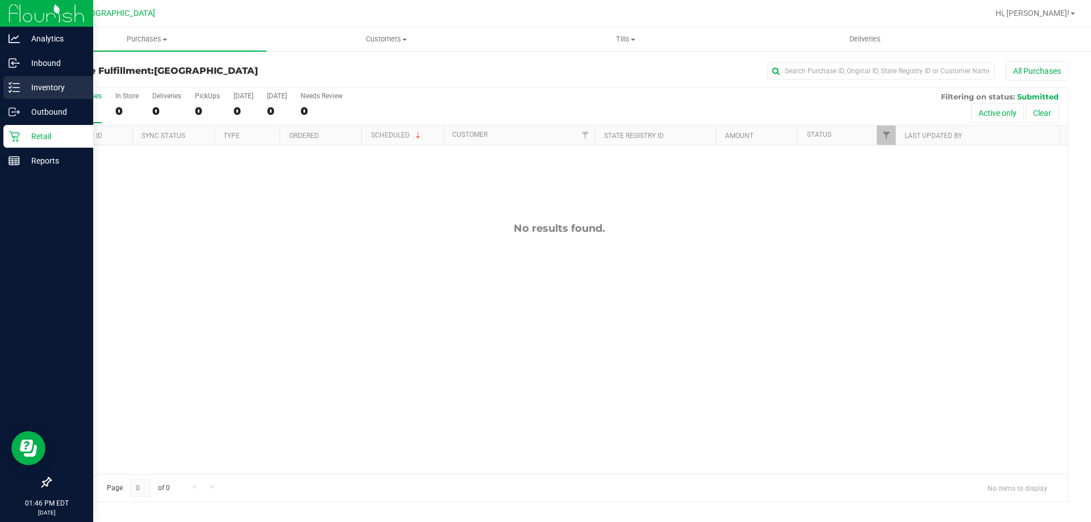
click at [26, 86] on p "Inventory" at bounding box center [54, 88] width 68 height 14
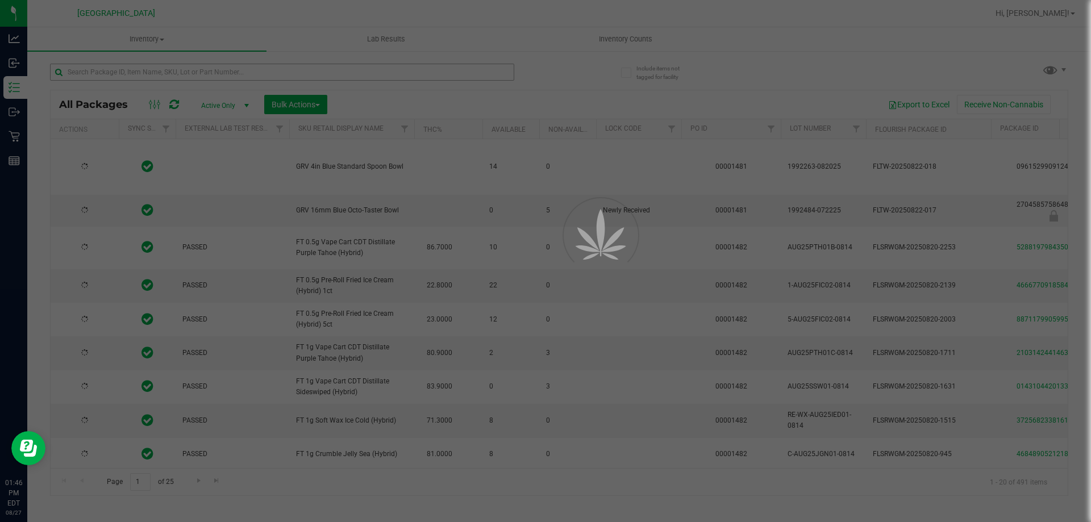
type input "[DATE]"
click at [160, 66] on input "text" at bounding box center [282, 72] width 464 height 17
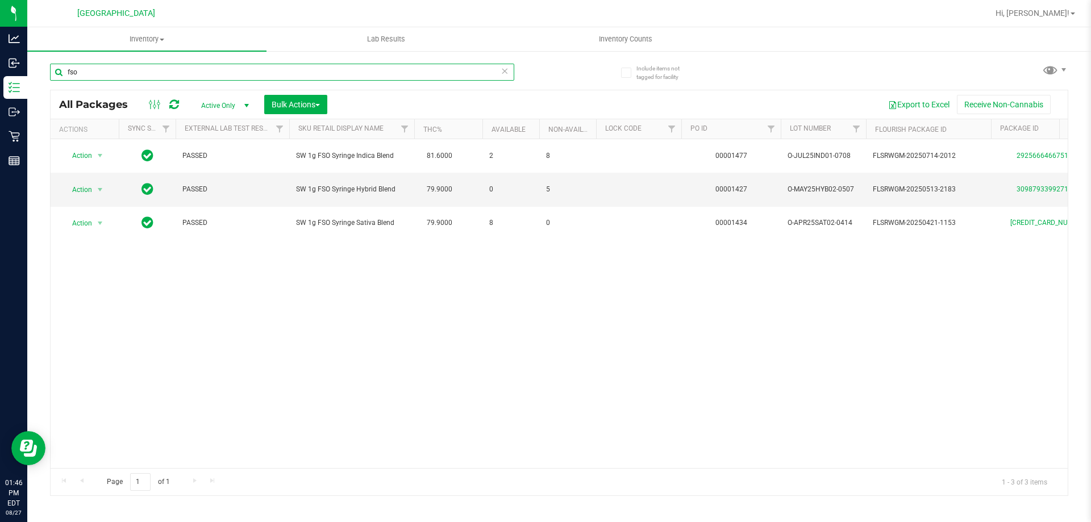
type input "fso"
click at [506, 68] on icon at bounding box center [504, 71] width 8 height 14
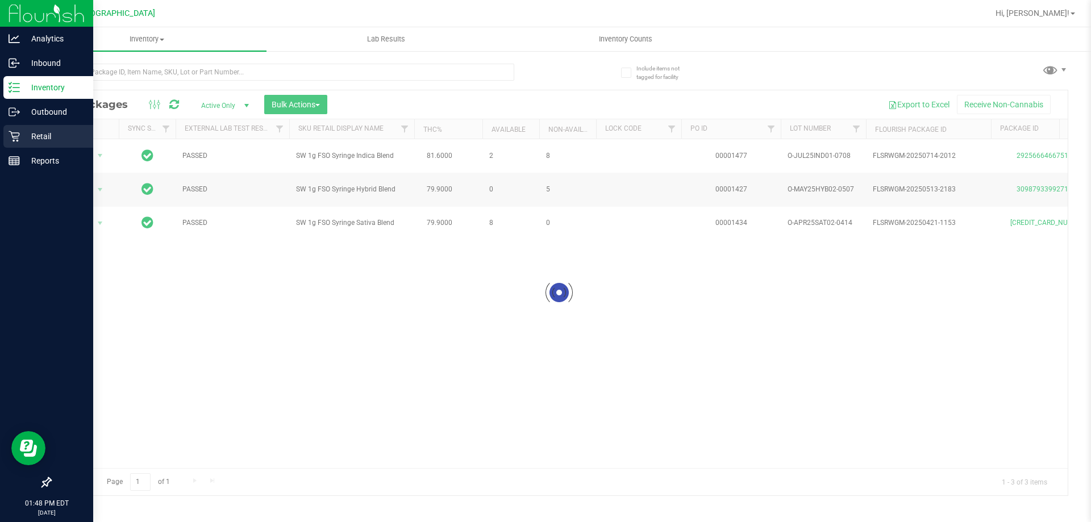
click at [15, 131] on icon at bounding box center [14, 136] width 11 height 11
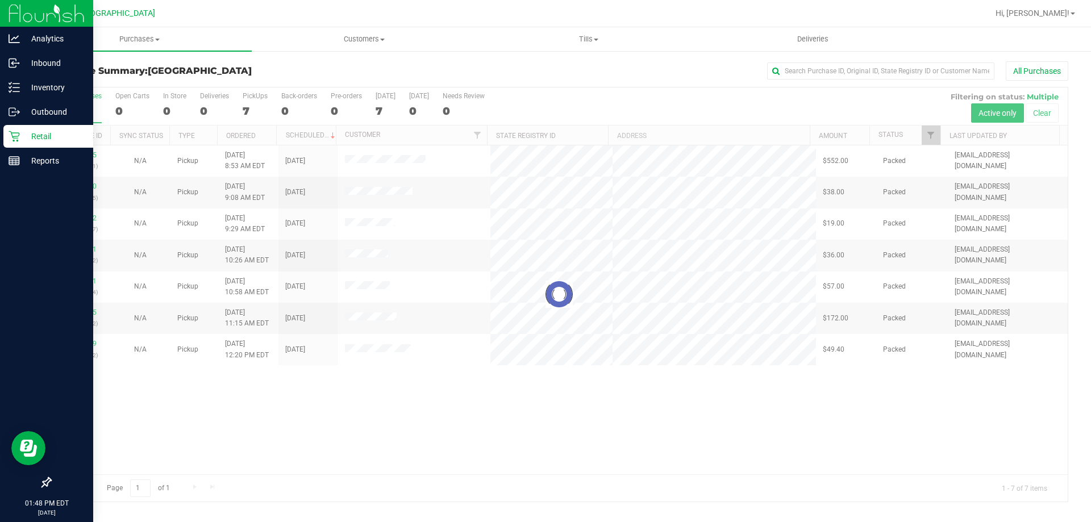
click at [539, 354] on div at bounding box center [559, 294] width 1017 height 414
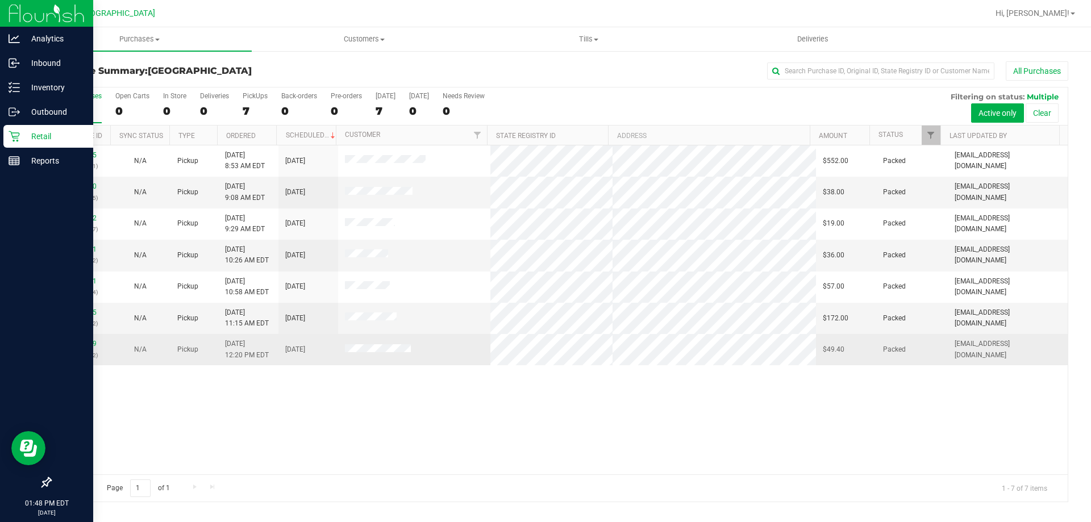
click at [470, 338] on td at bounding box center [414, 349] width 153 height 31
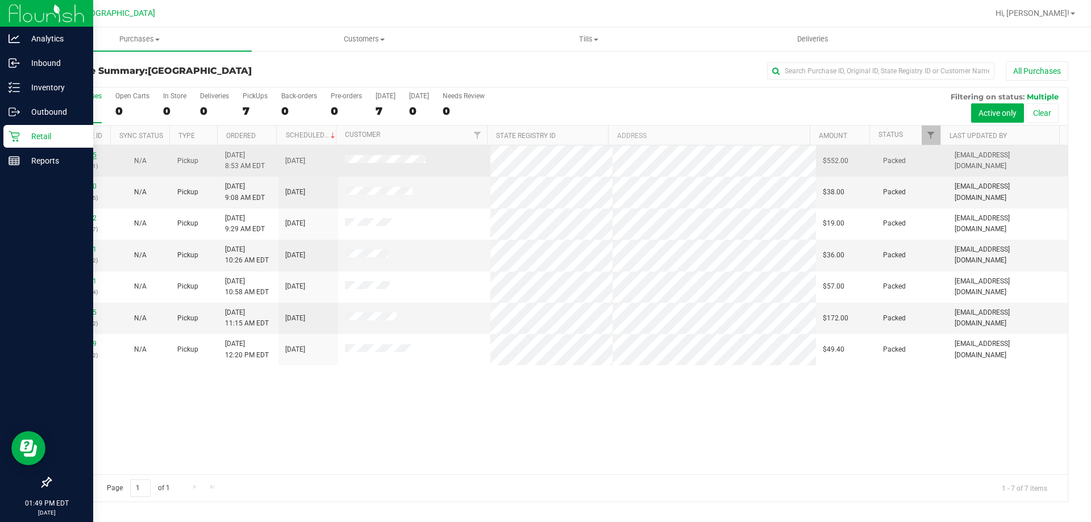
click at [79, 152] on link "11853405" at bounding box center [81, 155] width 32 height 8
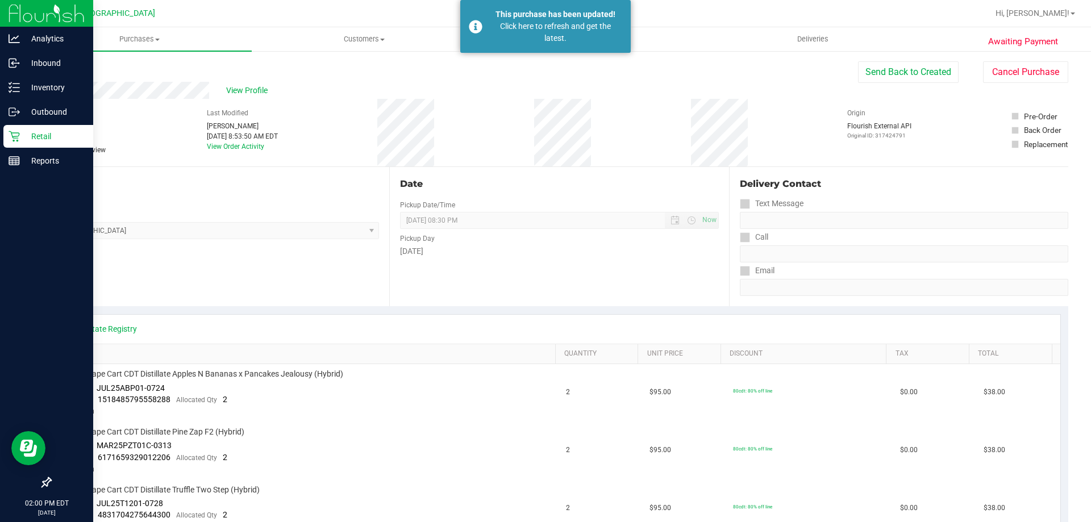
click at [7, 136] on div "Retail" at bounding box center [48, 136] width 90 height 23
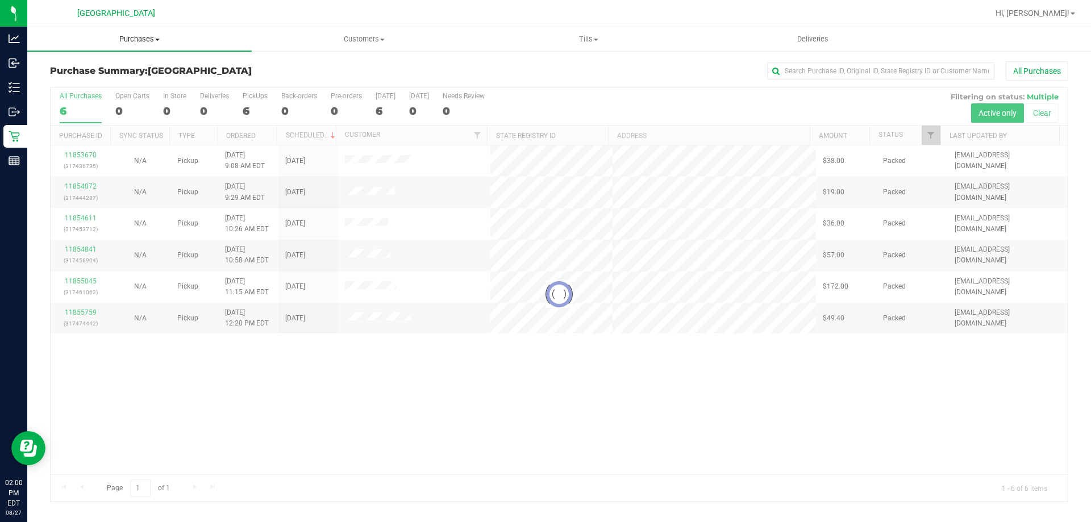
click at [156, 39] on span at bounding box center [157, 40] width 5 height 2
click at [89, 86] on span "Fulfillment" at bounding box center [62, 82] width 70 height 10
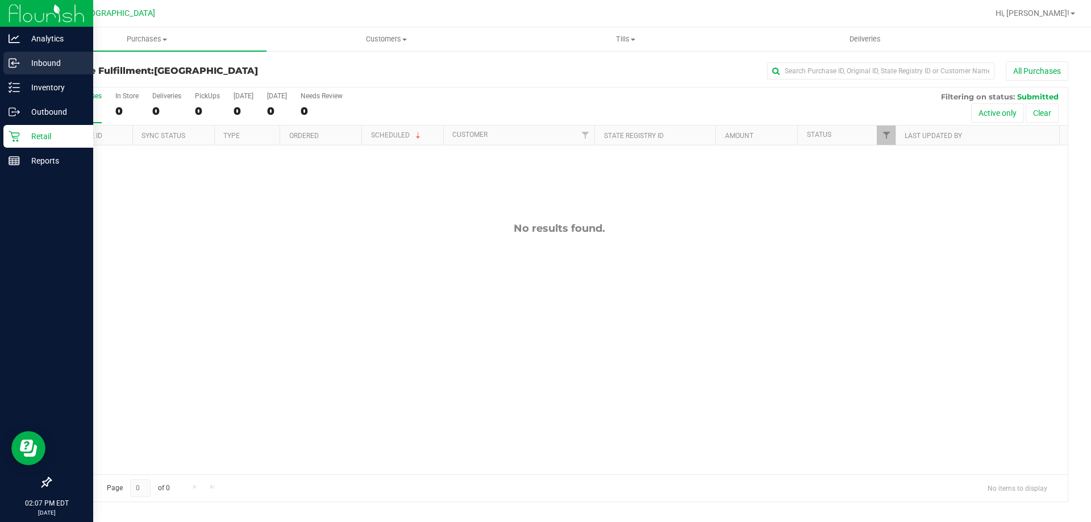
click at [19, 63] on circle at bounding box center [19, 63] width 2 height 2
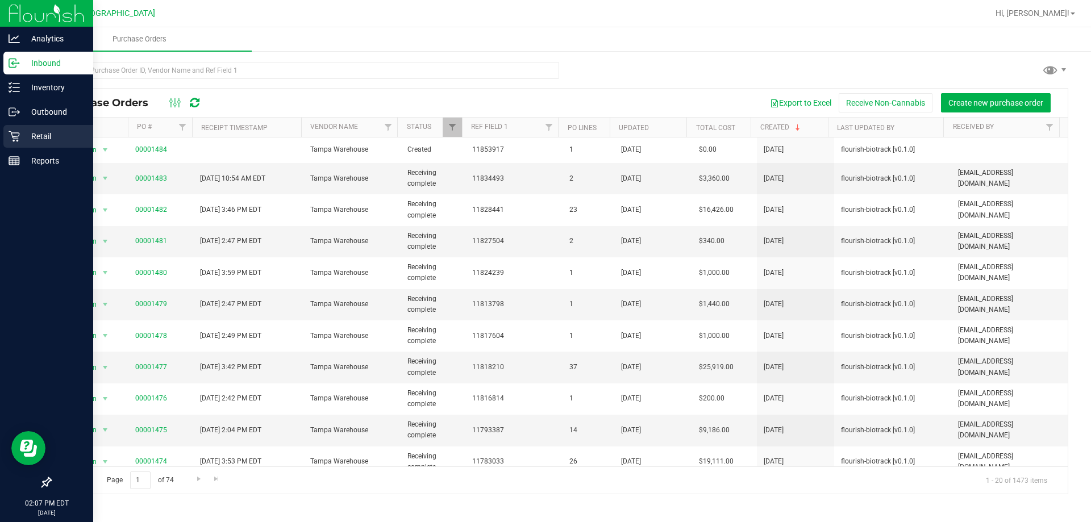
click at [6, 142] on div "Retail" at bounding box center [48, 136] width 90 height 23
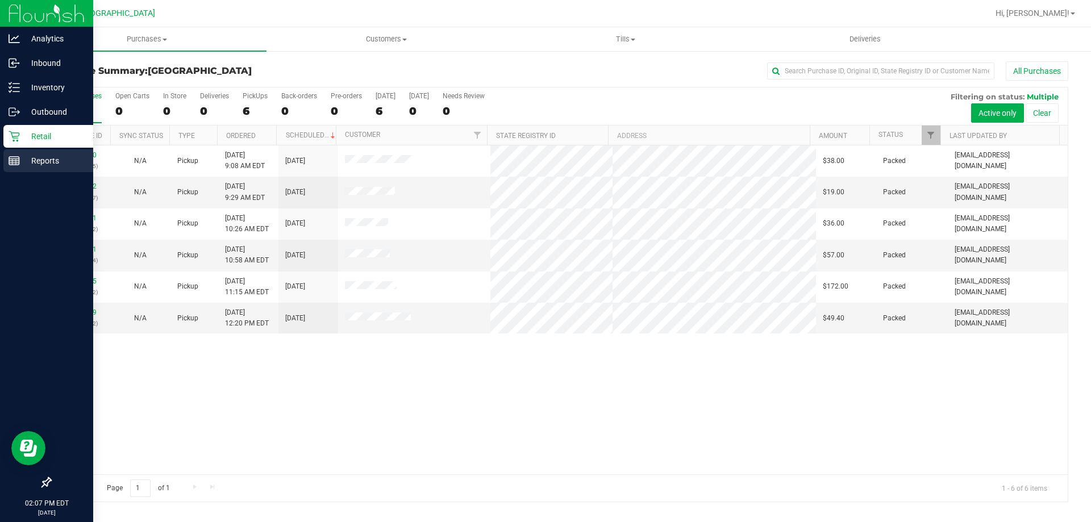
click at [1, 170] on link "Reports" at bounding box center [46, 161] width 93 height 24
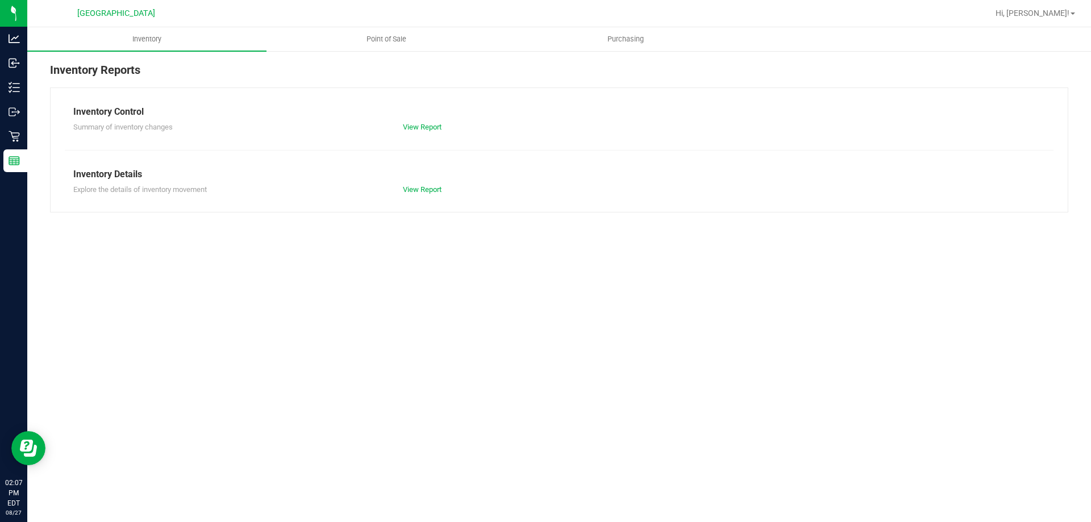
click at [297, 57] on div "Inventory Reports Inventory Control Summary of inventory changes View Report In…" at bounding box center [558, 137] width 1063 height 174
click at [308, 47] on uib-tab-heading "Point of Sale" at bounding box center [386, 39] width 238 height 23
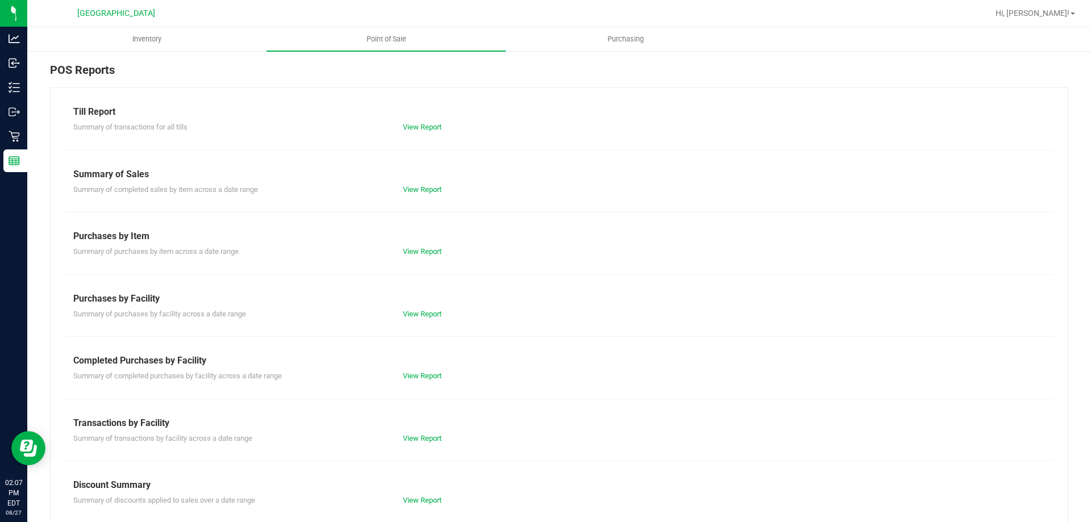
click at [399, 382] on div "Till Report Summary of transactions for all tills View Report Summary of Sales …" at bounding box center [559, 336] width 1018 height 498
click at [402, 381] on div "View Report" at bounding box center [476, 375] width 165 height 11
click at [403, 376] on link "View Report" at bounding box center [422, 376] width 39 height 9
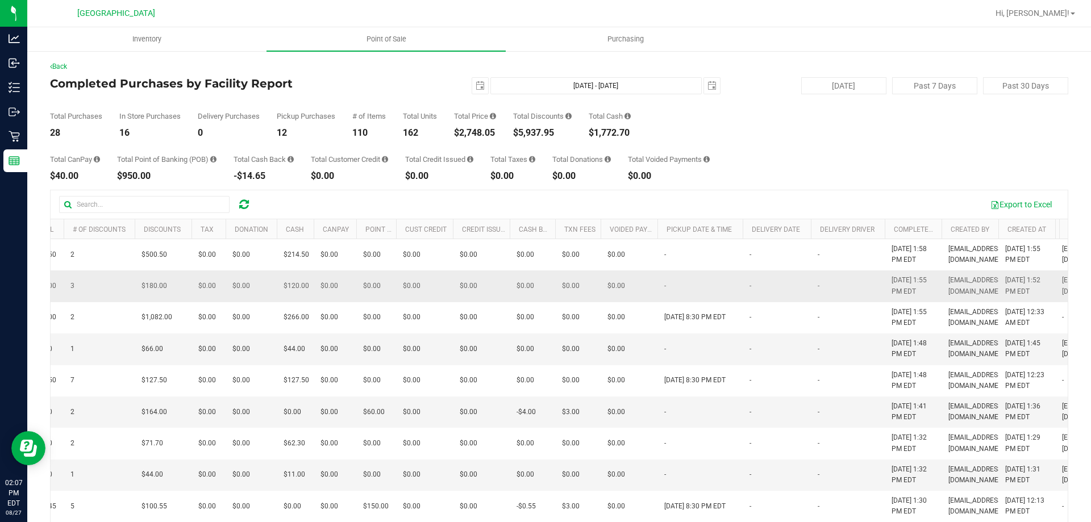
scroll to position [0, 537]
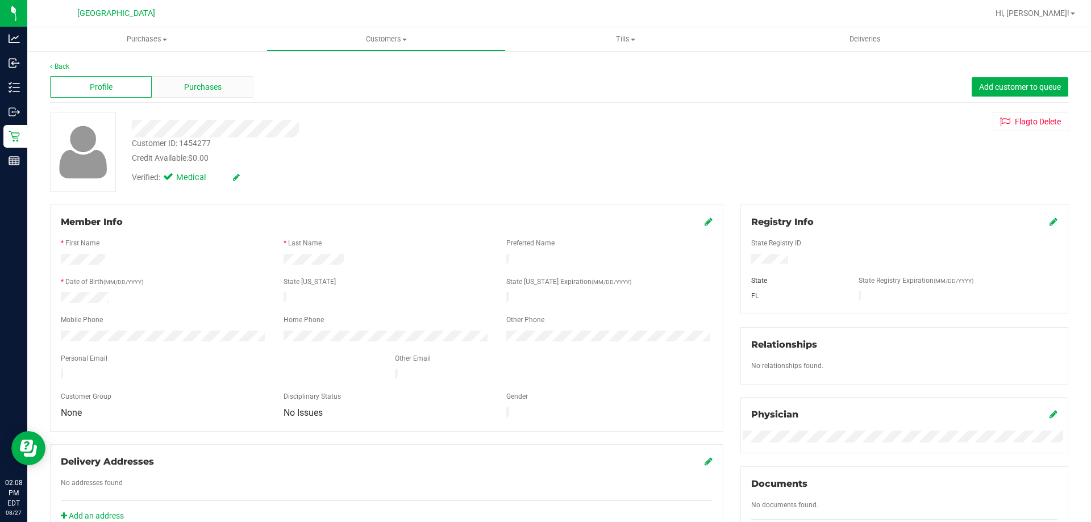
click at [167, 86] on div "Purchases" at bounding box center [203, 87] width 102 height 22
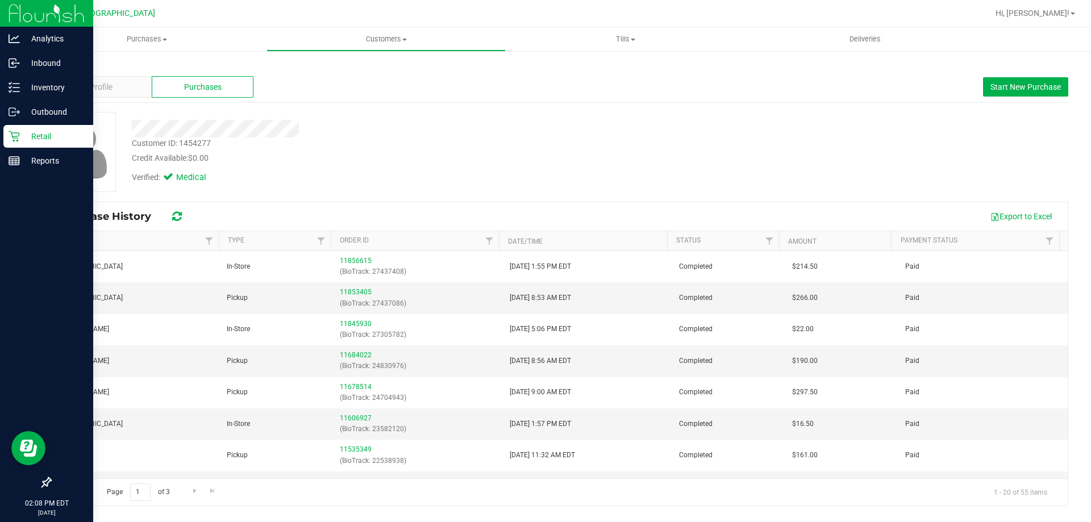
click at [23, 135] on p "Retail" at bounding box center [54, 137] width 68 height 14
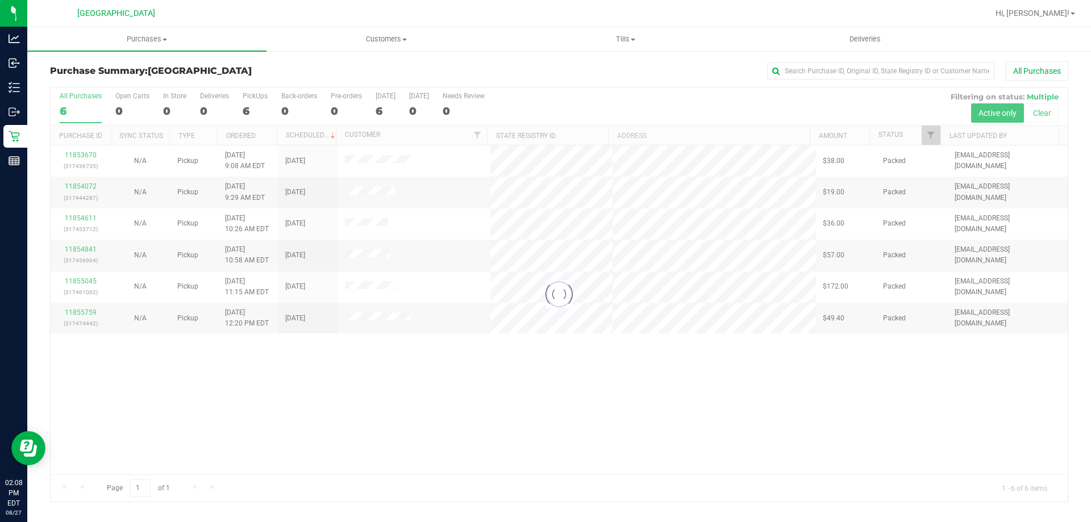
click at [902, 417] on div at bounding box center [559, 294] width 1017 height 414
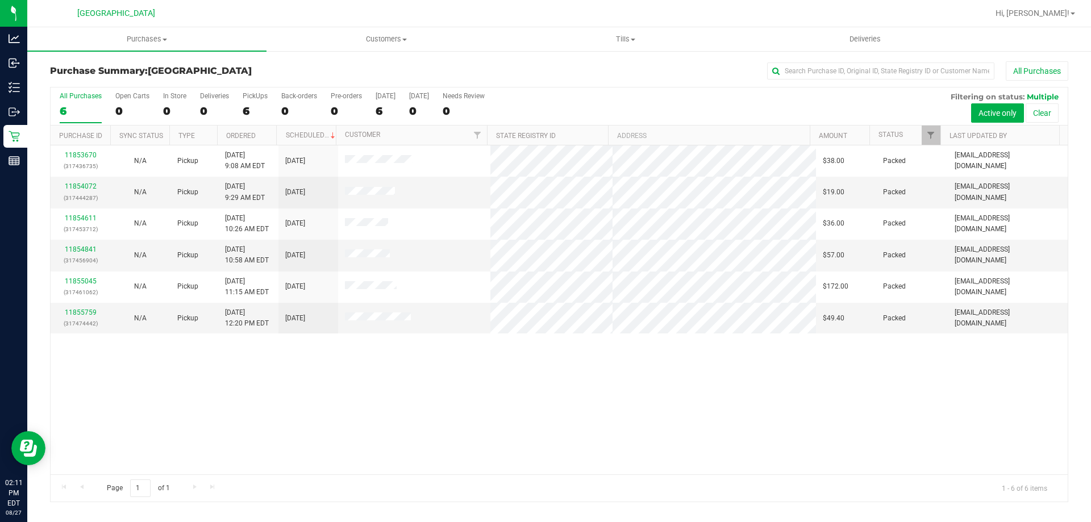
click at [474, 461] on div "11853670 (317436735) N/A Pickup 8/27/2025 9:08 AM EDT 8/27/2025 $38.00 Packed a…" at bounding box center [559, 309] width 1017 height 329
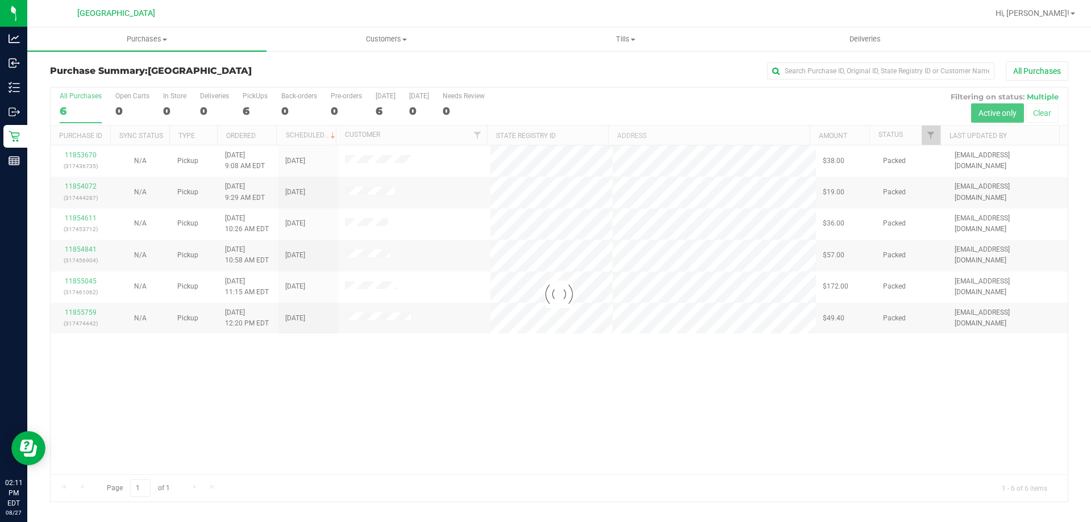
click at [277, 459] on div at bounding box center [559, 294] width 1017 height 414
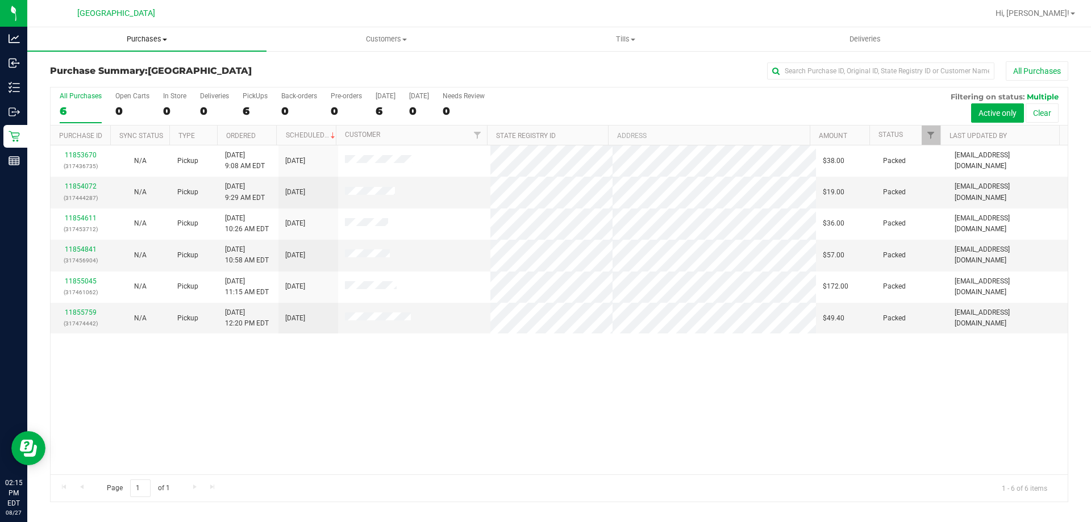
click at [117, 37] on span "Purchases" at bounding box center [146, 39] width 239 height 10
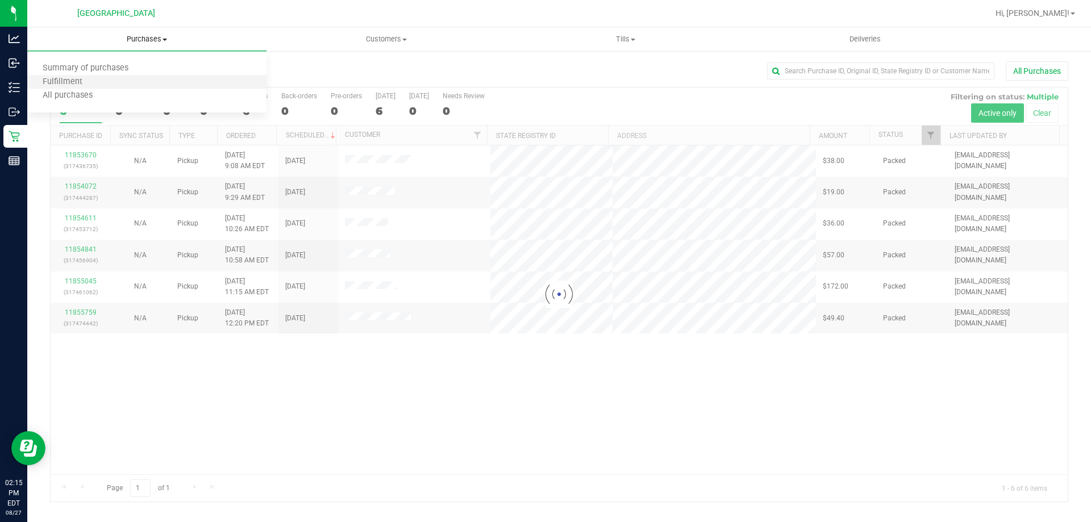
click at [106, 84] on li "Fulfillment" at bounding box center [146, 83] width 239 height 14
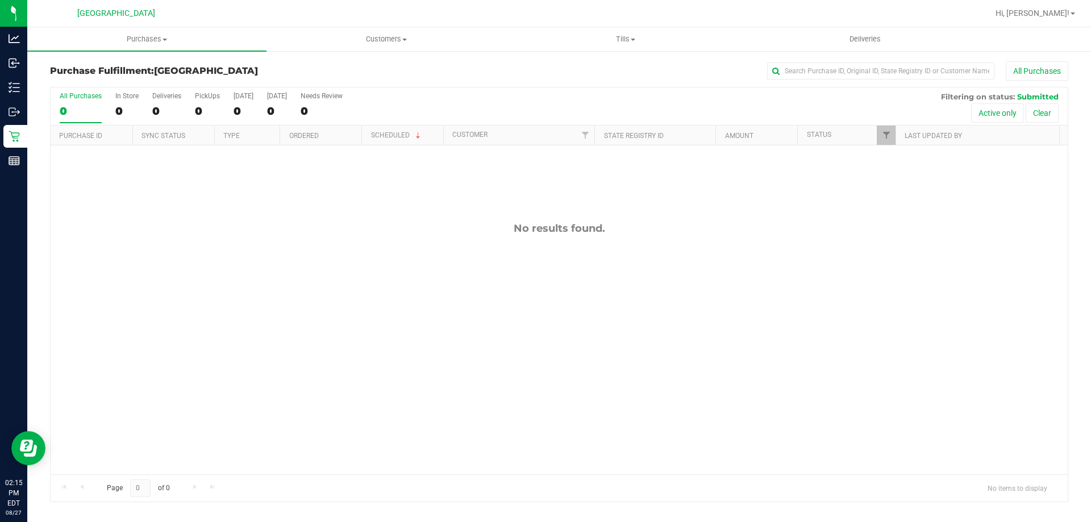
click at [389, 266] on div "No results found." at bounding box center [559, 348] width 1017 height 406
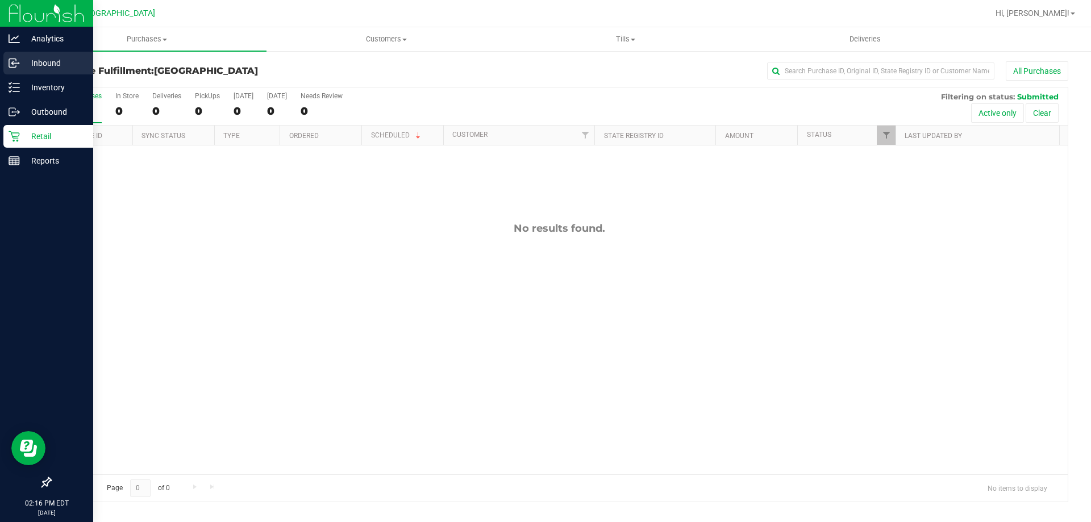
click at [5, 67] on div "Inbound" at bounding box center [48, 63] width 90 height 23
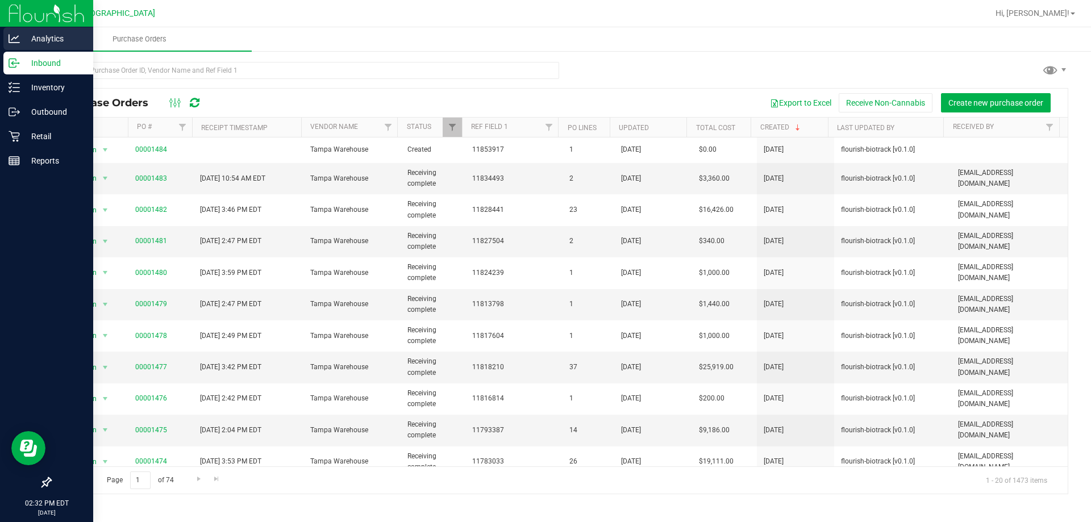
click at [3, 50] on link "Analytics" at bounding box center [46, 39] width 93 height 24
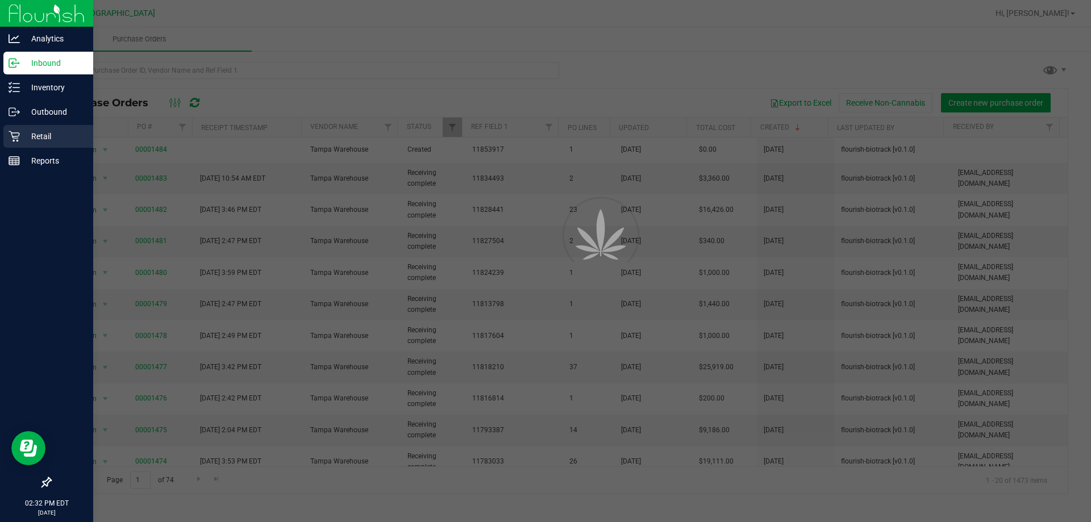
click at [34, 139] on p "Retail" at bounding box center [54, 137] width 68 height 14
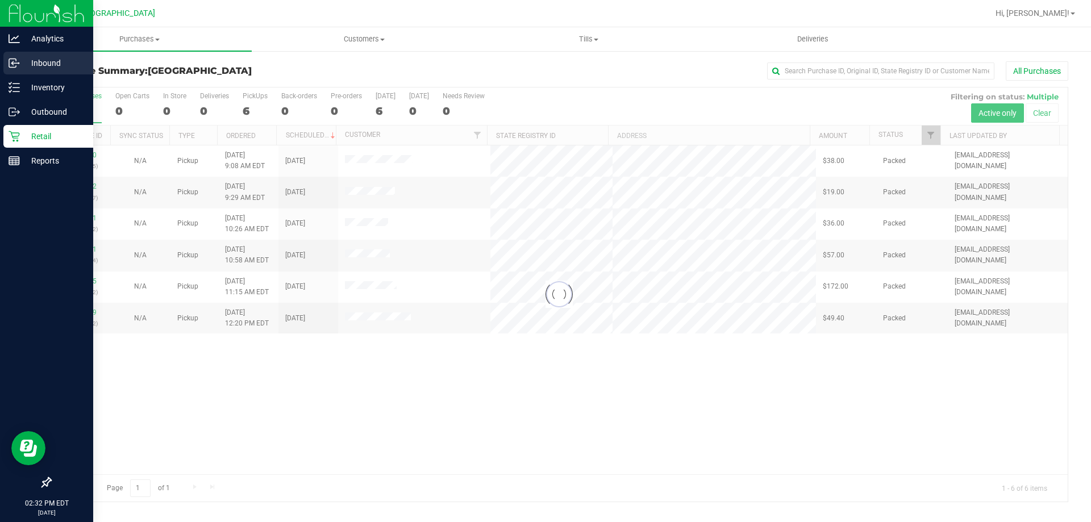
click at [39, 56] on div "Inbound" at bounding box center [48, 63] width 90 height 23
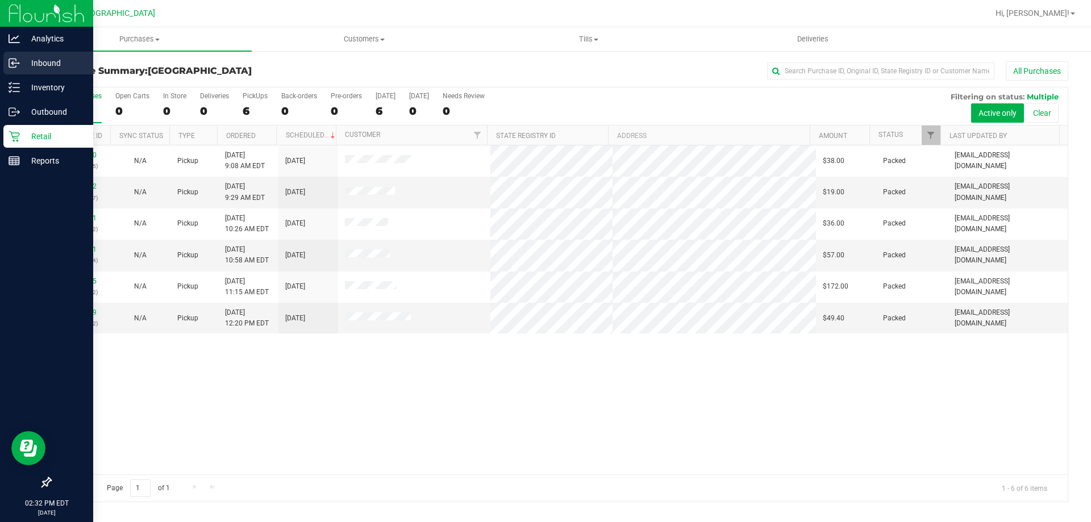
click at [56, 62] on p "Inbound" at bounding box center [54, 63] width 68 height 14
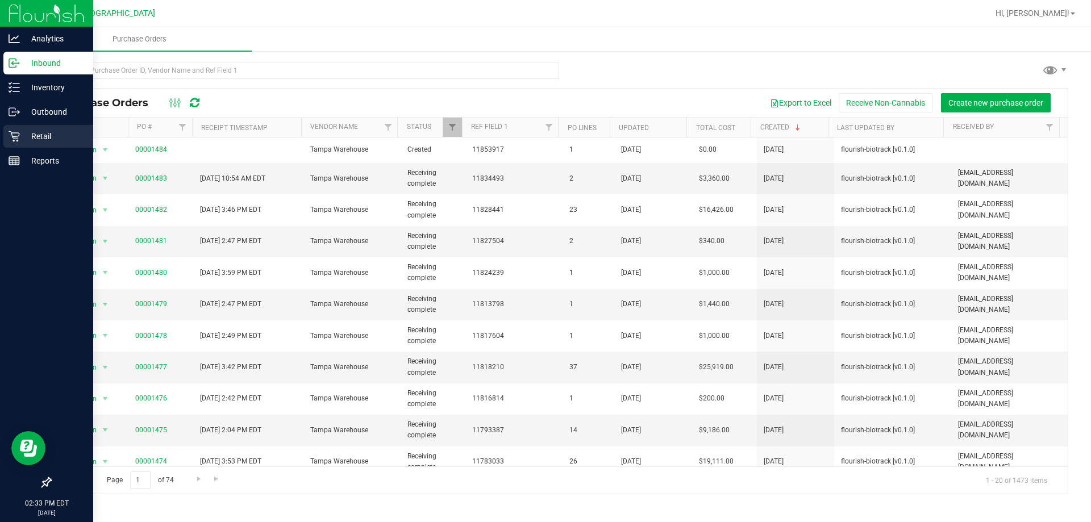
click at [21, 129] on div "Retail" at bounding box center [48, 136] width 90 height 23
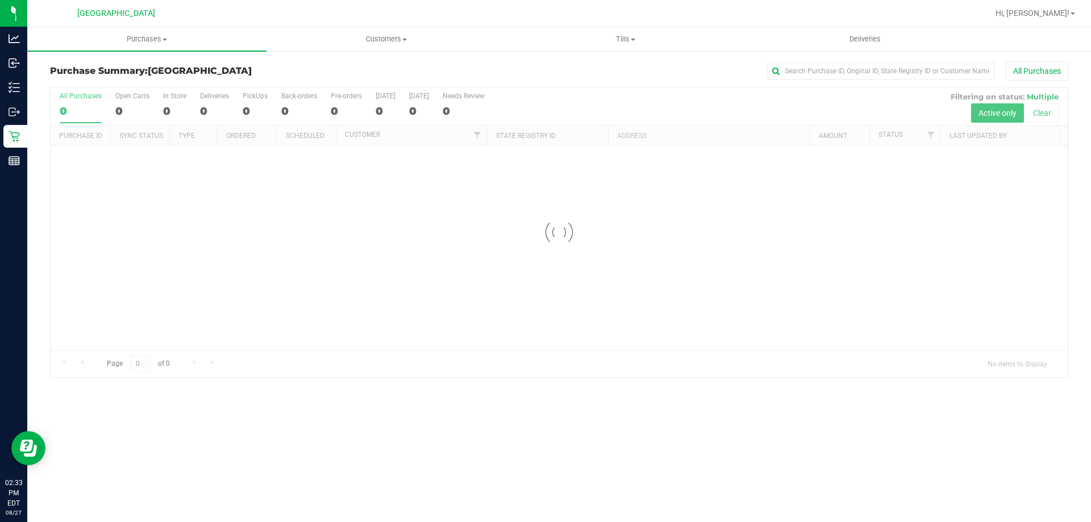
click at [579, 392] on div "Purchases Summary of purchases Fulfillment All purchases Customers All customer…" at bounding box center [558, 274] width 1063 height 495
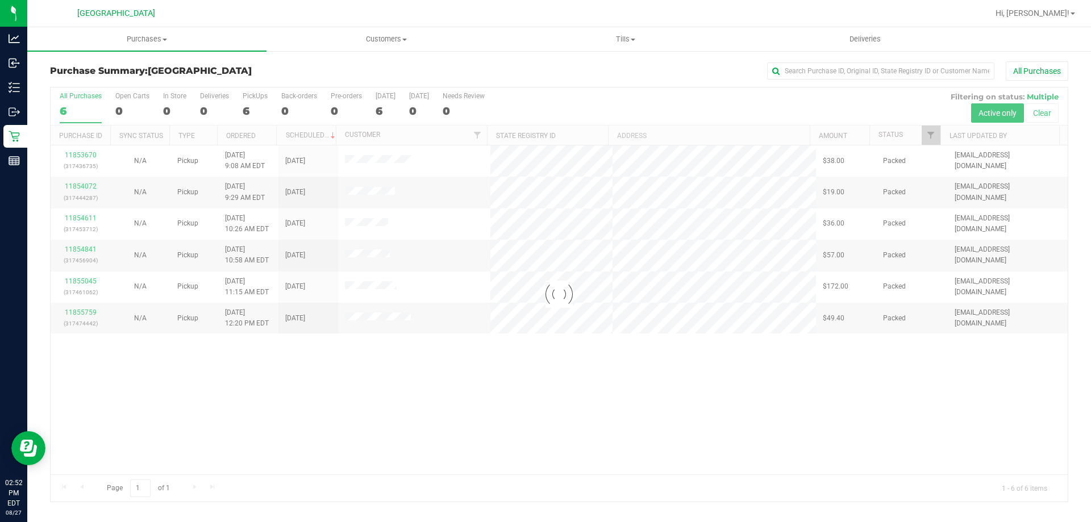
click at [668, 277] on div at bounding box center [559, 294] width 1017 height 414
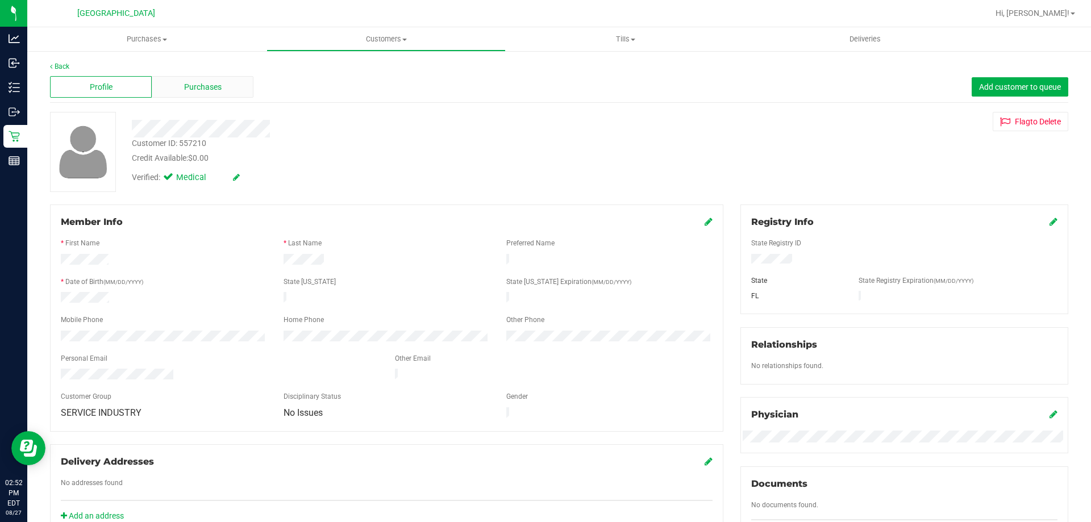
click at [173, 91] on div "Purchases" at bounding box center [203, 87] width 102 height 22
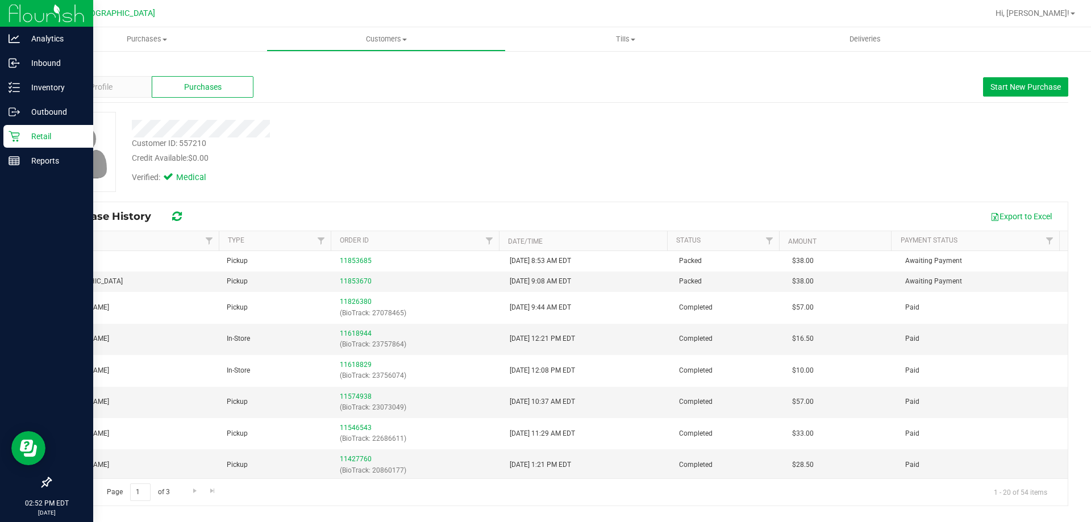
click at [25, 135] on p "Retail" at bounding box center [54, 137] width 68 height 14
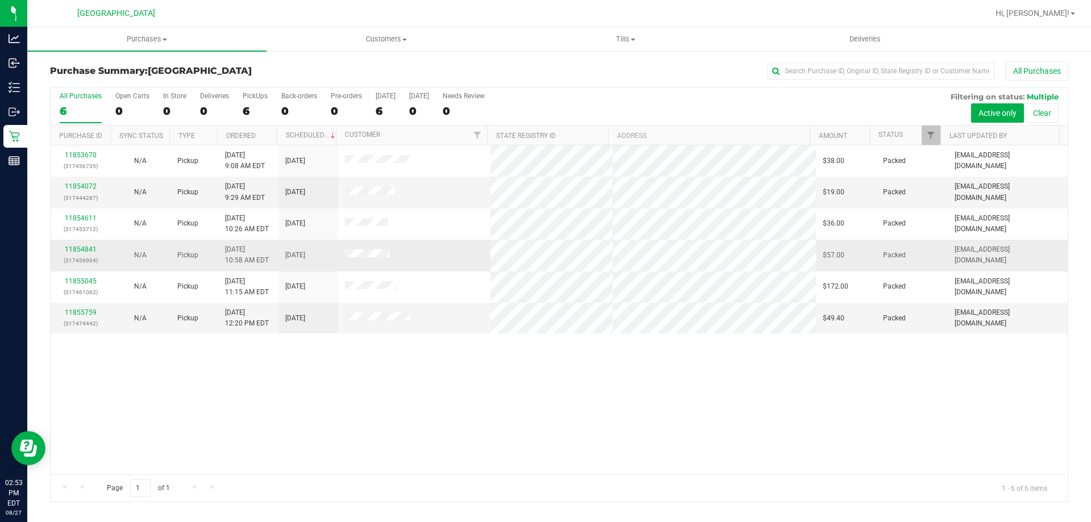
click at [382, 249] on span at bounding box center [367, 254] width 45 height 11
click at [383, 251] on span at bounding box center [367, 254] width 45 height 11
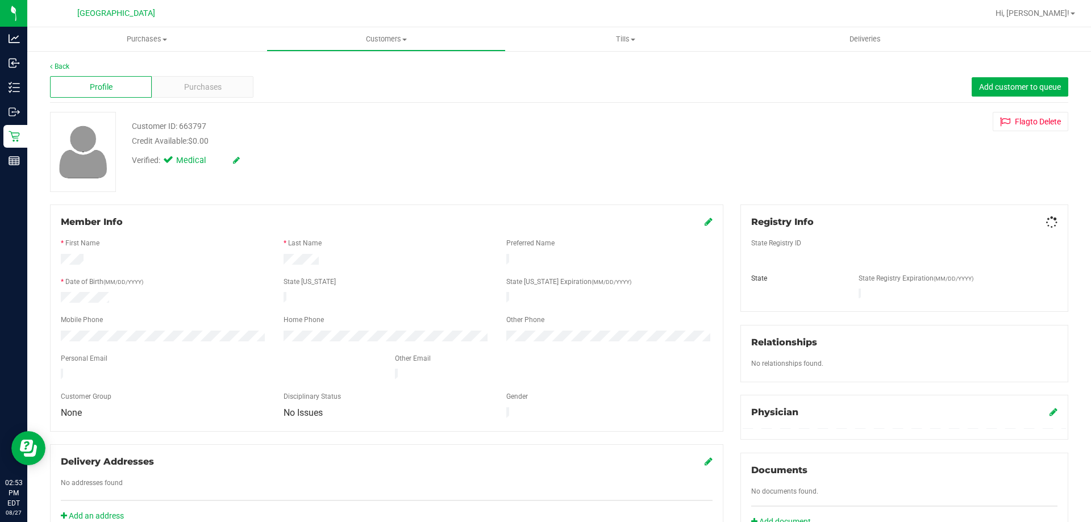
click at [202, 101] on div "Profile Purchases Add customer to queue" at bounding box center [559, 87] width 1018 height 31
click at [205, 92] on span "Purchases" at bounding box center [202, 87] width 37 height 12
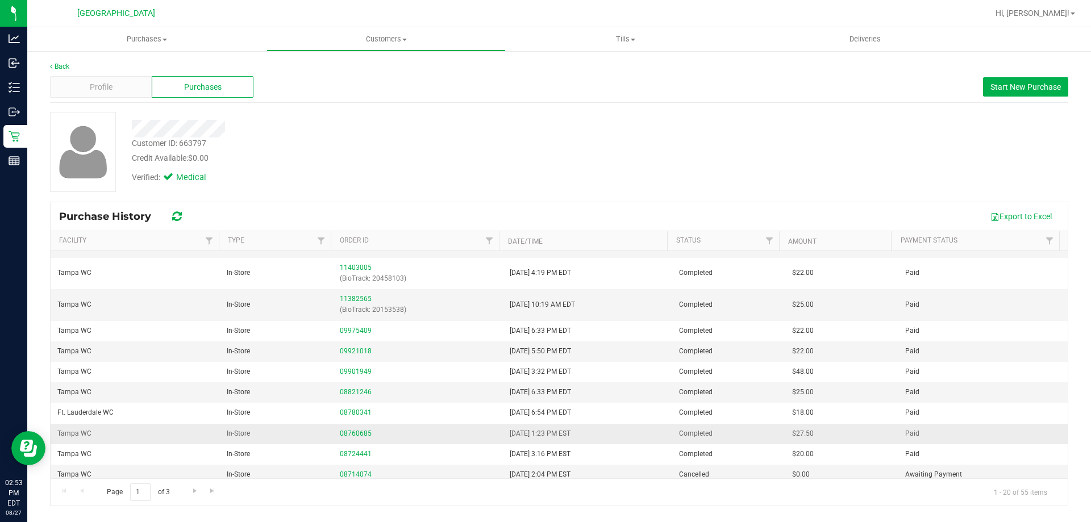
scroll to position [303, 0]
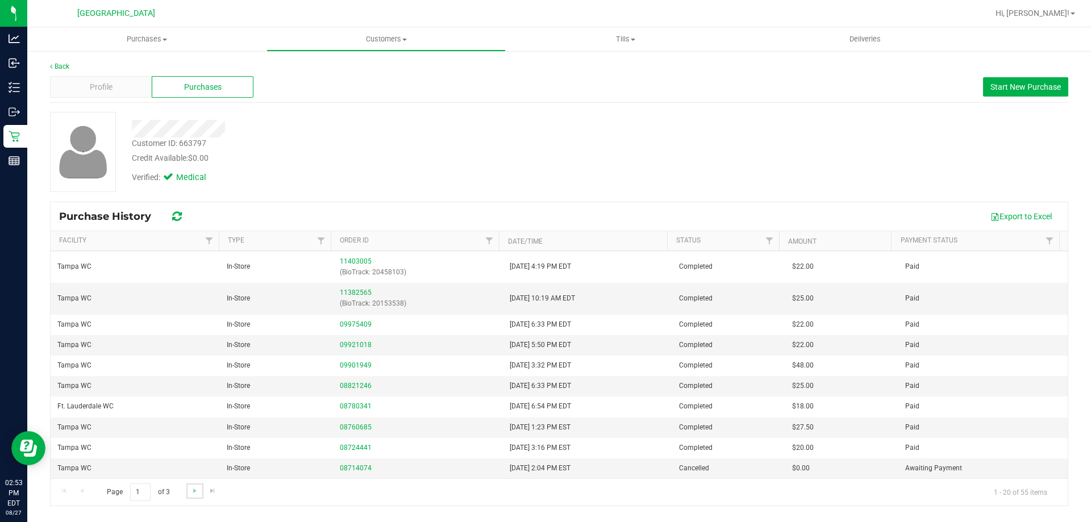
click at [197, 496] on link "Go to the next page" at bounding box center [194, 490] width 16 height 15
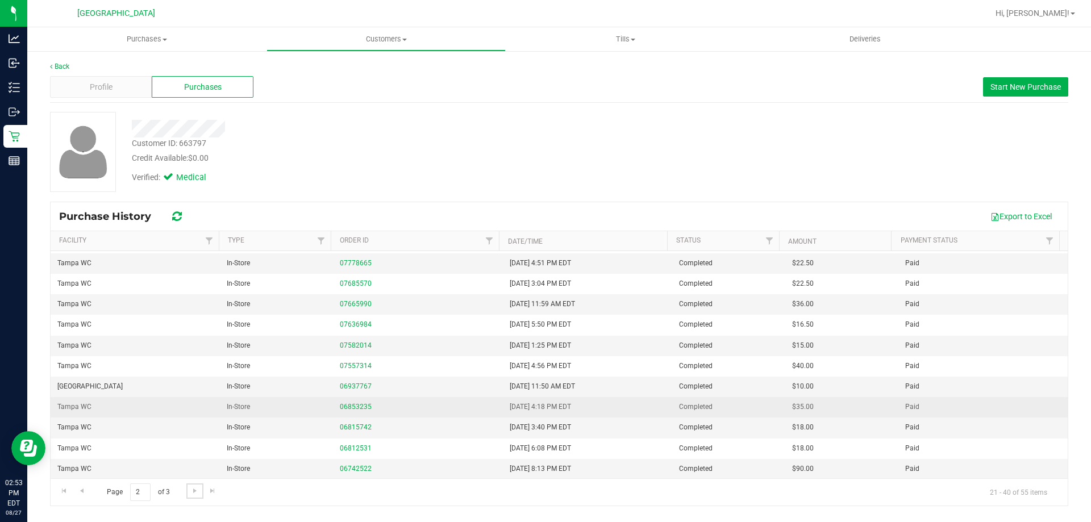
scroll to position [183, 0]
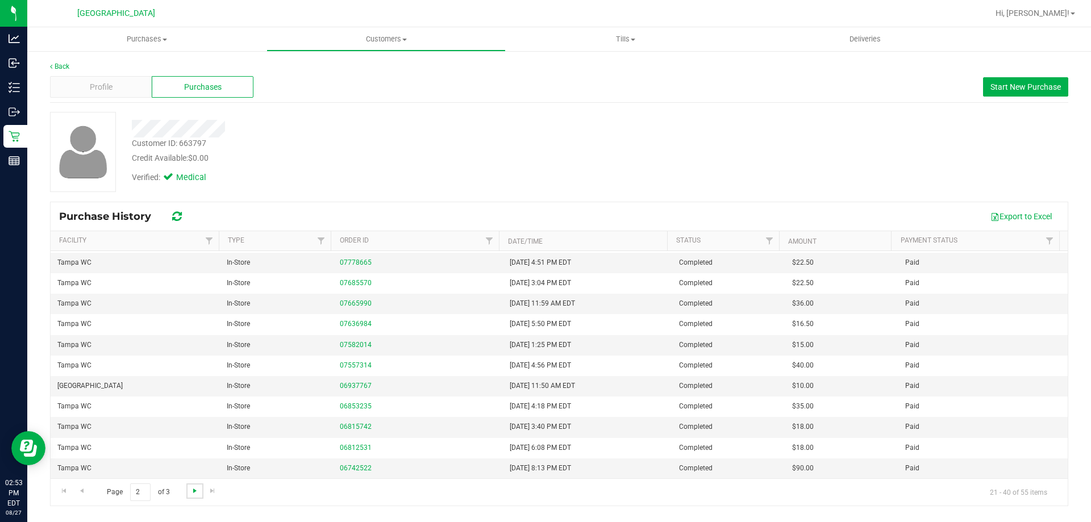
click at [195, 492] on span "Go to the next page" at bounding box center [194, 490] width 9 height 9
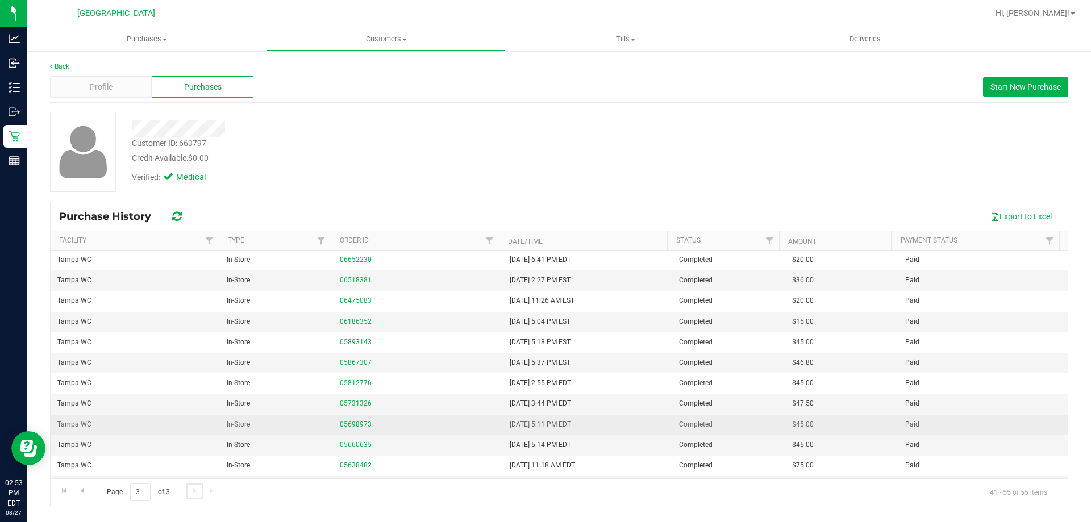
scroll to position [0, 0]
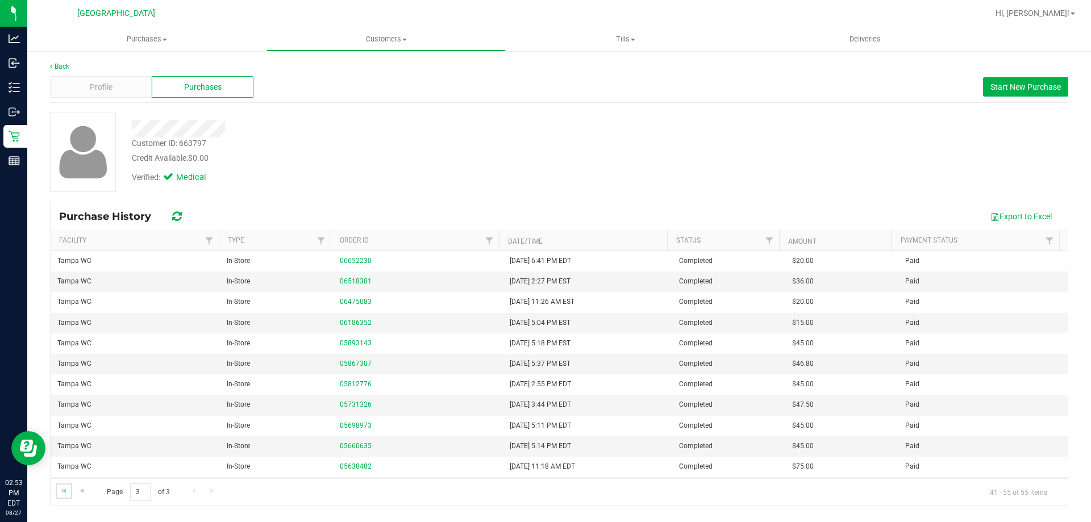
click at [69, 490] on link "Go to the first page" at bounding box center [64, 490] width 16 height 15
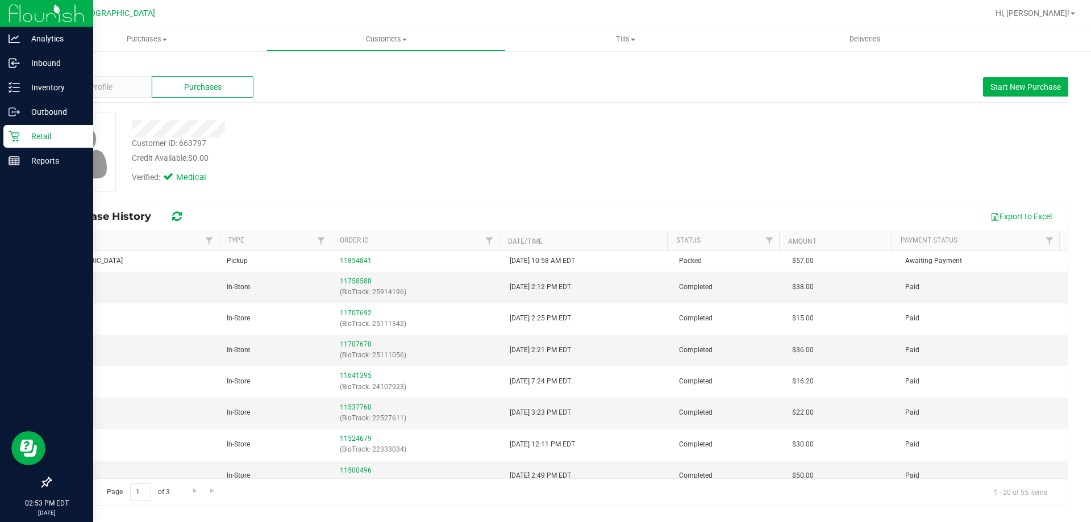
click at [7, 143] on div "Retail" at bounding box center [48, 136] width 90 height 23
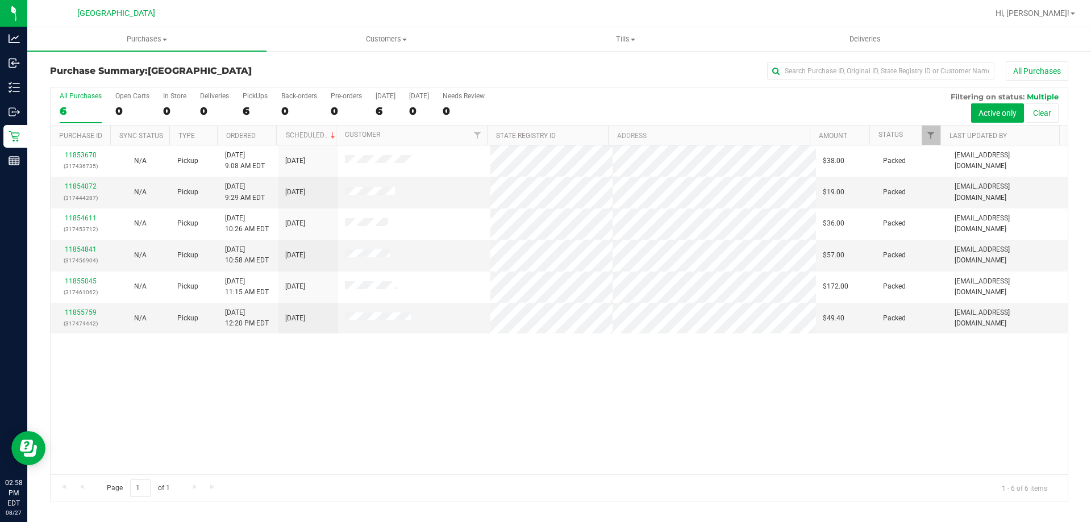
click at [844, 394] on div "11853670 (317436735) N/A Pickup 8/27/2025 9:08 AM EDT 8/27/2025 $38.00 Packed a…" at bounding box center [559, 309] width 1017 height 329
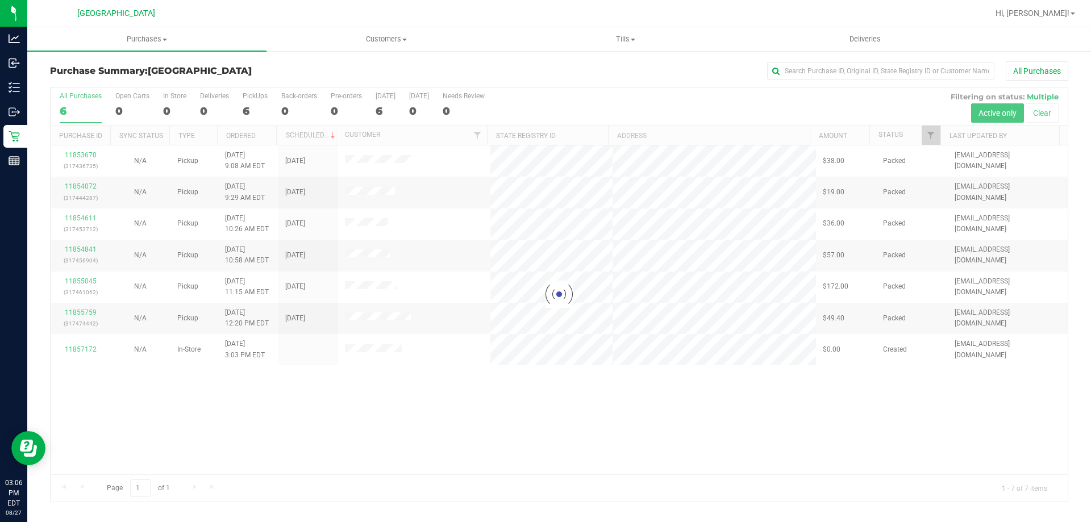
click at [757, 399] on div at bounding box center [559, 294] width 1017 height 414
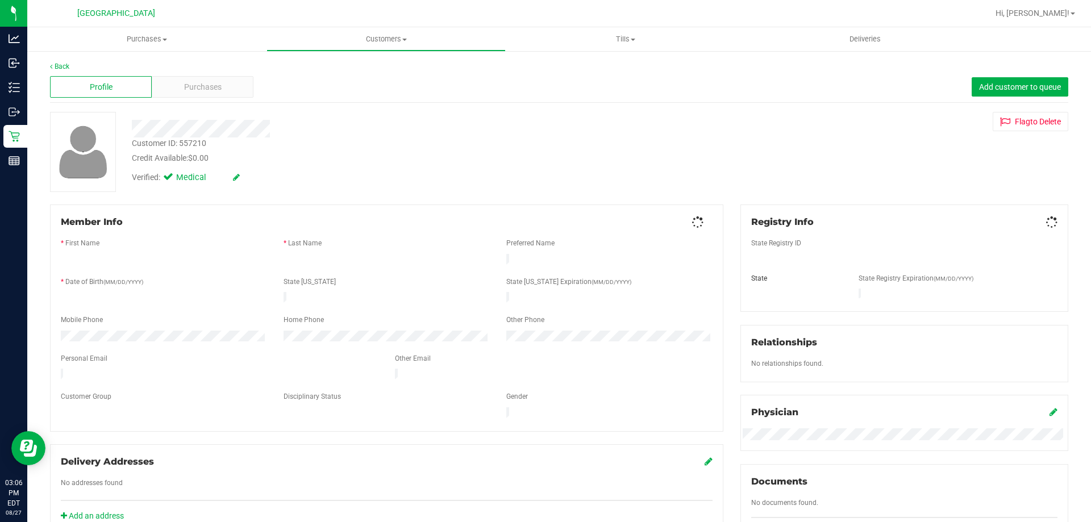
click at [208, 86] on span "Purchases" at bounding box center [202, 87] width 37 height 12
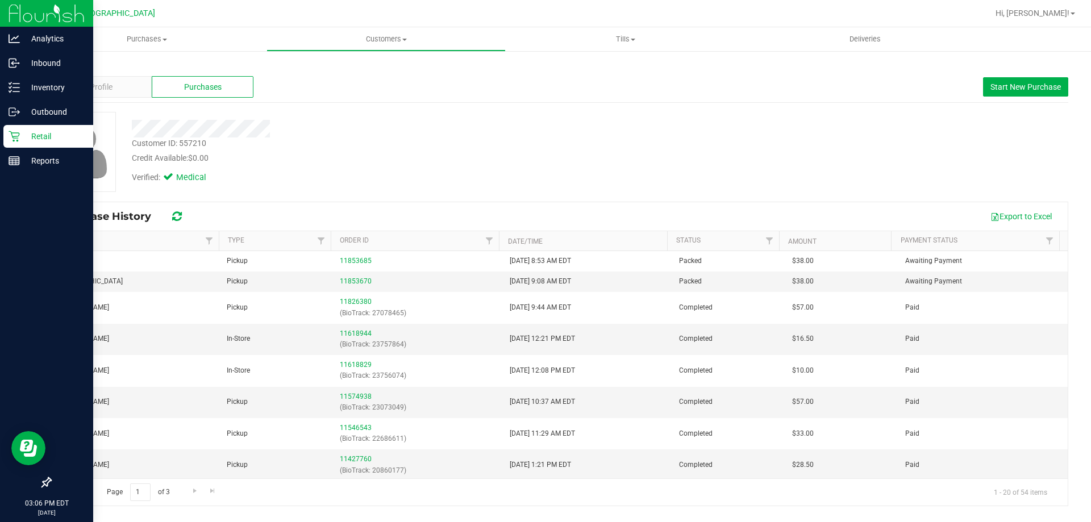
click at [21, 134] on p "Retail" at bounding box center [54, 137] width 68 height 14
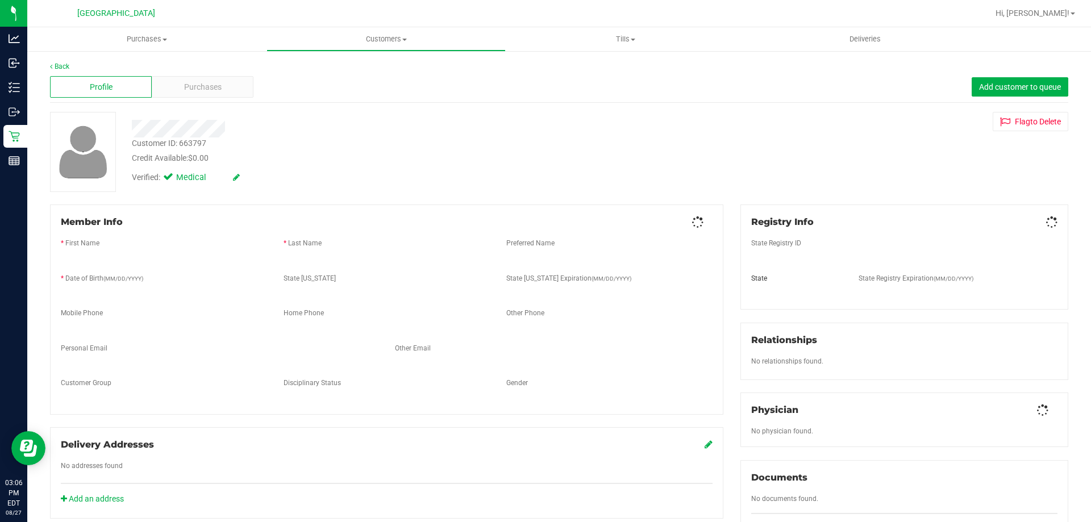
click at [203, 110] on div "Back Profile Purchases Add customer to queue Customer ID: 663797 Credit Availab…" at bounding box center [559, 420] width 1018 height 718
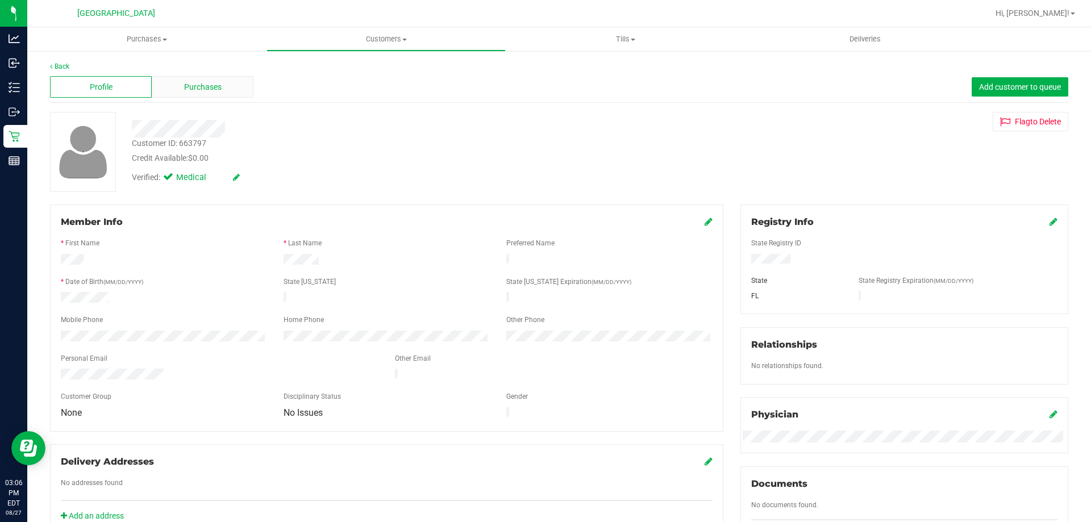
click at [204, 91] on span "Purchases" at bounding box center [202, 87] width 37 height 12
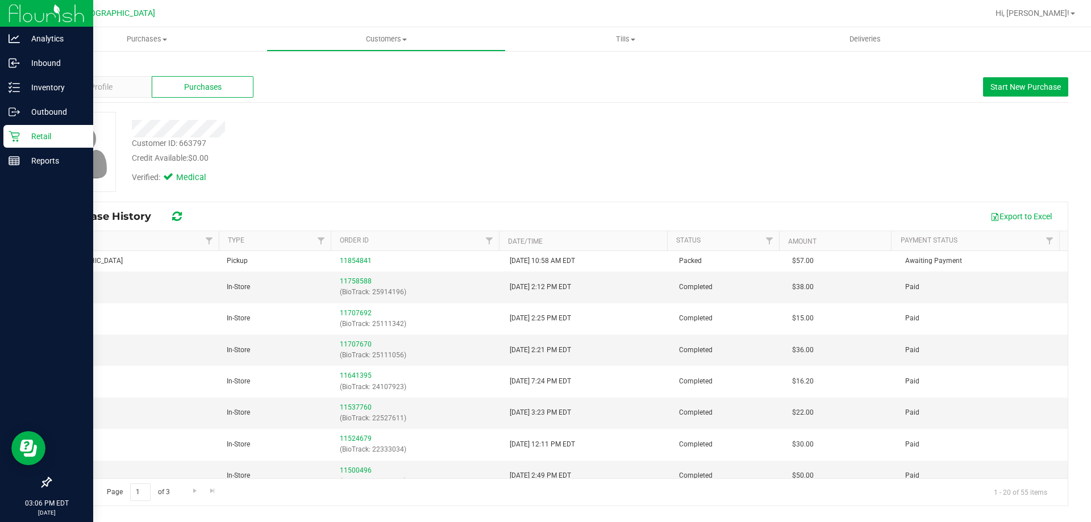
click at [7, 137] on div "Retail" at bounding box center [48, 136] width 90 height 23
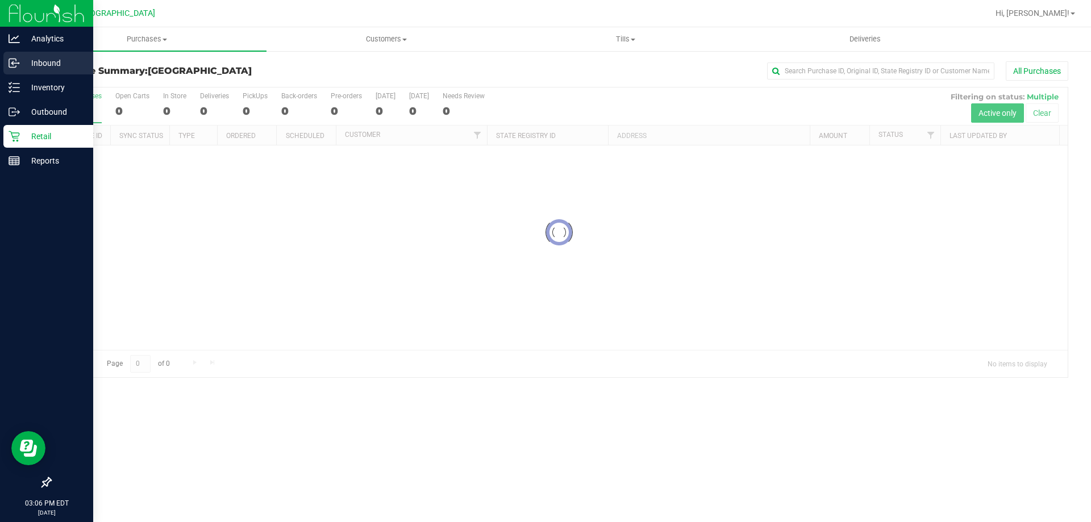
click at [17, 67] on icon at bounding box center [14, 62] width 11 height 11
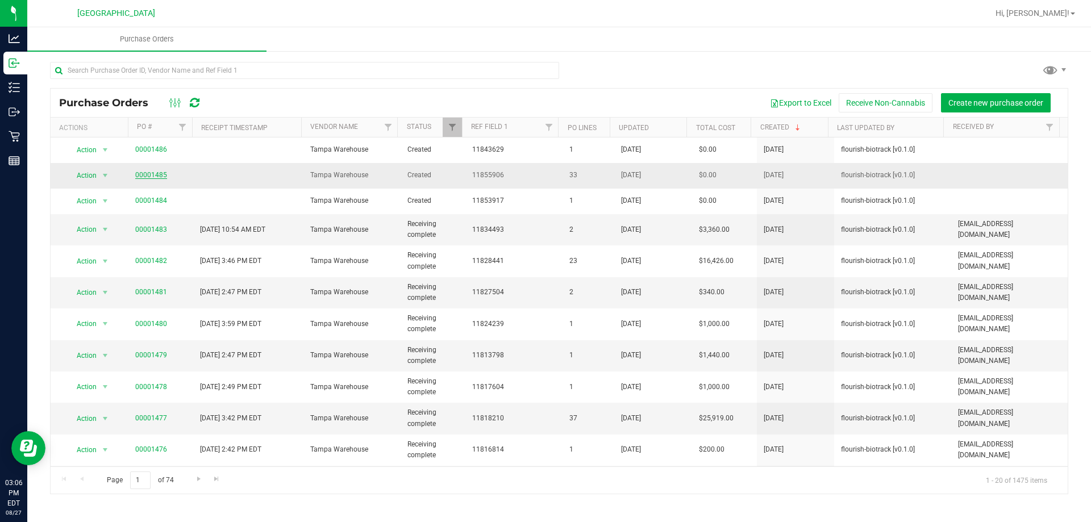
click at [155, 171] on link "00001485" at bounding box center [151, 175] width 32 height 8
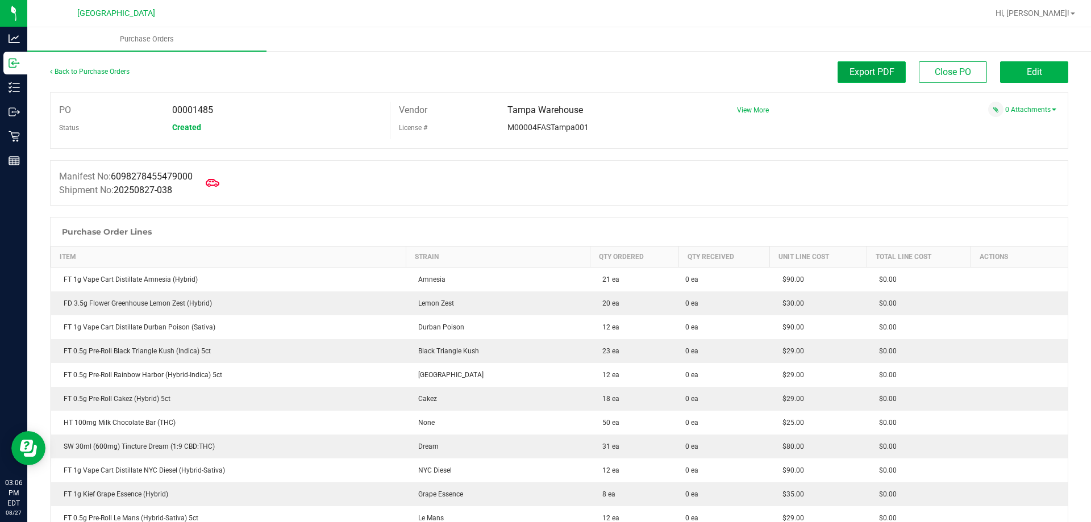
click at [854, 72] on span "Export PDF" at bounding box center [871, 71] width 45 height 11
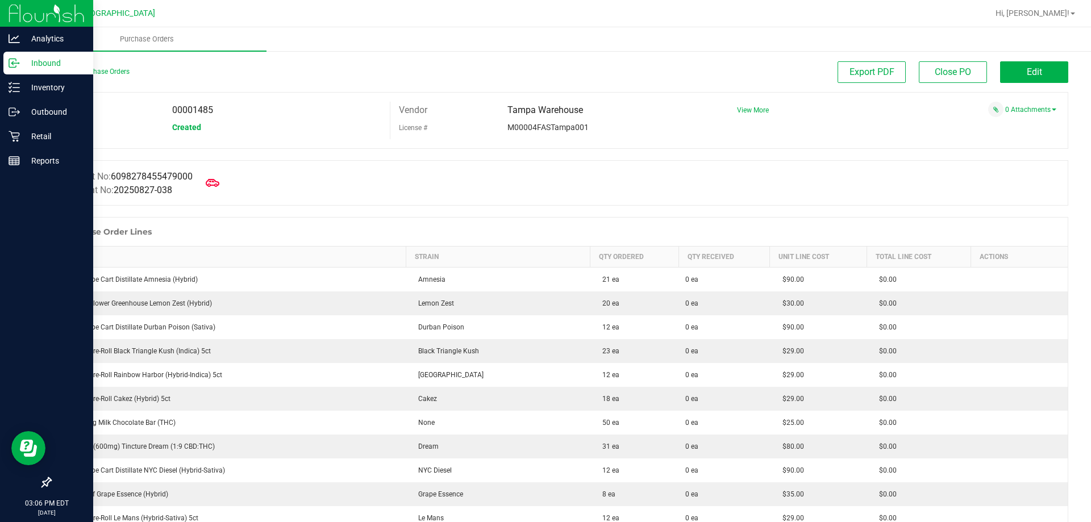
click at [18, 65] on icon at bounding box center [14, 62] width 11 height 11
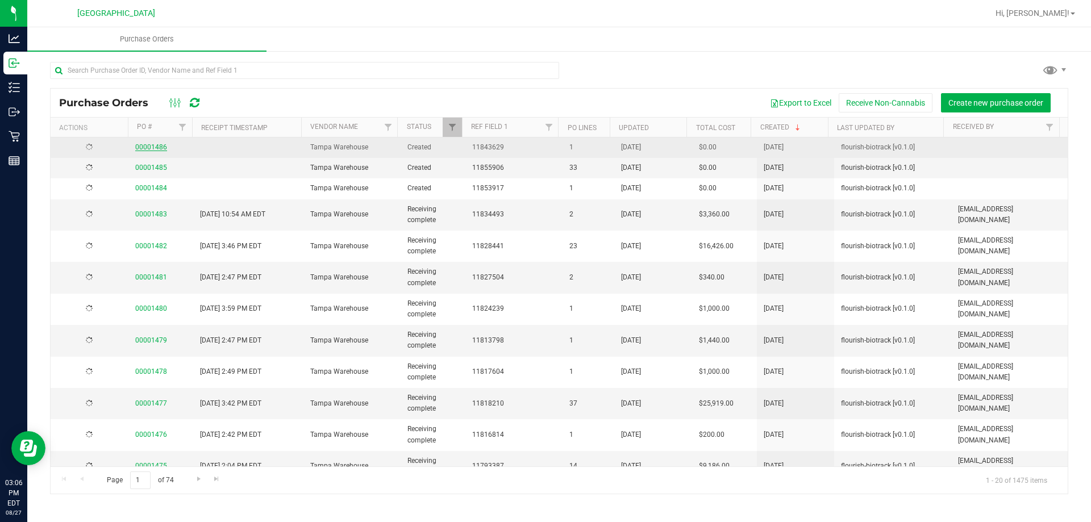
click at [159, 147] on link "00001486" at bounding box center [151, 147] width 32 height 8
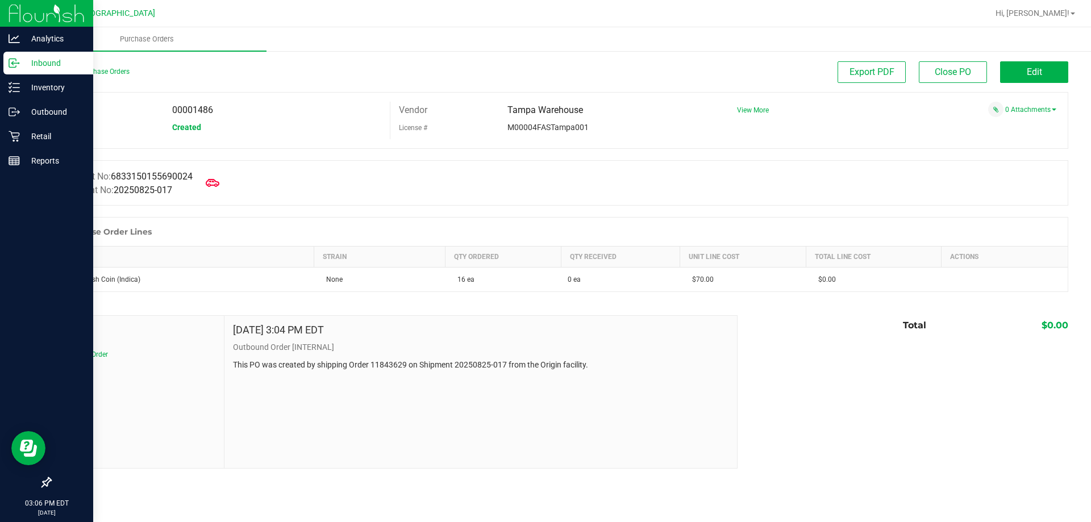
click at [40, 66] on p "Inbound" at bounding box center [54, 63] width 68 height 14
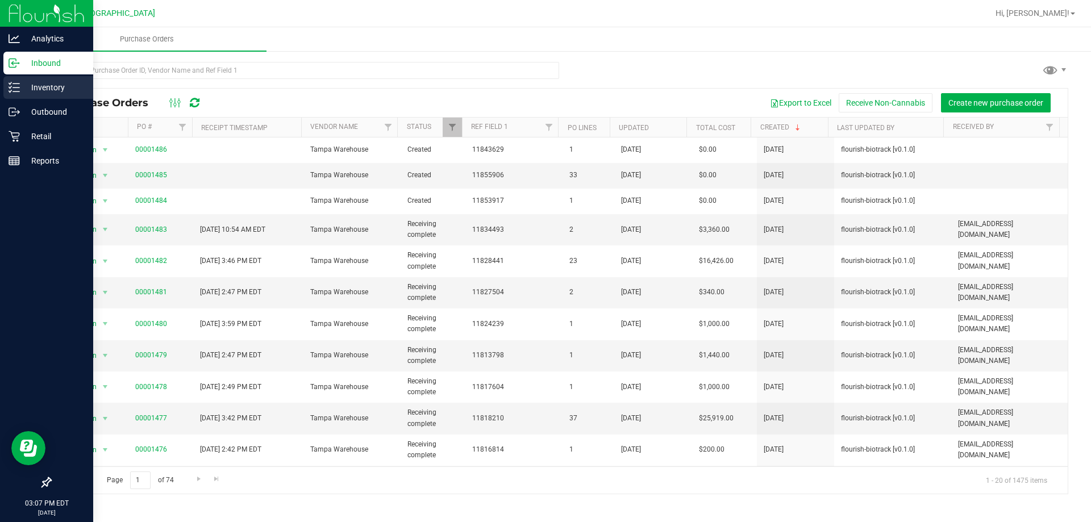
click at [61, 85] on p "Inventory" at bounding box center [54, 88] width 68 height 14
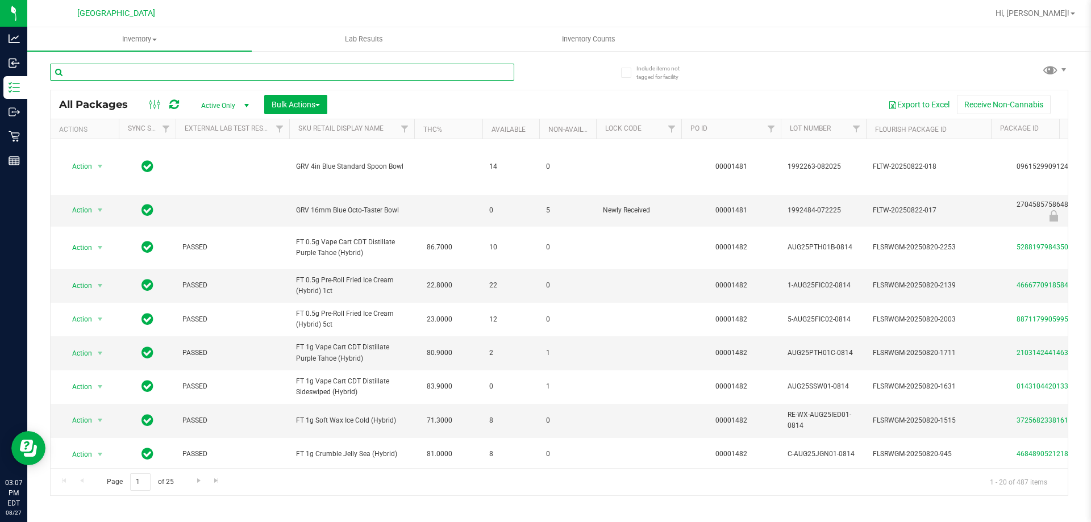
click at [244, 72] on input "text" at bounding box center [282, 72] width 464 height 17
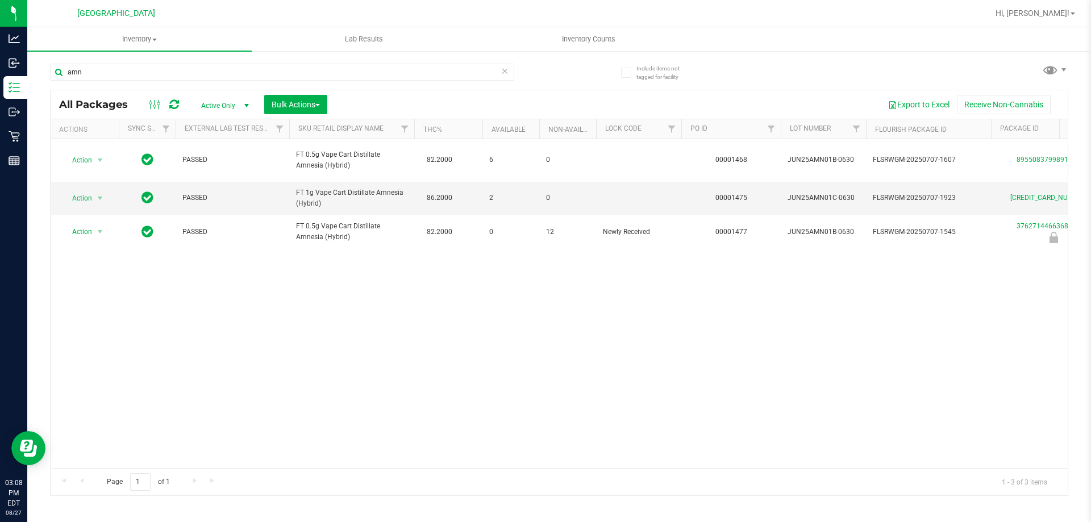
click at [961, 348] on div "Action Action Adjust qty Create package Edit attributes Global inventory Locate…" at bounding box center [559, 303] width 1017 height 329
click at [909, 320] on div "Action Action Adjust qty Create package Edit attributes Global inventory Locate…" at bounding box center [559, 303] width 1017 height 329
click at [879, 374] on div "Action Action Adjust qty Create package Edit attributes Global inventory Locate…" at bounding box center [559, 303] width 1017 height 329
click at [504, 312] on div "Action Action Adjust qty Create package Edit attributes Global inventory Locate…" at bounding box center [559, 303] width 1017 height 329
click at [598, 325] on div "Action Action Adjust qty Create package Edit attributes Global inventory Locate…" at bounding box center [559, 303] width 1017 height 329
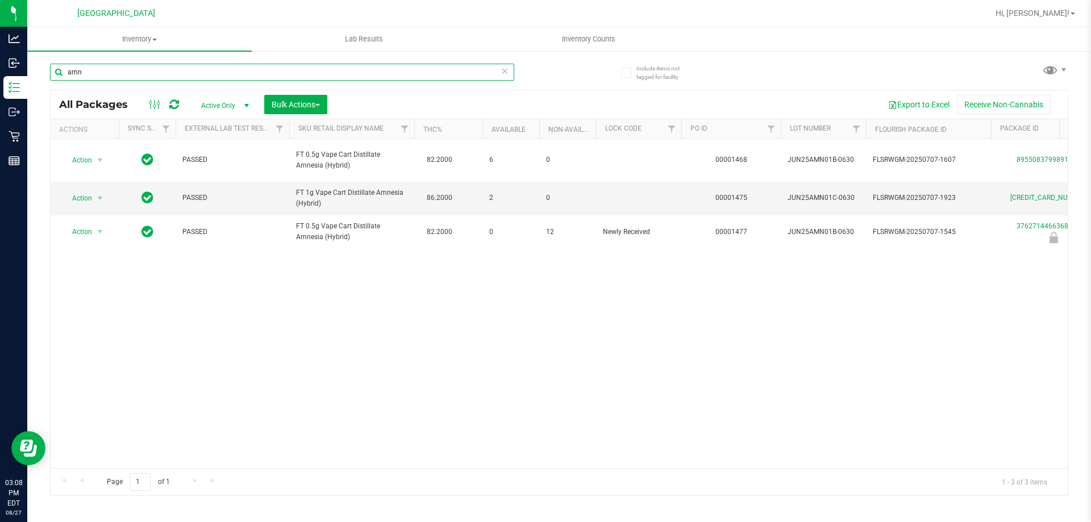
click at [88, 73] on input "amn" at bounding box center [282, 72] width 464 height 17
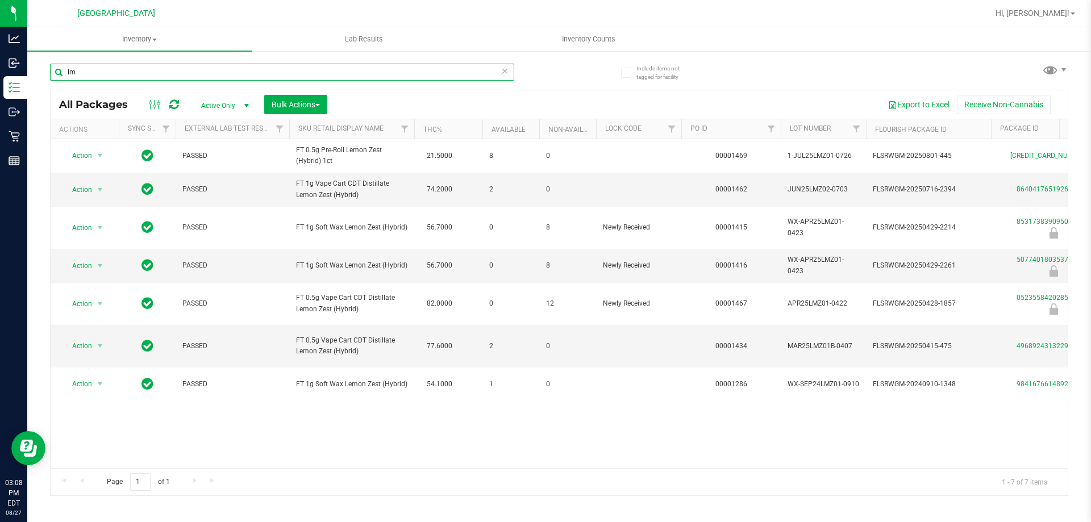
type input "l"
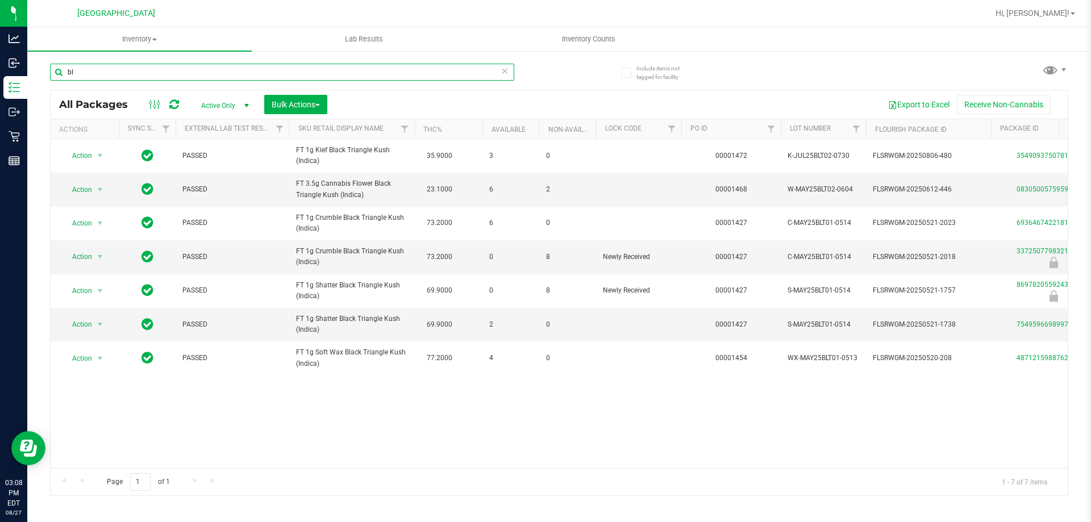
type input "b"
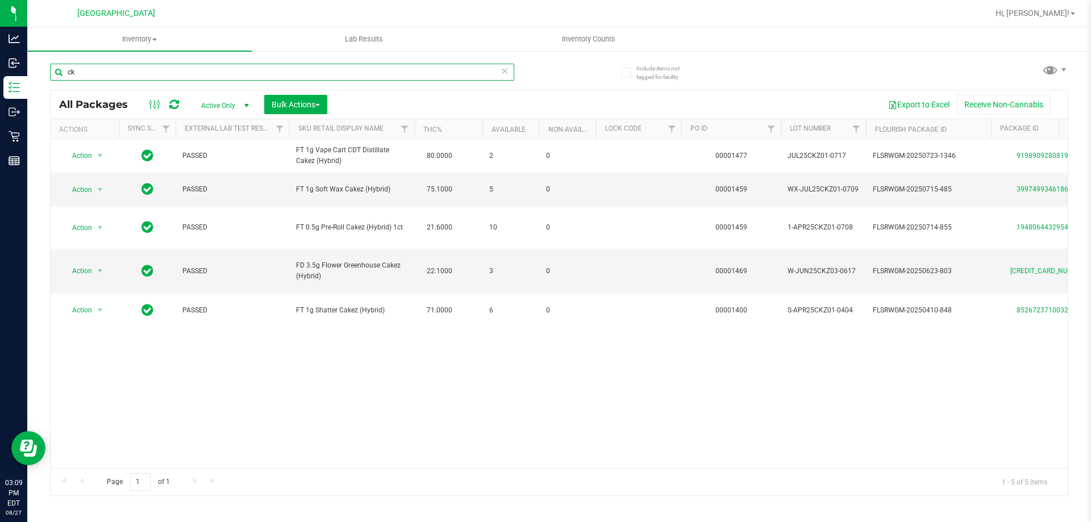
type input "c"
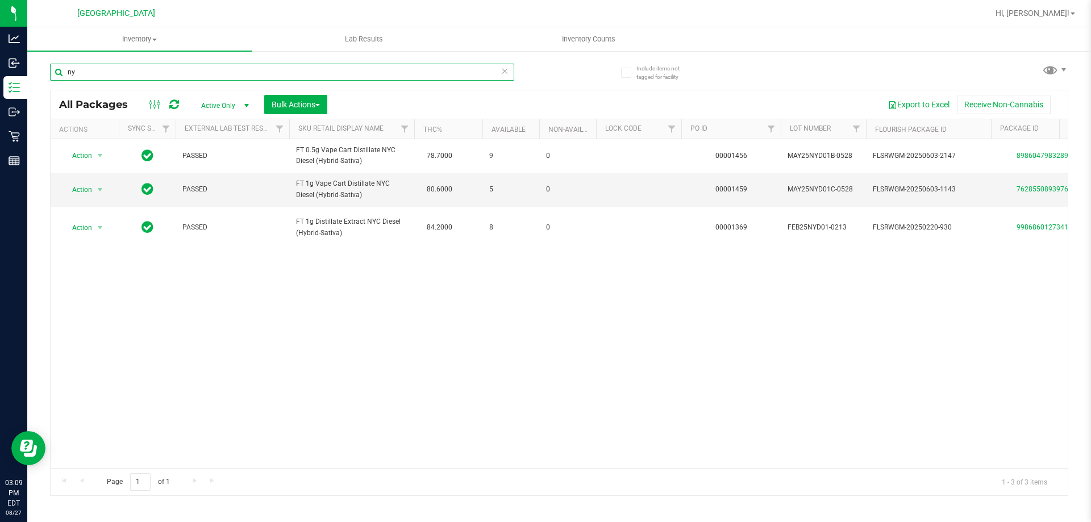
type input "n"
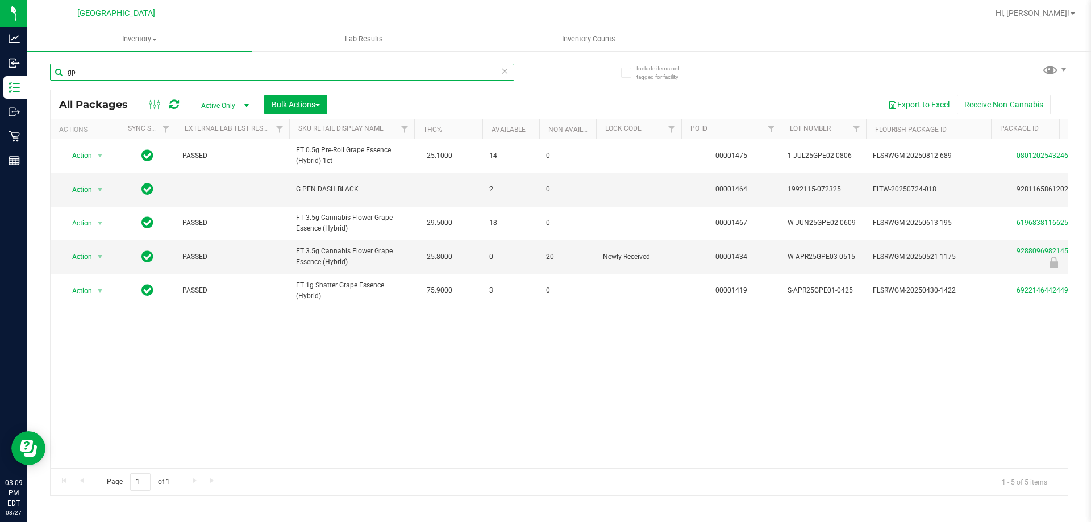
type input "g"
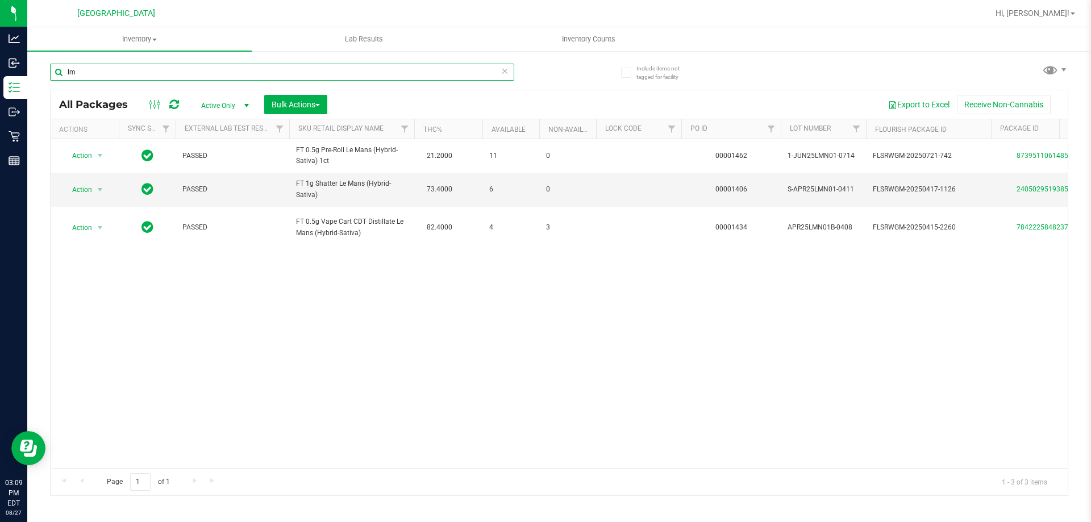
type input "l"
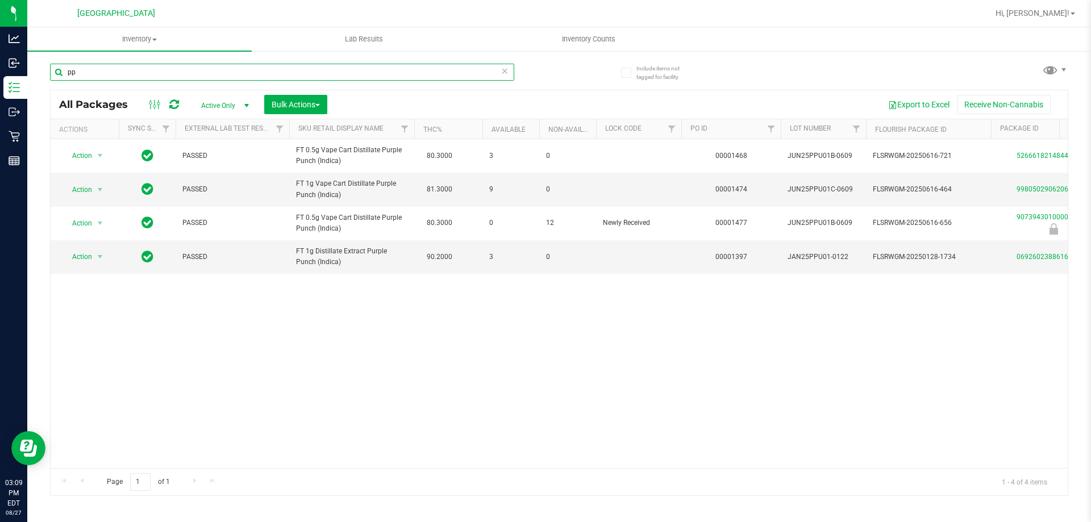
type input "p"
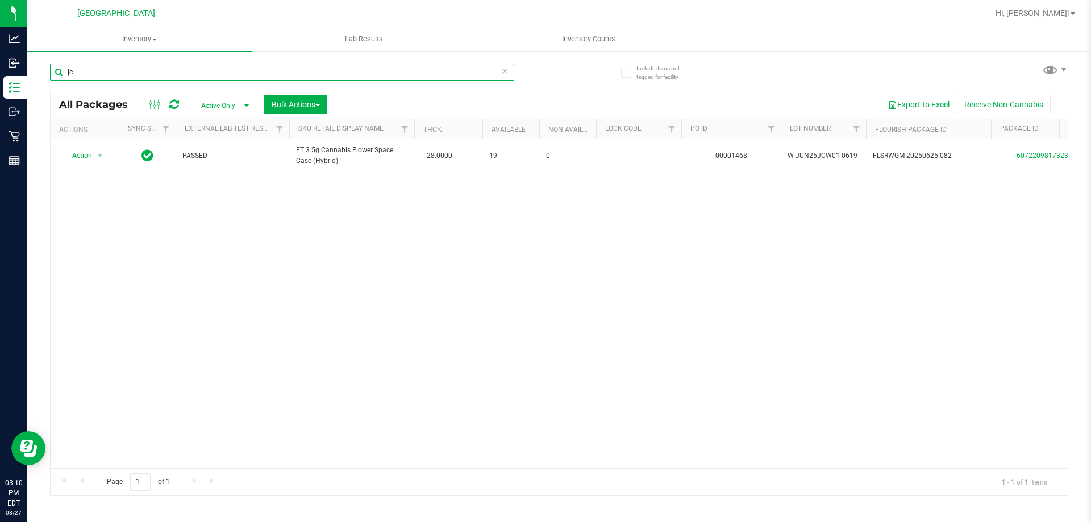
type input "j"
type input "h"
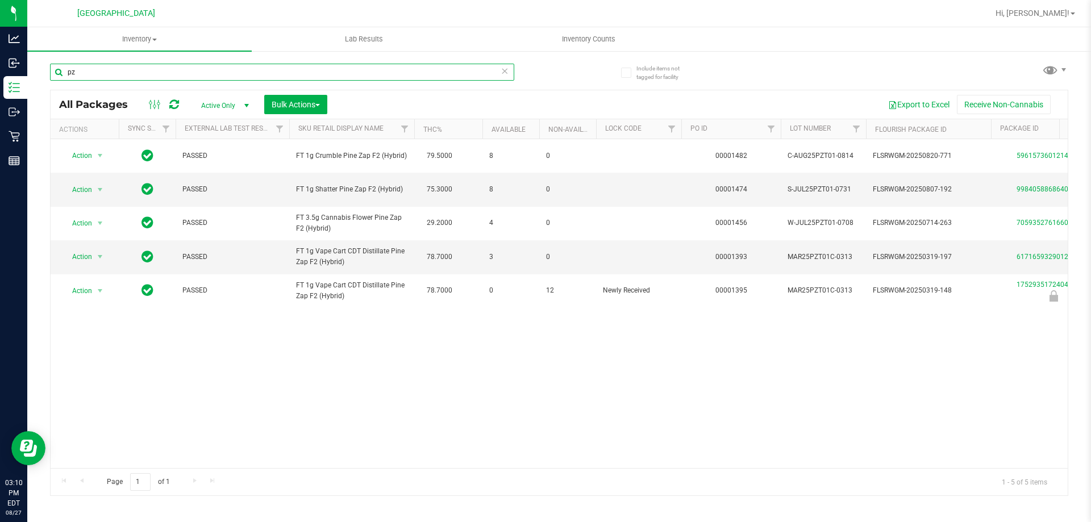
type input "p"
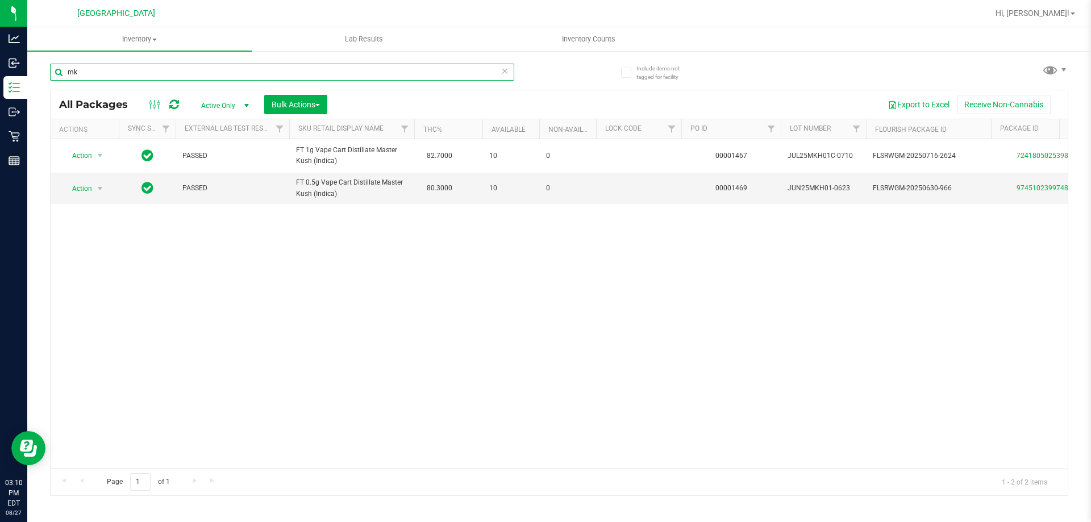
type input "m"
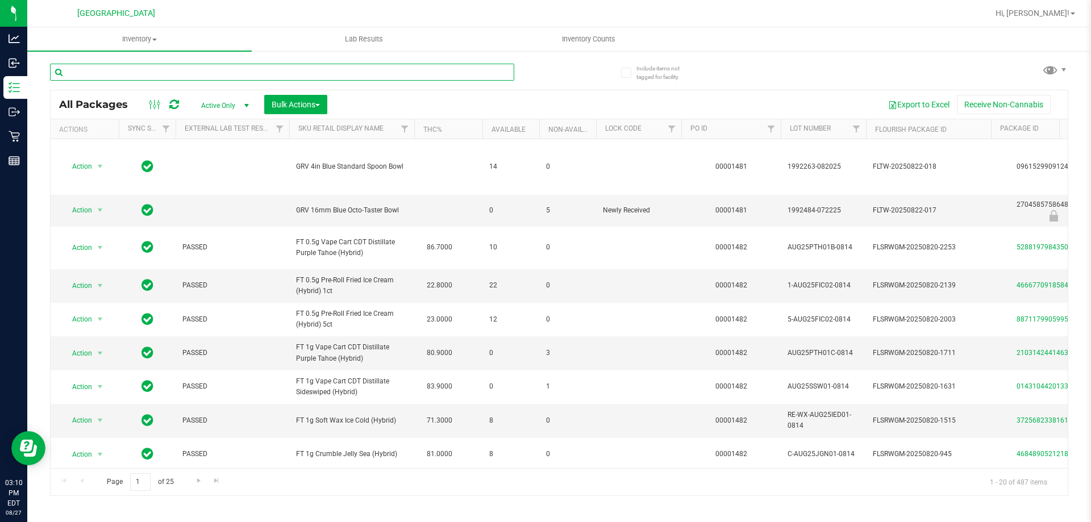
type input "c"
type input "k"
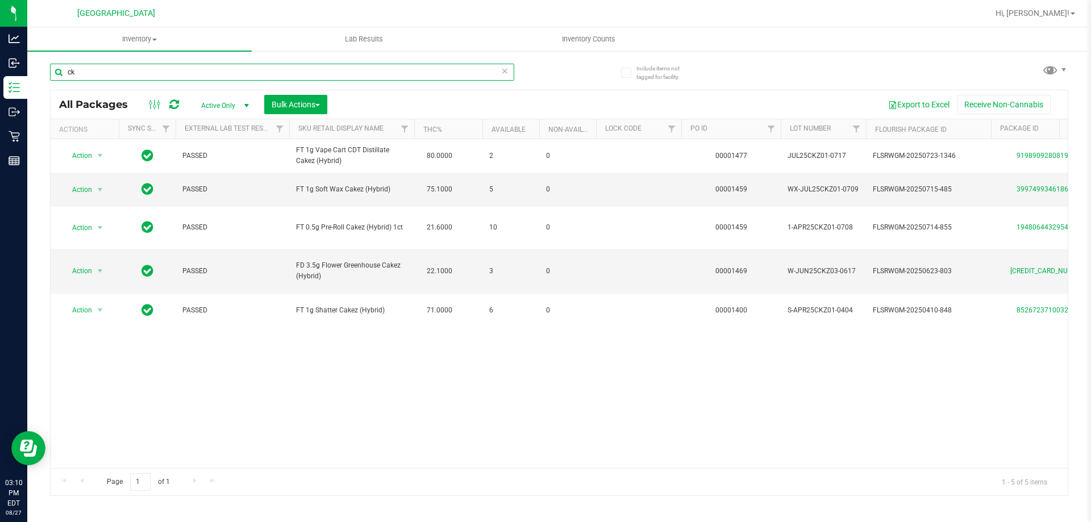
type input "c"
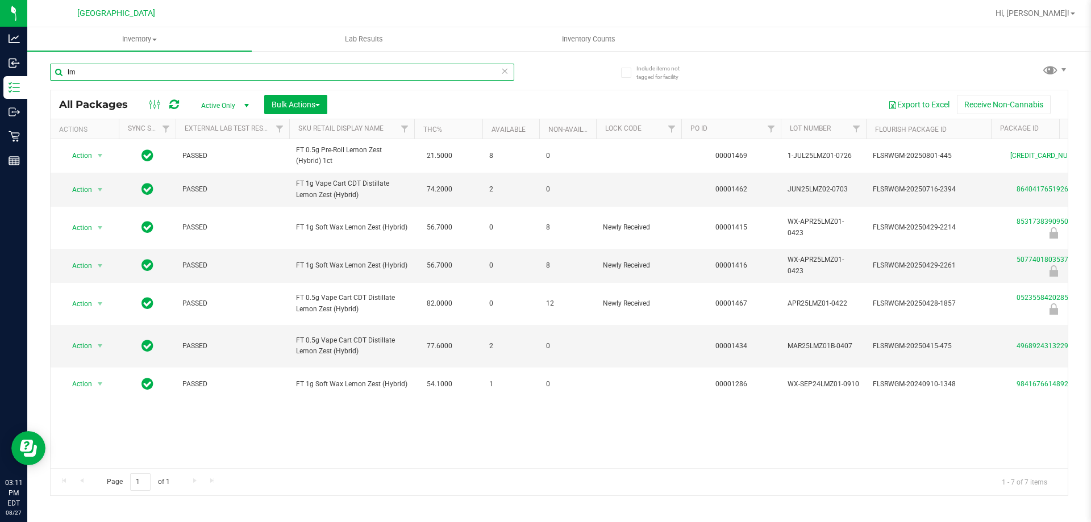
type input "l"
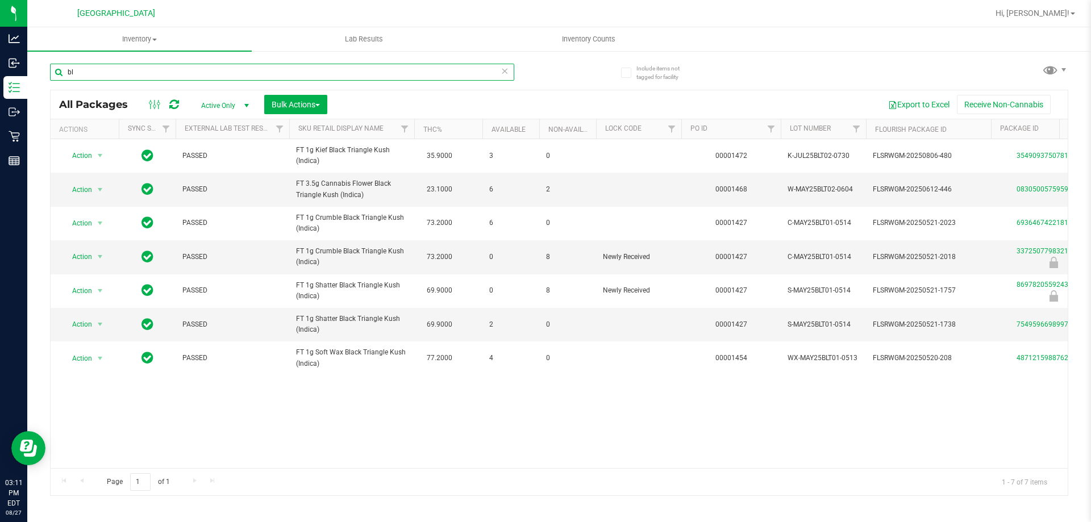
type input "b"
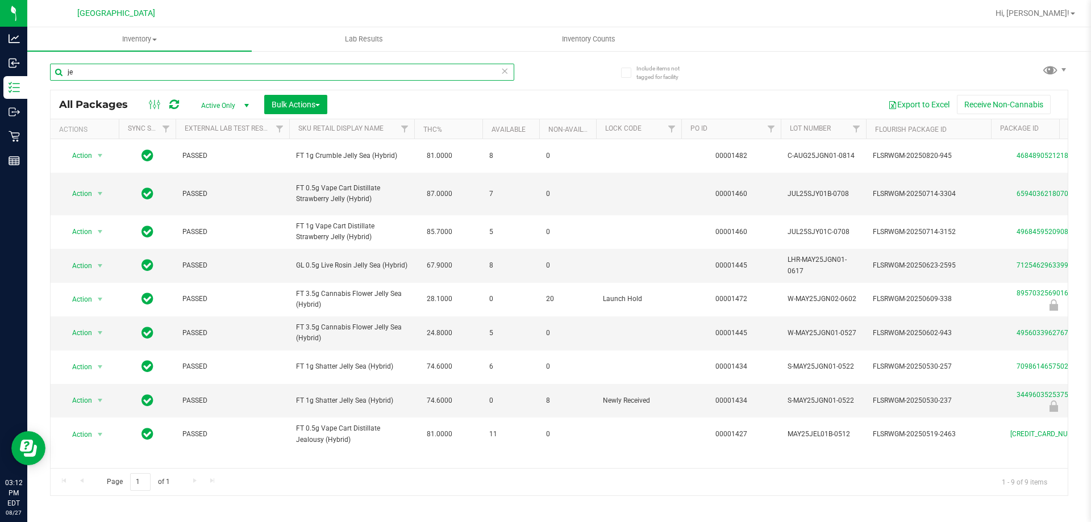
type input "j"
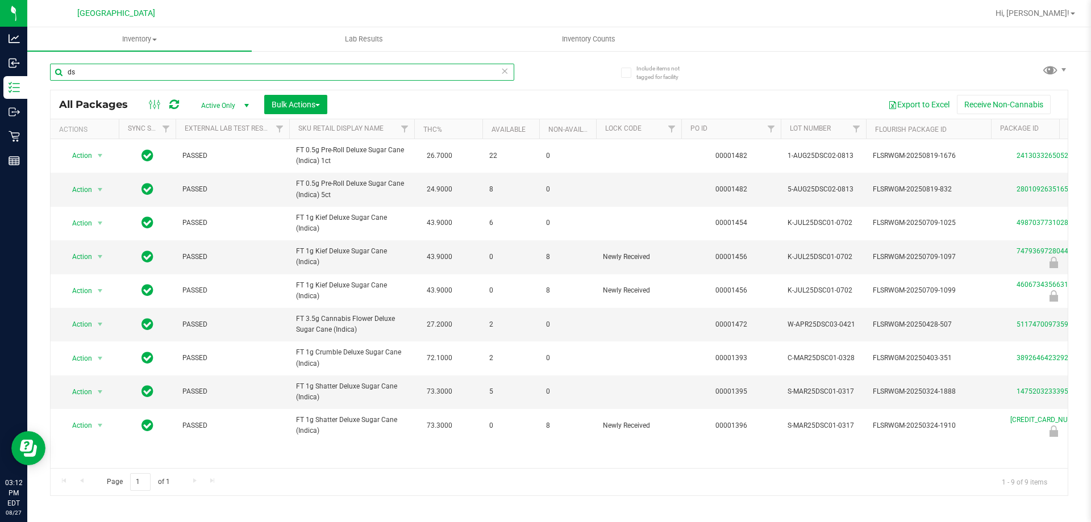
type input "d"
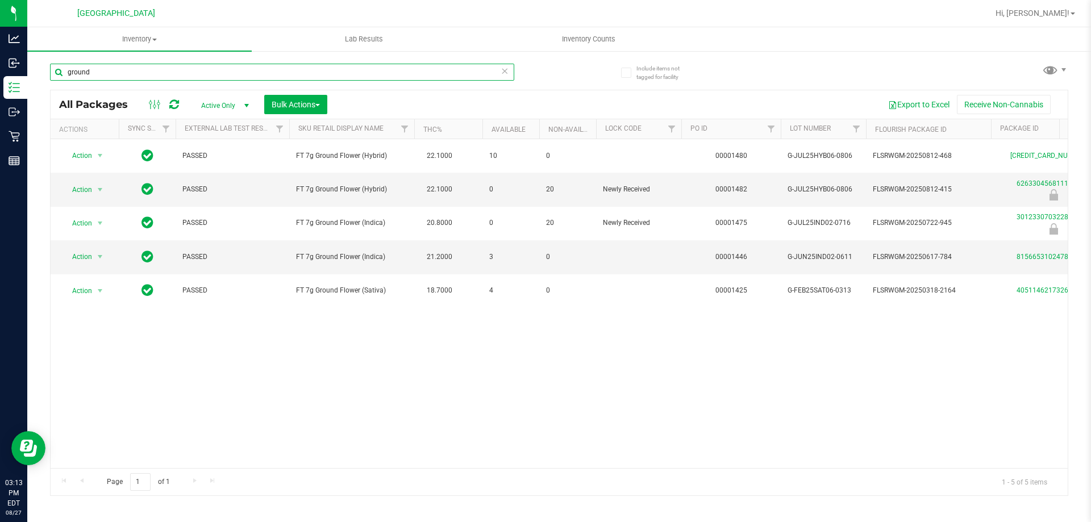
type input "ground"
click at [725, 362] on div "Action Action Adjust qty Create package Edit attributes Global inventory Locate…" at bounding box center [559, 303] width 1017 height 329
click at [458, 366] on div "Action Action Adjust qty Create package Edit attributes Global inventory Locate…" at bounding box center [559, 303] width 1017 height 329
click at [330, 371] on div "Action Action Adjust qty Create package Edit attributes Global inventory Locate…" at bounding box center [559, 303] width 1017 height 329
click at [247, 374] on div "Action Action Adjust qty Create package Edit attributes Global inventory Locate…" at bounding box center [559, 303] width 1017 height 329
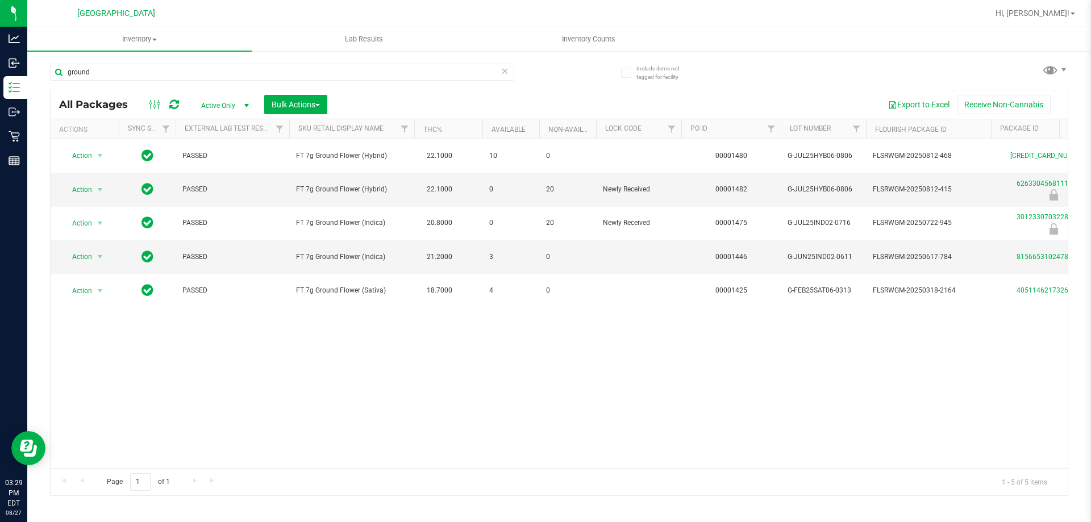
click at [748, 415] on div "Action Action Adjust qty Create package Edit attributes Global inventory Locate…" at bounding box center [559, 303] width 1017 height 329
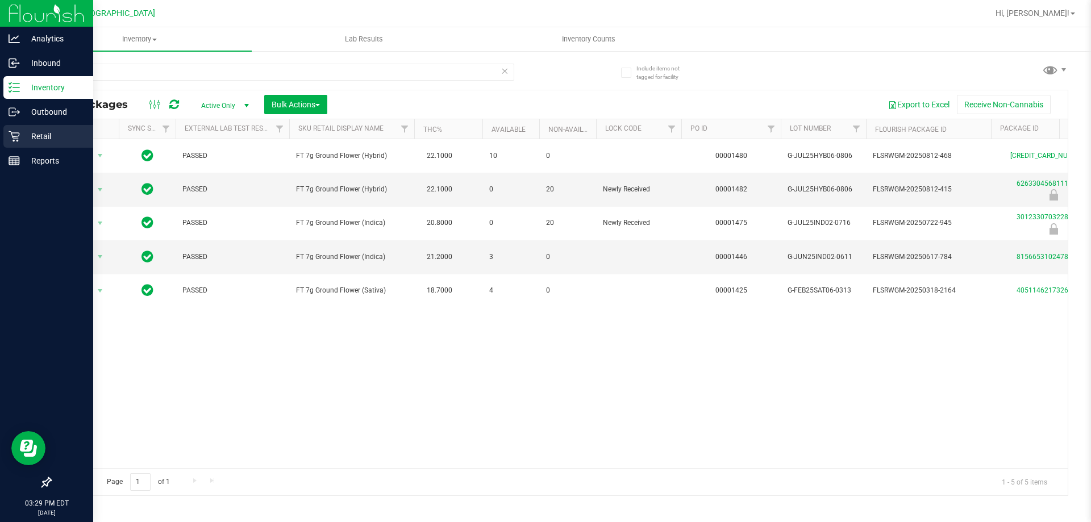
click at [5, 128] on div "Retail" at bounding box center [48, 136] width 90 height 23
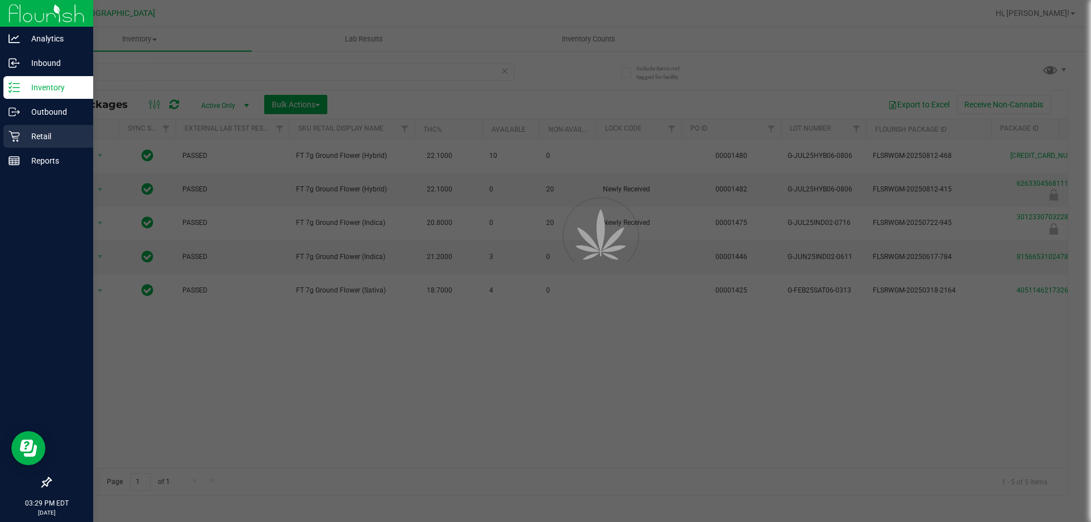
click at [14, 142] on div "Retail" at bounding box center [48, 136] width 90 height 23
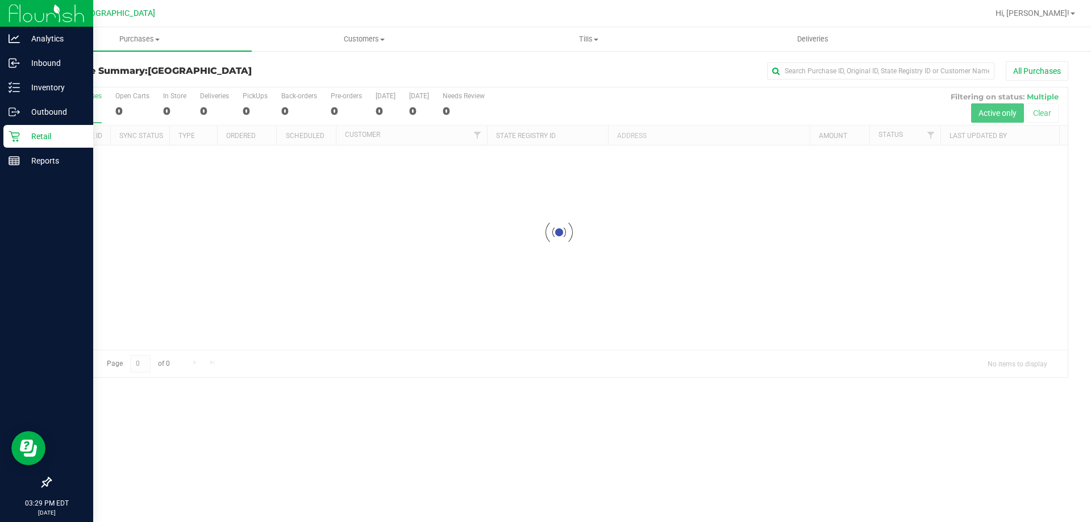
click at [327, 373] on div at bounding box center [559, 232] width 1017 height 290
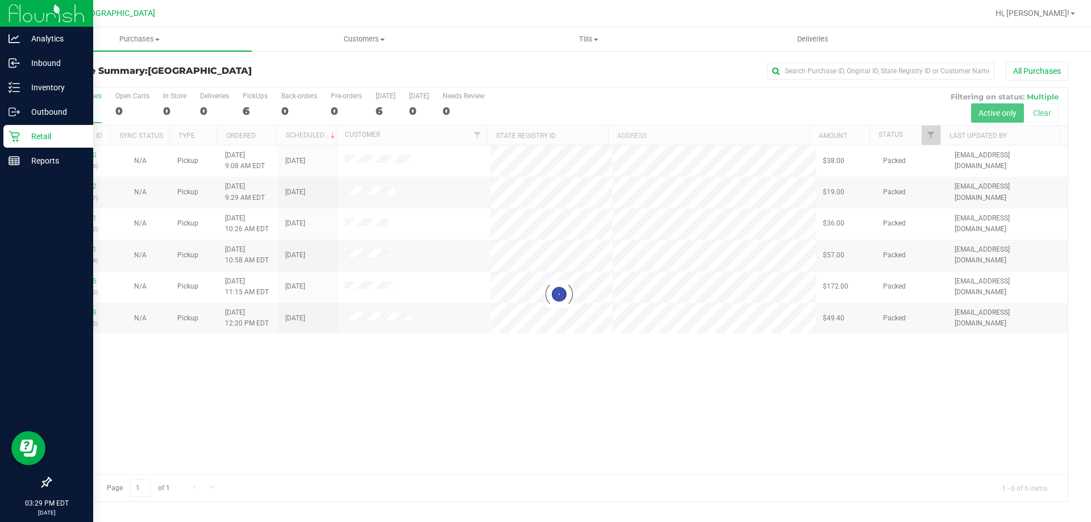
click at [400, 429] on div at bounding box center [559, 294] width 1017 height 414
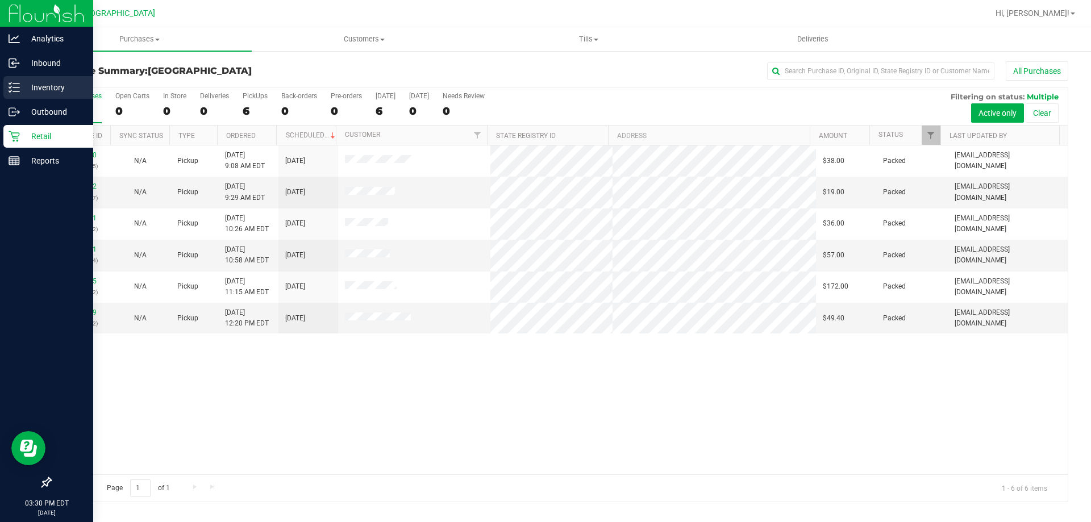
click at [11, 86] on icon at bounding box center [14, 87] width 11 height 11
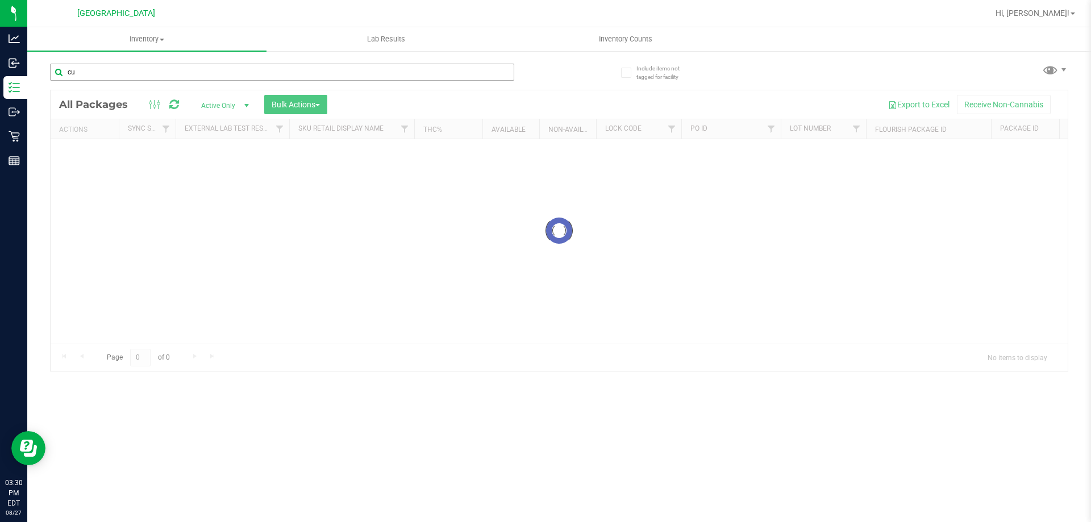
type input "cuw"
click at [193, 68] on input "cuw" at bounding box center [282, 72] width 464 height 17
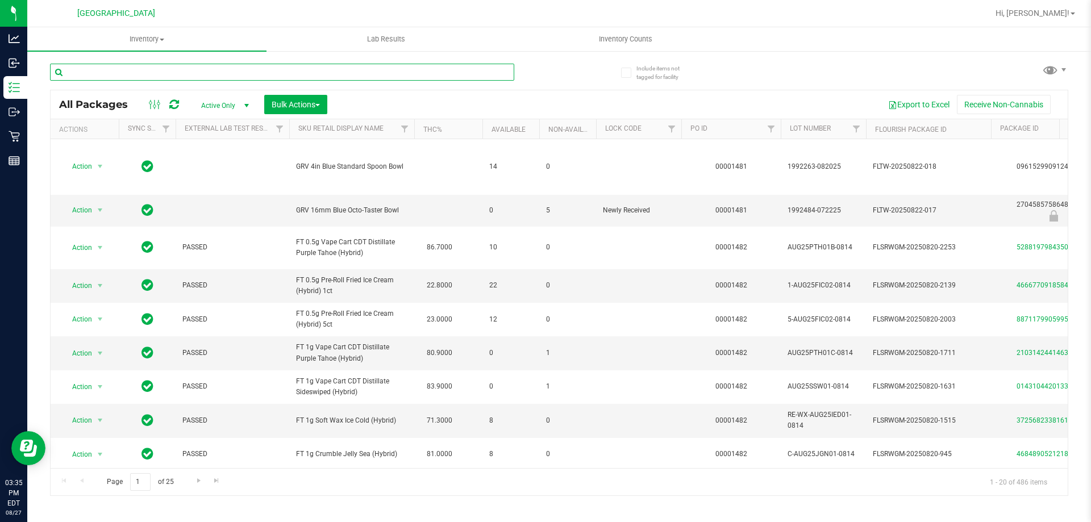
click at [158, 75] on input "text" at bounding box center [282, 72] width 464 height 17
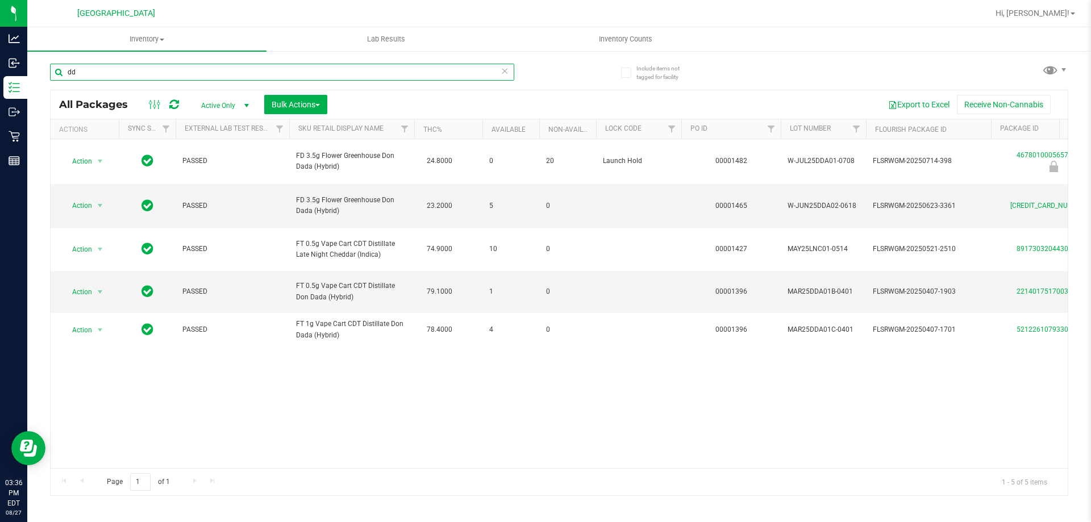
type input "d"
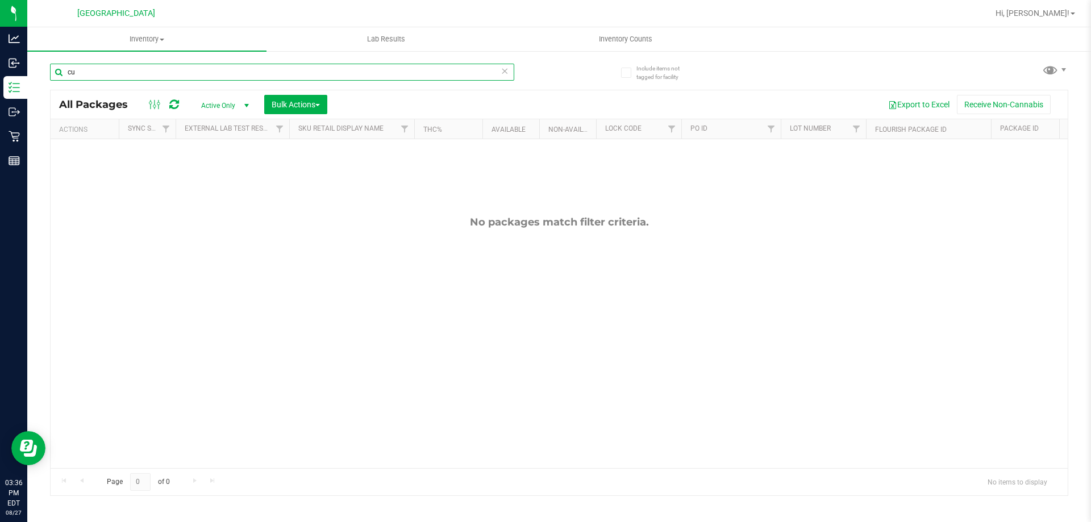
type input "c"
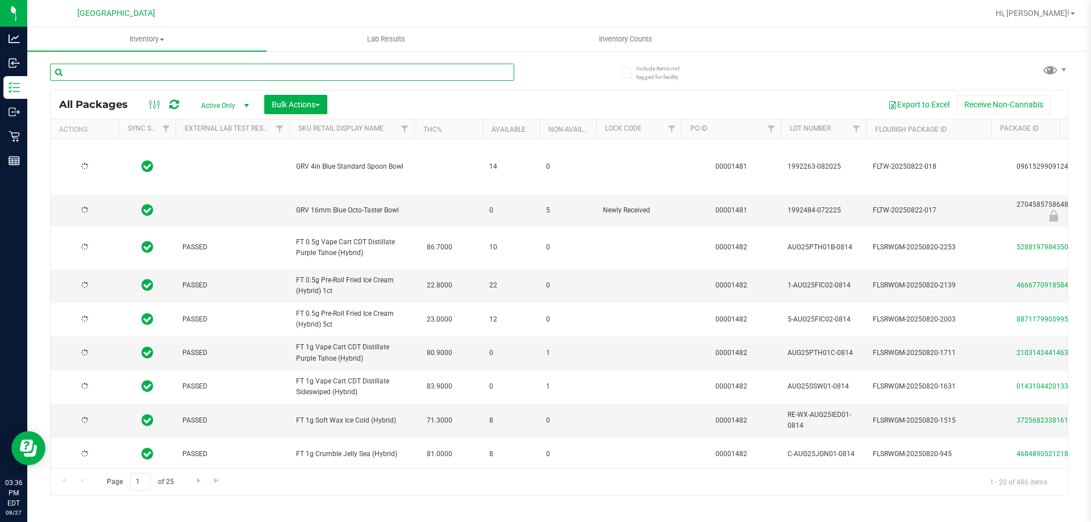
type input "[DATE]"
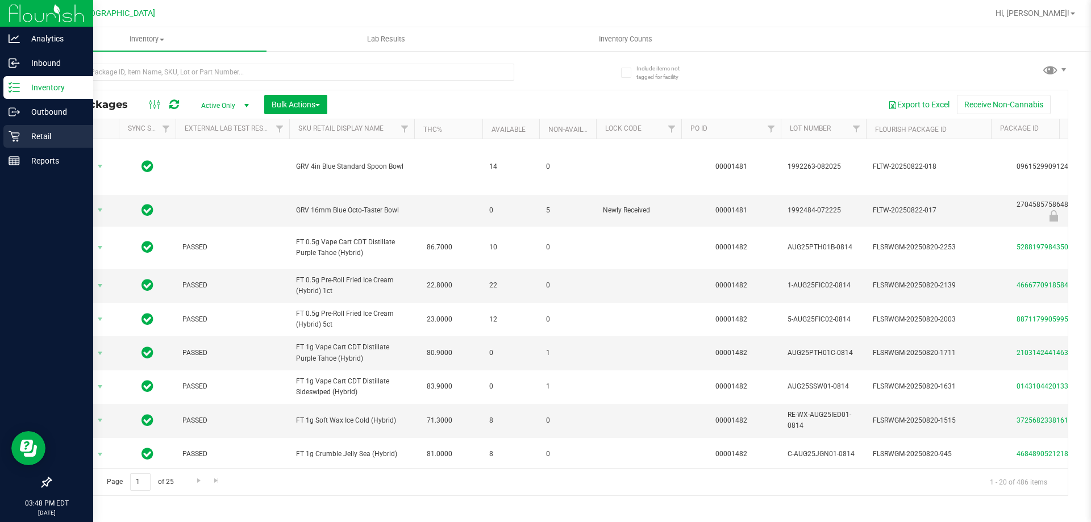
click at [47, 144] on div "Retail" at bounding box center [48, 136] width 90 height 23
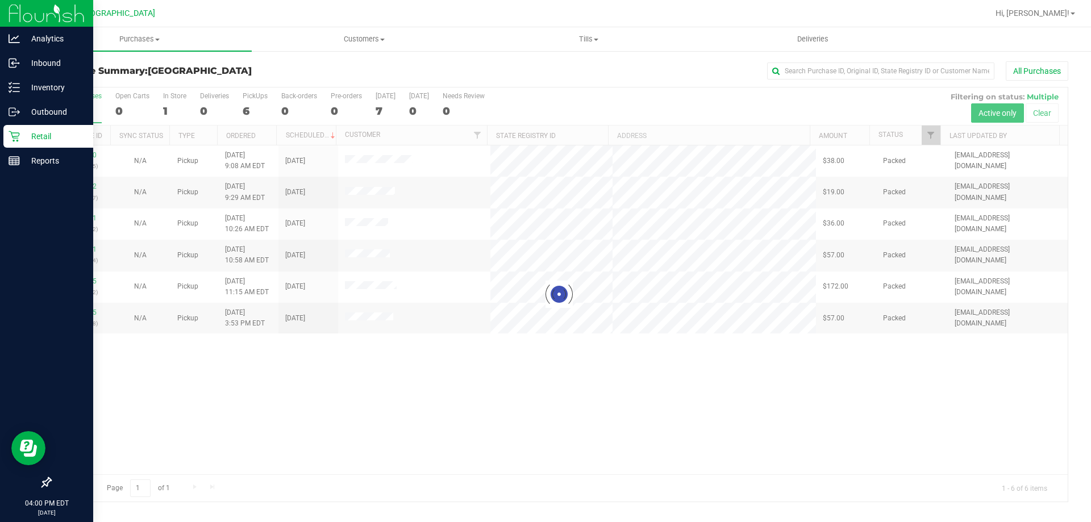
click at [615, 353] on div at bounding box center [559, 294] width 1017 height 414
click at [188, 36] on span "Purchases" at bounding box center [139, 39] width 224 height 10
click at [189, 69] on li "Summary of purchases" at bounding box center [139, 69] width 224 height 14
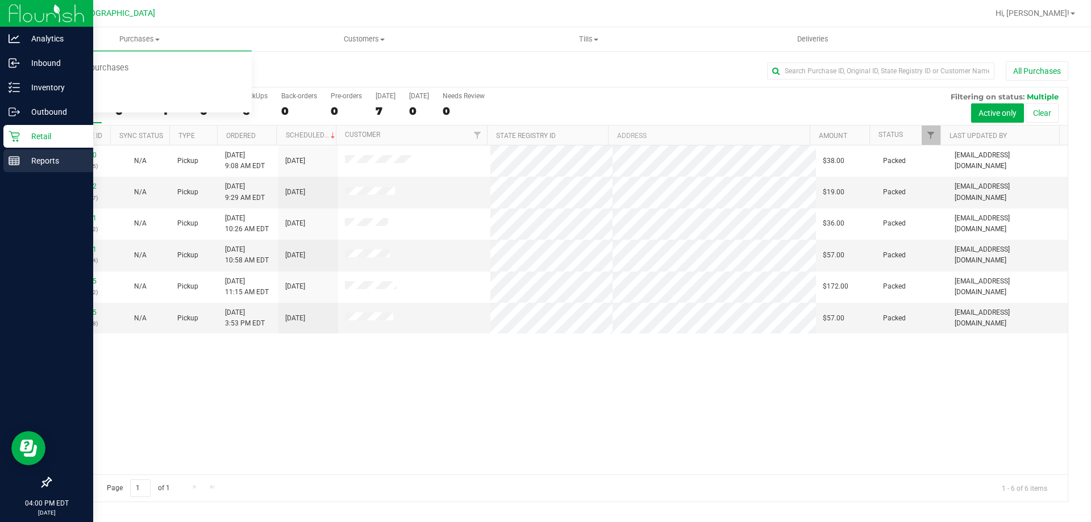
click at [14, 172] on div "Reports" at bounding box center [48, 160] width 90 height 23
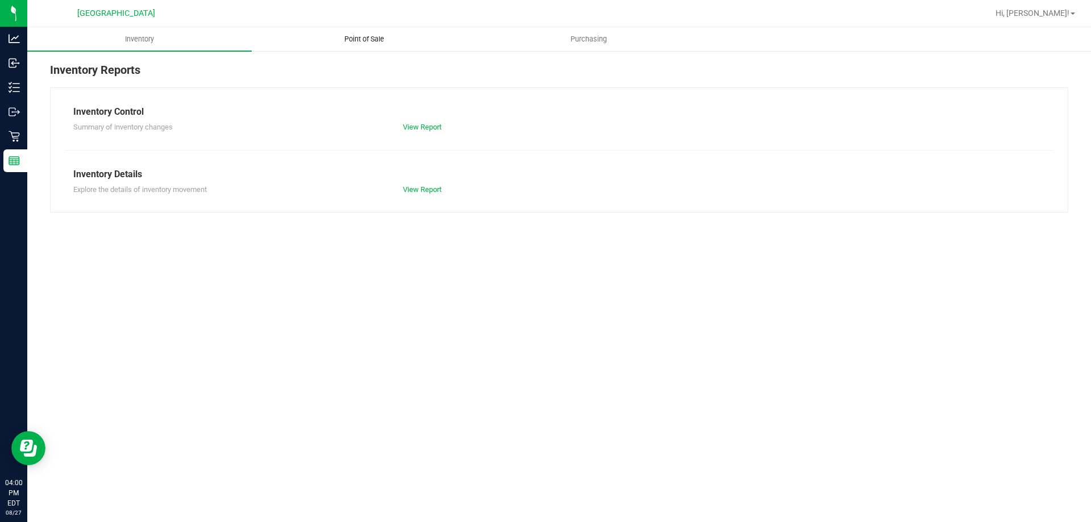
click at [369, 39] on span "Point of Sale" at bounding box center [364, 39] width 70 height 10
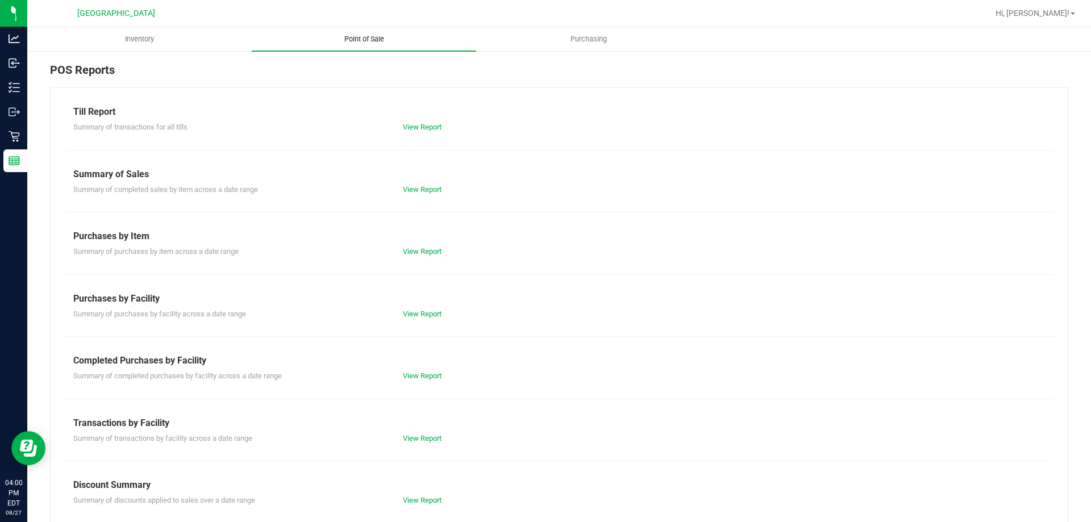
click at [411, 376] on link "View Report" at bounding box center [422, 376] width 39 height 9
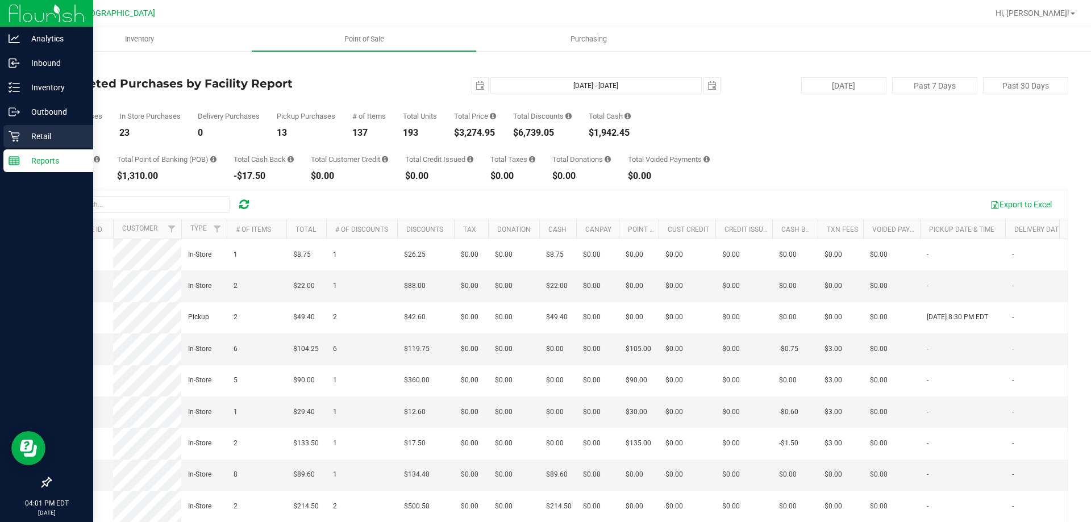
click at [11, 129] on div "Retail" at bounding box center [48, 136] width 90 height 23
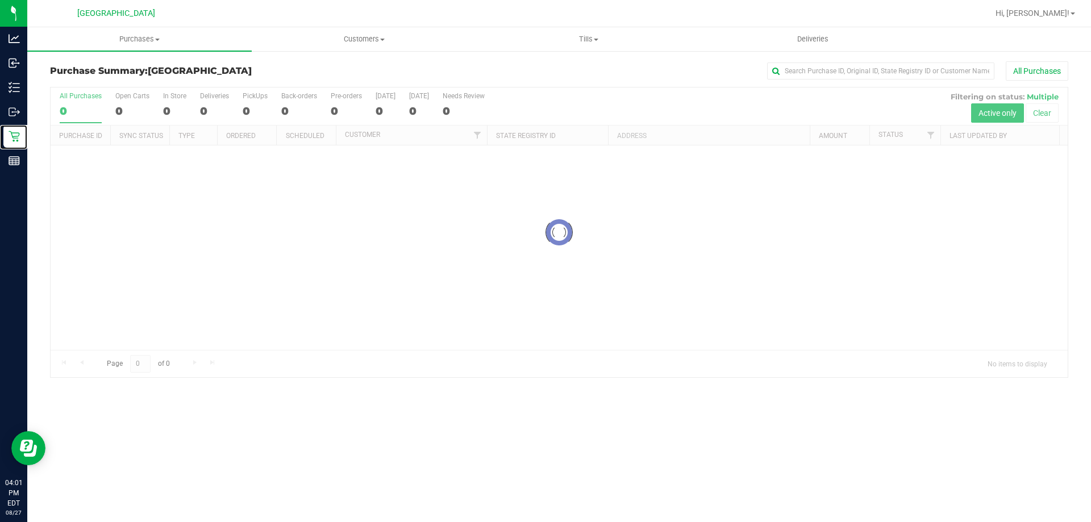
click at [227, 266] on div at bounding box center [559, 232] width 1017 height 290
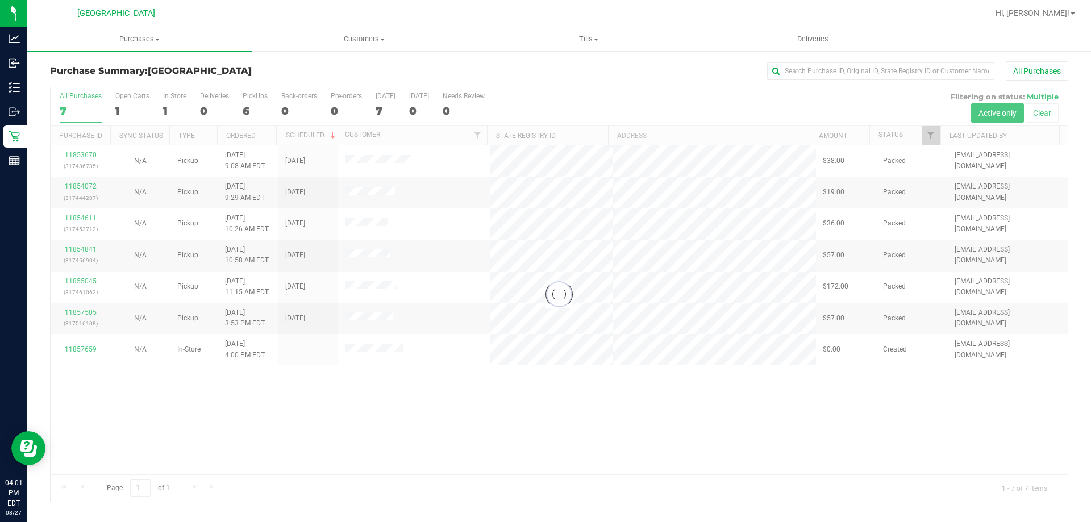
click at [105, 267] on div at bounding box center [559, 294] width 1017 height 414
click at [380, 160] on div at bounding box center [559, 294] width 1017 height 414
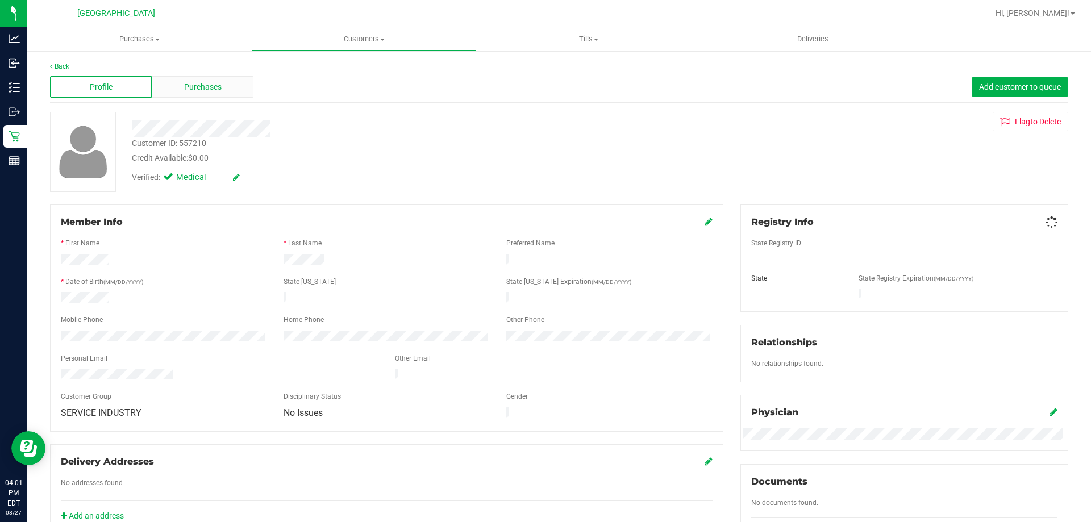
click at [177, 78] on div "Purchases" at bounding box center [203, 87] width 102 height 22
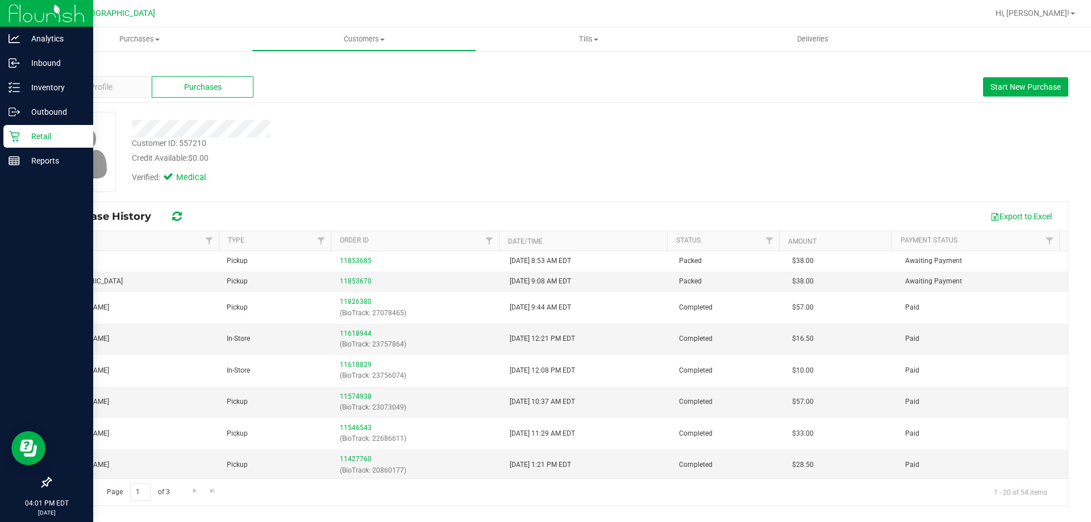
click at [9, 134] on icon at bounding box center [14, 136] width 11 height 11
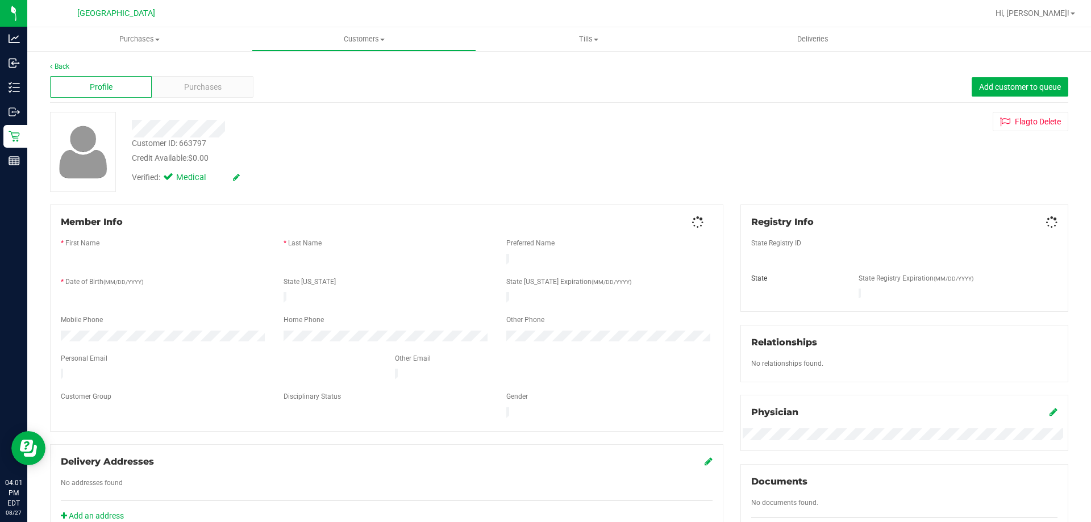
click at [210, 102] on div "Profile Purchases Add customer to queue" at bounding box center [559, 87] width 1018 height 31
click at [210, 91] on span "Purchases" at bounding box center [202, 87] width 37 height 12
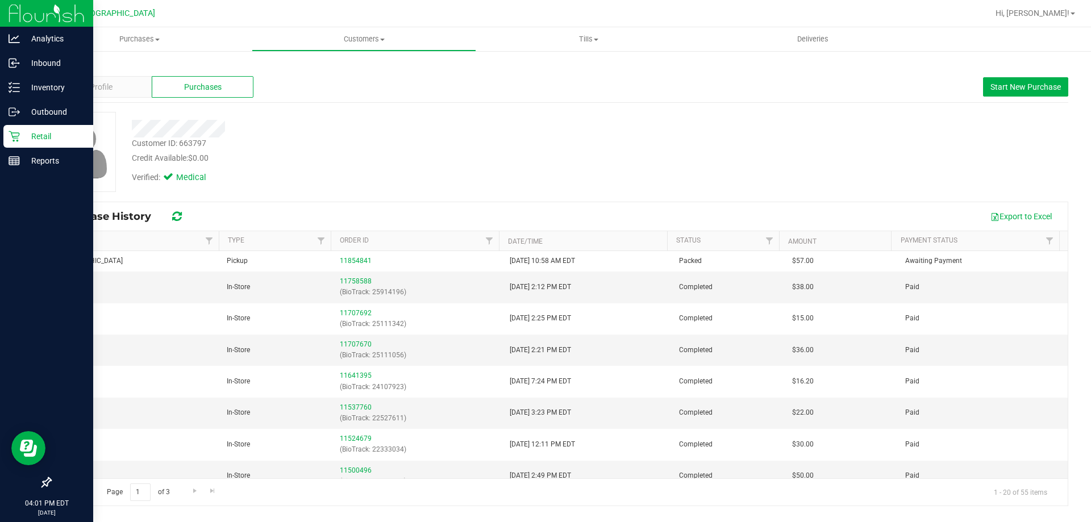
click at [2, 134] on link "Retail" at bounding box center [46, 137] width 93 height 24
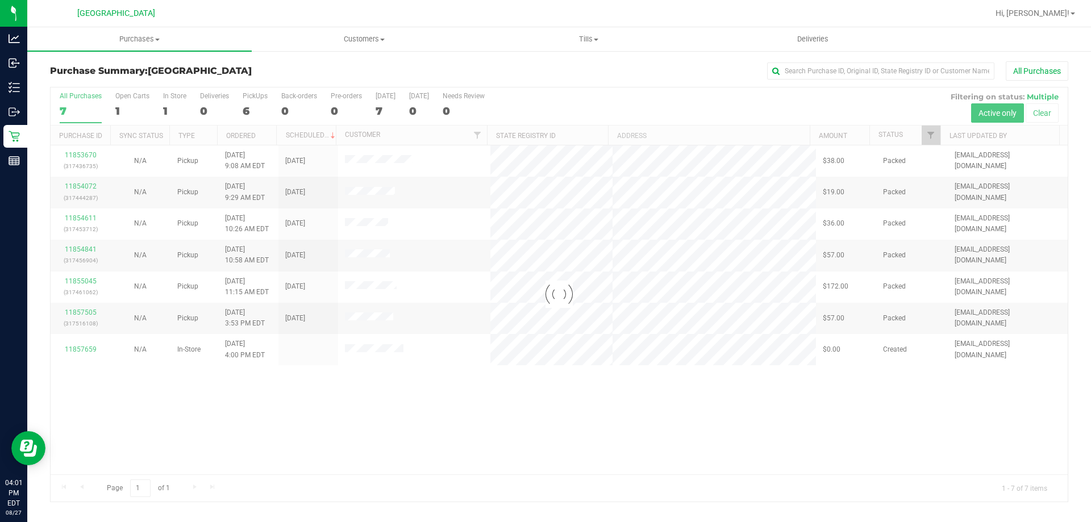
click at [301, 420] on div at bounding box center [559, 294] width 1017 height 414
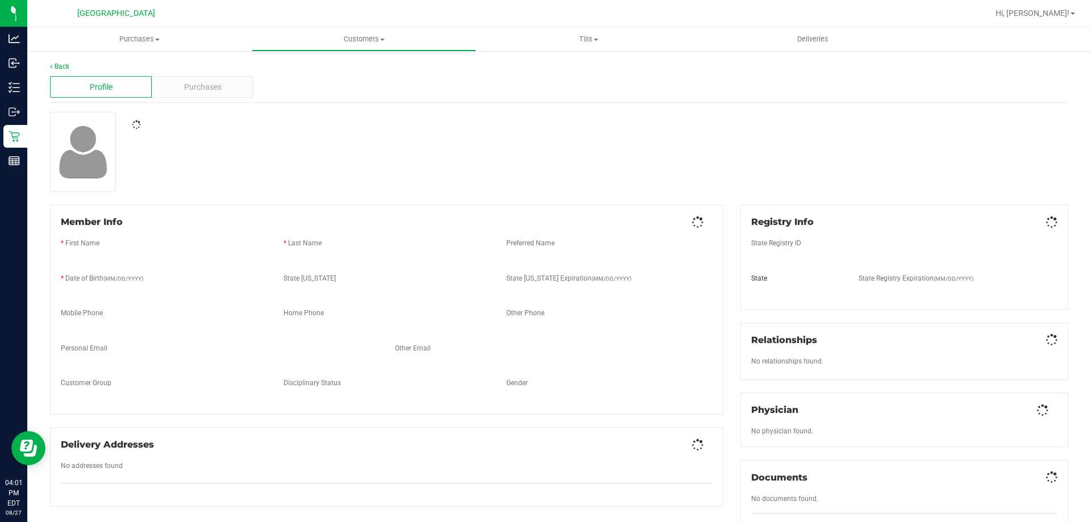
click at [201, 85] on span "Purchases" at bounding box center [202, 87] width 37 height 12
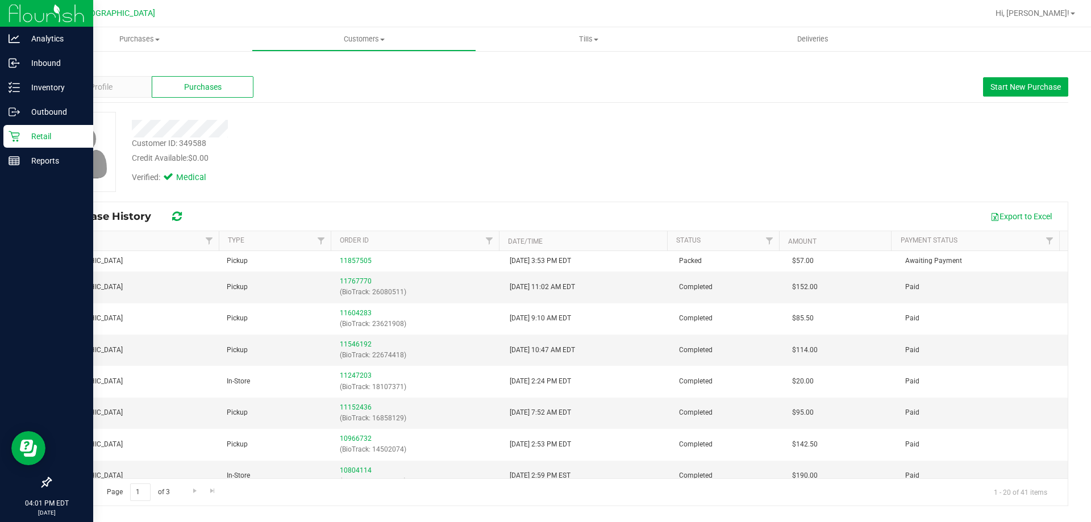
click at [0, 141] on link "Retail" at bounding box center [46, 137] width 93 height 24
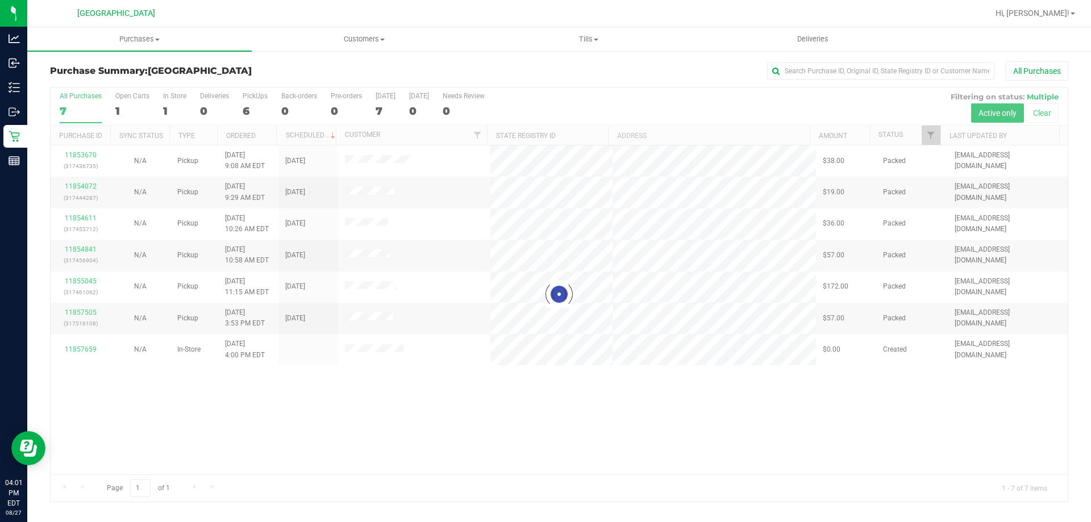
click at [363, 285] on div at bounding box center [559, 294] width 1017 height 414
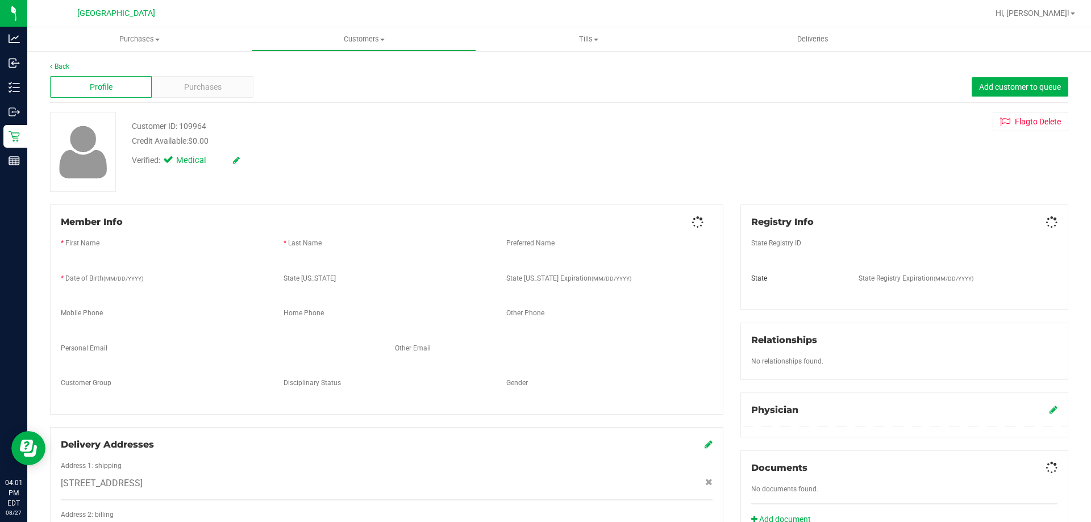
click at [166, 91] on div "Purchases" at bounding box center [203, 87] width 102 height 22
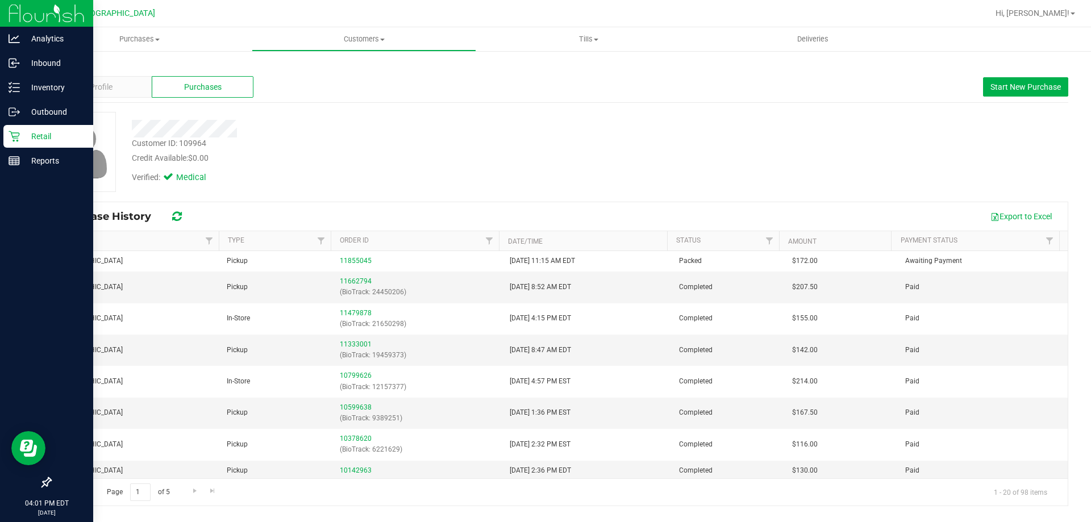
click at [10, 139] on icon at bounding box center [14, 136] width 11 height 11
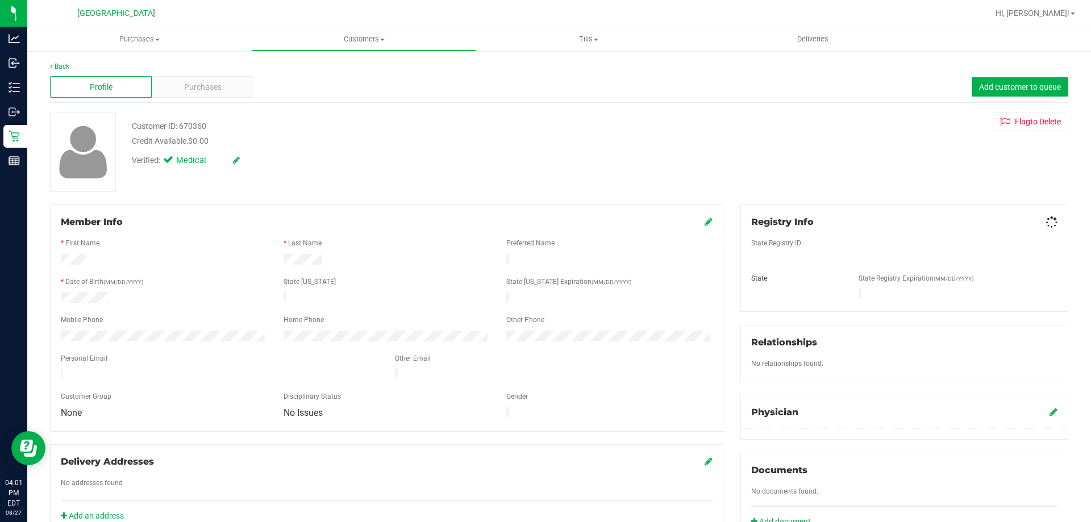
click at [217, 98] on div "Profile Purchases Add customer to queue" at bounding box center [559, 87] width 1018 height 31
click at [233, 89] on div "Purchases" at bounding box center [203, 87] width 102 height 22
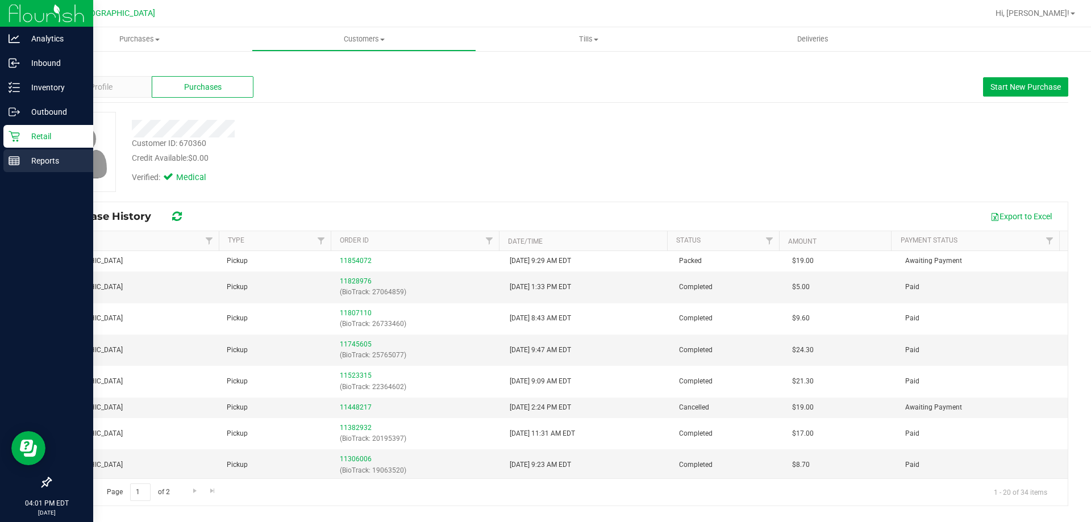
click at [13, 153] on div "Reports" at bounding box center [48, 160] width 90 height 23
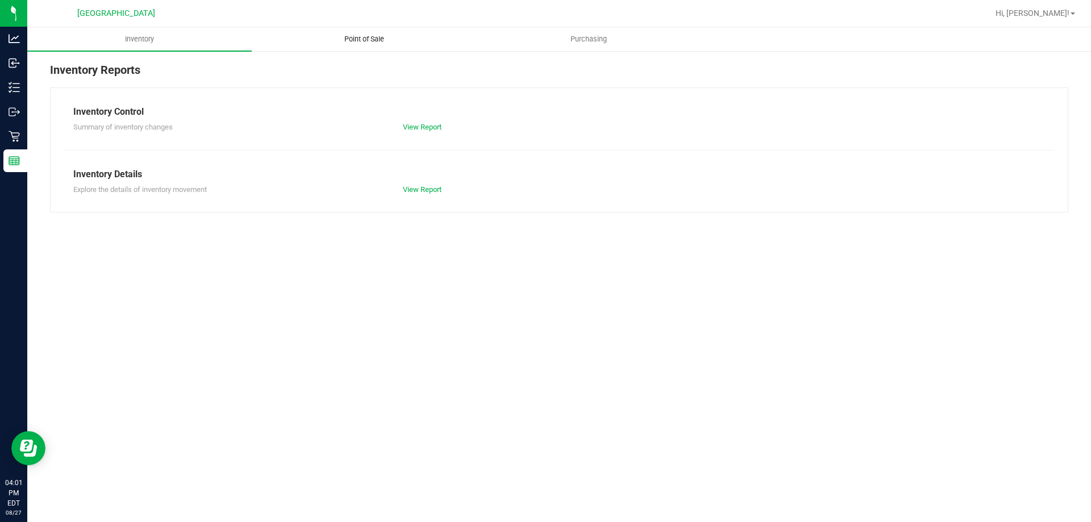
click at [407, 47] on uib-tab-heading "Point of Sale" at bounding box center [363, 39] width 223 height 23
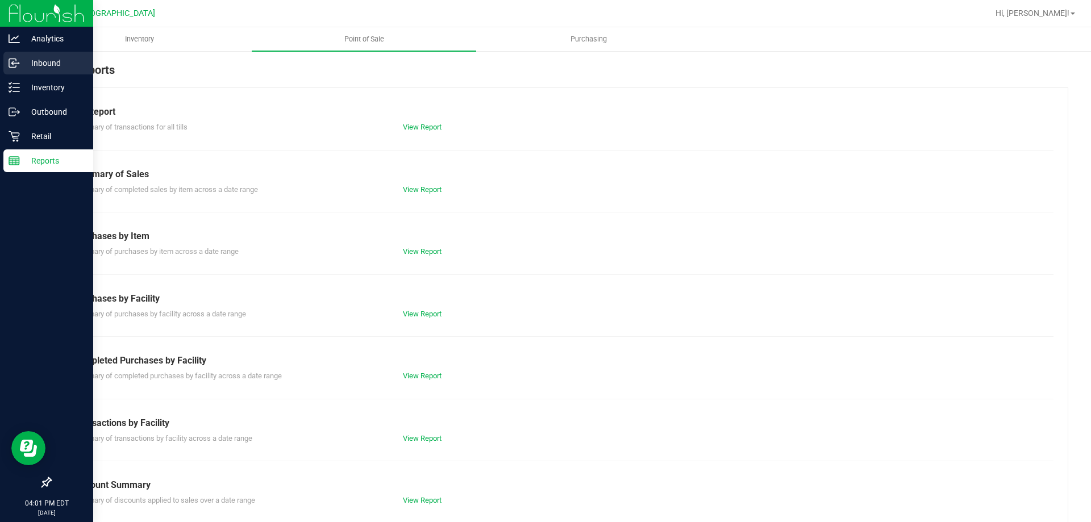
click at [20, 57] on p "Inbound" at bounding box center [54, 63] width 68 height 14
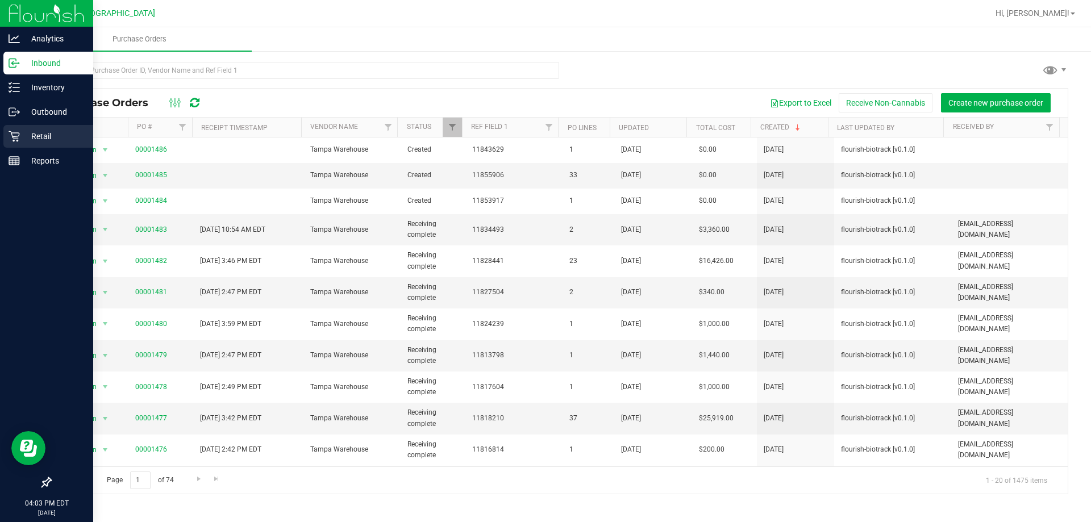
click at [47, 129] on div "Retail" at bounding box center [48, 136] width 90 height 23
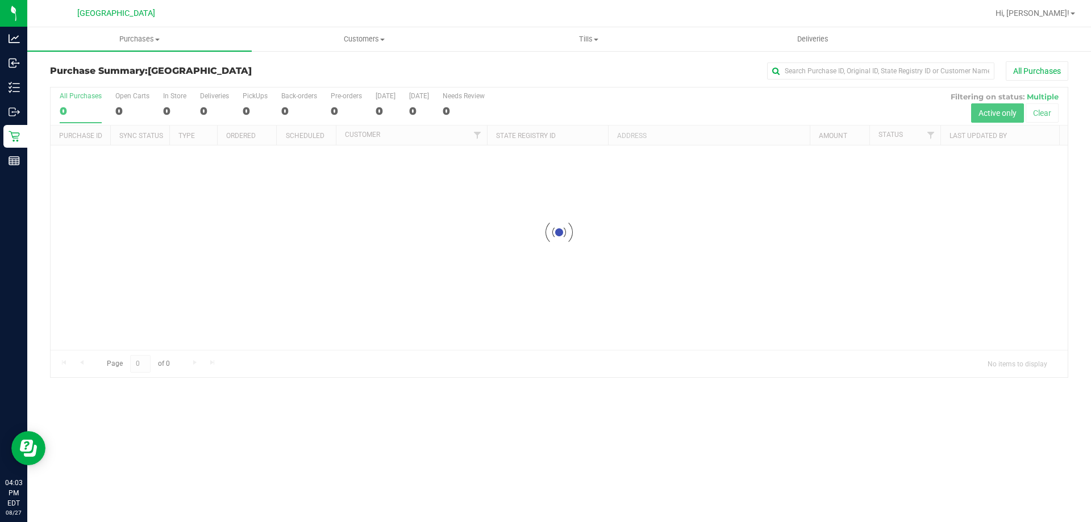
click at [581, 315] on div at bounding box center [559, 232] width 1017 height 290
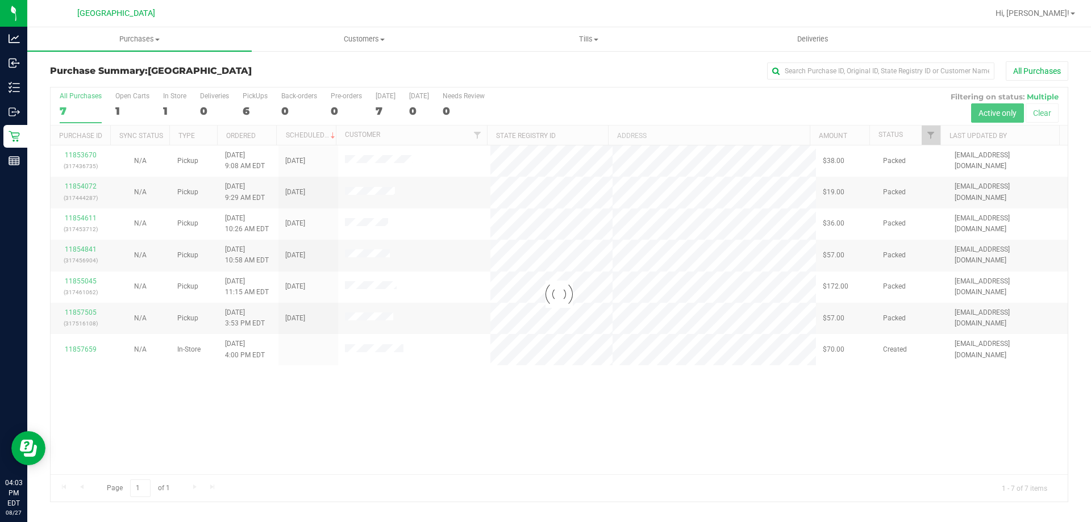
click at [632, 346] on div at bounding box center [559, 294] width 1017 height 414
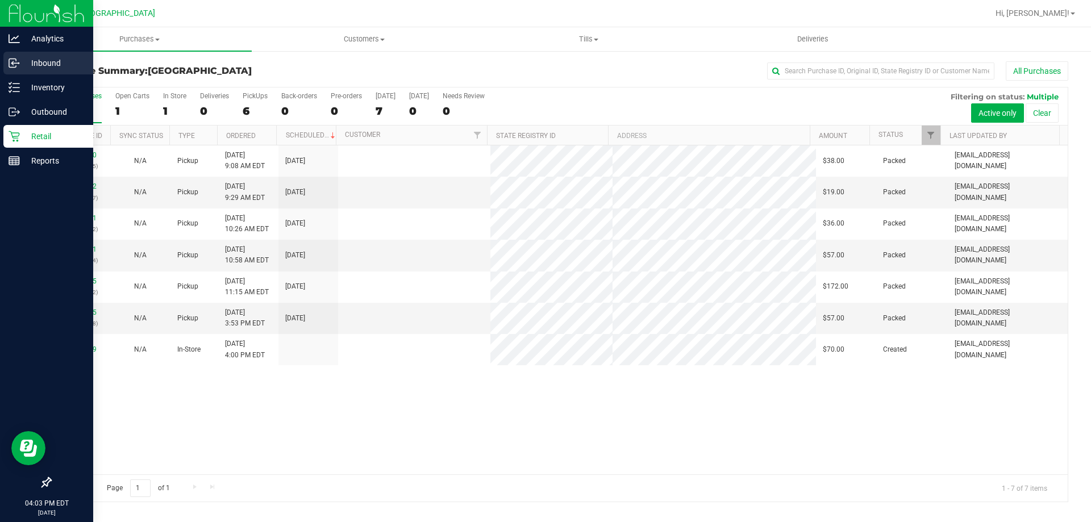
click at [22, 73] on div "Inbound" at bounding box center [48, 63] width 90 height 23
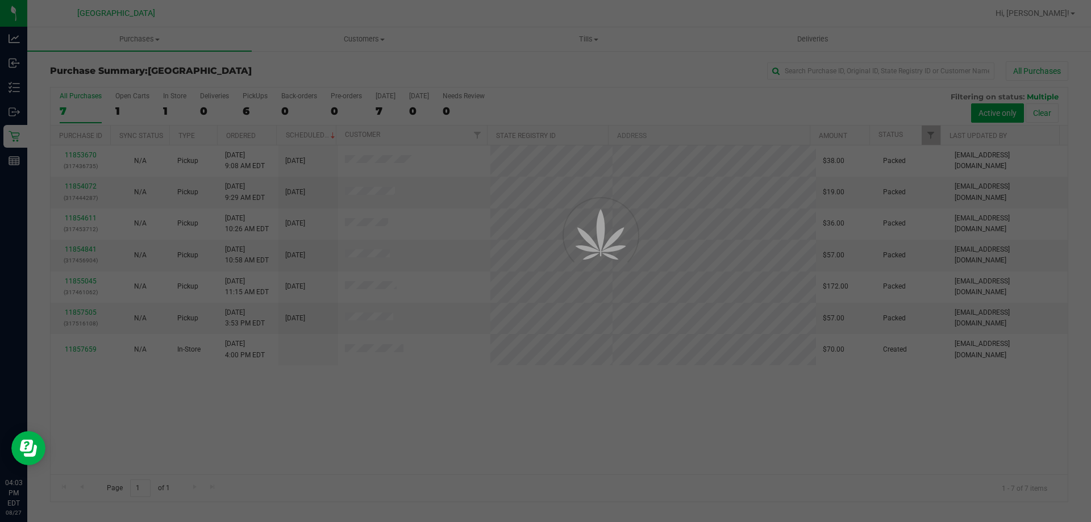
click at [482, 416] on div at bounding box center [545, 261] width 1091 height 522
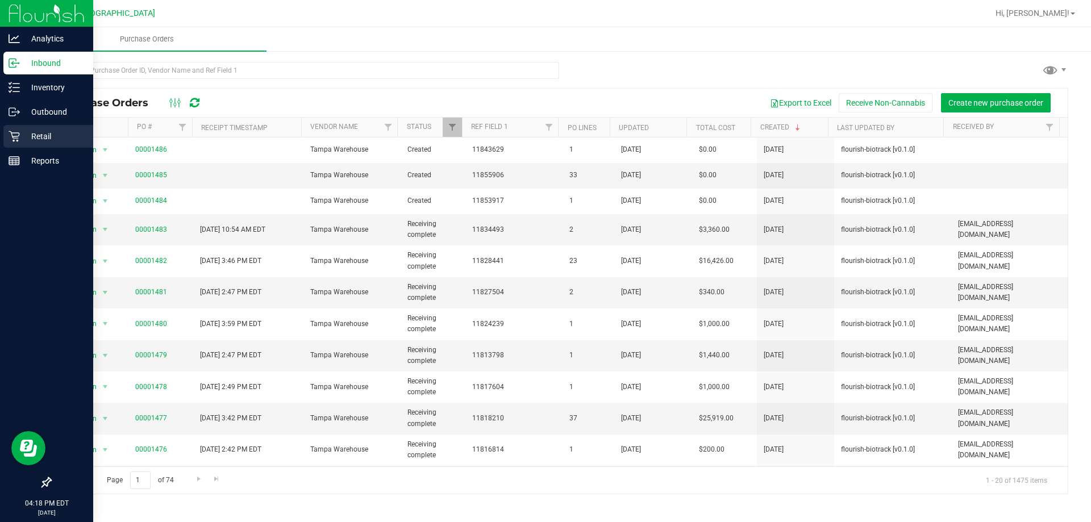
click at [12, 141] on icon at bounding box center [14, 136] width 11 height 11
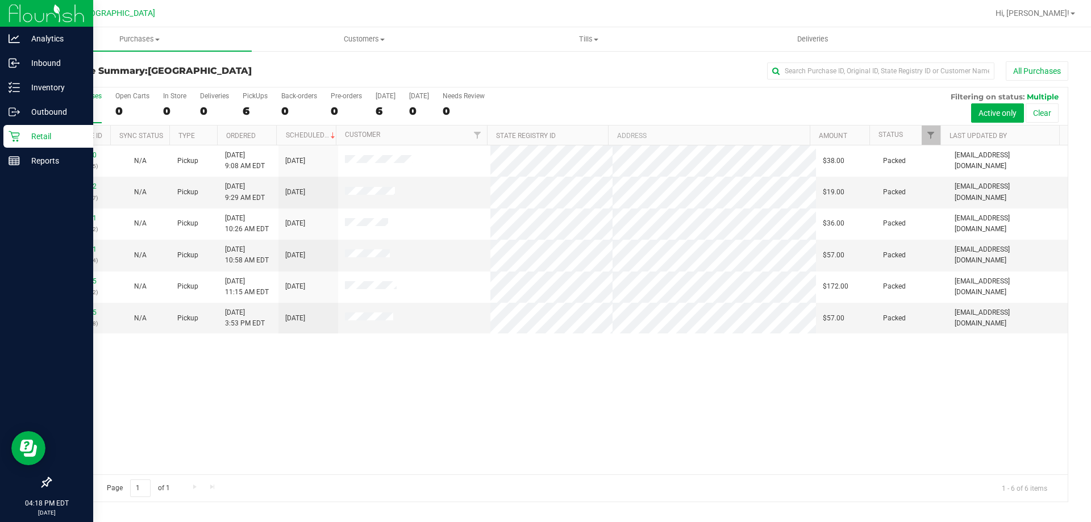
click at [288, 400] on div "11853670 (317436735) N/A Pickup 8/27/2025 9:08 AM EDT 8/27/2025 $38.00 Packed a…" at bounding box center [559, 309] width 1017 height 329
click at [62, 69] on p "Inbound" at bounding box center [54, 63] width 68 height 14
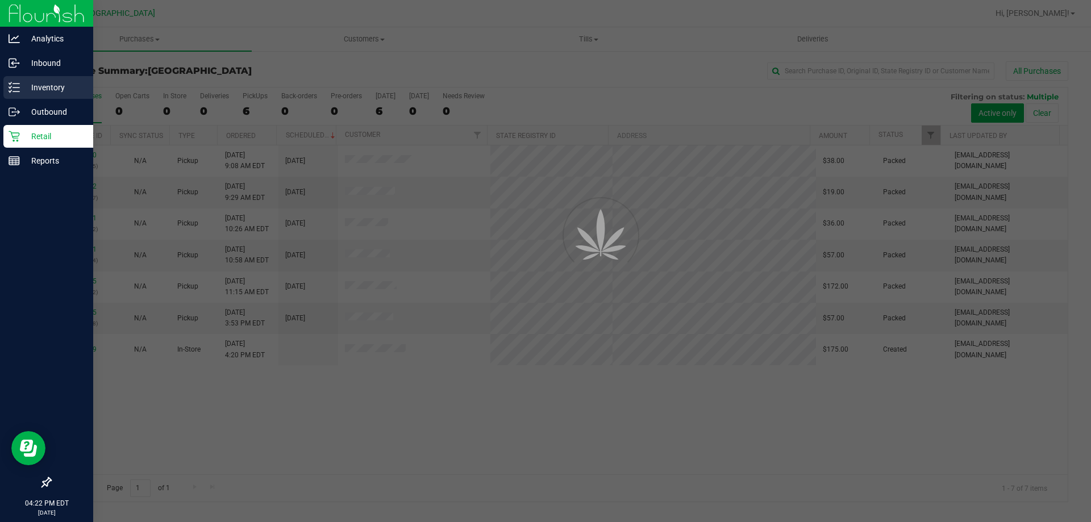
click at [61, 88] on p "Inventory" at bounding box center [54, 88] width 68 height 14
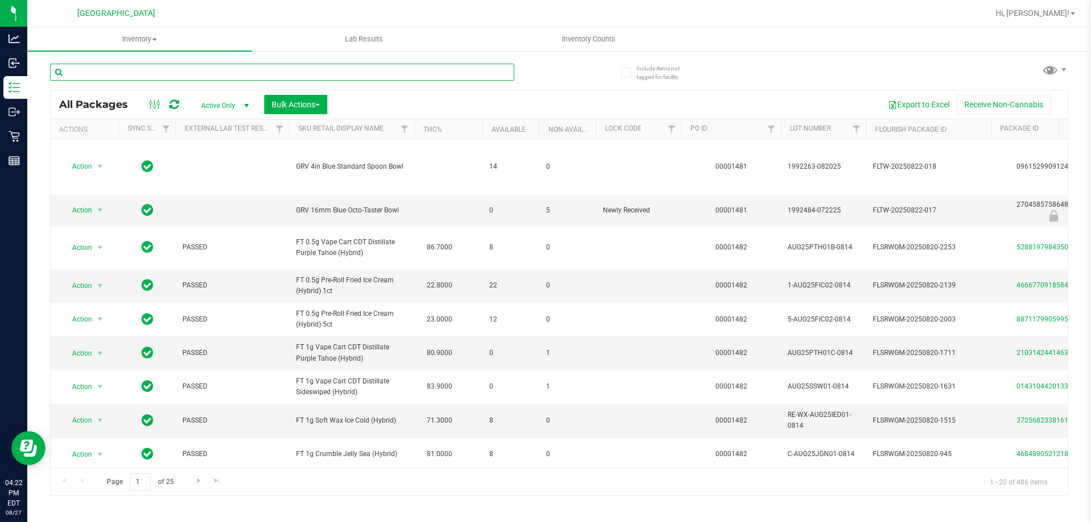
click at [174, 69] on input "text" at bounding box center [282, 72] width 464 height 17
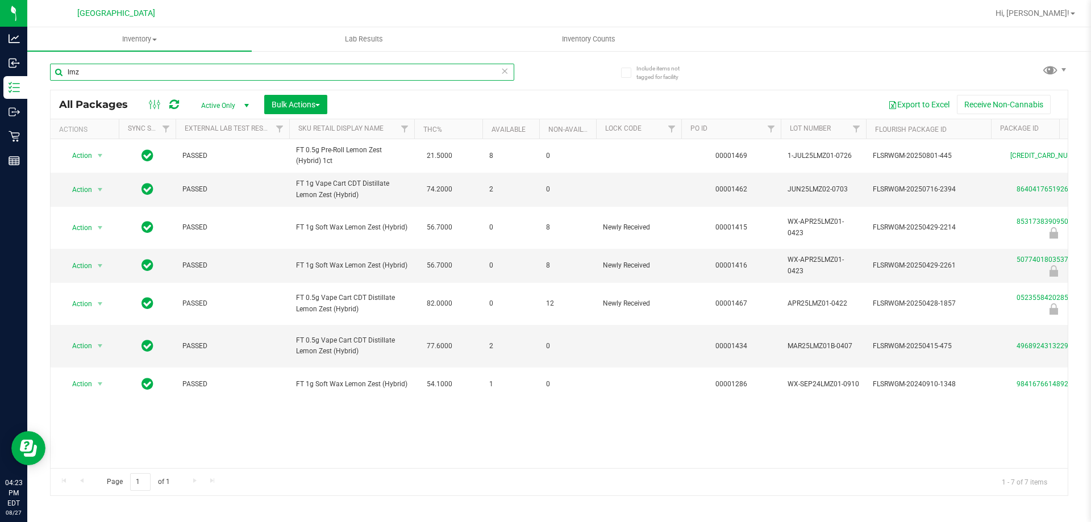
type input "lmz"
click at [503, 72] on icon at bounding box center [504, 71] width 8 height 14
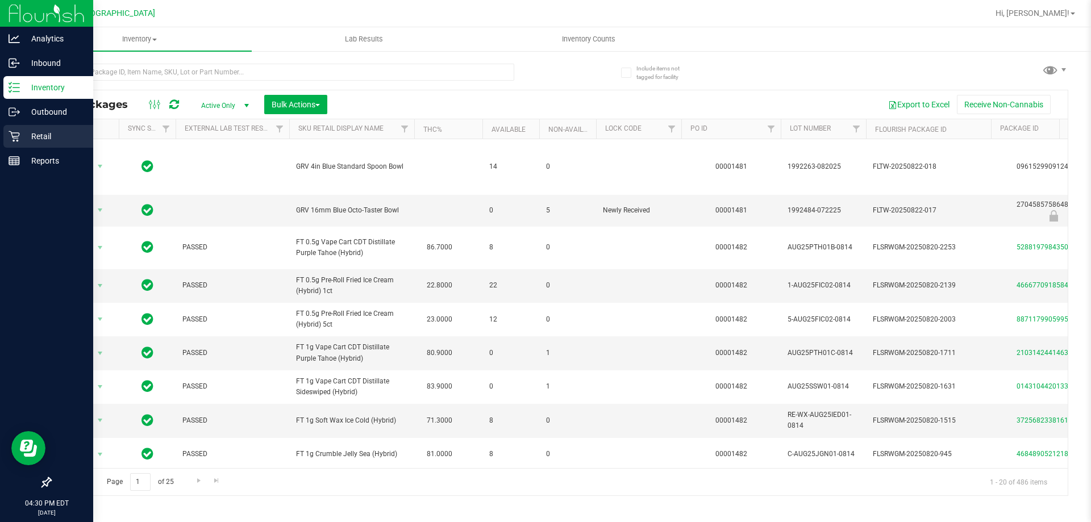
click at [32, 139] on p "Retail" at bounding box center [54, 137] width 68 height 14
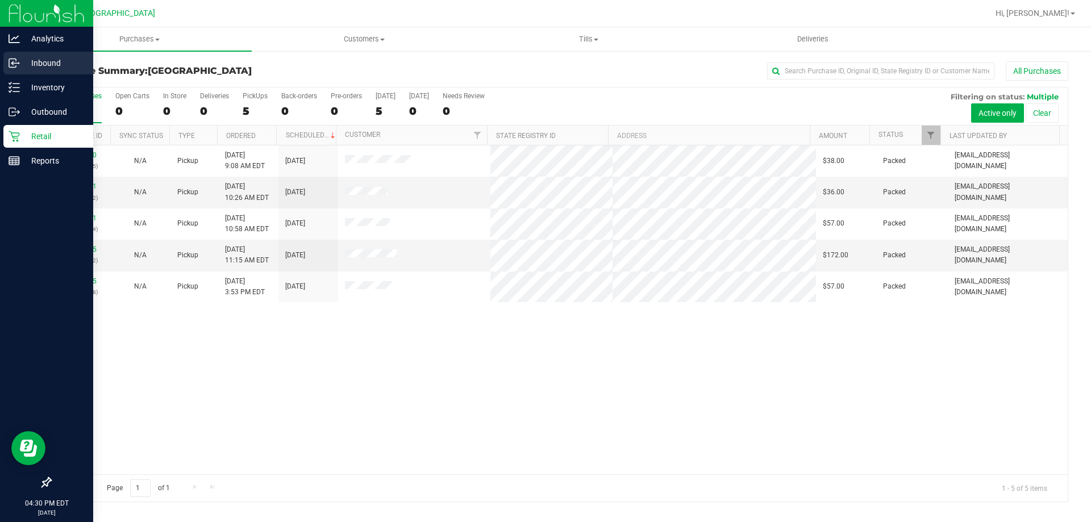
click at [15, 52] on div "Inbound" at bounding box center [48, 63] width 90 height 23
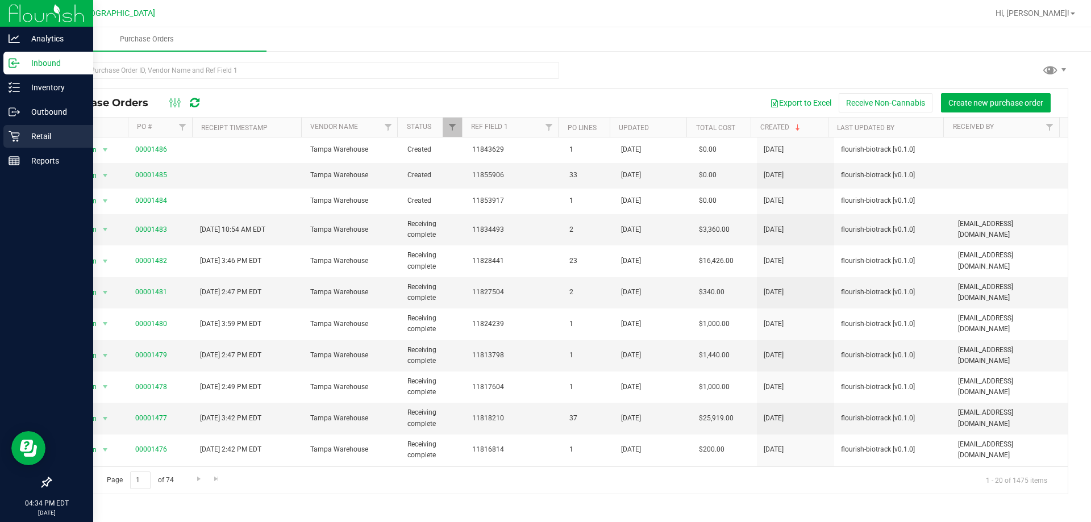
click at [20, 143] on div "Retail" at bounding box center [48, 136] width 90 height 23
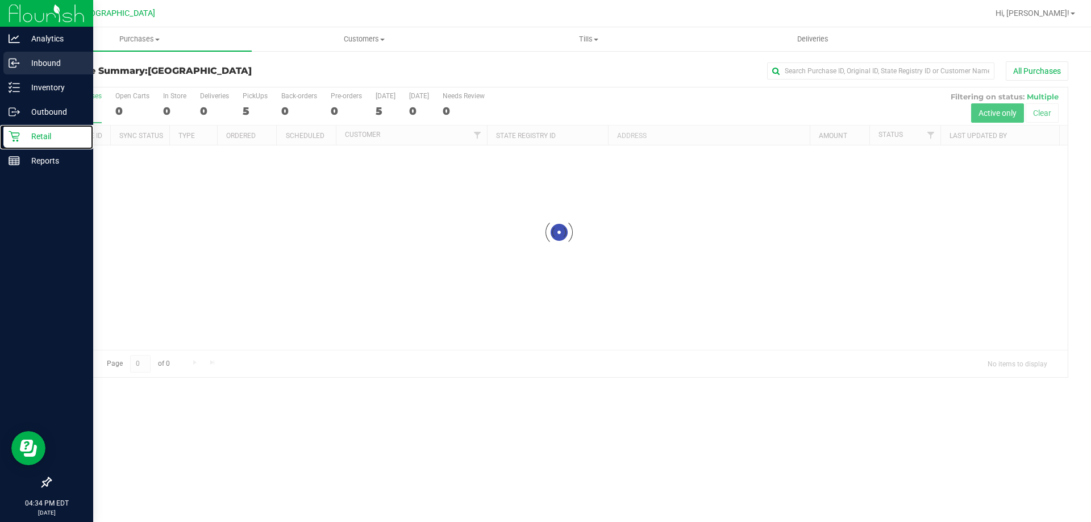
click at [60, 59] on p "Inbound" at bounding box center [54, 63] width 68 height 14
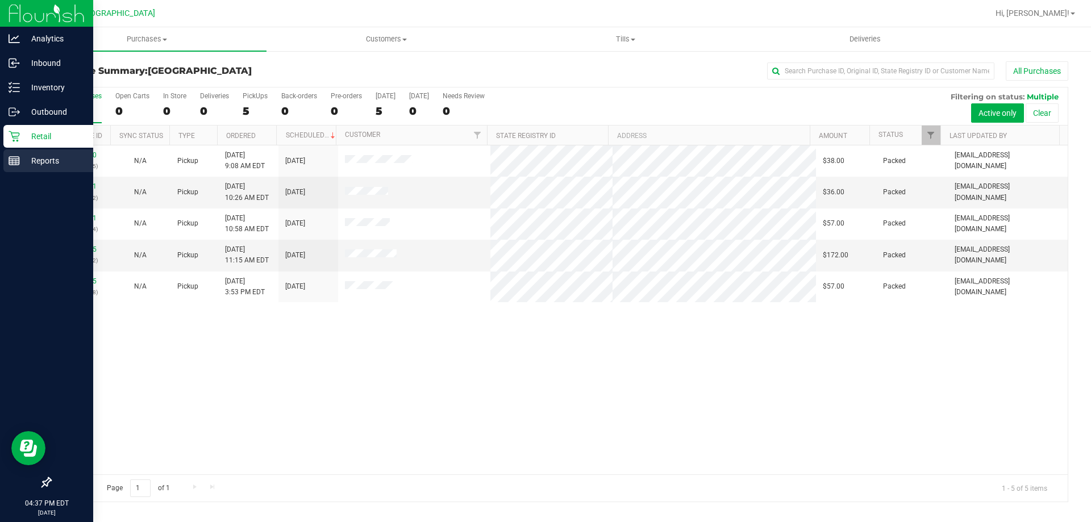
click at [10, 159] on line at bounding box center [14, 159] width 10 height 0
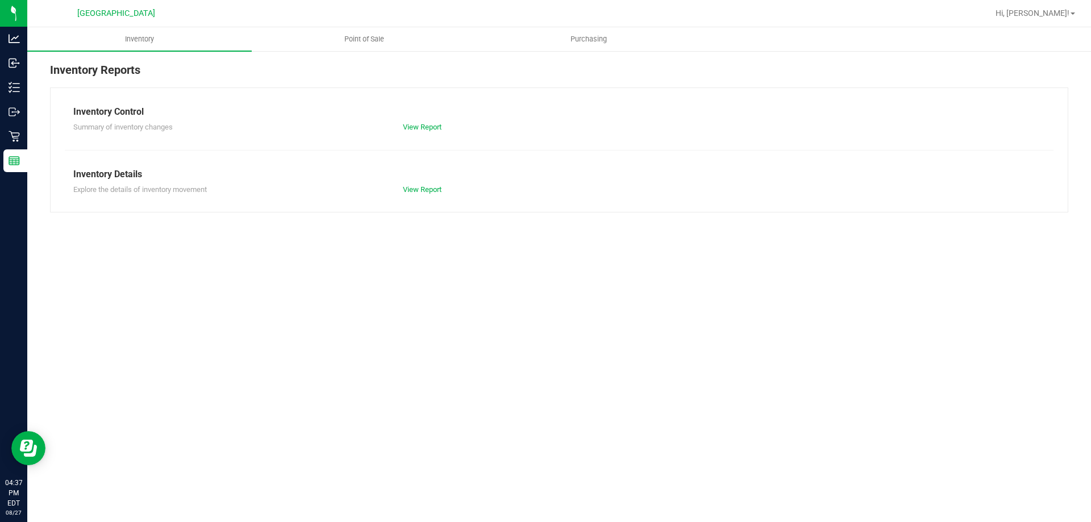
click at [827, 462] on div "Inventory Point of Sale Purchasing Inventory Reports Inventory Control Summary …" at bounding box center [558, 274] width 1063 height 495
click at [867, 283] on div "Inventory Point of Sale Purchasing Inventory Reports Inventory Control Summary …" at bounding box center [558, 274] width 1063 height 495
click at [895, 291] on div "Inventory Point of Sale Purchasing Inventory Reports Inventory Control Summary …" at bounding box center [558, 274] width 1063 height 495
click at [882, 266] on div "Inventory Point of Sale Purchasing Inventory Reports Inventory Control Summary …" at bounding box center [558, 274] width 1063 height 495
click at [795, 156] on div "Inventory Control Summary of inventory changes View Report Inventory Details Ex…" at bounding box center [559, 149] width 1018 height 125
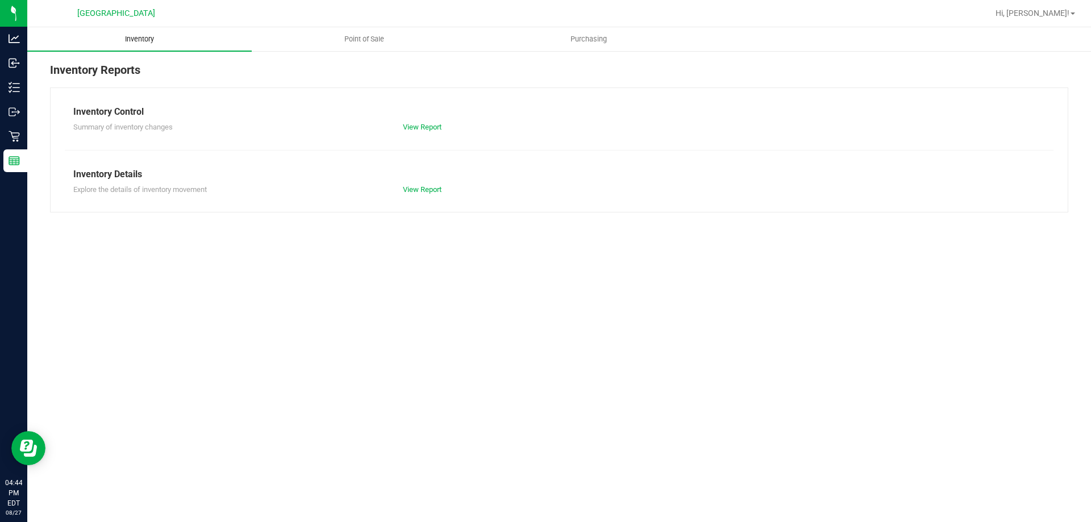
click at [74, 37] on uib-tab-heading "Inventory" at bounding box center [139, 39] width 224 height 24
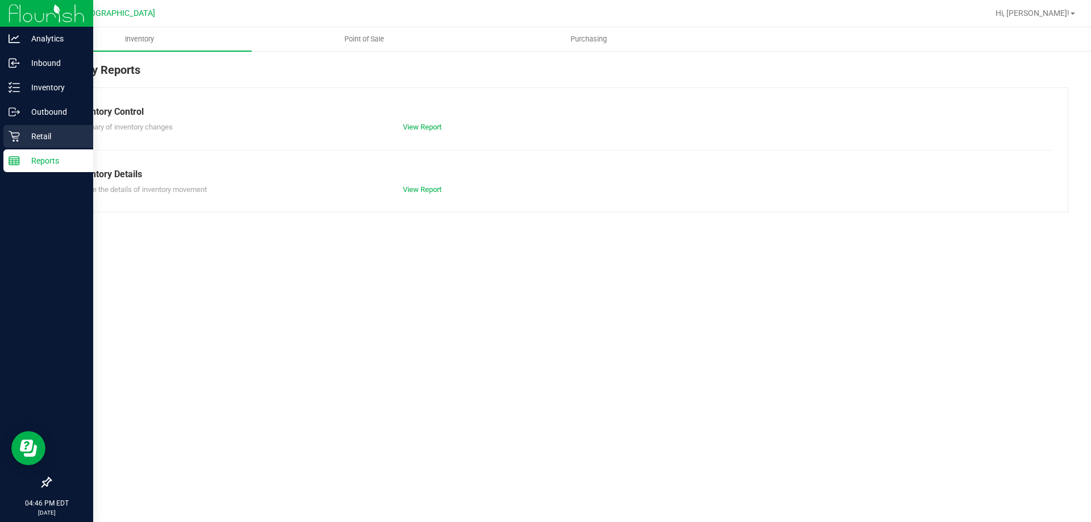
click at [1, 132] on link "Retail" at bounding box center [46, 137] width 93 height 24
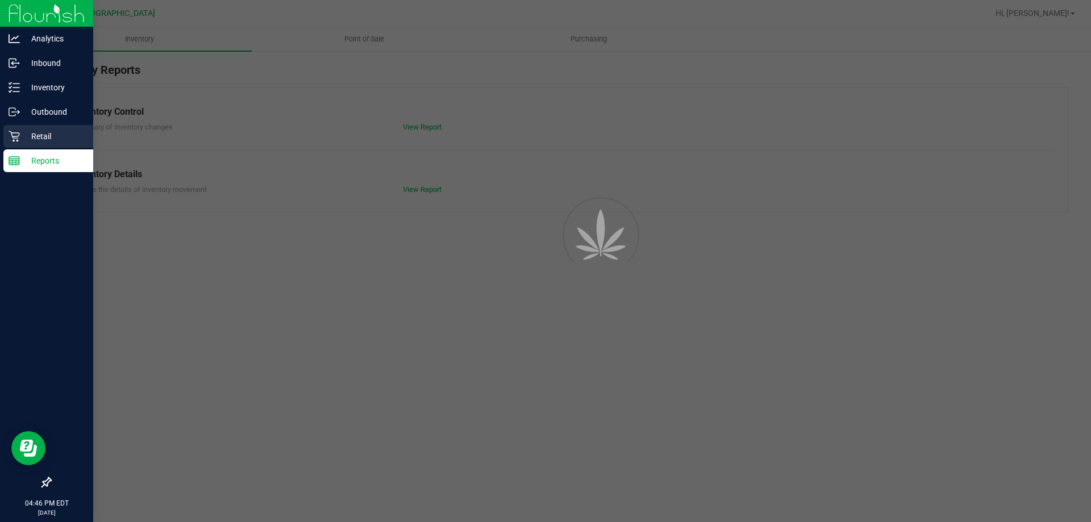
click at [868, 71] on div at bounding box center [545, 261] width 1091 height 522
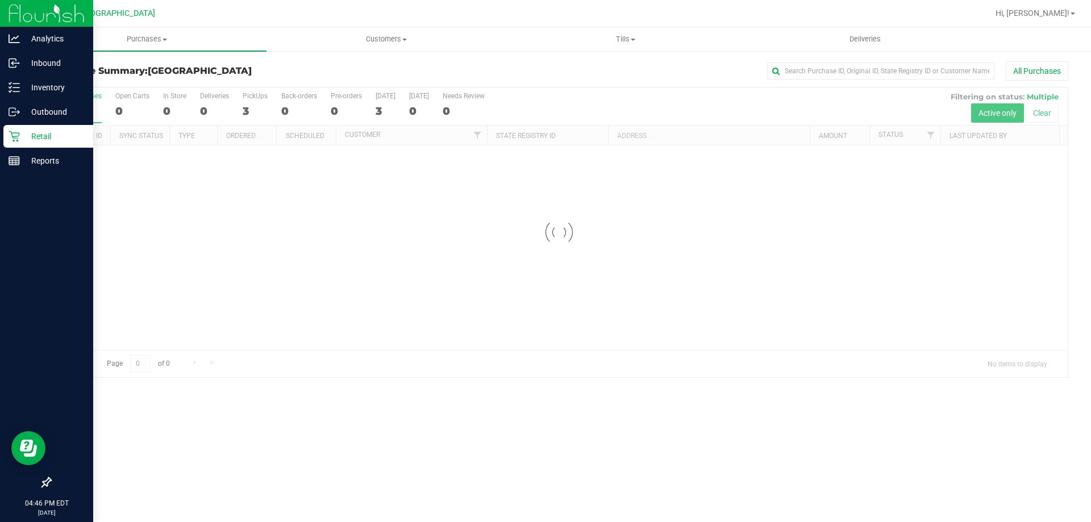
click at [911, 299] on div at bounding box center [559, 232] width 1017 height 290
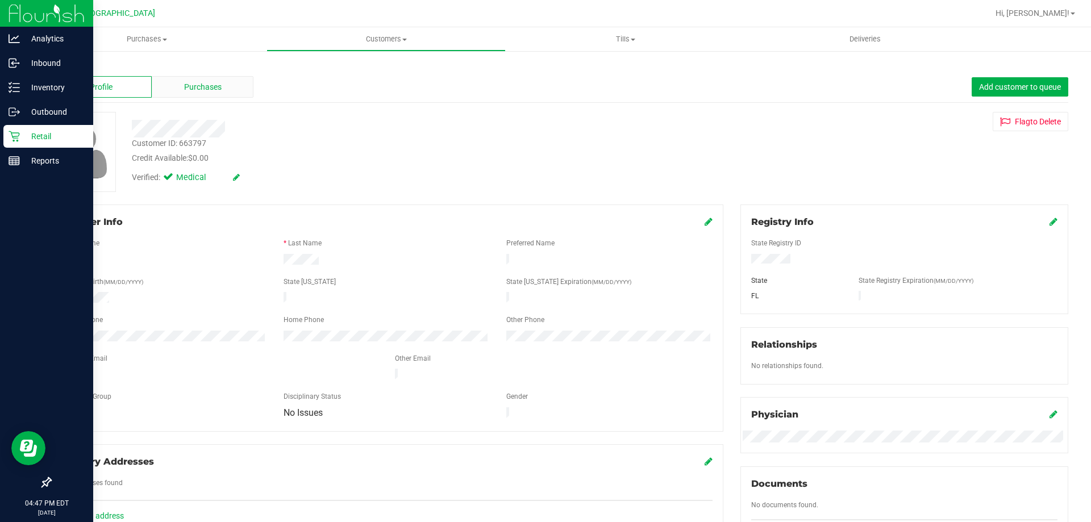
click at [207, 96] on div "Purchases" at bounding box center [203, 87] width 102 height 22
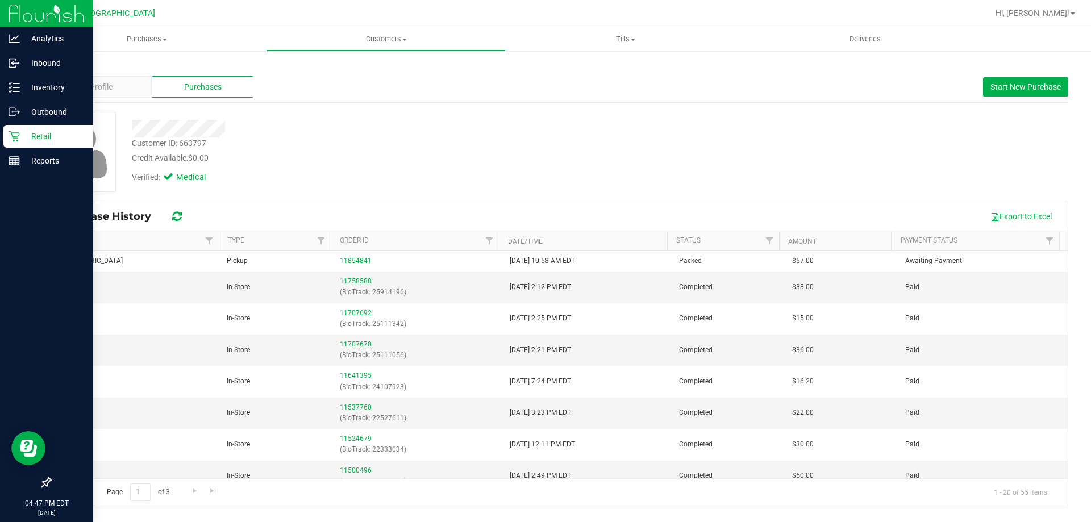
click at [22, 147] on div "Retail" at bounding box center [48, 136] width 90 height 23
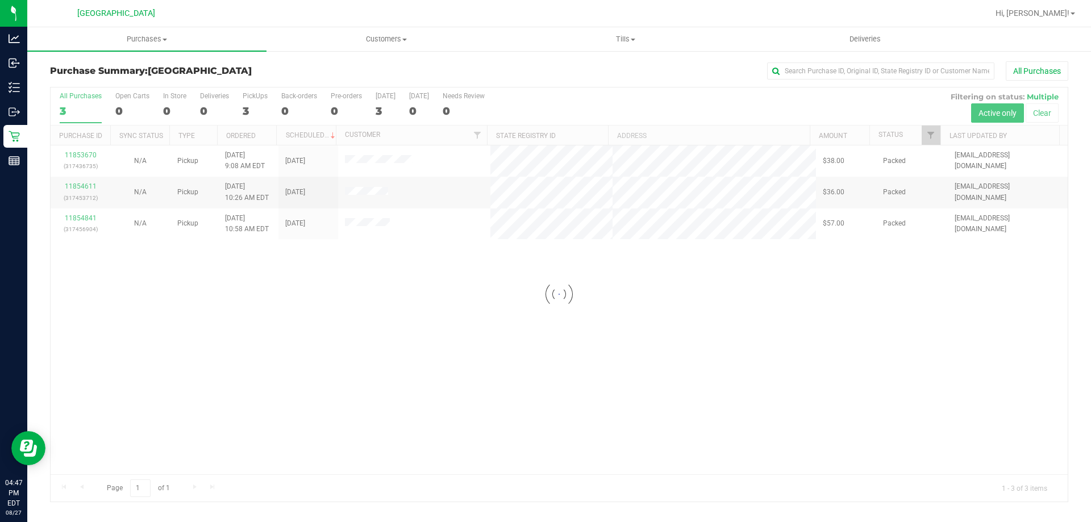
click at [366, 162] on div at bounding box center [559, 294] width 1017 height 414
click at [365, 162] on div at bounding box center [559, 294] width 1017 height 414
click at [368, 163] on div at bounding box center [559, 294] width 1017 height 414
click at [361, 156] on div at bounding box center [559, 294] width 1017 height 414
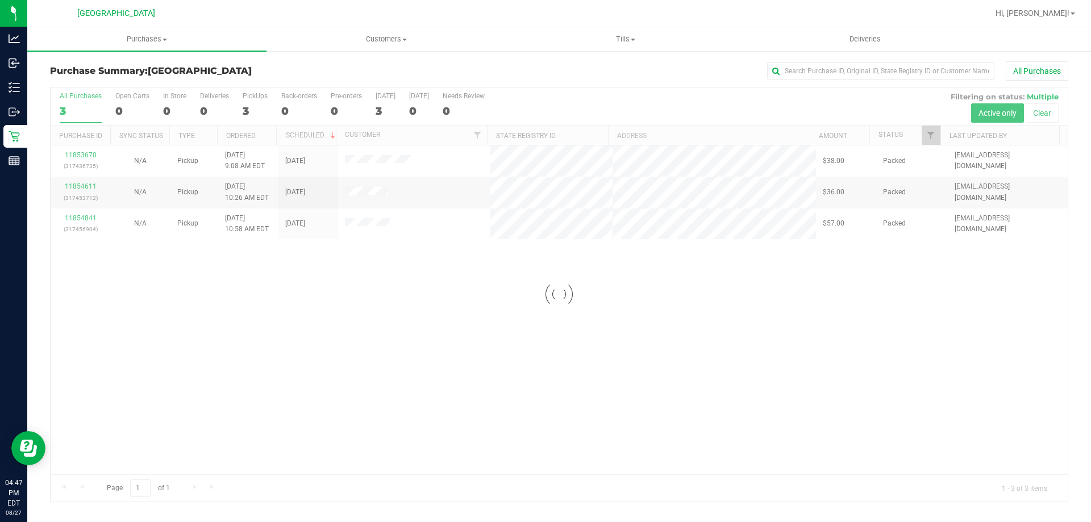
click at [363, 165] on div at bounding box center [559, 294] width 1017 height 414
click at [361, 164] on div at bounding box center [559, 294] width 1017 height 414
click at [359, 164] on div at bounding box center [559, 294] width 1017 height 414
click at [356, 163] on div at bounding box center [559, 294] width 1017 height 414
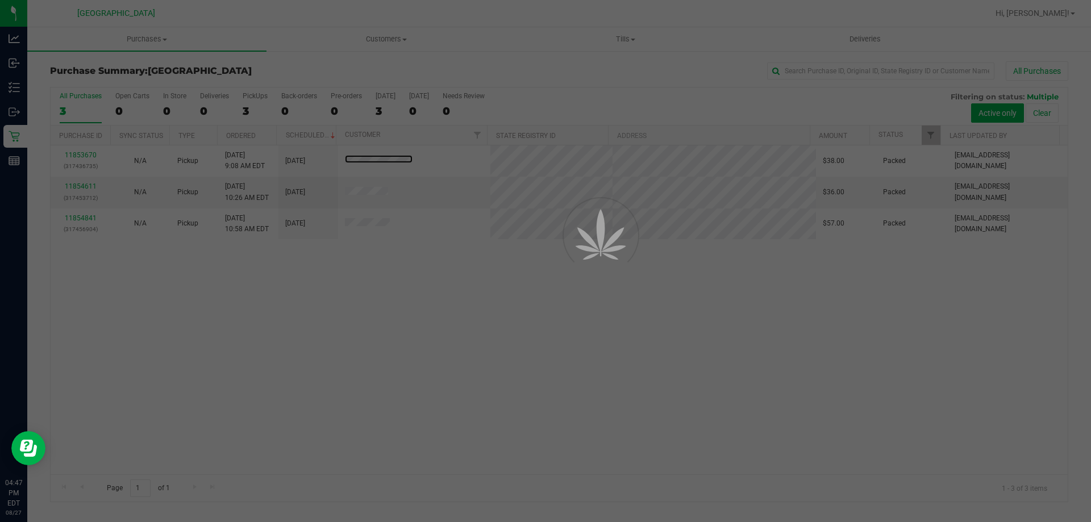
click at [364, 167] on div at bounding box center [545, 261] width 1091 height 522
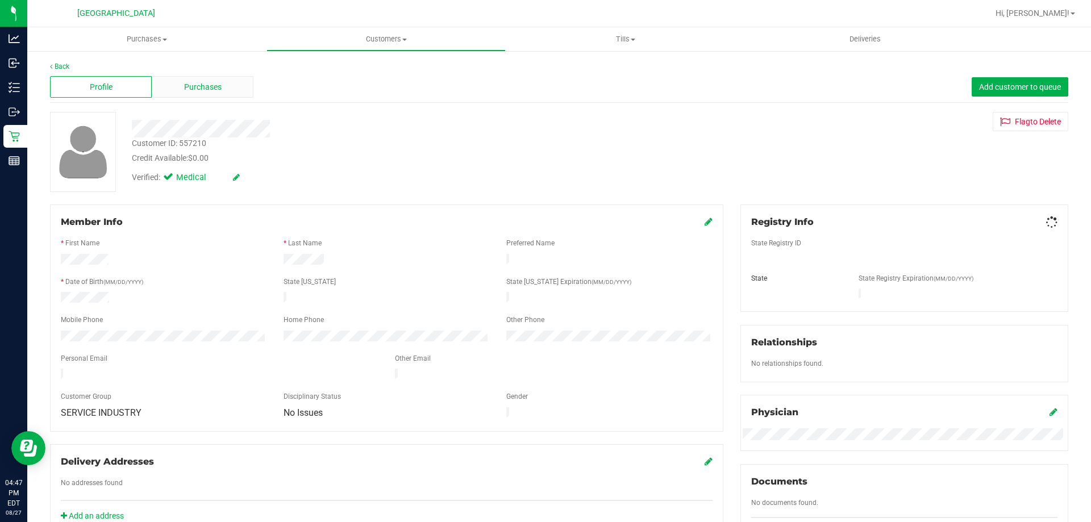
click at [187, 97] on div "Purchases" at bounding box center [203, 87] width 102 height 22
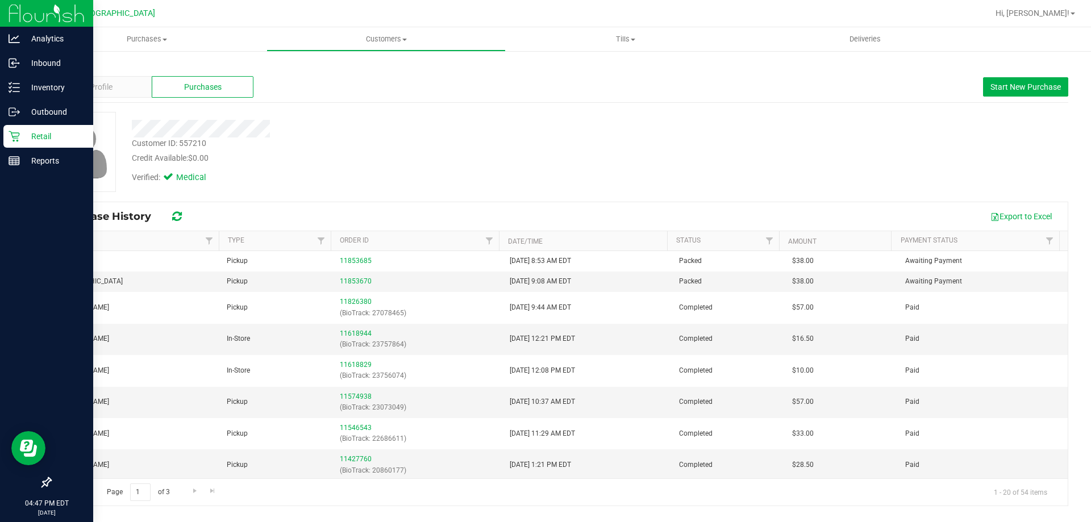
click at [17, 136] on icon at bounding box center [14, 136] width 11 height 11
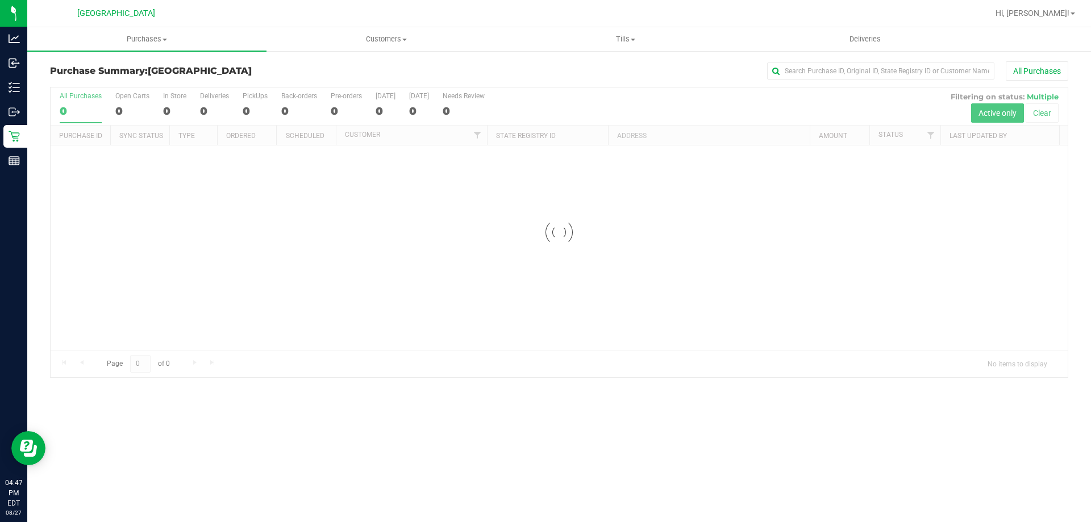
click at [293, 75] on h3 "Purchase Summary: [GEOGRAPHIC_DATA]" at bounding box center [219, 71] width 339 height 10
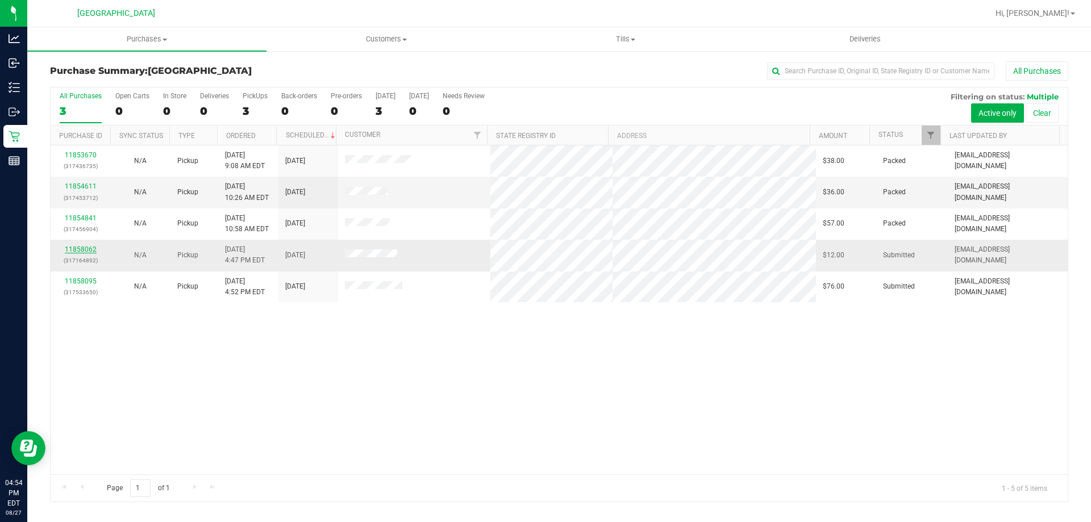
click at [84, 252] on link "11858062" at bounding box center [81, 249] width 32 height 8
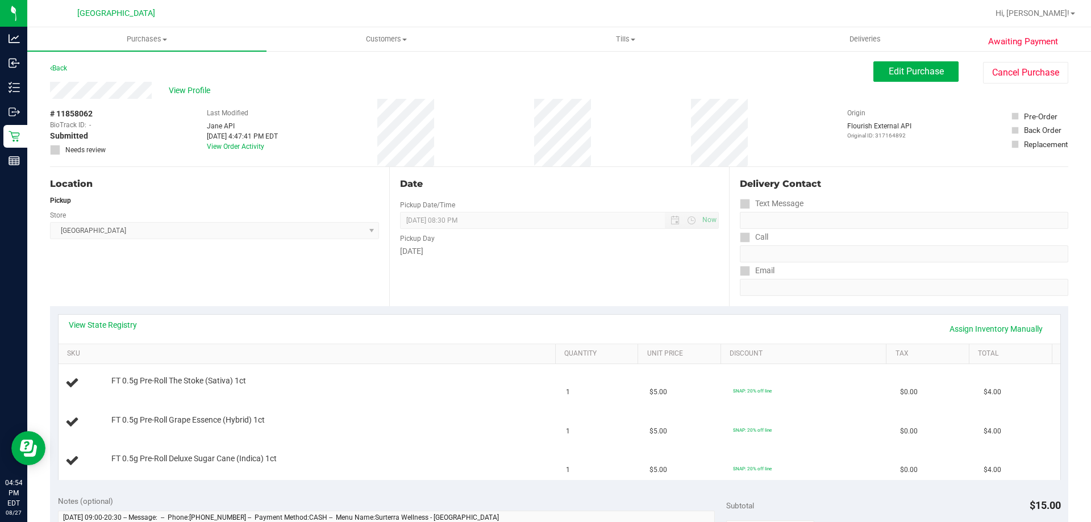
scroll to position [227, 0]
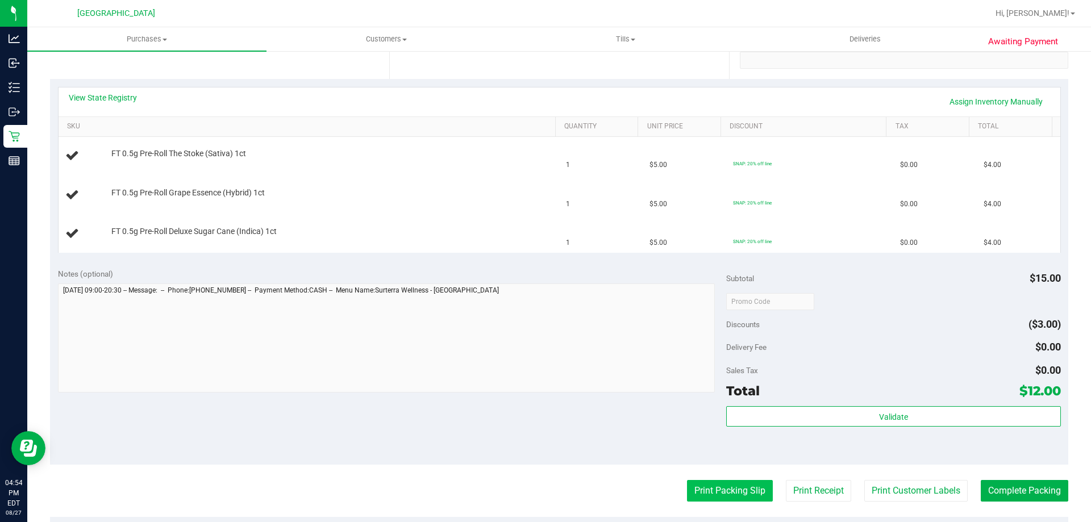
click at [687, 488] on button "Print Packing Slip" at bounding box center [730, 491] width 86 height 22
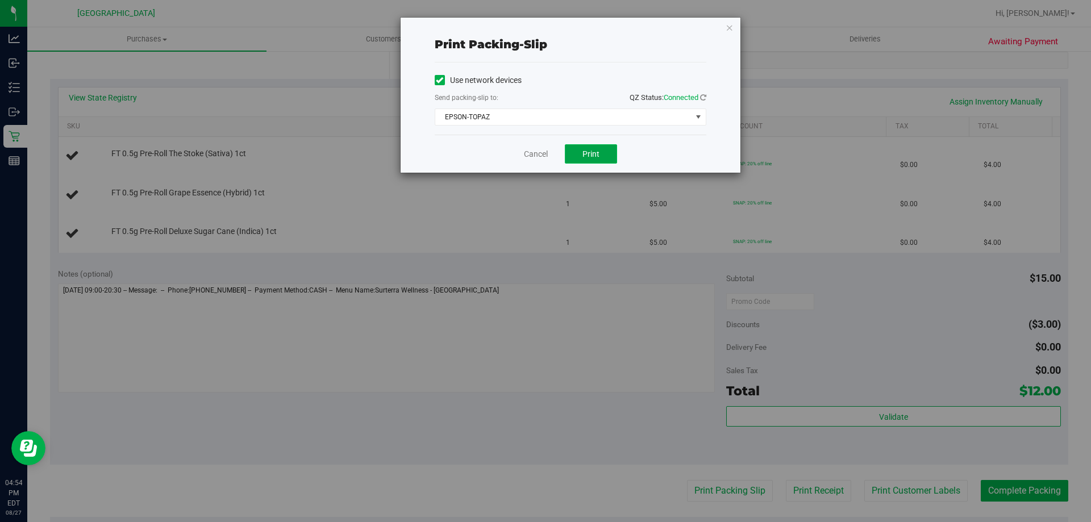
click at [584, 158] on button "Print" at bounding box center [591, 153] width 52 height 19
click at [531, 156] on link "Cancel" at bounding box center [536, 154] width 24 height 12
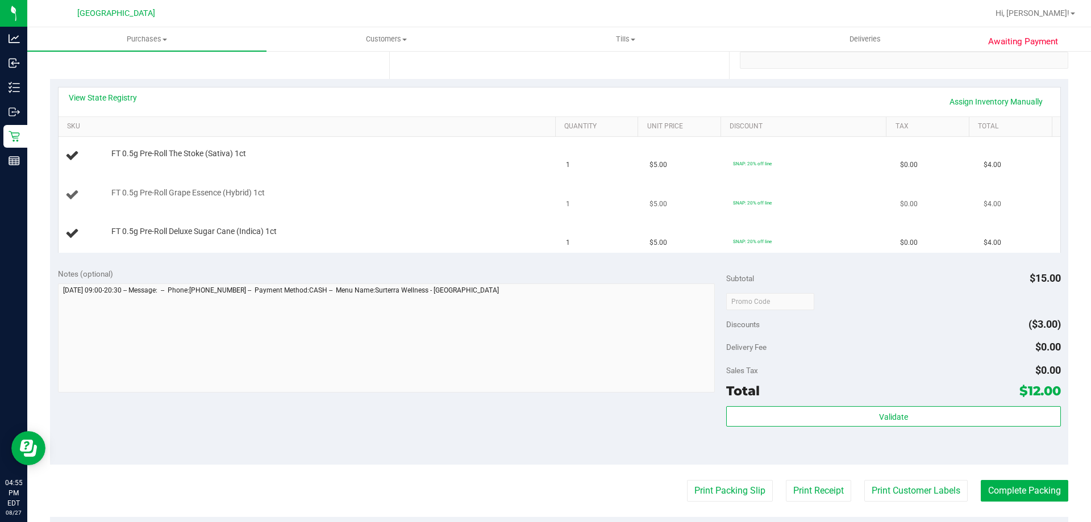
click at [511, 194] on div "FT 0.5g Pre-Roll Grape Essence (Hybrid) 1ct" at bounding box center [328, 192] width 444 height 11
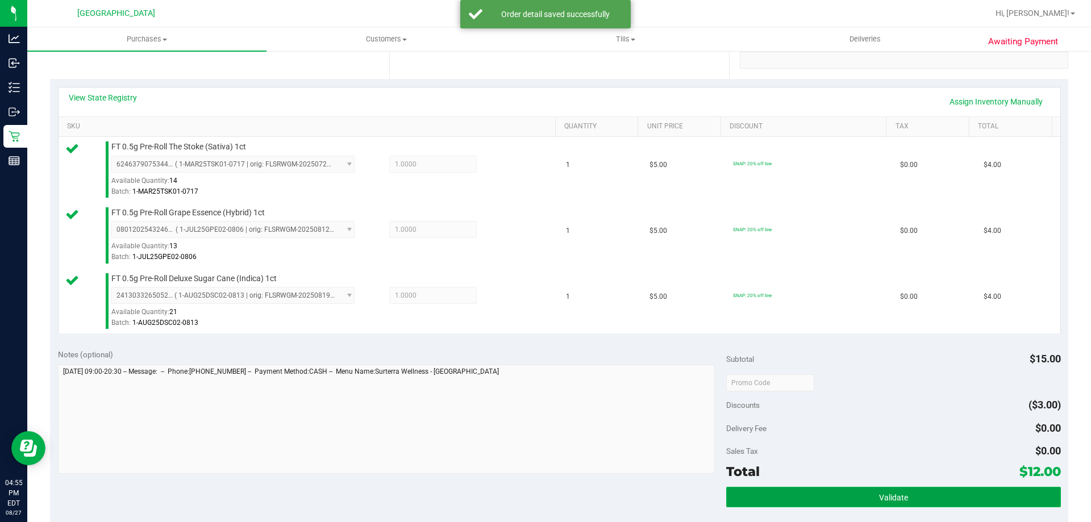
click at [842, 489] on button "Validate" at bounding box center [893, 497] width 334 height 20
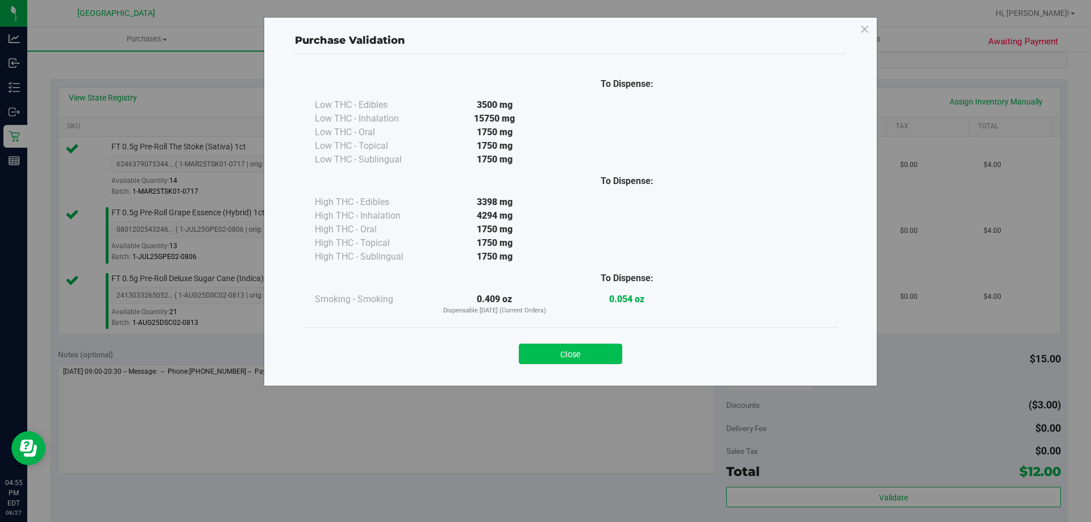
click at [587, 346] on button "Close" at bounding box center [570, 354] width 103 height 20
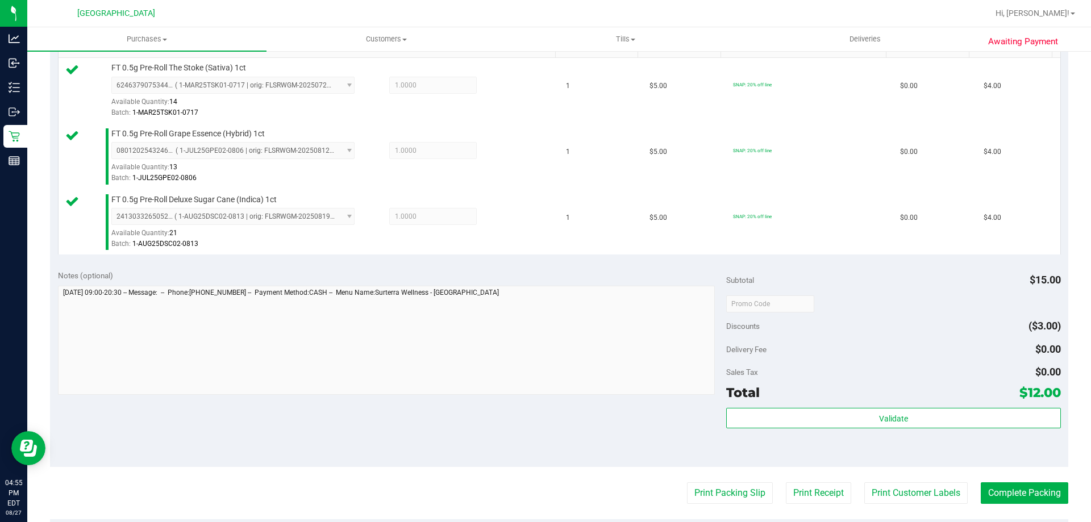
scroll to position [372, 0]
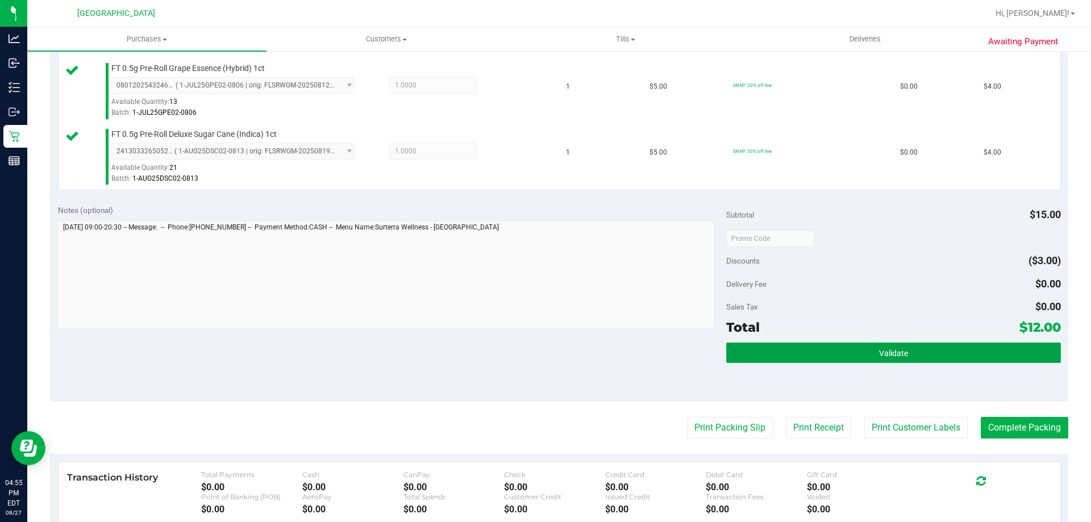
click at [803, 352] on button "Validate" at bounding box center [893, 353] width 334 height 20
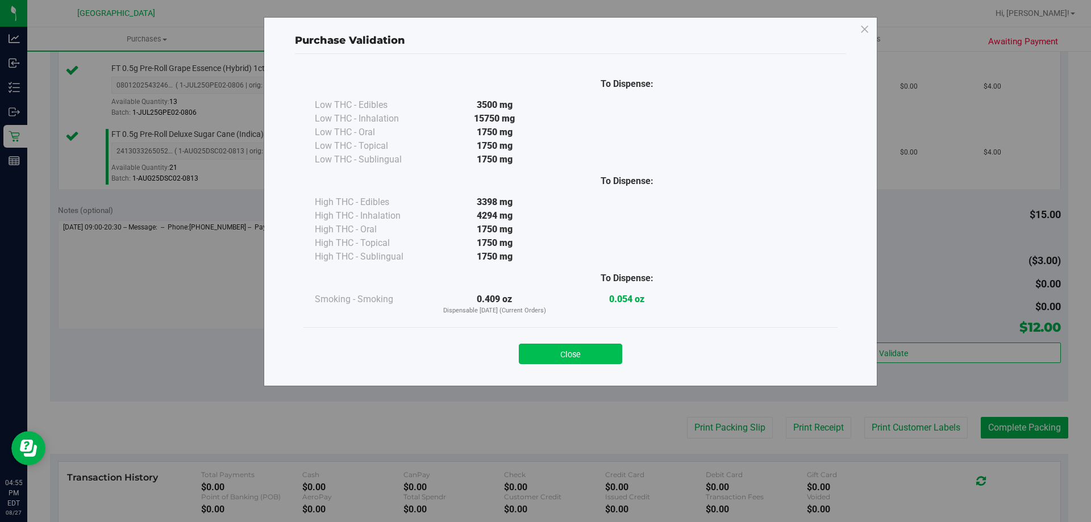
click at [584, 353] on button "Close" at bounding box center [570, 354] width 103 height 20
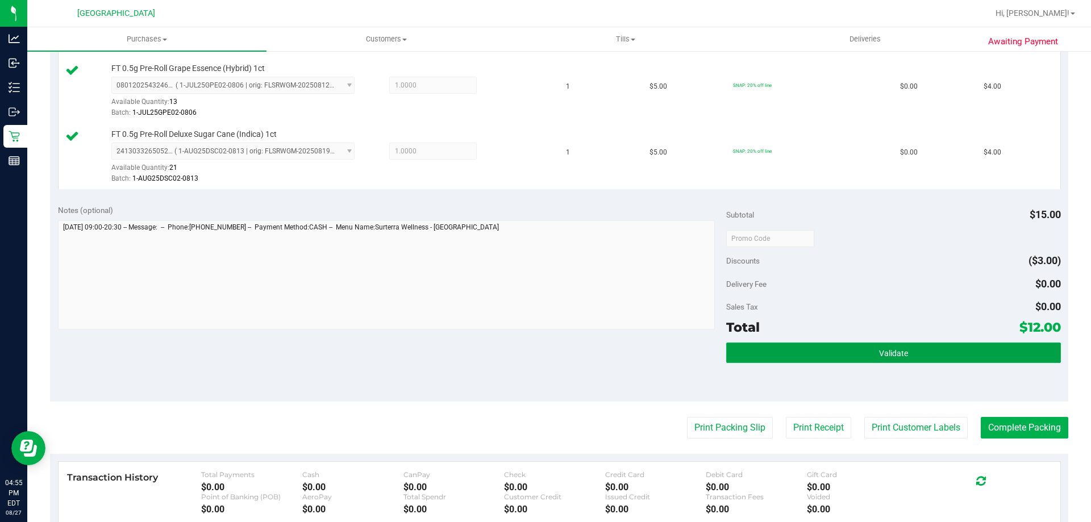
click at [939, 355] on button "Validate" at bounding box center [893, 353] width 334 height 20
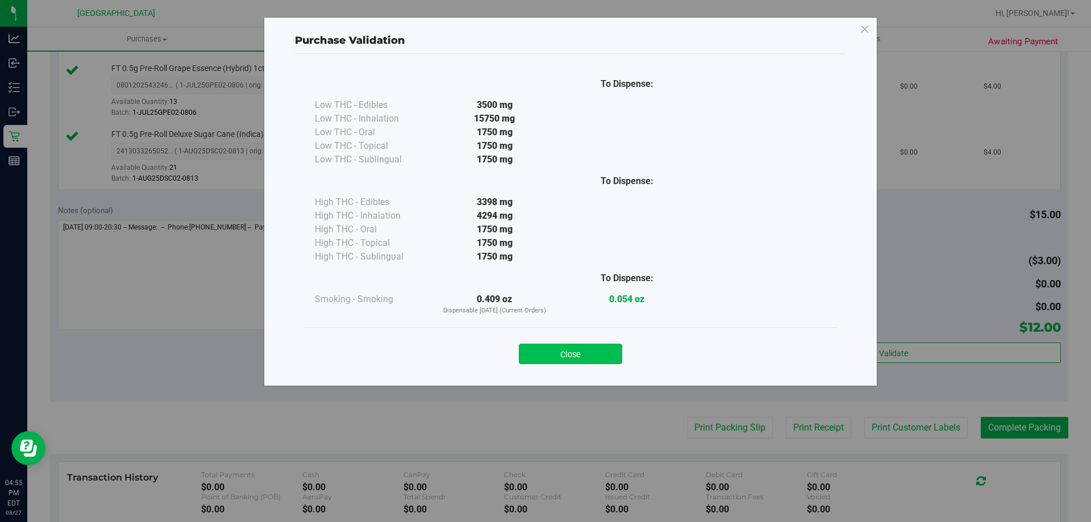
click at [598, 349] on button "Close" at bounding box center [570, 354] width 103 height 20
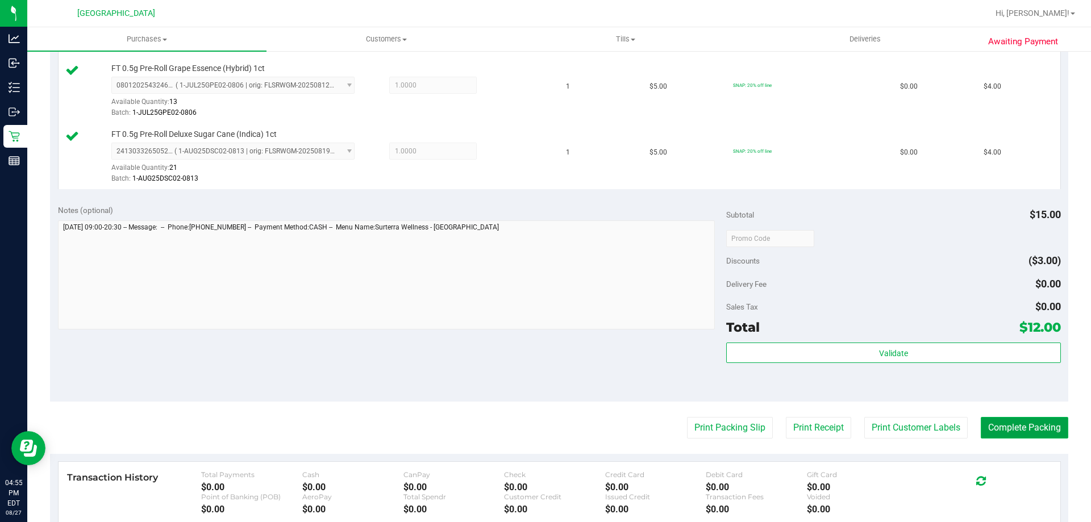
click at [1010, 430] on button "Complete Packing" at bounding box center [1024, 428] width 87 height 22
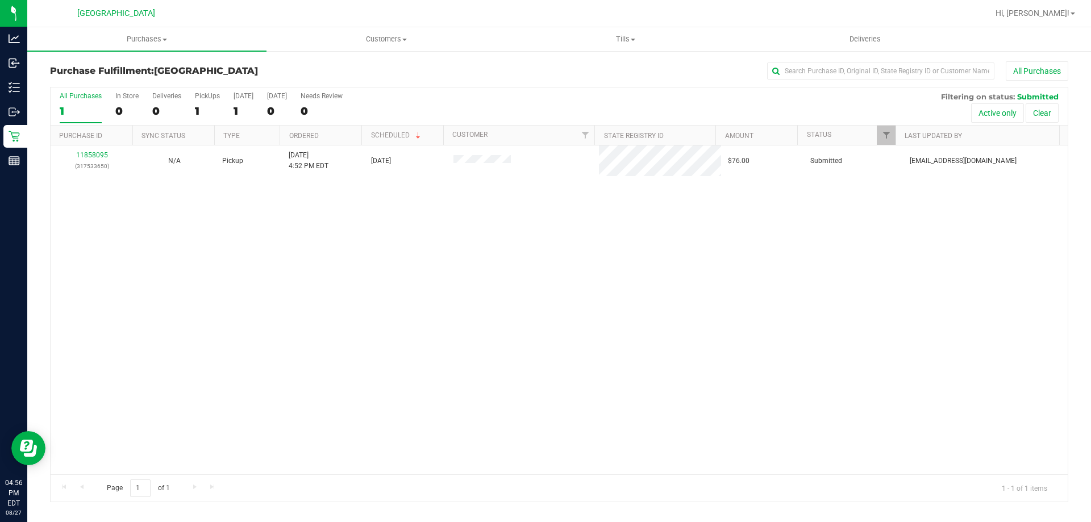
click at [831, 360] on div "11858095 (317533650) N/A Pickup [DATE] 4:52 PM EDT 8/27/2025 $76.00 Submitted […" at bounding box center [559, 309] width 1017 height 329
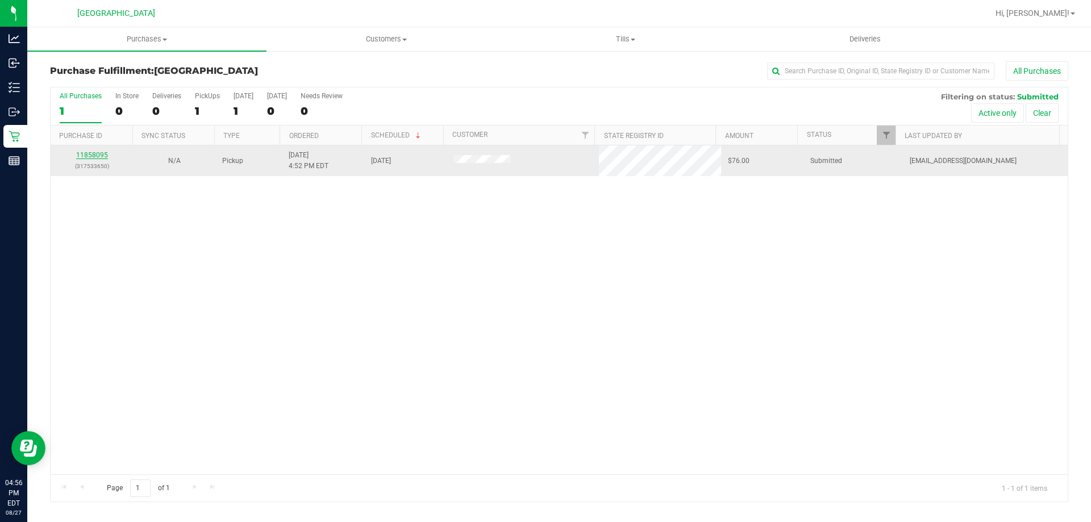
click at [98, 157] on link "11858095" at bounding box center [92, 155] width 32 height 8
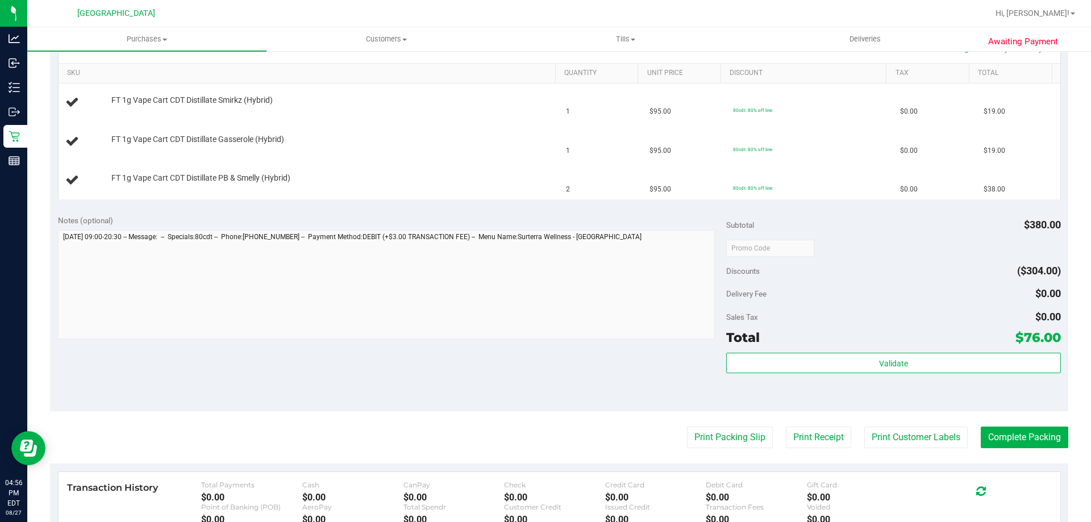
scroll to position [283, 0]
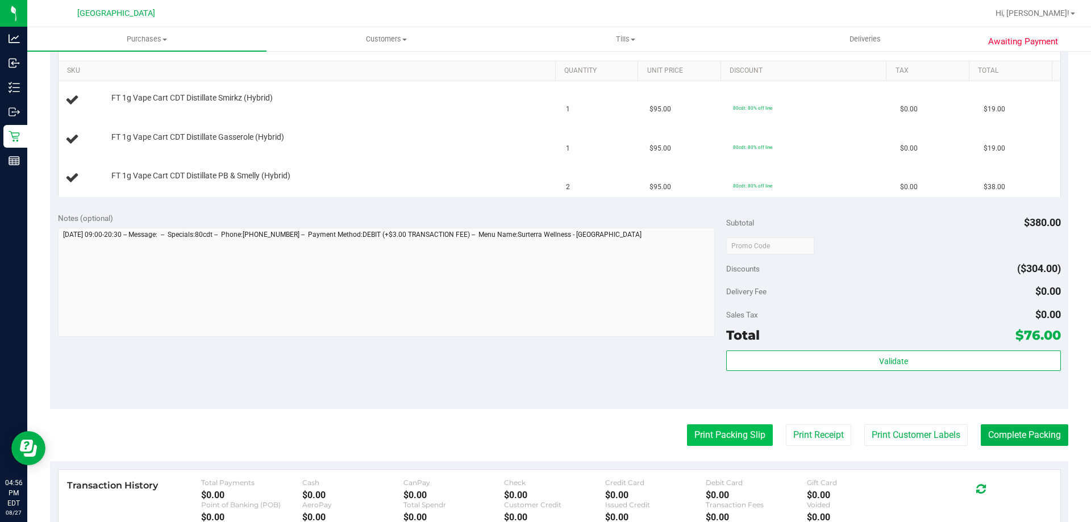
click at [720, 443] on button "Print Packing Slip" at bounding box center [730, 435] width 86 height 22
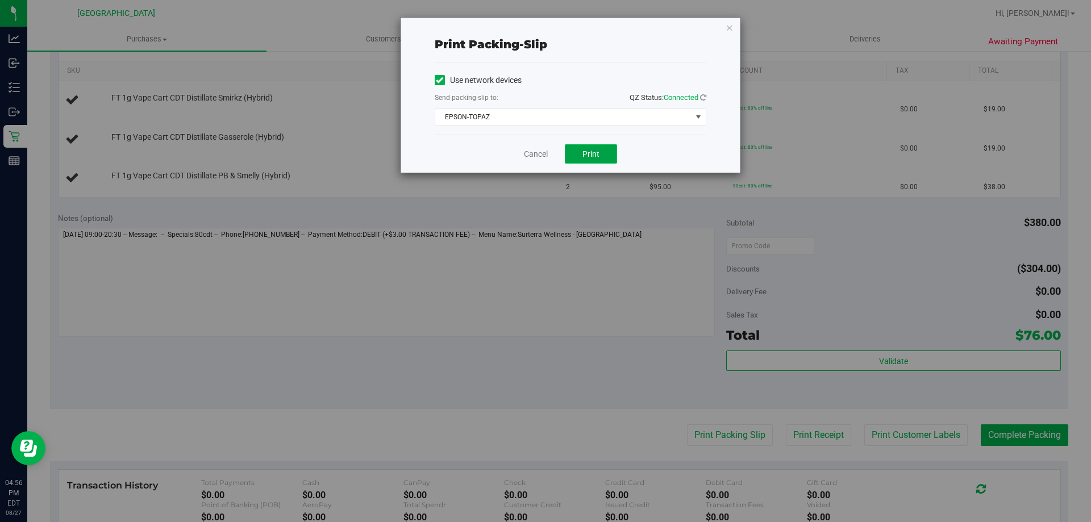
click at [585, 156] on span "Print" at bounding box center [590, 153] width 17 height 9
click at [526, 154] on link "Cancel" at bounding box center [536, 154] width 24 height 12
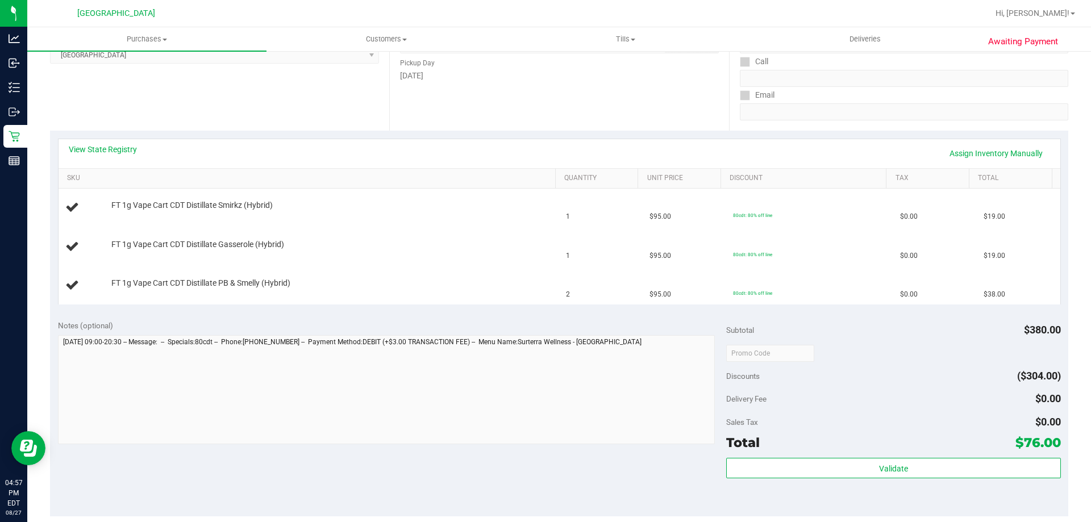
scroll to position [148, 0]
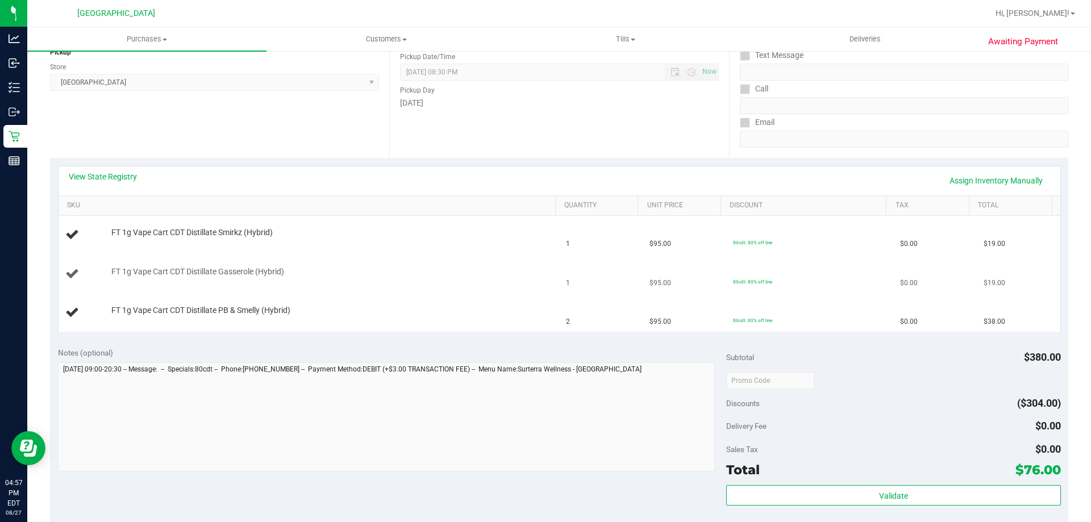
click at [512, 272] on div "FT 1g Vape Cart CDT Distillate Gasserole (Hybrid)" at bounding box center [328, 271] width 444 height 11
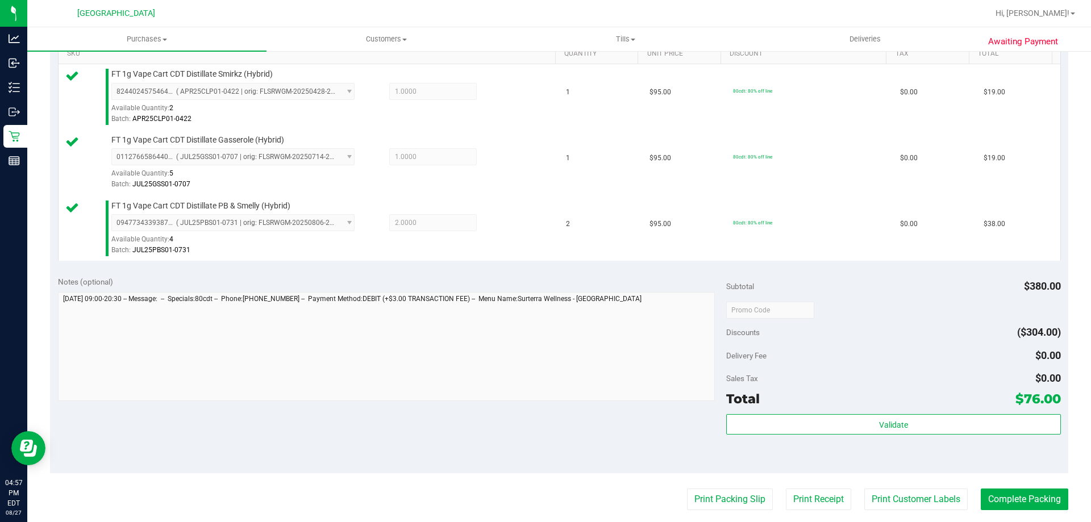
scroll to position [303, 0]
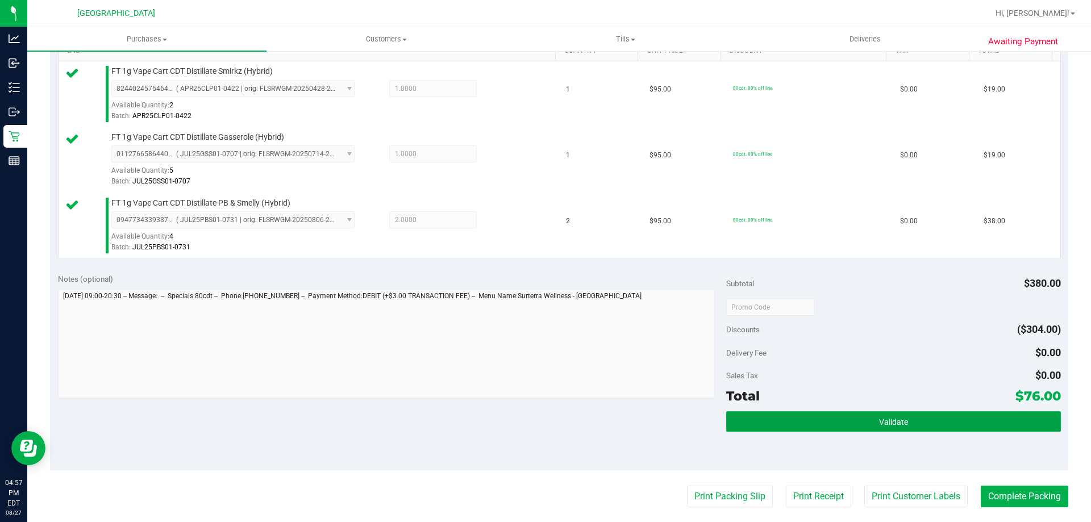
click at [811, 428] on button "Validate" at bounding box center [893, 421] width 334 height 20
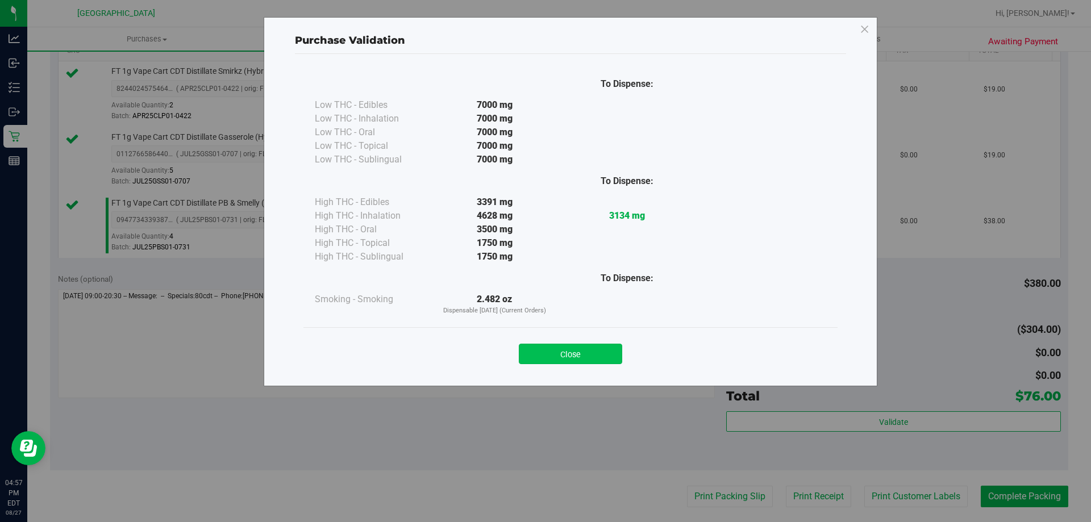
click at [600, 360] on button "Close" at bounding box center [570, 354] width 103 height 20
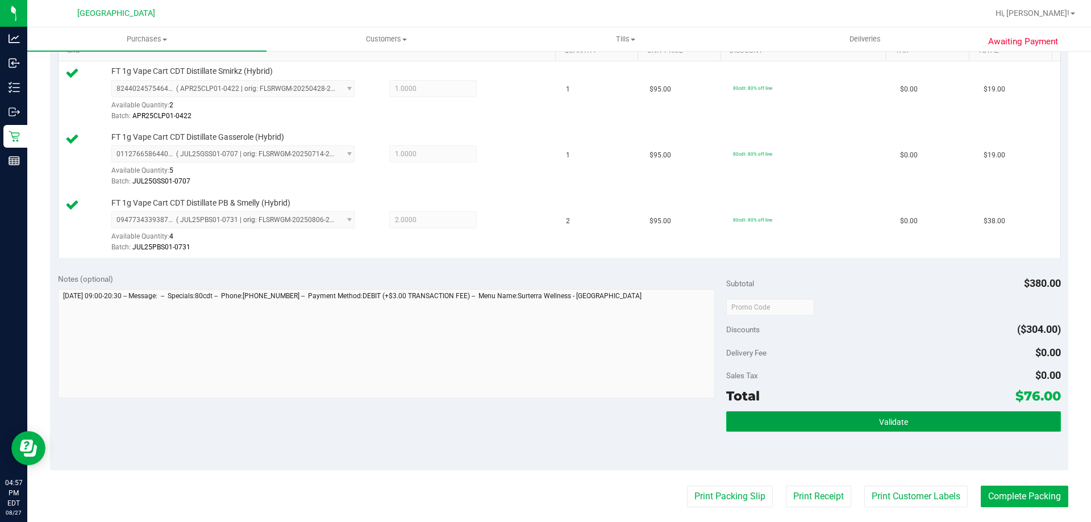
click at [940, 420] on button "Validate" at bounding box center [893, 421] width 334 height 20
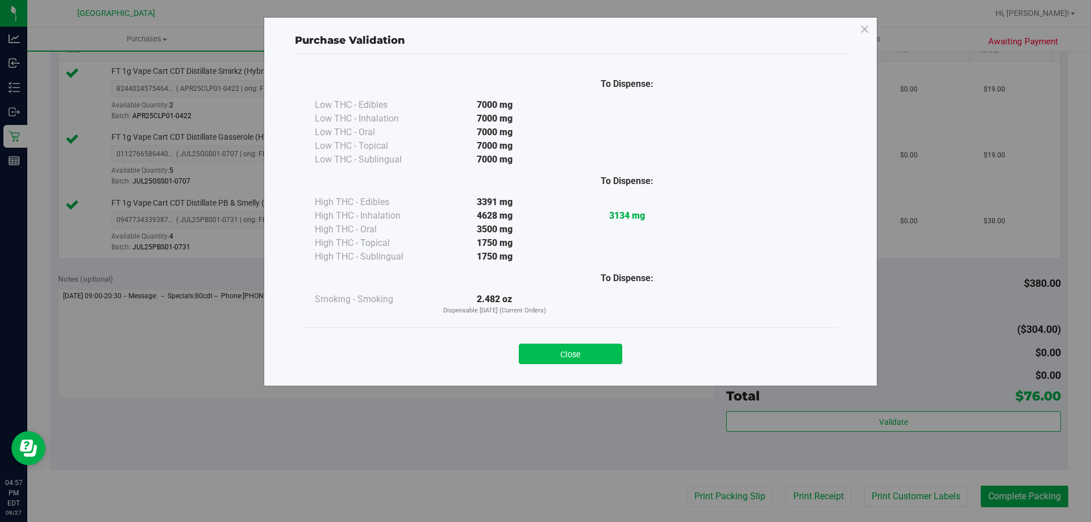
click at [603, 352] on button "Close" at bounding box center [570, 354] width 103 height 20
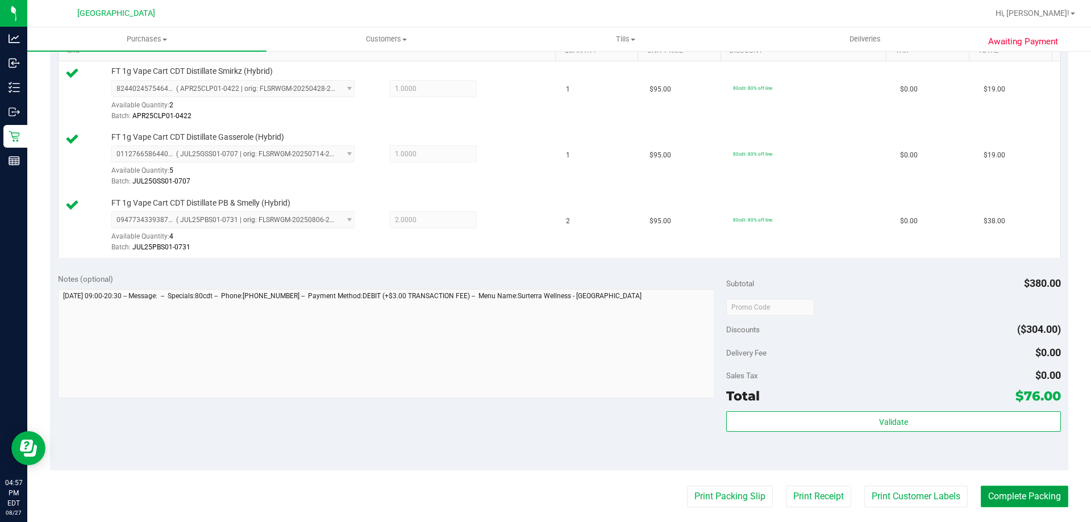
click at [1027, 498] on button "Complete Packing" at bounding box center [1024, 497] width 87 height 22
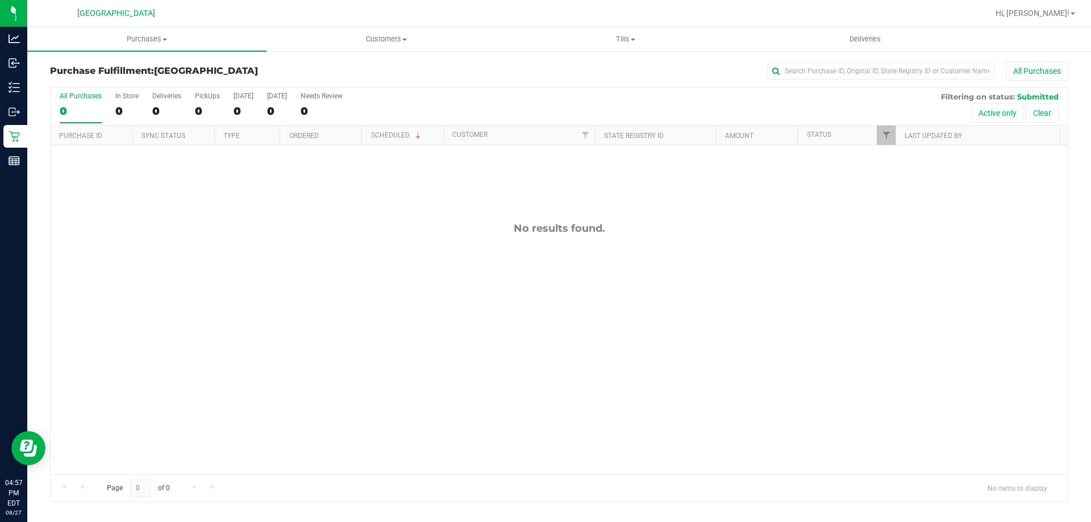
click at [903, 294] on div "No results found." at bounding box center [559, 348] width 1017 height 406
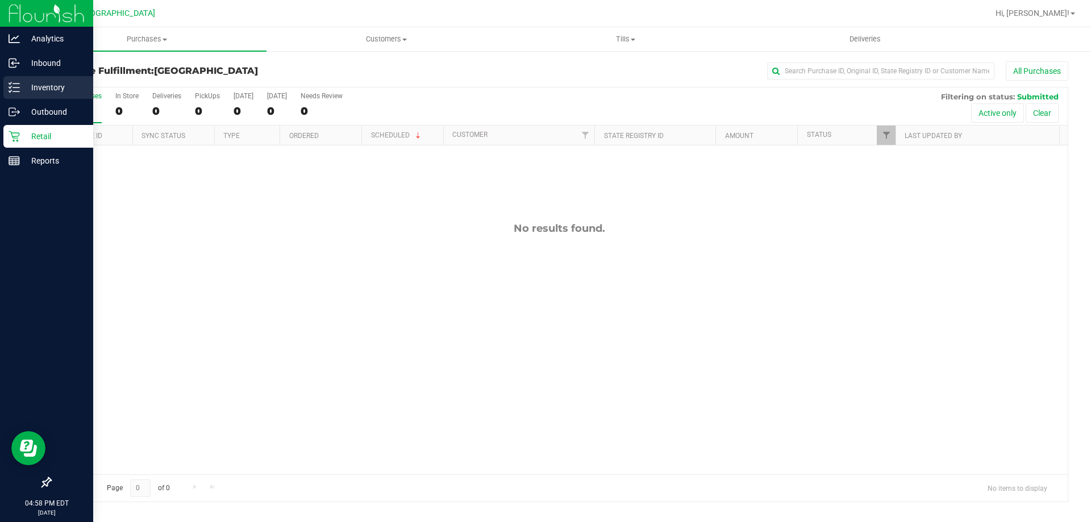
click at [16, 91] on line at bounding box center [16, 91] width 6 height 0
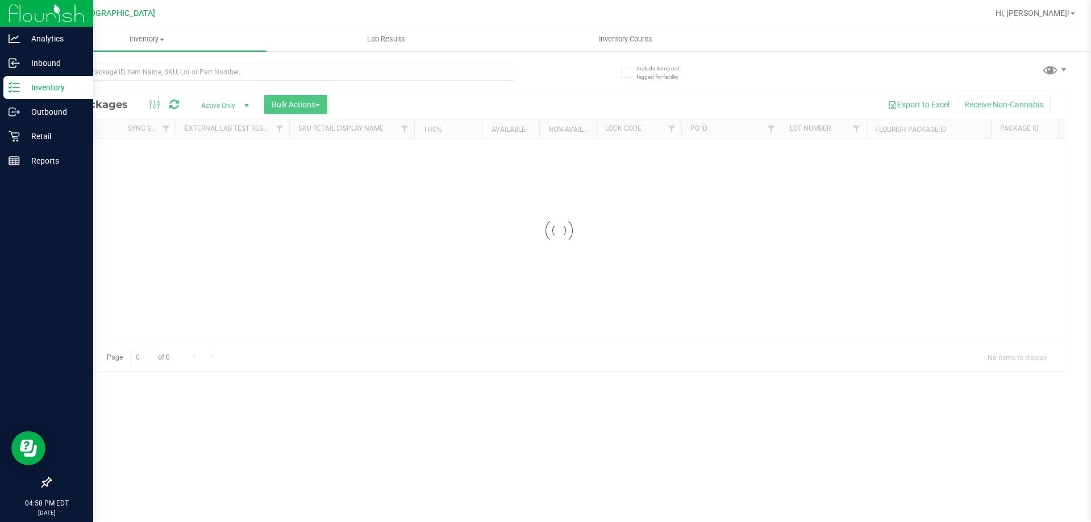
click at [222, 74] on input "text" at bounding box center [282, 72] width 464 height 17
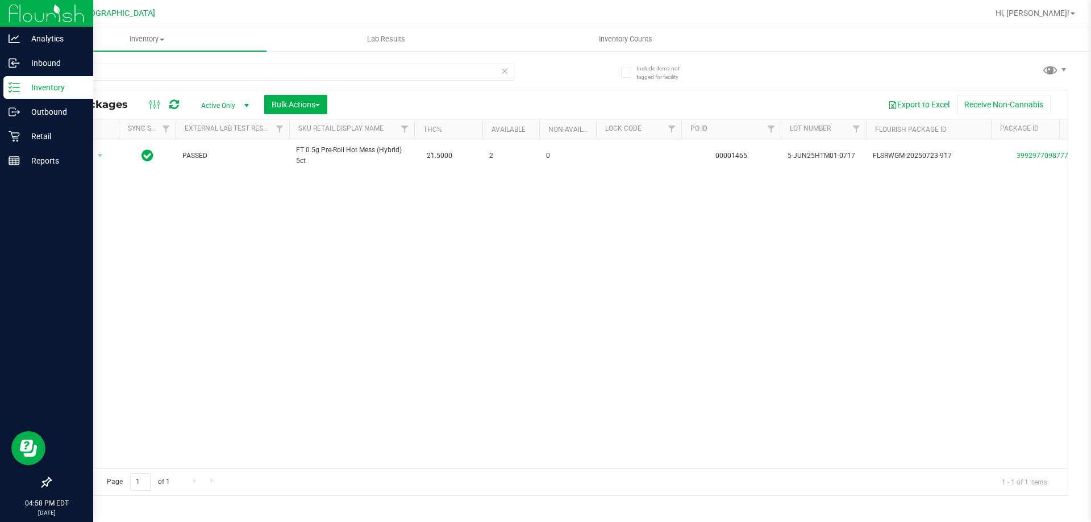
type input "htm"
click at [270, 194] on div "Action Action Adjust qty Create package Edit attributes Global inventory Locate…" at bounding box center [559, 303] width 1017 height 329
click at [725, 330] on div "Action Action Adjust qty Create package Edit attributes Global inventory Locate…" at bounding box center [559, 303] width 1017 height 329
click at [24, 137] on p "Retail" at bounding box center [54, 137] width 68 height 14
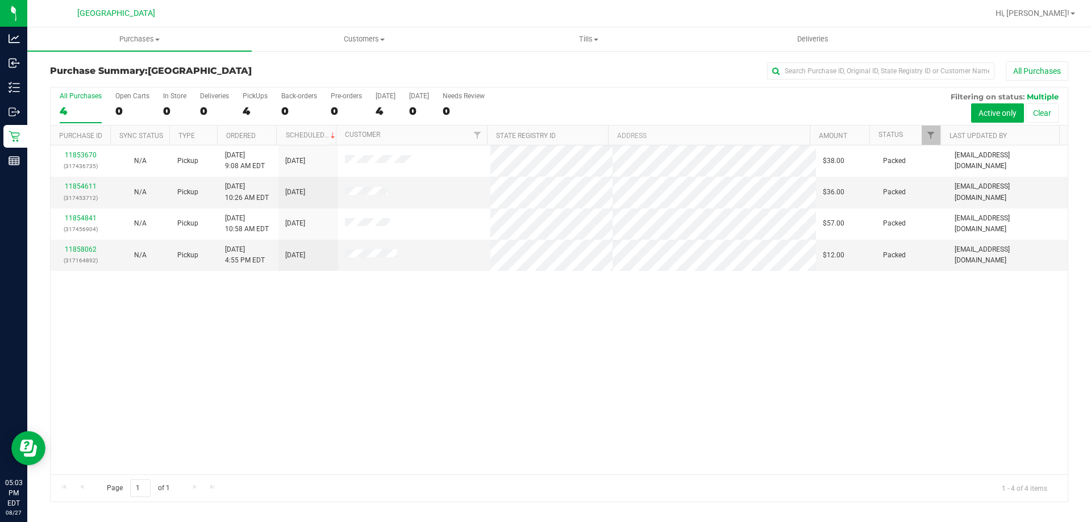
click at [448, 333] on div "11853670 (317436735) N/A Pickup [DATE] 9:08 AM EDT 8/27/2025 $38.00 Packed [EMA…" at bounding box center [559, 309] width 1017 height 329
click at [96, 45] on uib-tab-heading "Purchases Summary of purchases Fulfillment All purchases" at bounding box center [139, 39] width 224 height 24
click at [118, 69] on span "Summary of purchases" at bounding box center [85, 69] width 116 height 10
click at [760, 381] on div "11853670 (317436735) N/A Pickup [DATE] 9:08 AM EDT 8/27/2025 $38.00 Packed [EMA…" at bounding box center [559, 309] width 1017 height 329
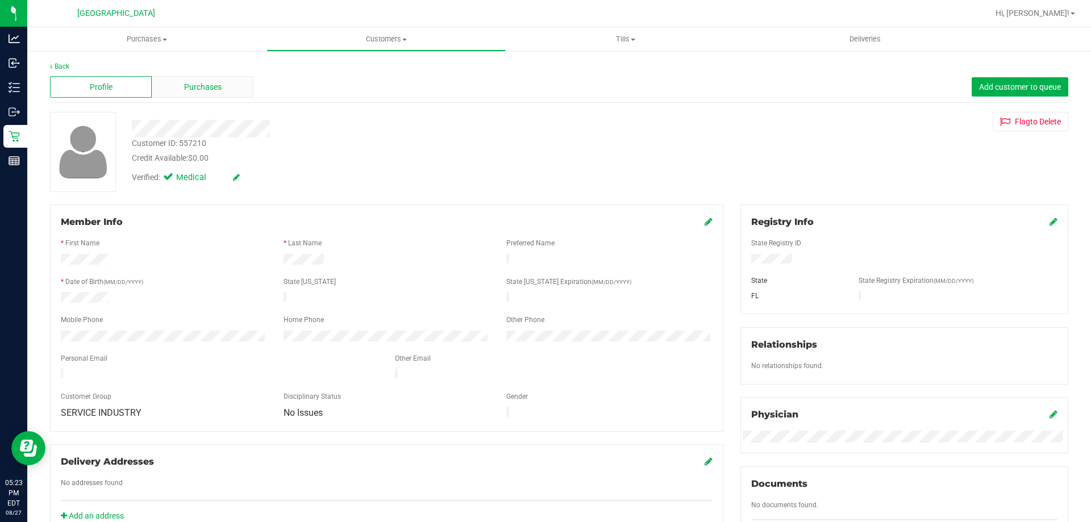
click at [203, 97] on div "Purchases" at bounding box center [203, 87] width 102 height 22
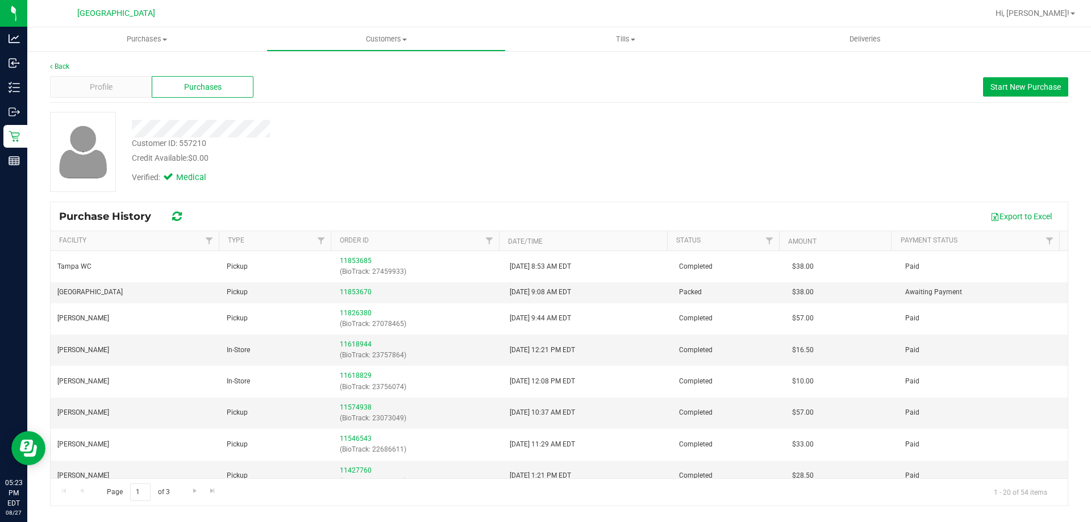
click at [425, 159] on div "Credit Available: $0.00" at bounding box center [382, 158] width 500 height 12
click at [54, 69] on link "Back" at bounding box center [59, 66] width 19 height 8
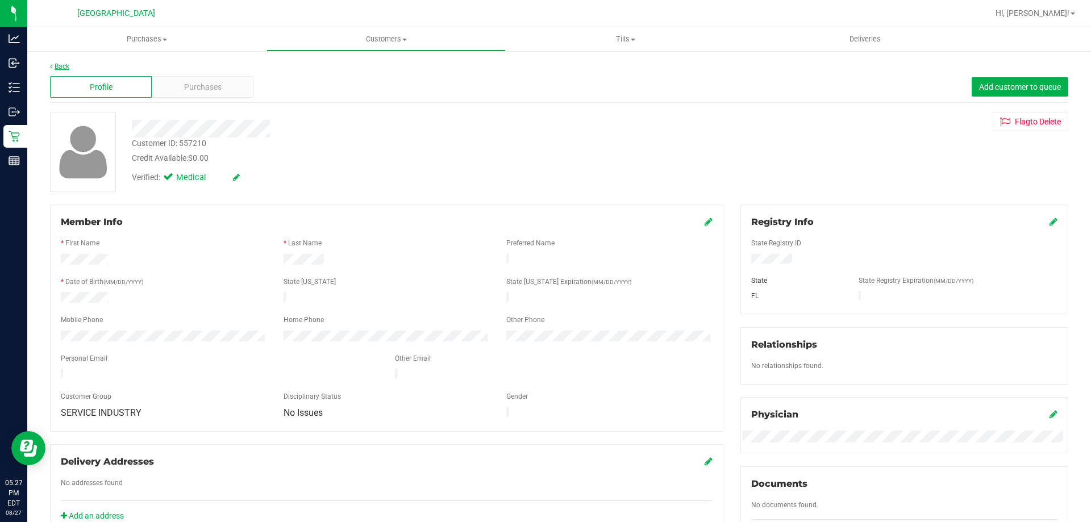
click at [65, 70] on link "Back" at bounding box center [59, 66] width 19 height 8
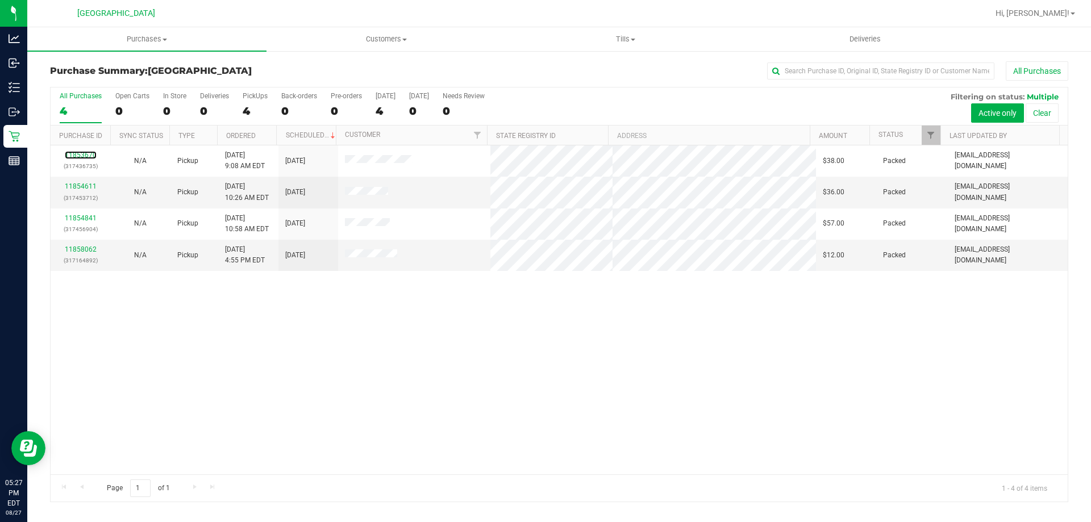
click at [87, 157] on link "11853670" at bounding box center [81, 155] width 32 height 8
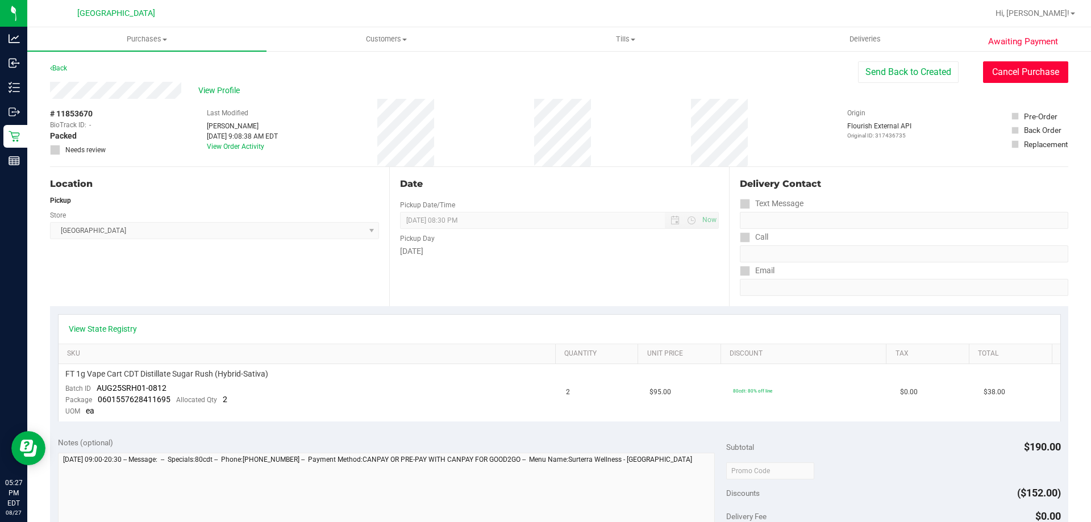
click at [991, 70] on button "Cancel Purchase" at bounding box center [1025, 72] width 85 height 22
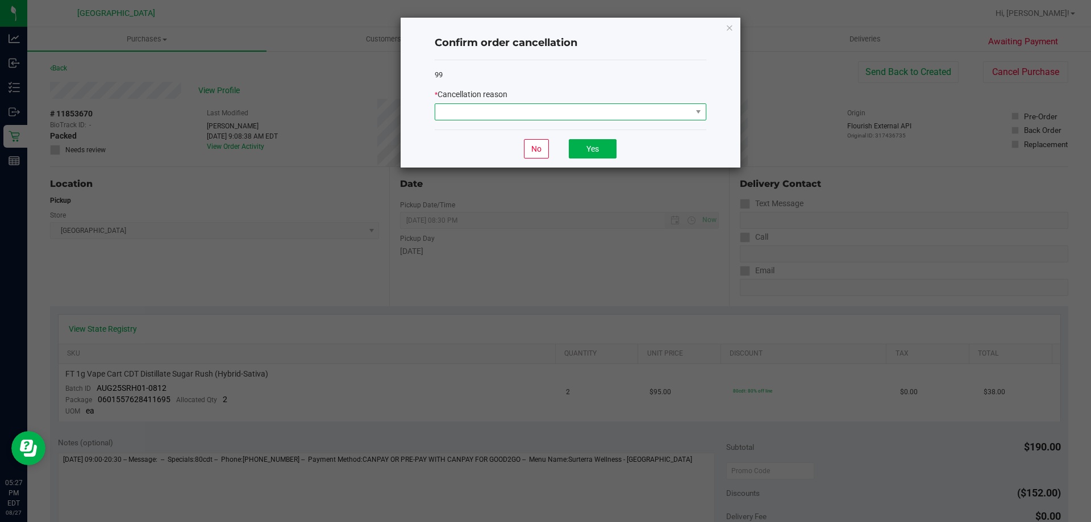
click at [553, 114] on span at bounding box center [563, 112] width 256 height 16
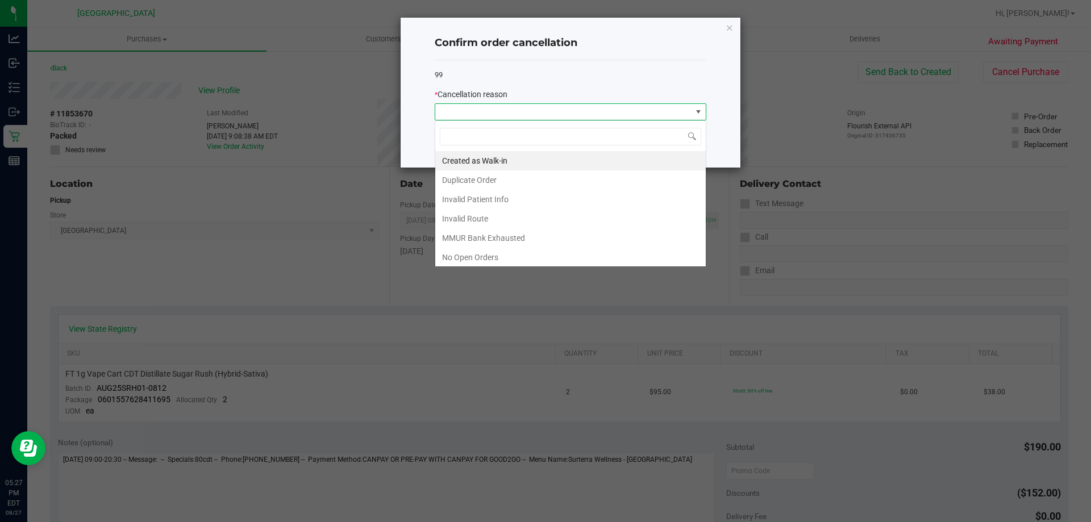
scroll to position [17, 272]
click at [527, 183] on li "Duplicate Order" at bounding box center [570, 179] width 270 height 19
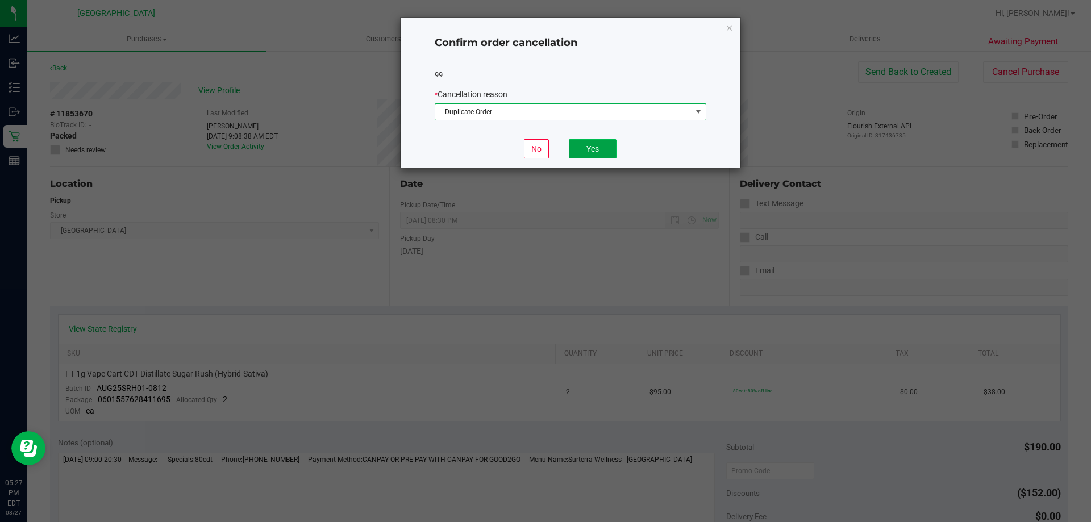
click at [606, 148] on button "Yes" at bounding box center [593, 148] width 48 height 19
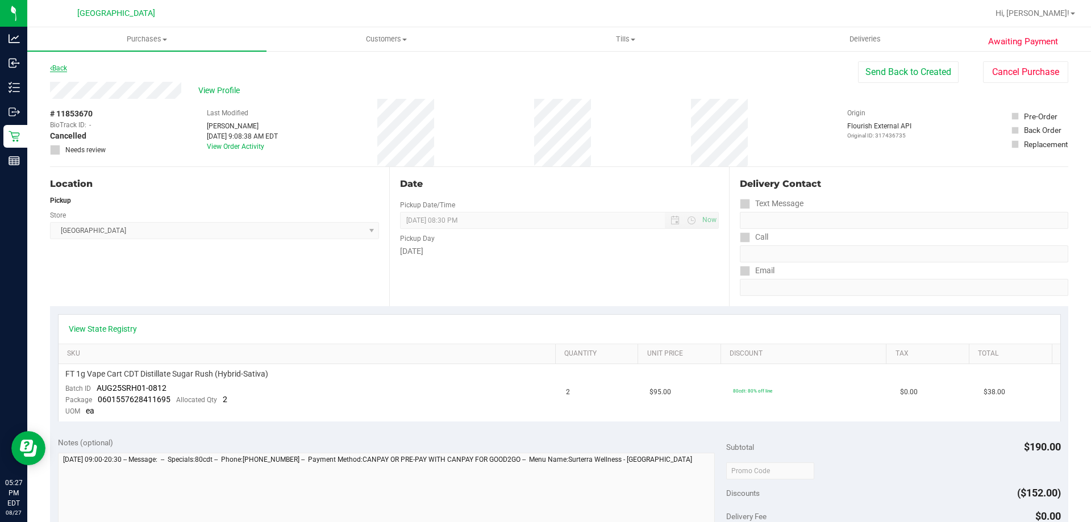
click at [59, 66] on link "Back" at bounding box center [58, 68] width 17 height 8
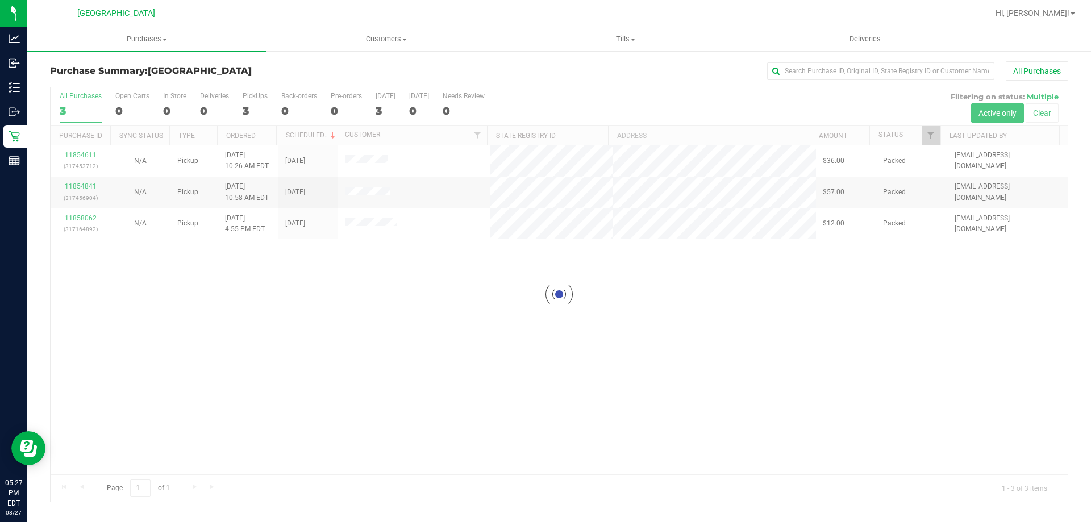
click at [372, 194] on div at bounding box center [559, 294] width 1017 height 414
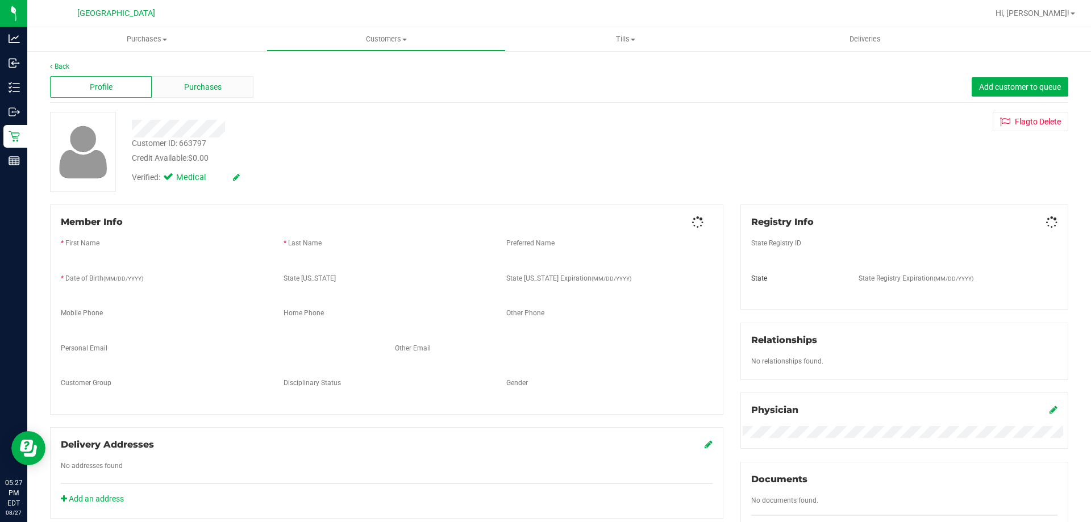
click at [212, 84] on span "Purchases" at bounding box center [202, 87] width 37 height 12
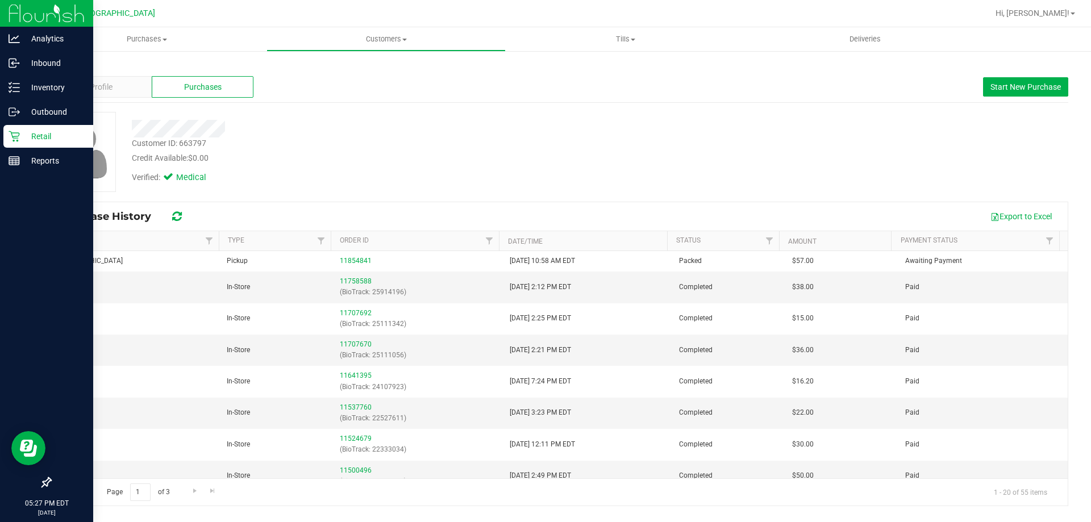
click at [20, 134] on p "Retail" at bounding box center [54, 137] width 68 height 14
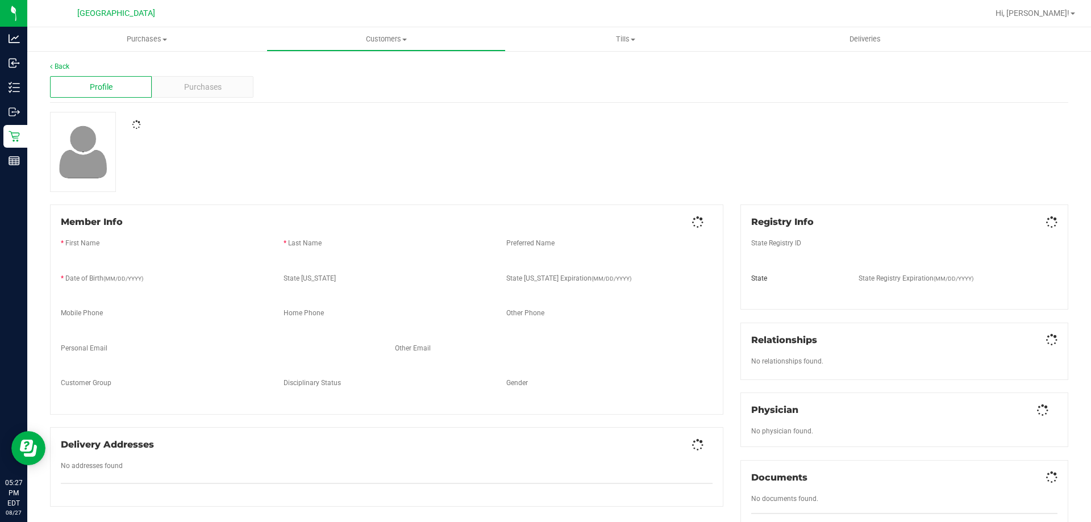
click at [207, 86] on span "Purchases" at bounding box center [202, 87] width 37 height 12
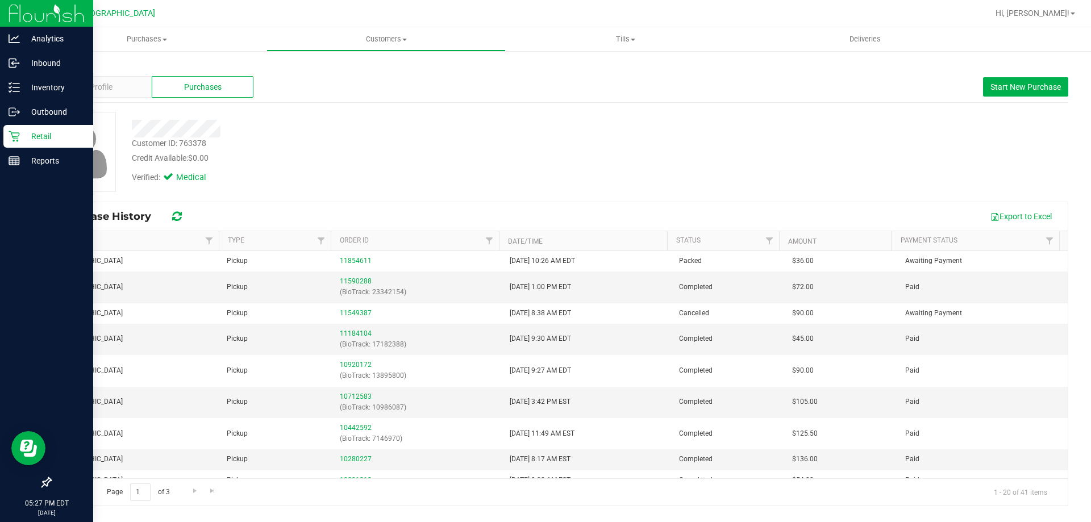
click at [13, 149] on link "Retail" at bounding box center [46, 137] width 93 height 24
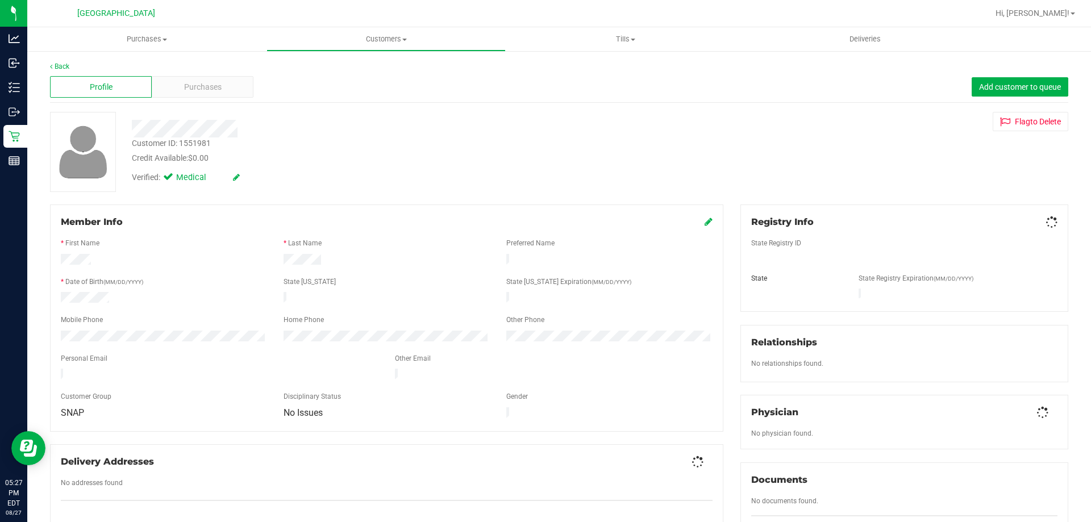
click at [194, 74] on div "Profile Purchases Add customer to queue" at bounding box center [559, 87] width 1018 height 31
click at [199, 86] on span "Purchases" at bounding box center [202, 87] width 37 height 12
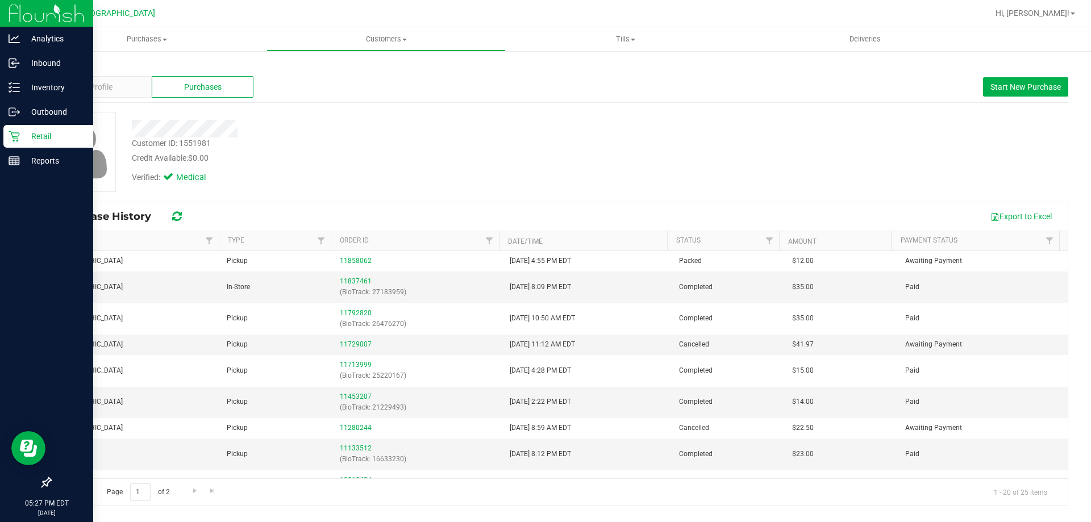
click at [16, 132] on icon at bounding box center [14, 136] width 11 height 11
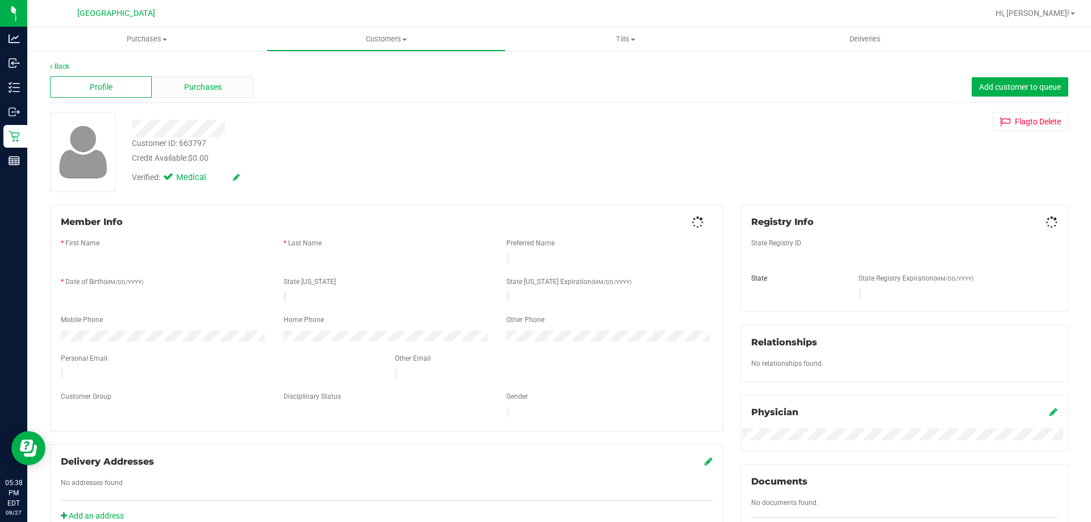
click at [190, 79] on div "Purchases" at bounding box center [203, 87] width 102 height 22
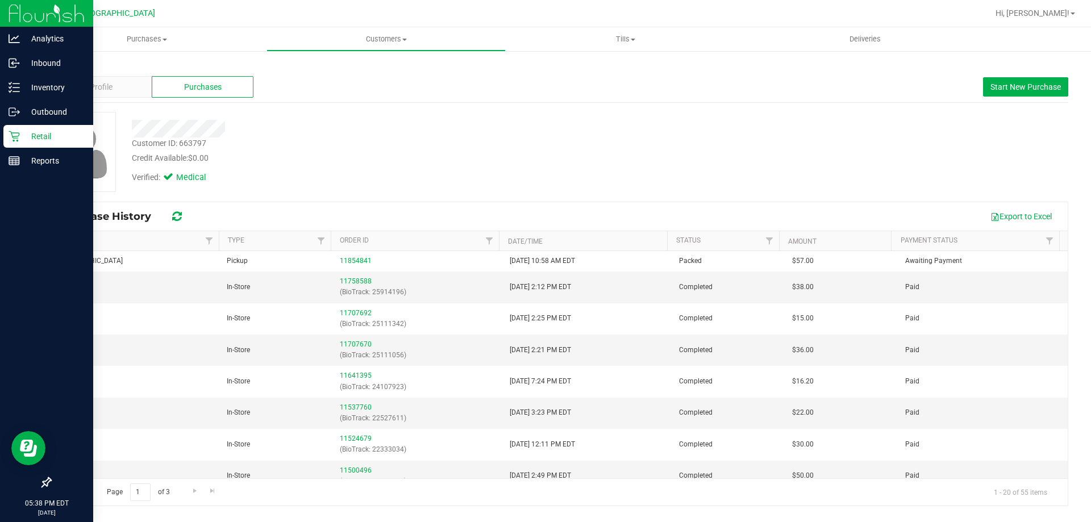
click at [12, 143] on div "Retail" at bounding box center [48, 136] width 90 height 23
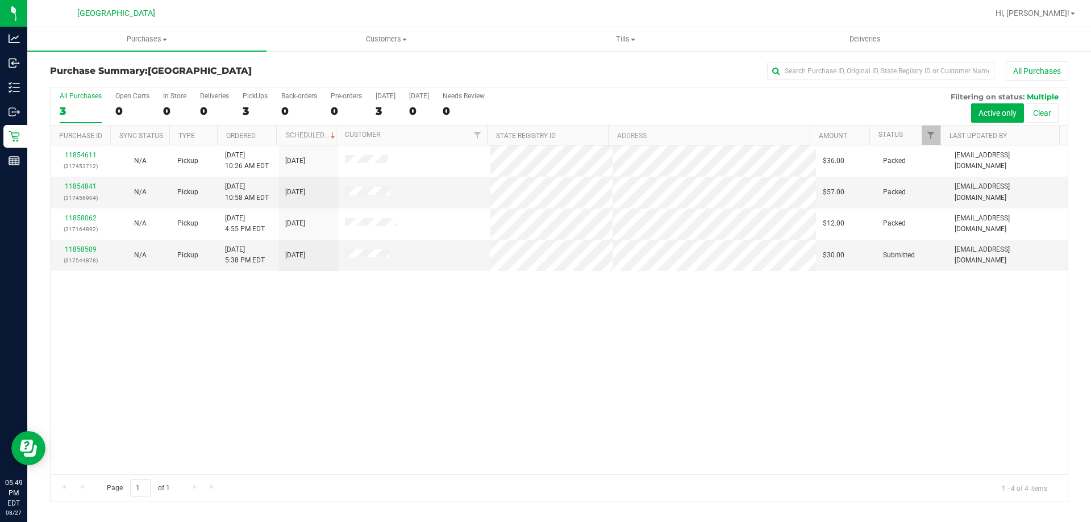
click at [415, 407] on div "11854611 (317453712) N/A Pickup [DATE] 10:26 AM EDT 8/27/2025 $36.00 Packed [EM…" at bounding box center [559, 309] width 1017 height 329
click at [683, 401] on div "11854611 (317453712) N/A Pickup [DATE] 10:26 AM EDT 8/27/2025 $36.00 Packed [EM…" at bounding box center [559, 309] width 1017 height 329
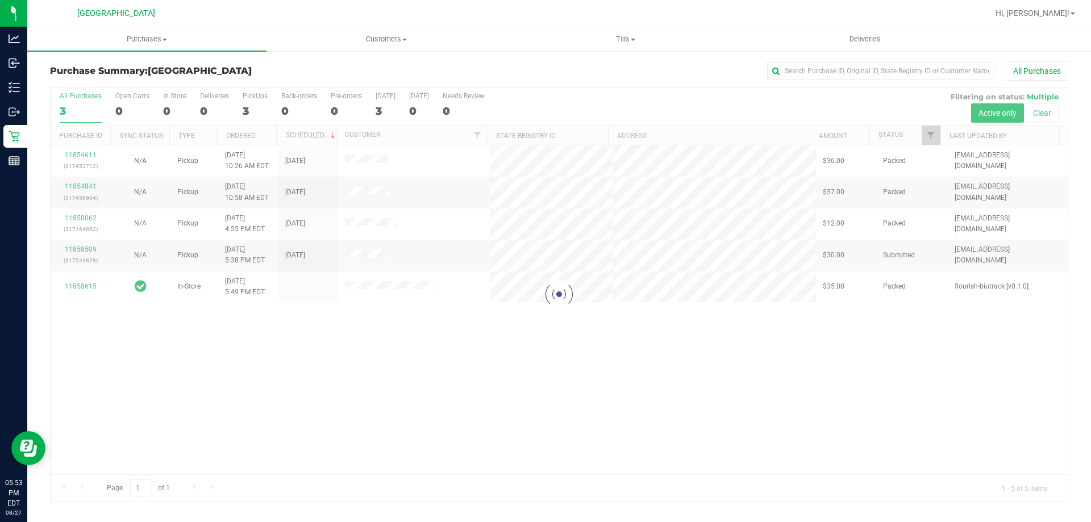
click at [569, 352] on div at bounding box center [559, 294] width 1017 height 414
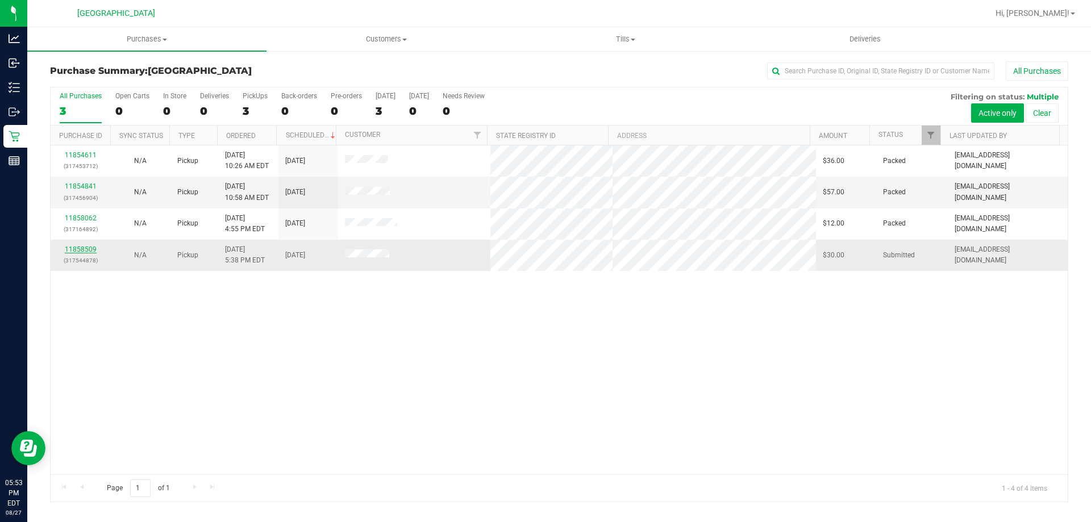
click at [85, 249] on link "11858509" at bounding box center [81, 249] width 32 height 8
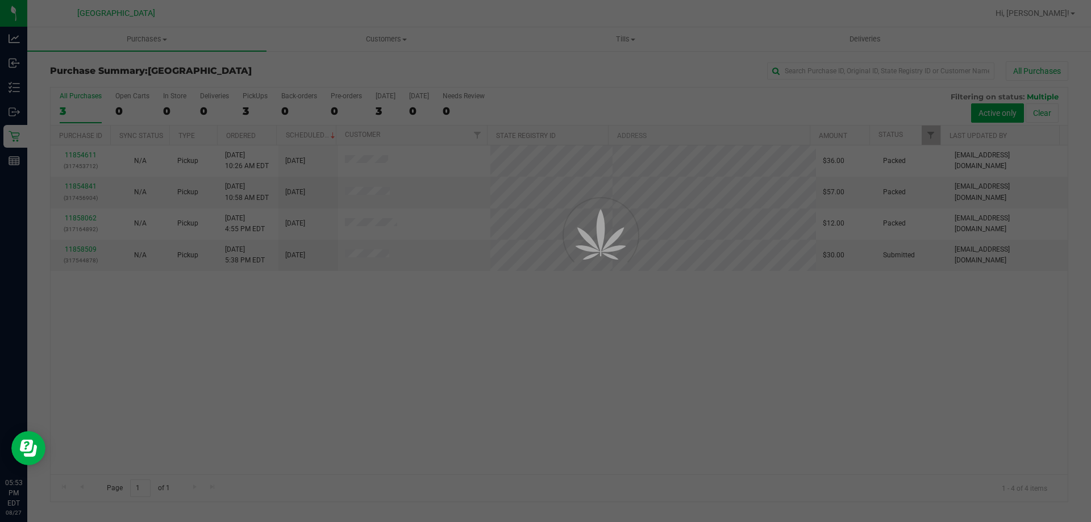
click at [105, 249] on div at bounding box center [545, 261] width 1091 height 522
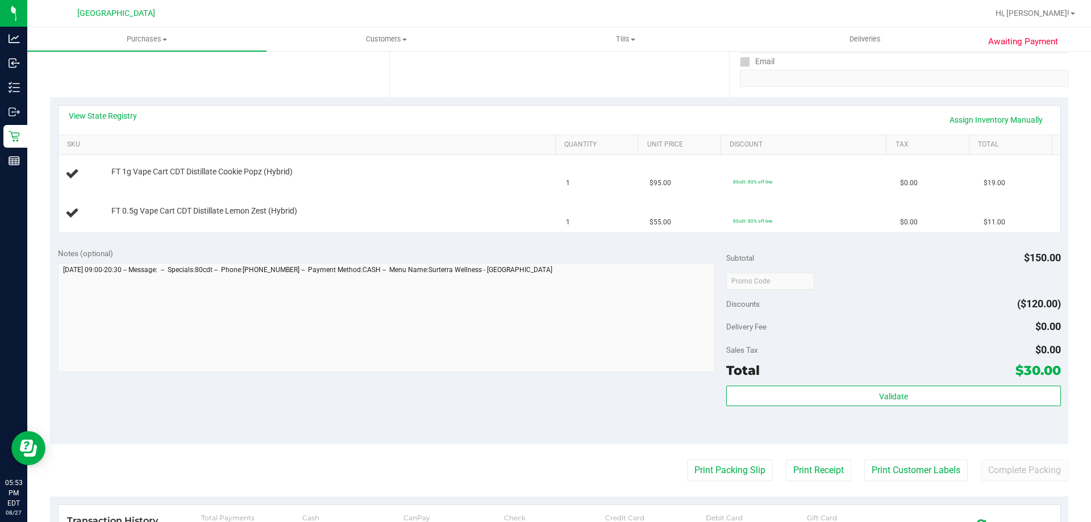
scroll to position [222, 0]
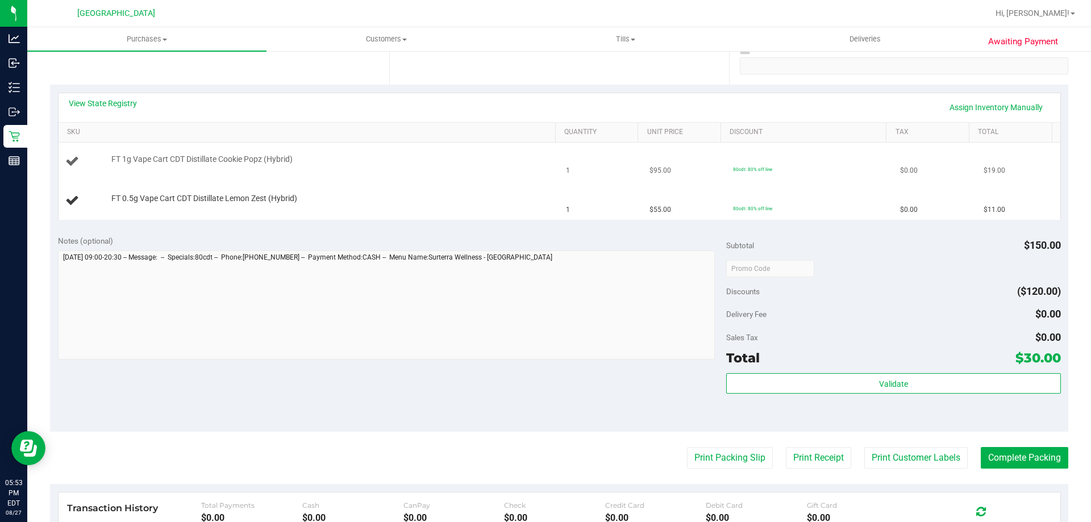
click at [487, 180] on td "FT 1g Vape Cart CDT Distillate Cookie Popz (Hybrid)" at bounding box center [309, 162] width 501 height 39
click at [509, 195] on div "FT 0.5g Vape Cart CDT Distillate Lemon Zest (Hybrid)" at bounding box center [328, 198] width 444 height 11
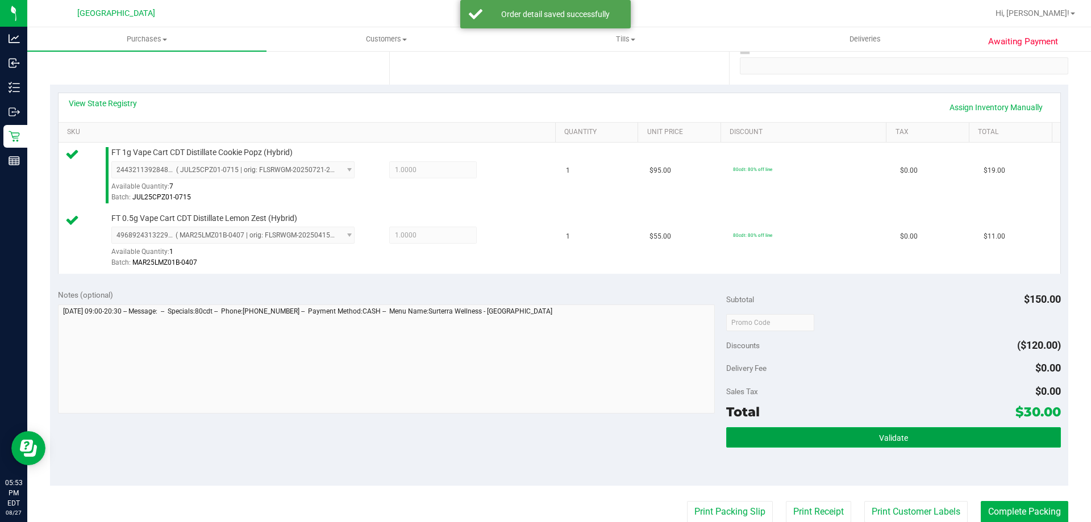
click at [875, 445] on button "Validate" at bounding box center [893, 437] width 334 height 20
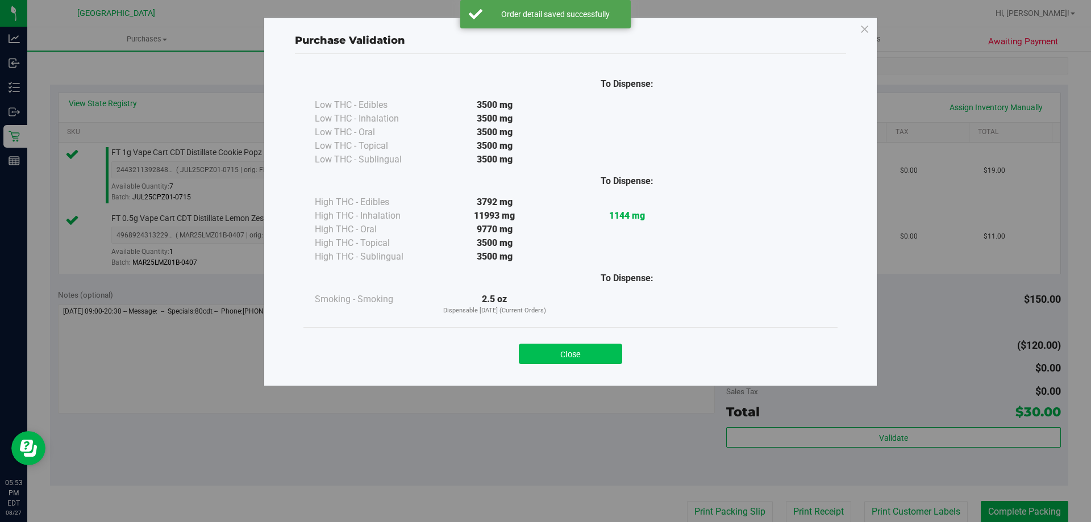
click at [574, 348] on button "Close" at bounding box center [570, 354] width 103 height 20
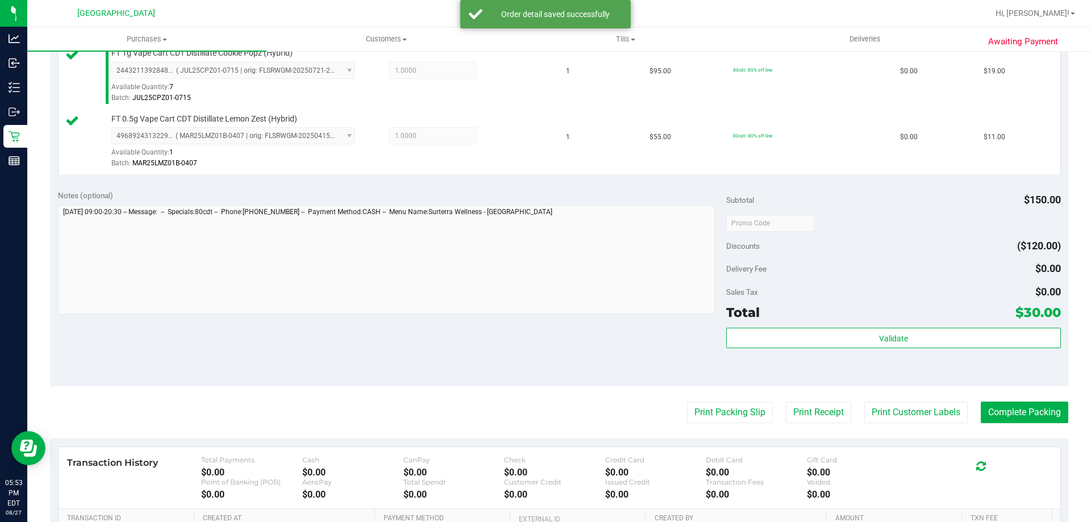
scroll to position [293, 0]
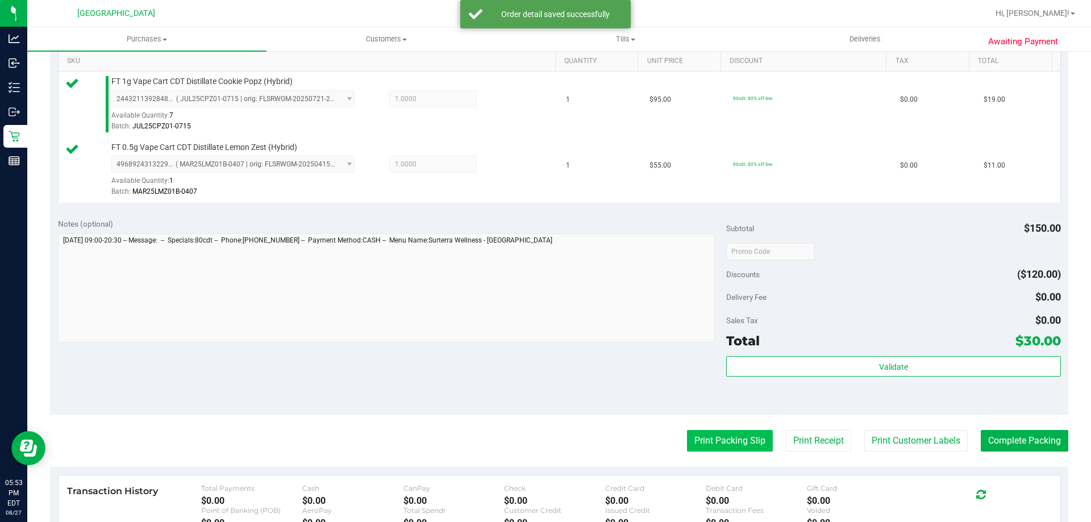
click at [704, 433] on button "Print Packing Slip" at bounding box center [730, 441] width 86 height 22
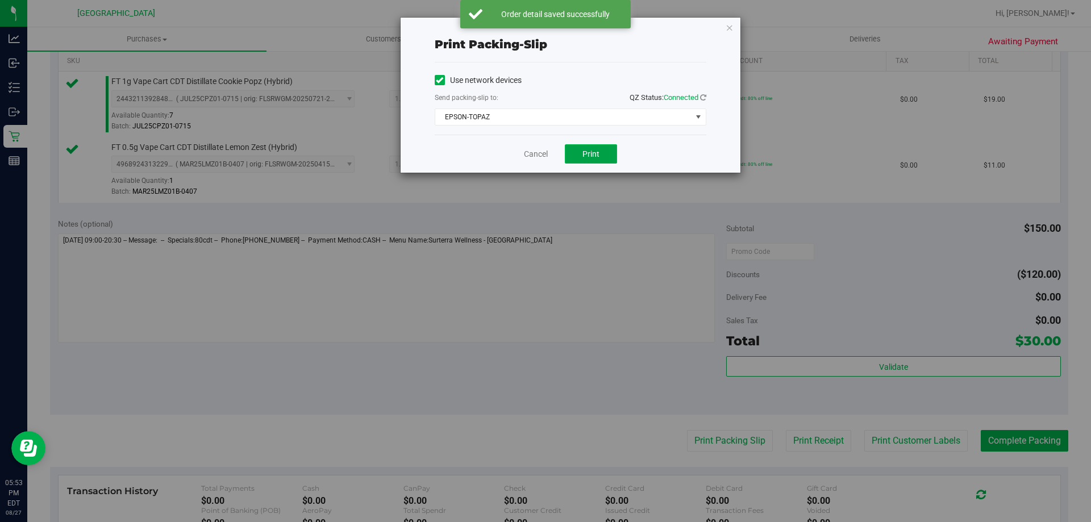
click at [597, 144] on button "Print" at bounding box center [591, 153] width 52 height 19
click at [531, 155] on link "Cancel" at bounding box center [536, 154] width 24 height 12
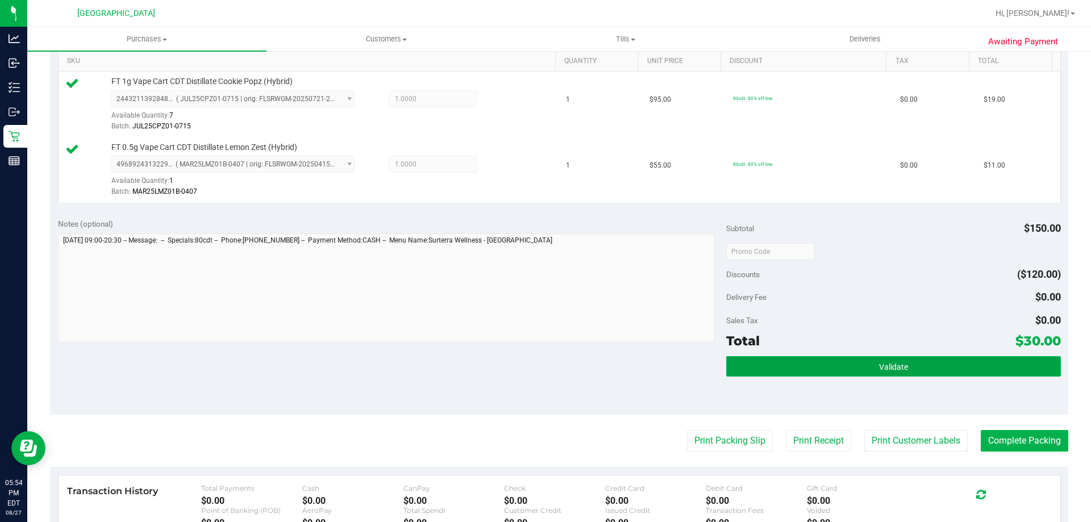
click at [836, 370] on button "Validate" at bounding box center [893, 366] width 334 height 20
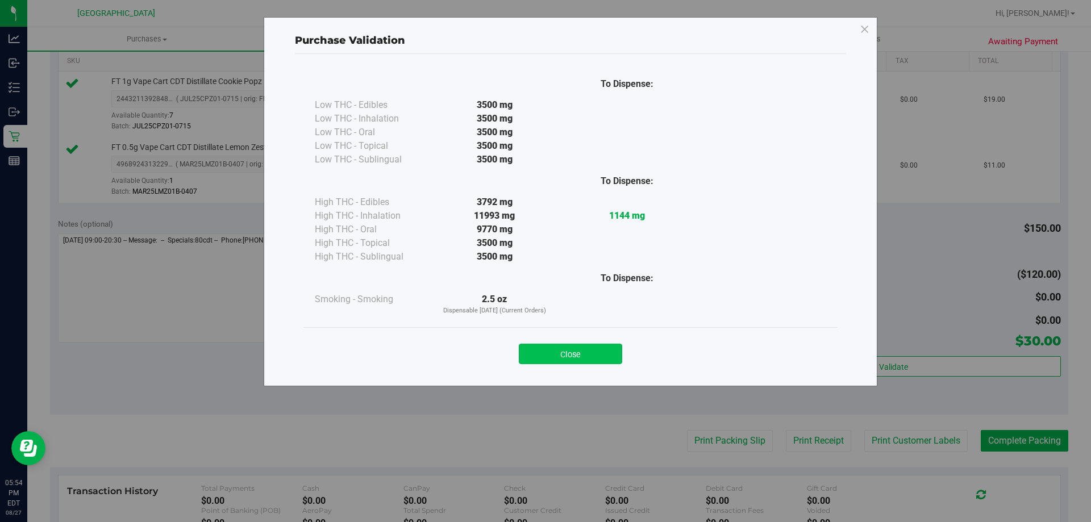
click at [565, 361] on button "Close" at bounding box center [570, 354] width 103 height 20
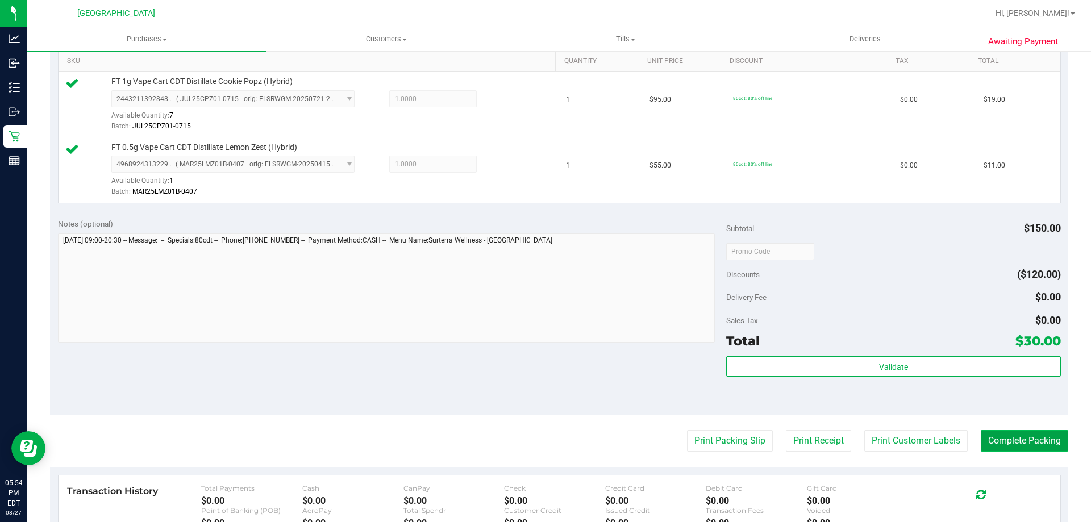
click at [997, 437] on button "Complete Packing" at bounding box center [1024, 441] width 87 height 22
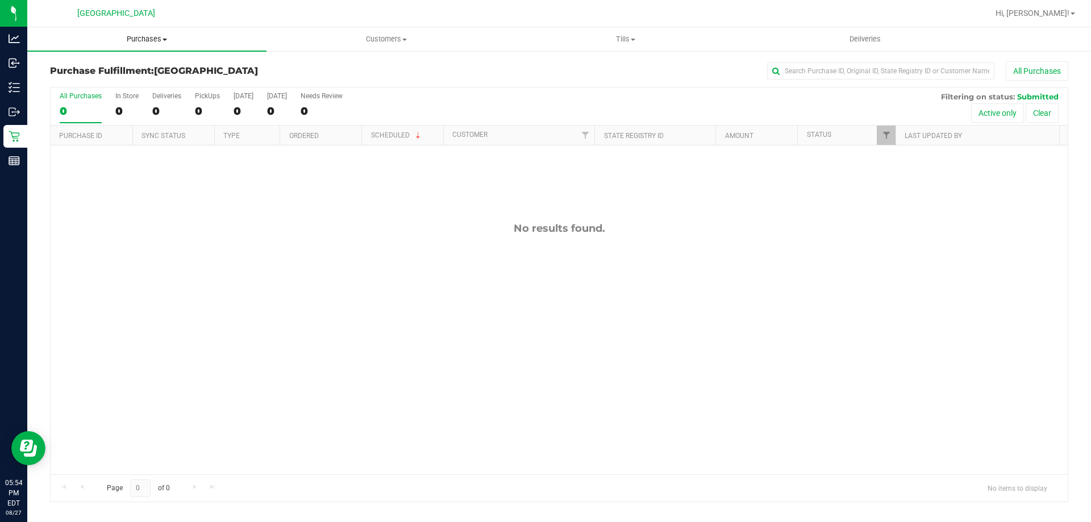
click at [158, 40] on span "Purchases" at bounding box center [146, 39] width 239 height 10
click at [193, 76] on li "Fulfillment" at bounding box center [146, 83] width 239 height 14
click at [192, 35] on span "Purchases" at bounding box center [146, 39] width 239 height 10
click at [197, 70] on li "Summary of purchases" at bounding box center [146, 69] width 239 height 14
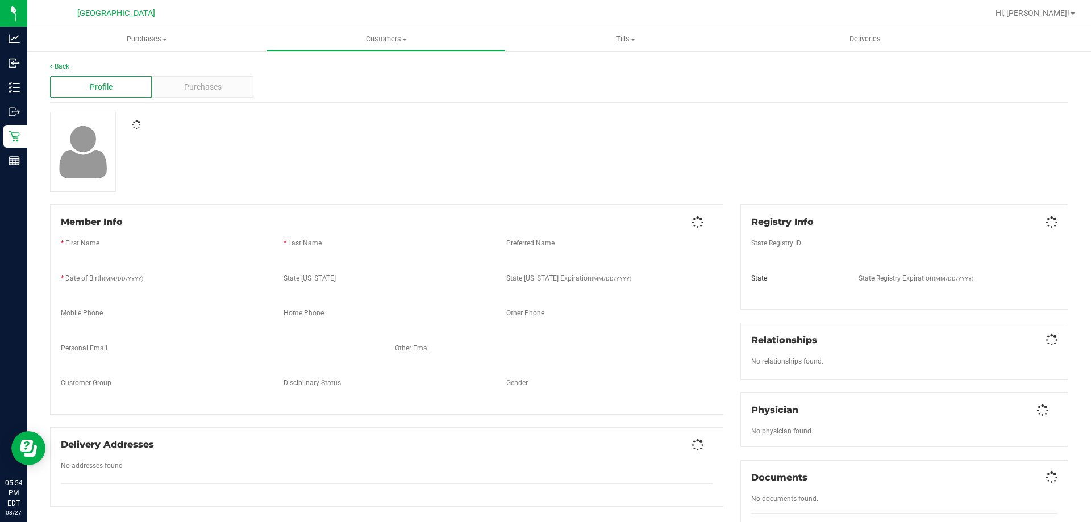
click at [221, 87] on div "Purchases" at bounding box center [203, 87] width 102 height 22
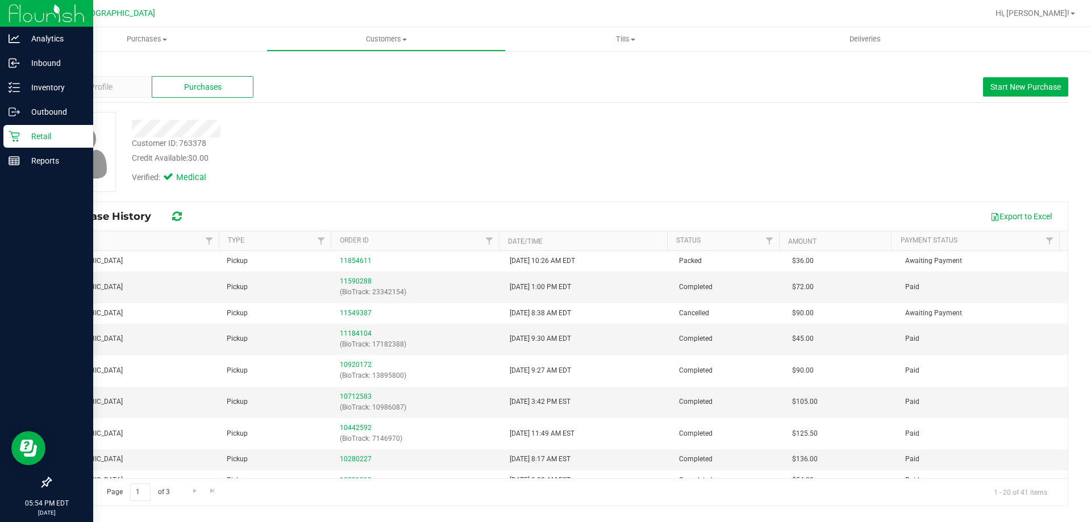
click at [23, 148] on link "Retail" at bounding box center [46, 137] width 93 height 24
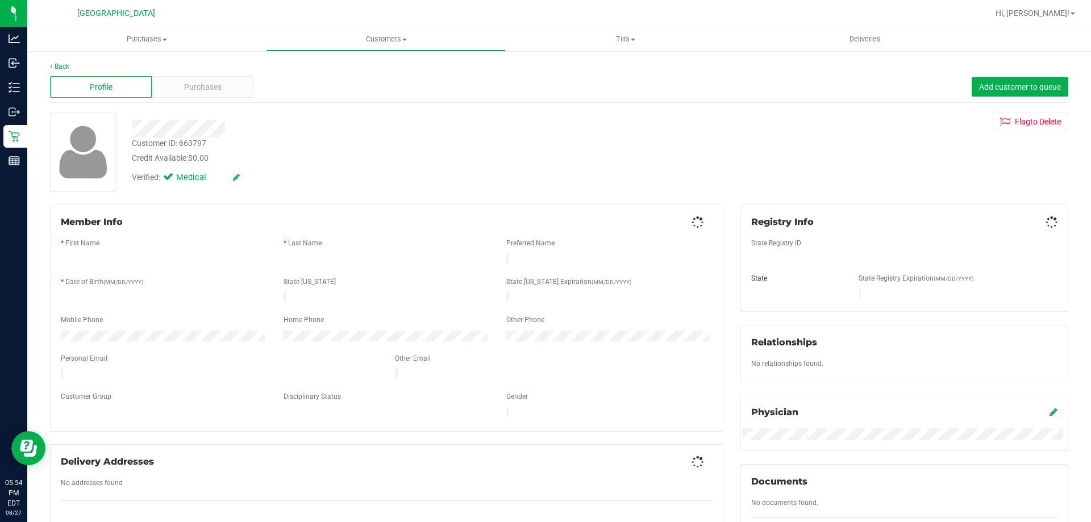
click at [190, 95] on div "Purchases" at bounding box center [203, 87] width 102 height 22
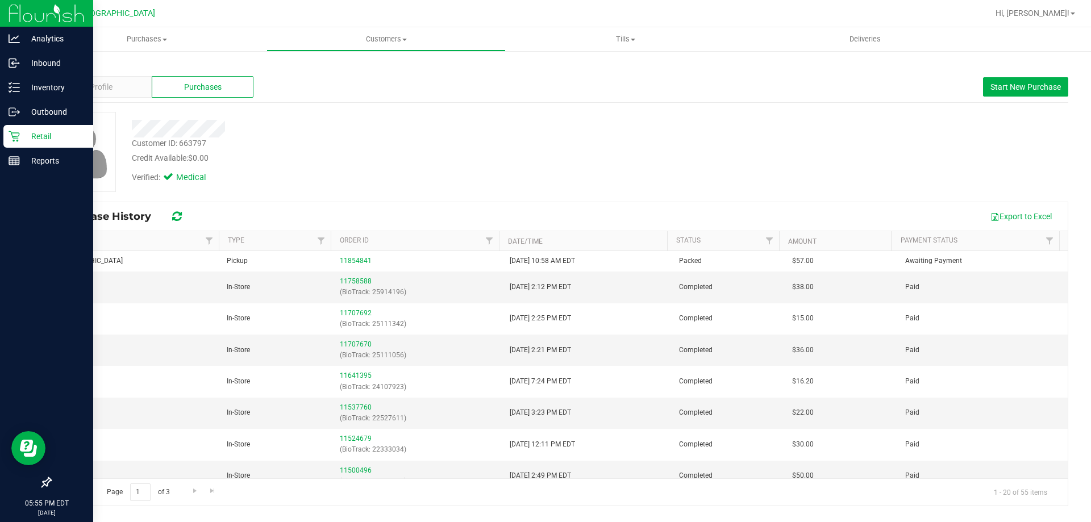
click at [10, 137] on icon at bounding box center [14, 136] width 11 height 11
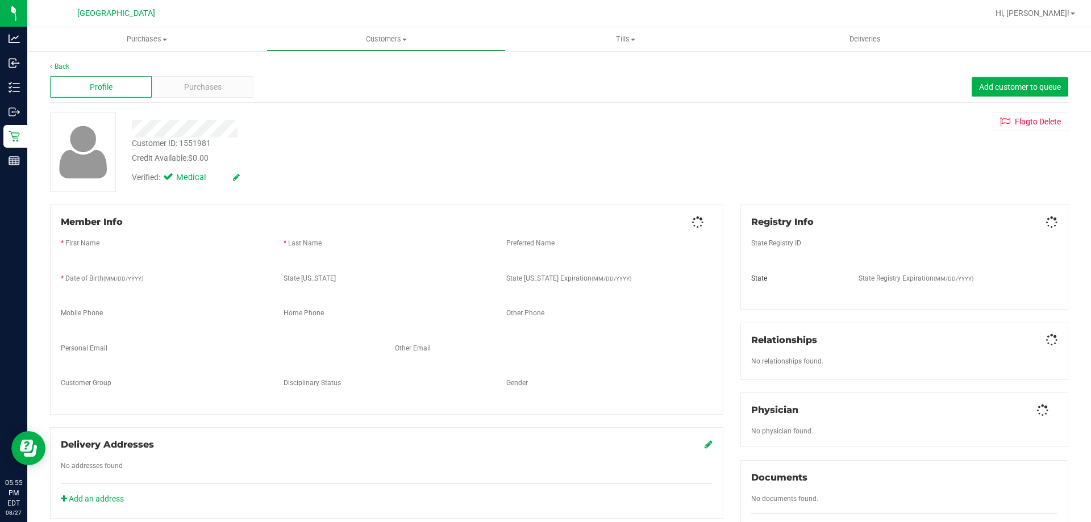
click at [216, 99] on div "Profile Purchases Add customer to queue" at bounding box center [559, 87] width 1018 height 31
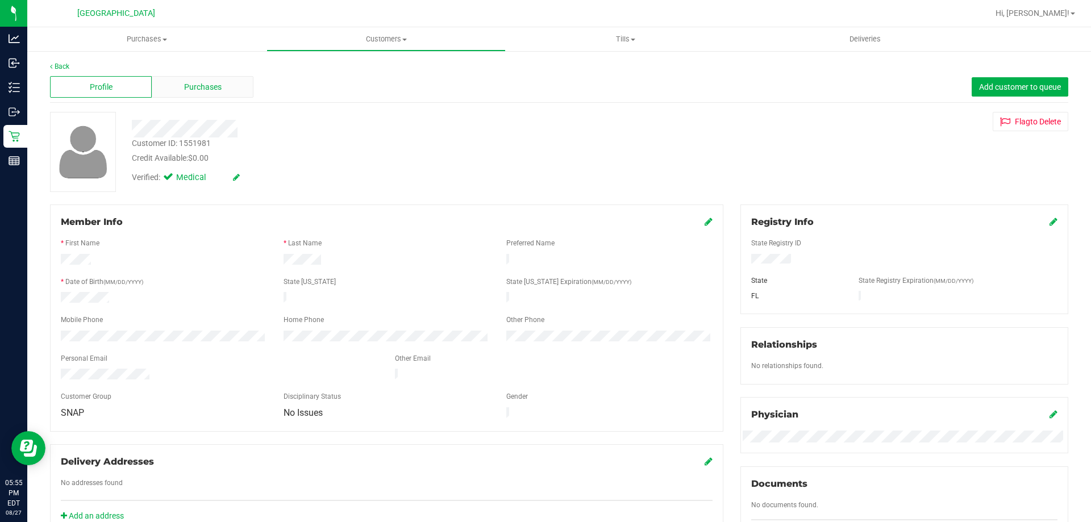
click at [216, 94] on div "Purchases" at bounding box center [203, 87] width 102 height 22
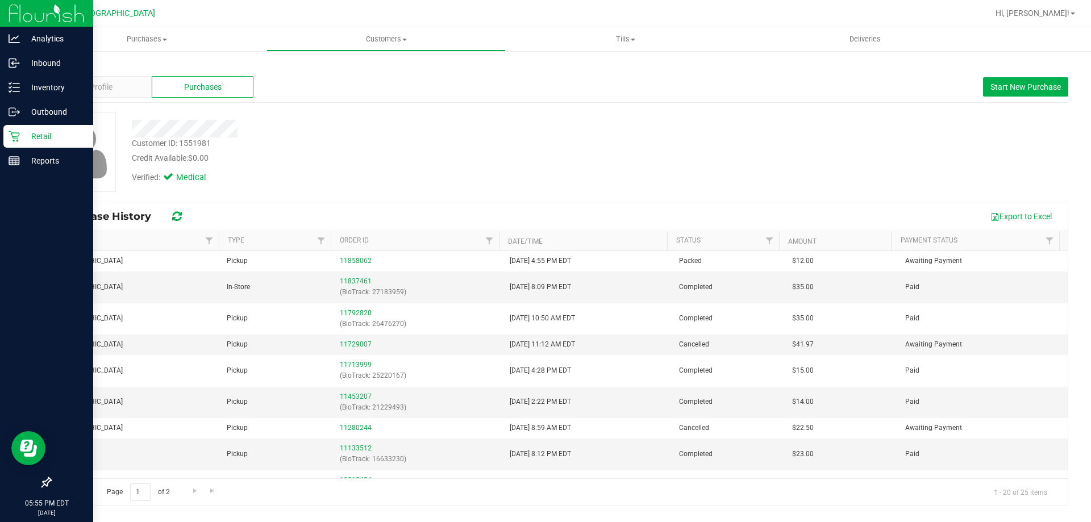
click at [6, 136] on div "Retail" at bounding box center [48, 136] width 90 height 23
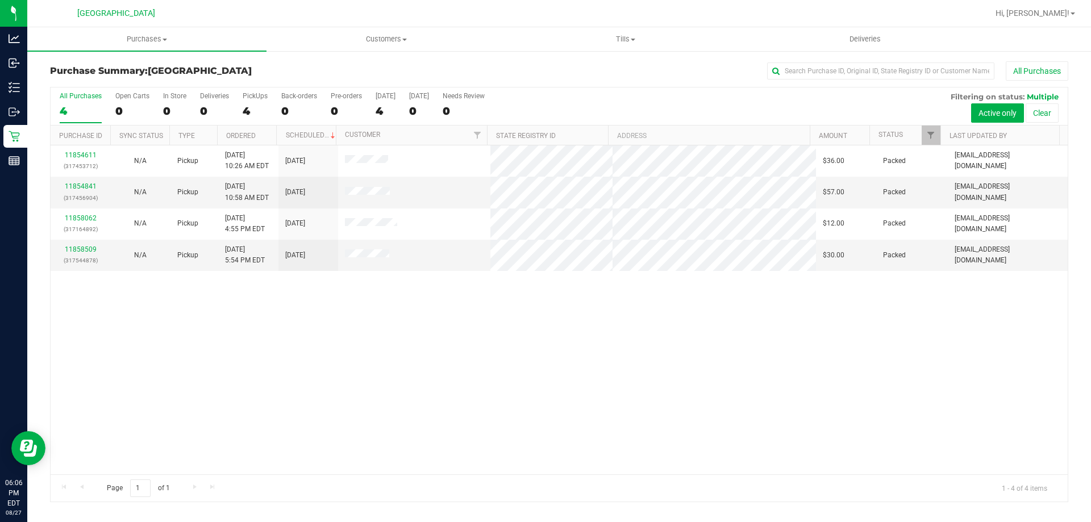
click at [614, 386] on div "11854611 (317453712) N/A Pickup [DATE] 10:26 AM EDT 8/27/2025 $36.00 Packed [EM…" at bounding box center [559, 309] width 1017 height 329
click at [396, 368] on div "11854611 (317453712) N/A Pickup [DATE] 10:26 AM EDT 8/27/2025 $36.00 Packed [EM…" at bounding box center [559, 309] width 1017 height 329
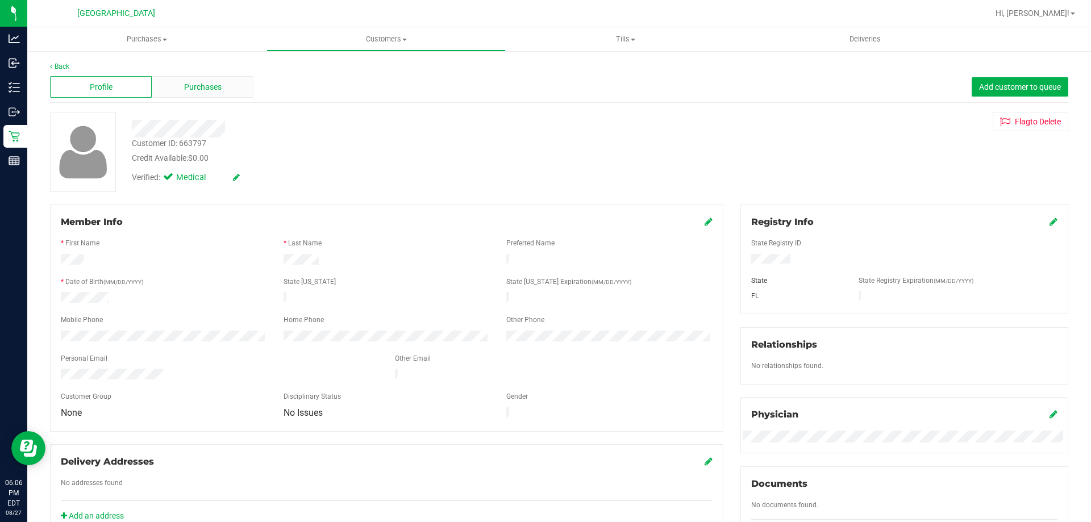
click at [178, 85] on div "Purchases" at bounding box center [203, 87] width 102 height 22
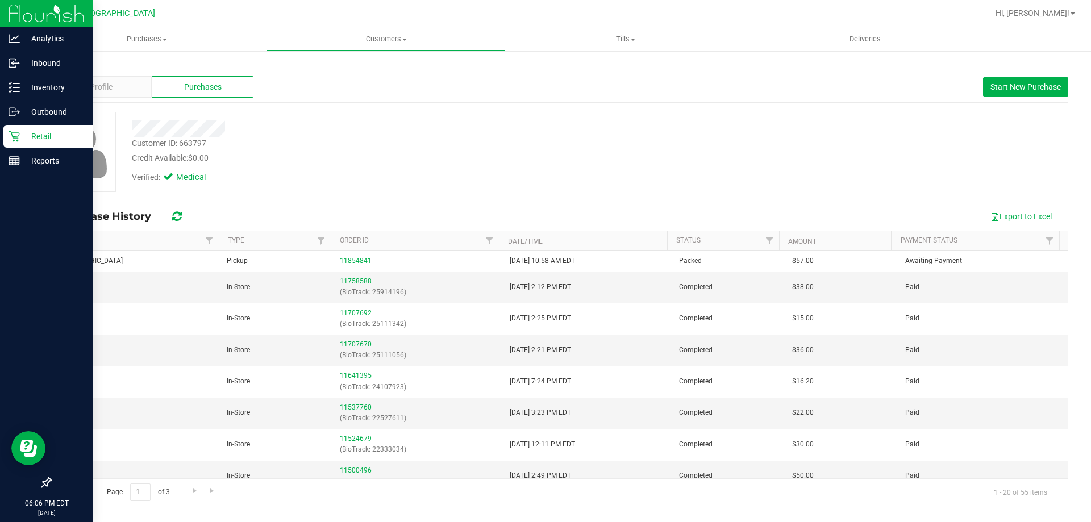
click at [59, 131] on p "Retail" at bounding box center [54, 137] width 68 height 14
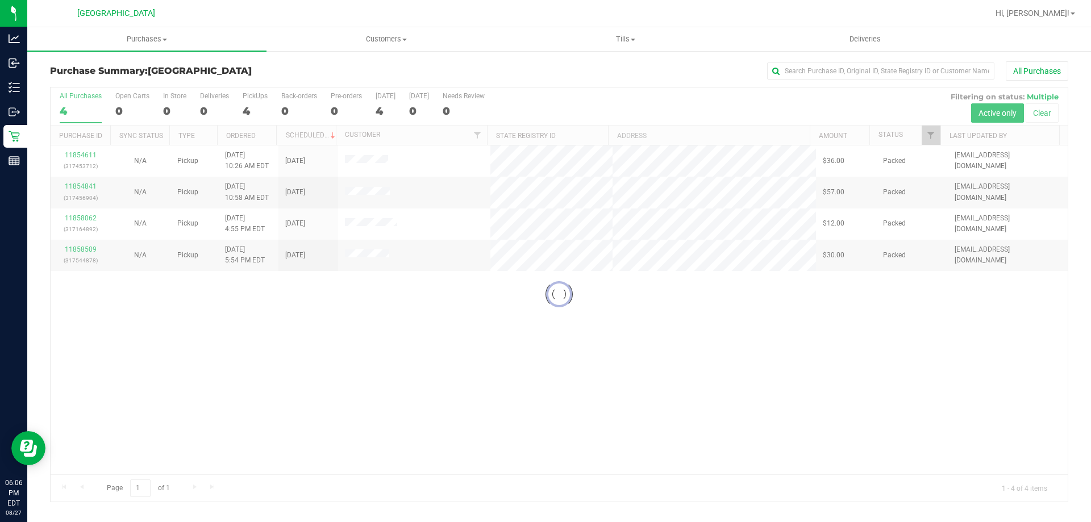
click at [1078, 5] on div "Hi, [PERSON_NAME]!" at bounding box center [1035, 13] width 89 height 20
click at [1073, 7] on link "Hi, [PERSON_NAME]!" at bounding box center [1035, 13] width 89 height 12
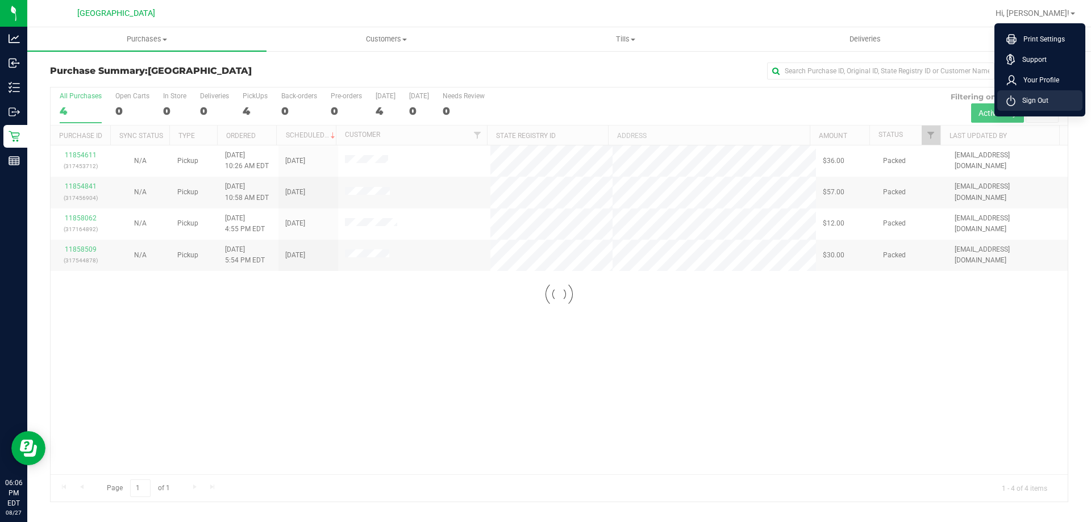
click at [1041, 99] on span "Sign Out" at bounding box center [1031, 100] width 33 height 11
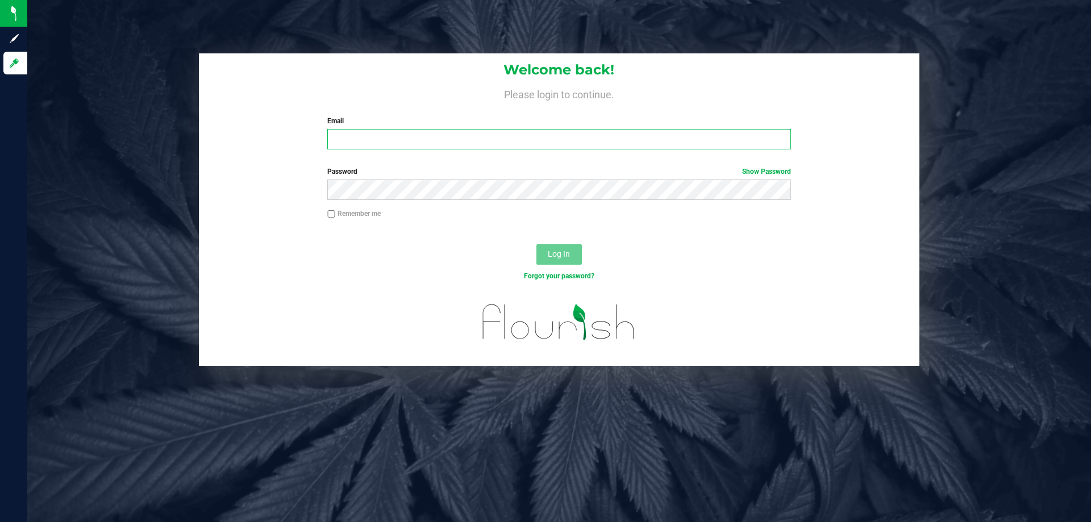
click at [718, 134] on input "Email" at bounding box center [558, 139] width 463 height 20
type input "[EMAIL_ADDRESS][DOMAIN_NAME]"
click at [536, 244] on button "Log In" at bounding box center [558, 254] width 45 height 20
